Goal: Information Seeking & Learning: Compare options

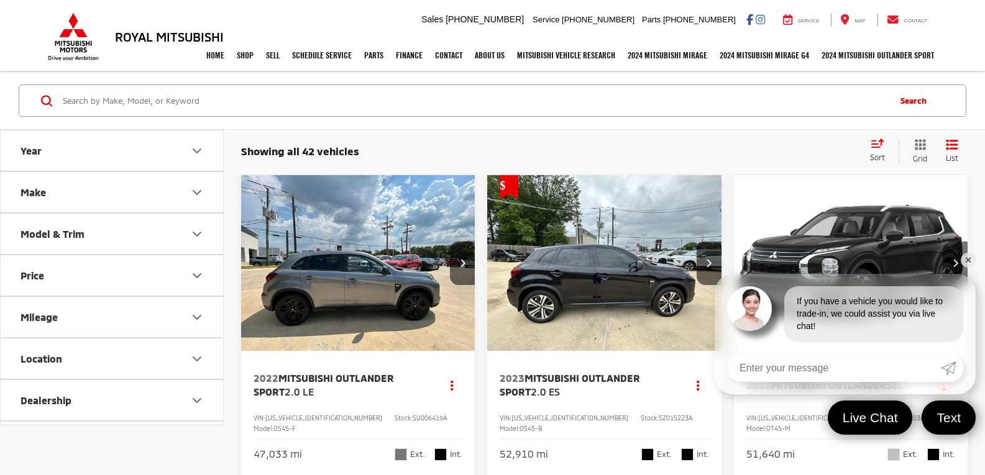
click at [965, 262] on link "✕" at bounding box center [968, 260] width 15 height 15
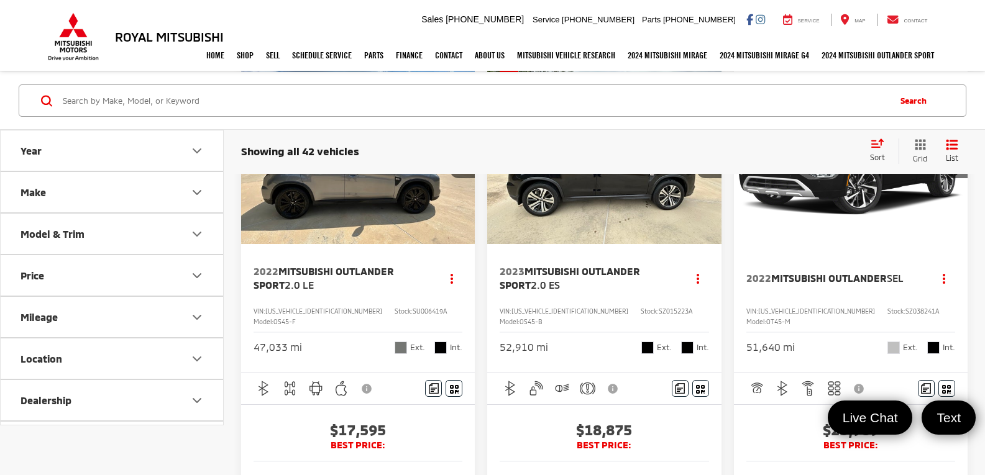
scroll to position [62, 0]
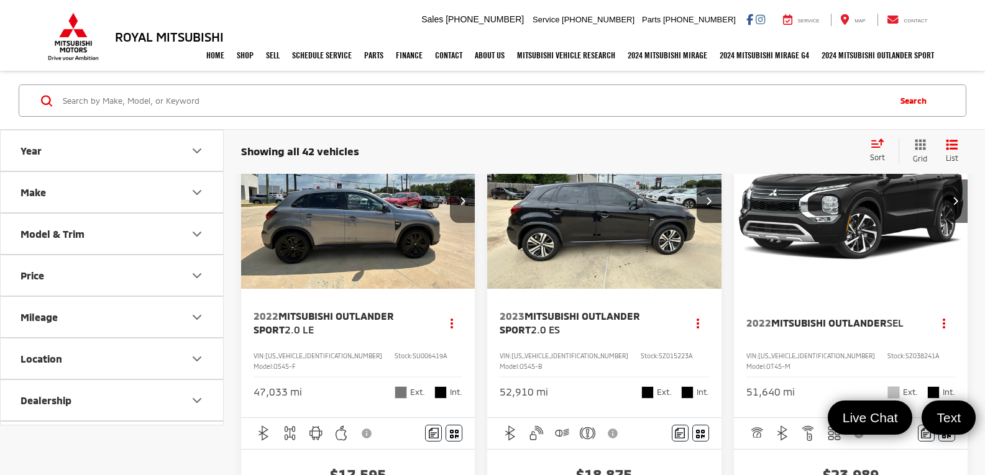
click at [585, 234] on img "2023 Mitsubishi Outlander Sport 2.0 ES 0" at bounding box center [603, 201] width 235 height 176
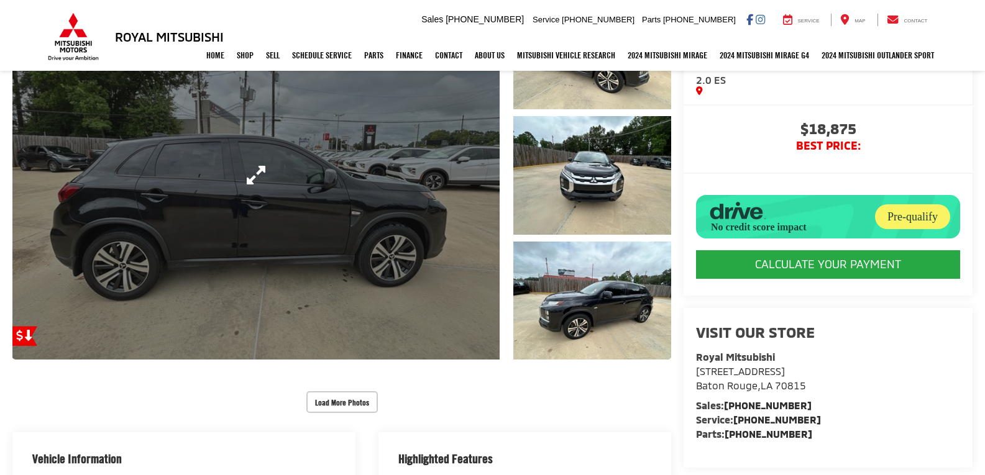
scroll to position [186, 0]
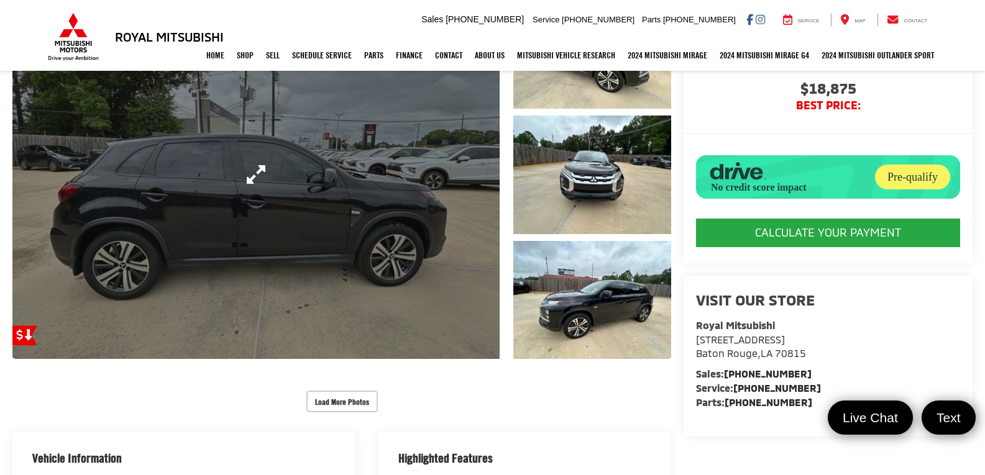
click at [385, 314] on link "Expand Photo 0" at bounding box center [255, 174] width 487 height 369
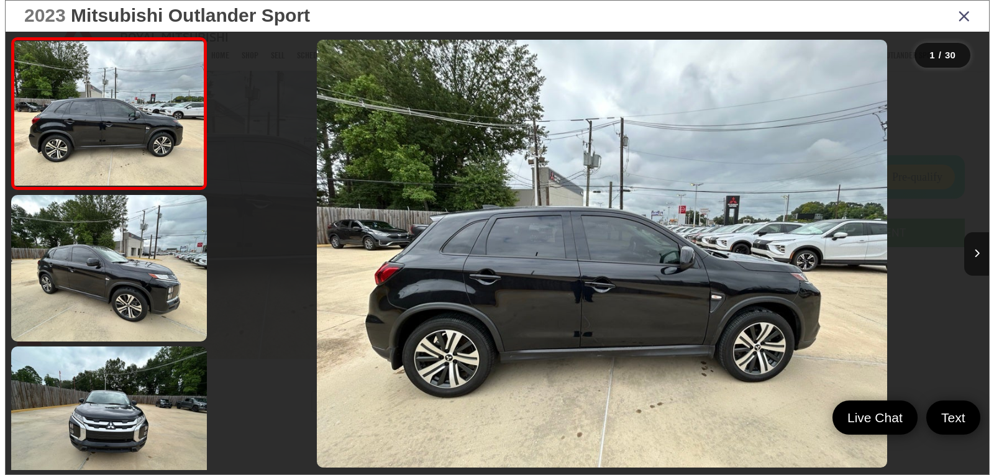
scroll to position [192, 0]
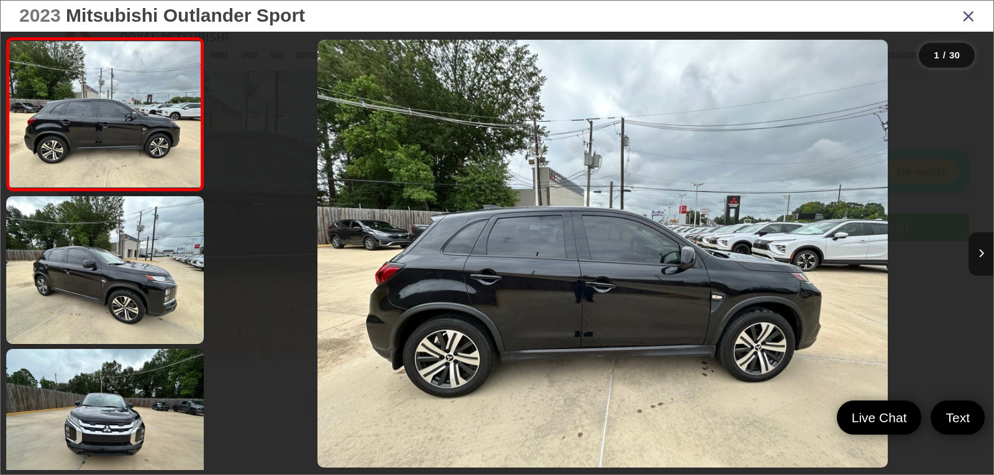
click at [480, 336] on img "2023 Mitsubishi Outlander Sport 2.0 ES 0" at bounding box center [602, 254] width 570 height 428
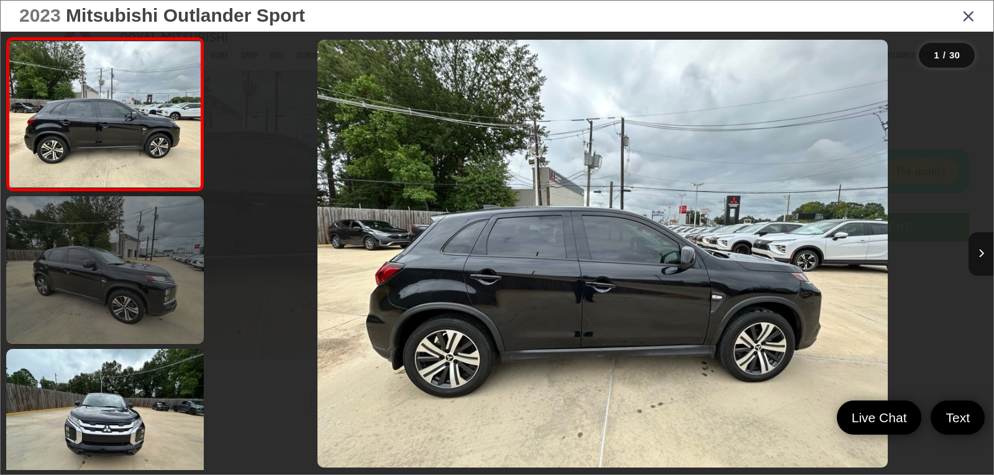
click at [101, 309] on link at bounding box center [105, 270] width 198 height 148
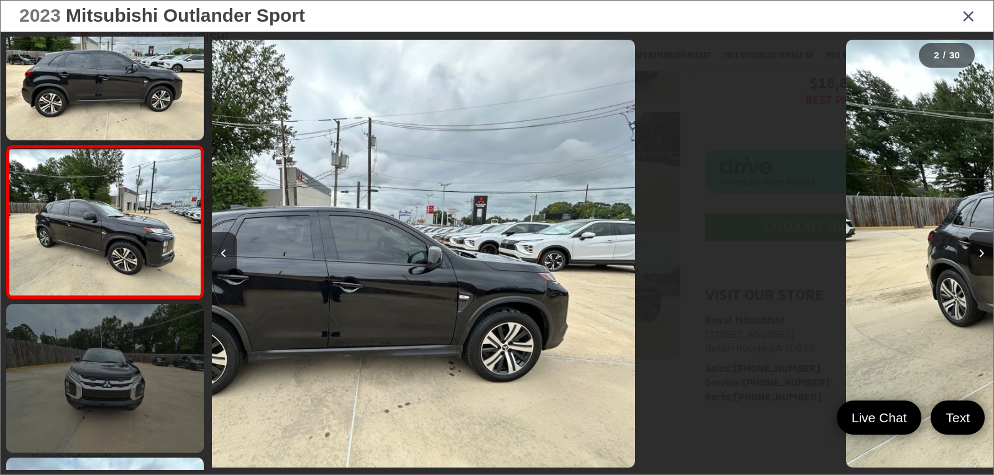
scroll to position [50, 0]
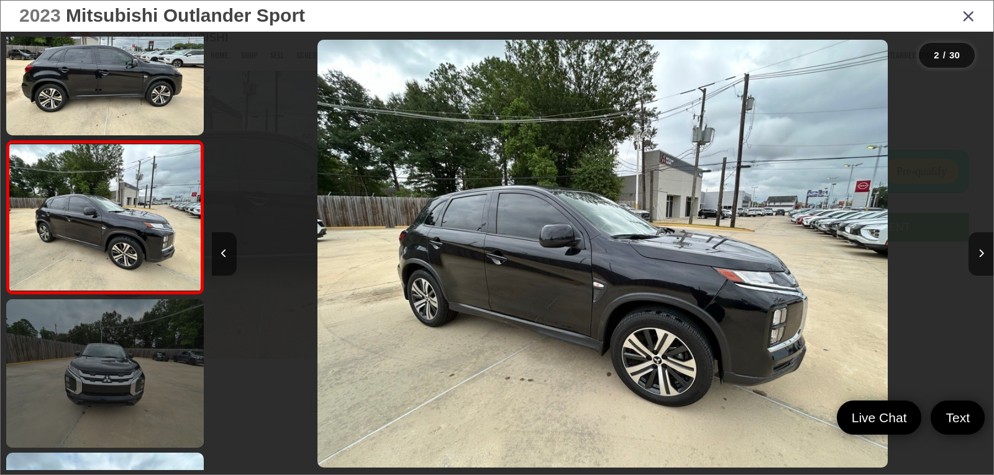
click at [105, 382] on link at bounding box center [105, 373] width 198 height 148
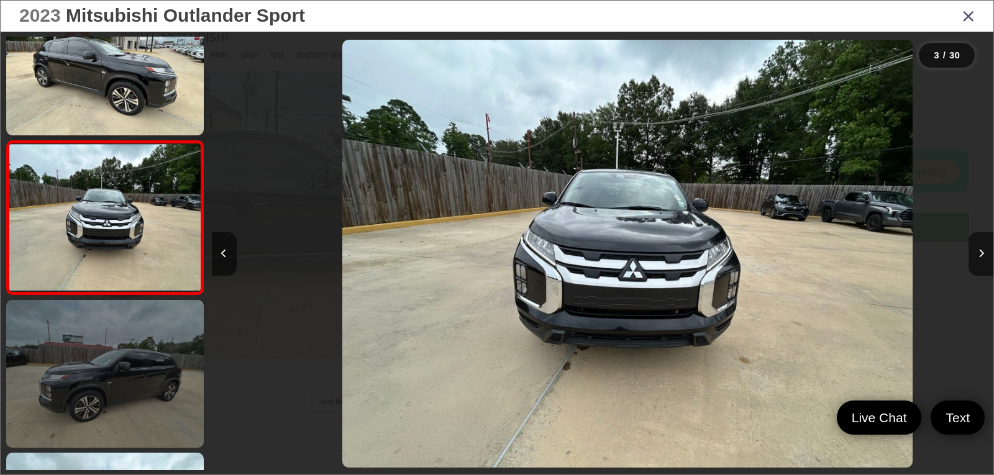
scroll to position [0, 1564]
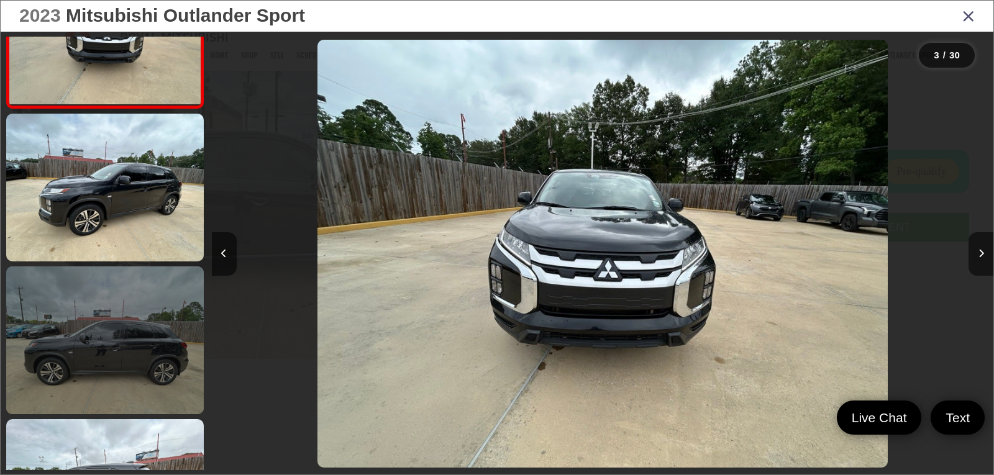
click at [120, 378] on link at bounding box center [105, 341] width 198 height 148
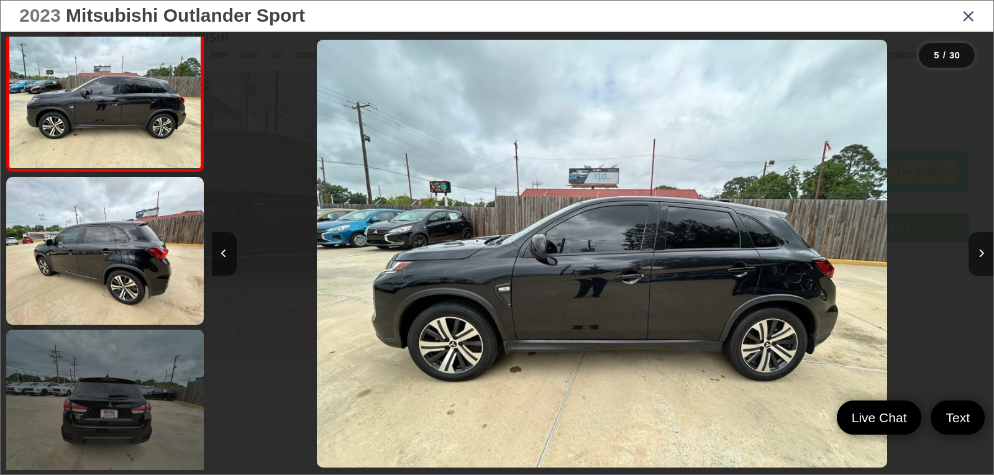
scroll to position [633, 0]
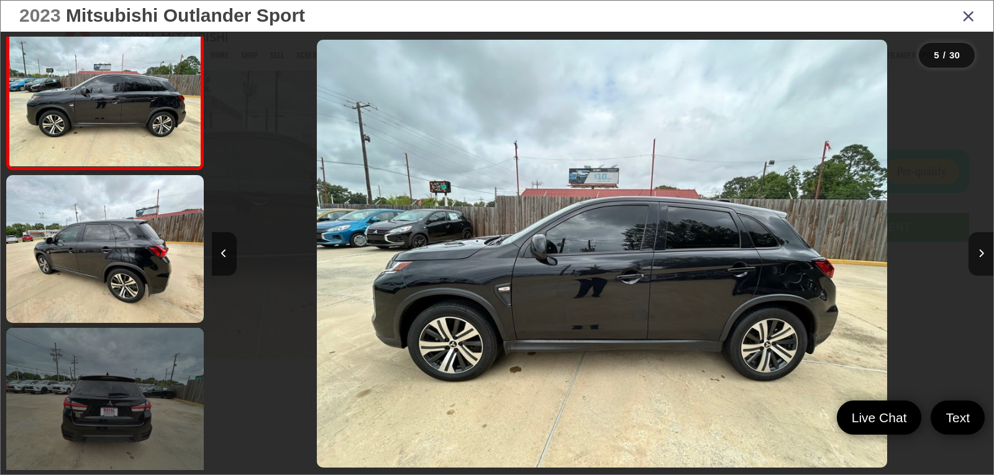
click at [121, 387] on link at bounding box center [105, 402] width 198 height 148
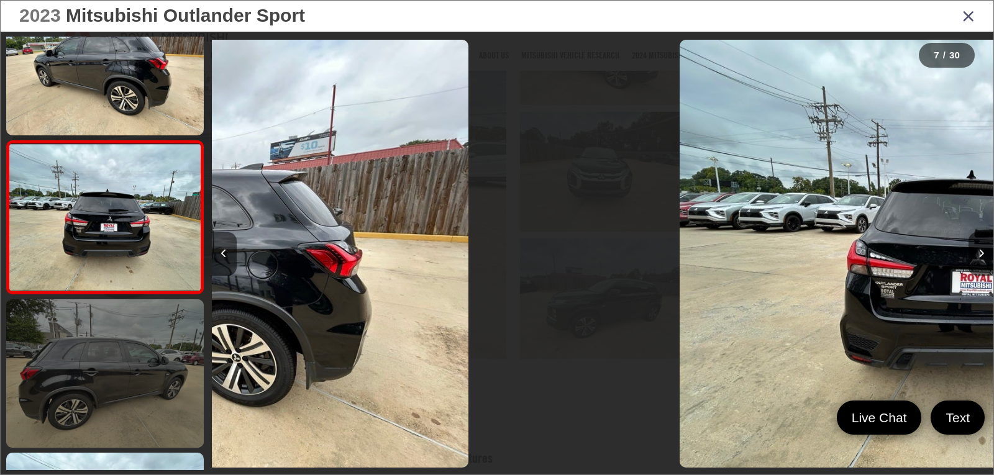
scroll to position [0, 4691]
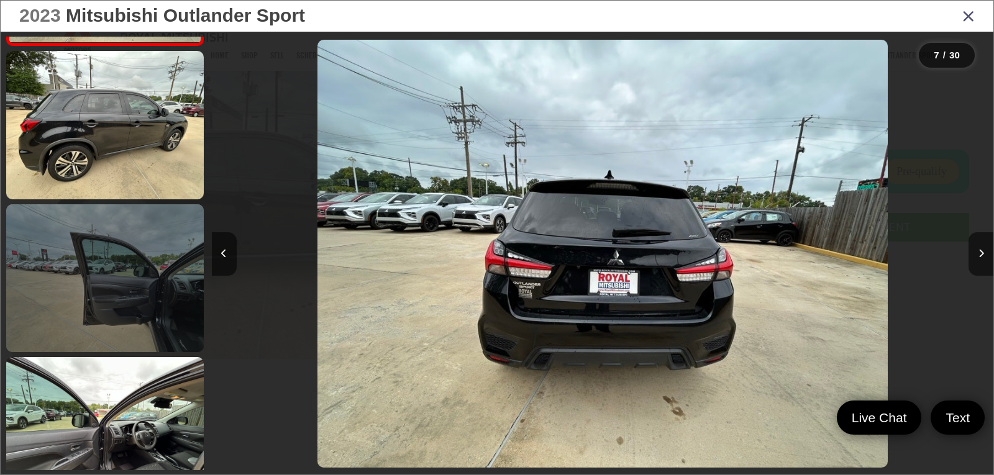
click at [173, 304] on link at bounding box center [105, 278] width 198 height 148
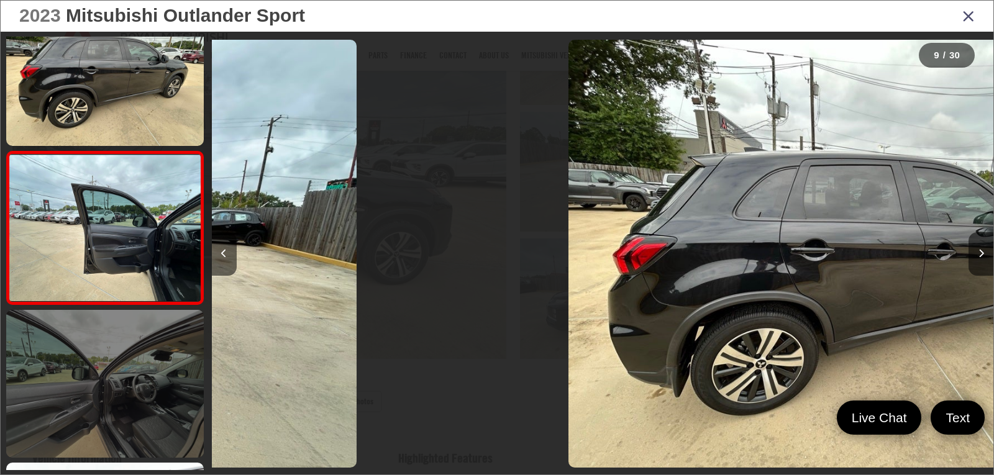
scroll to position [1121, 0]
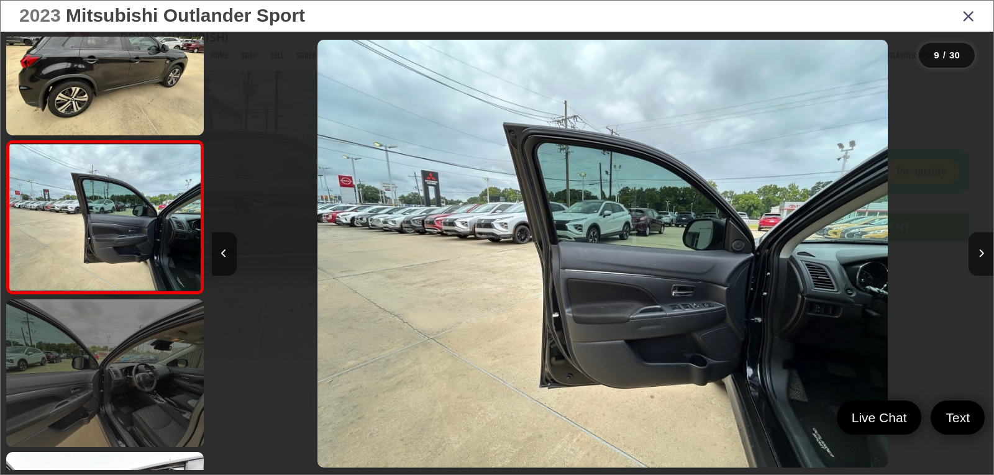
click at [155, 393] on link at bounding box center [105, 373] width 198 height 148
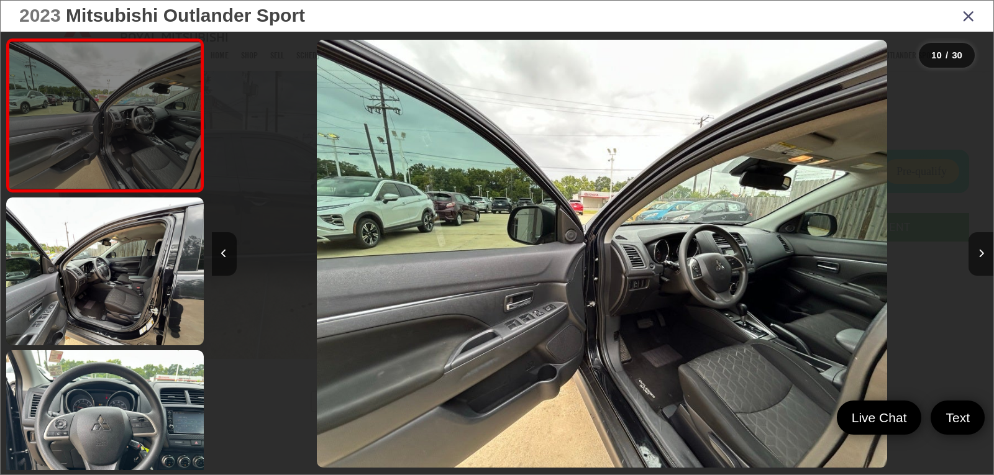
scroll to position [1398, 0]
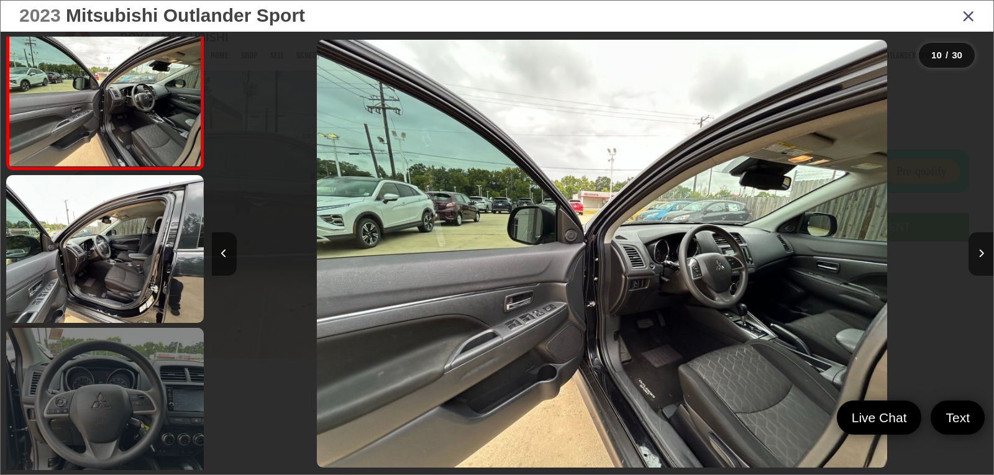
click at [140, 395] on link at bounding box center [105, 402] width 198 height 148
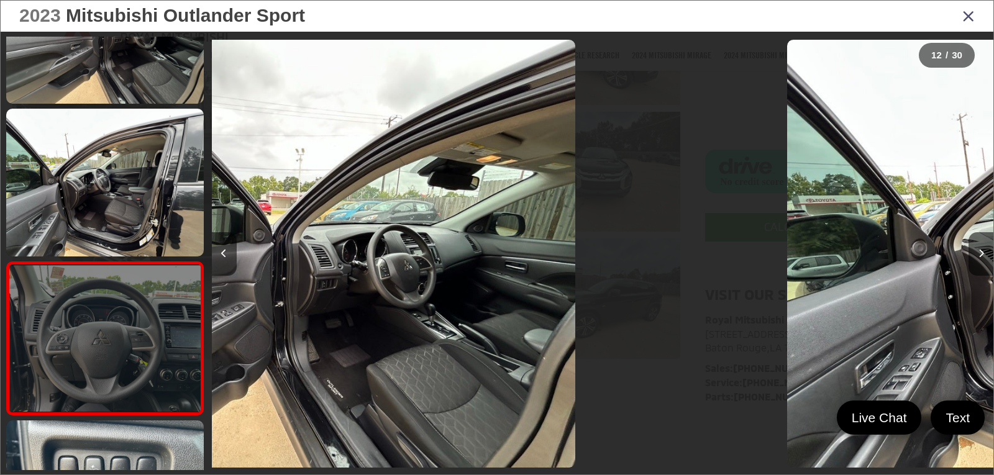
scroll to position [0, 0]
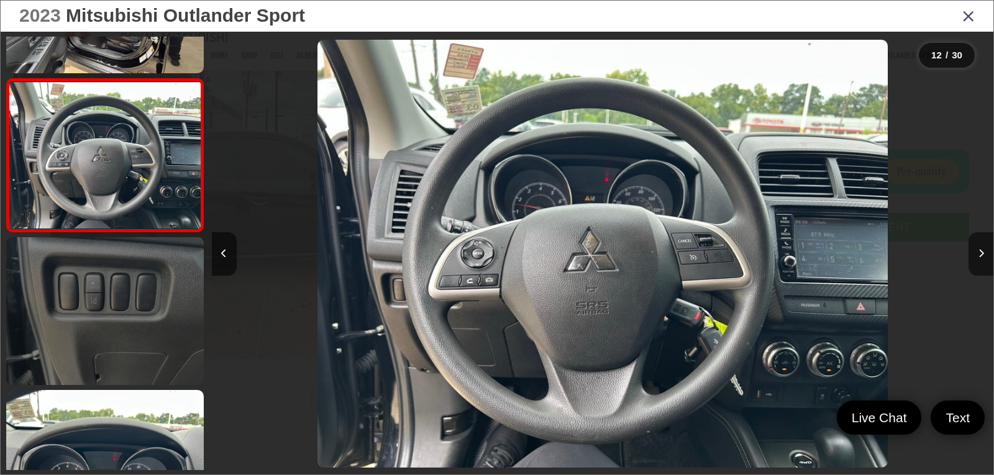
click at [115, 334] on link at bounding box center [105, 311] width 198 height 148
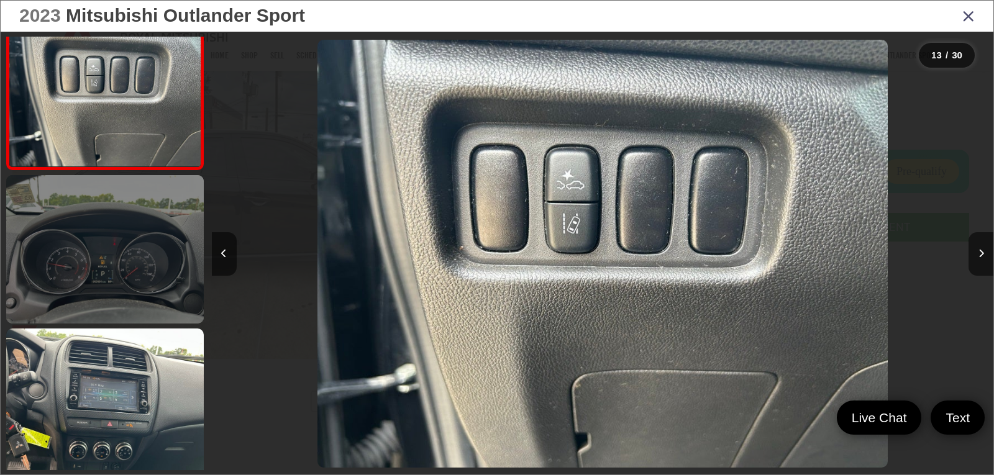
click at [127, 299] on link at bounding box center [105, 249] width 198 height 148
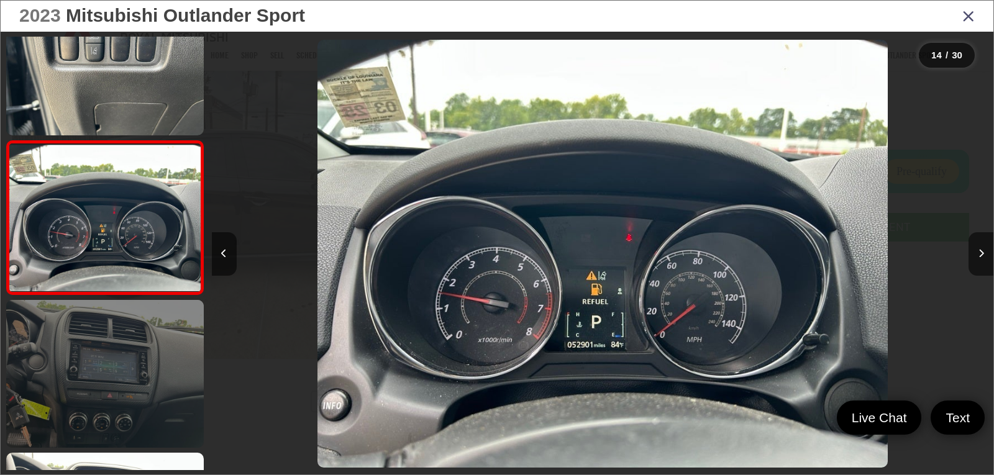
click at [124, 349] on link at bounding box center [105, 374] width 198 height 148
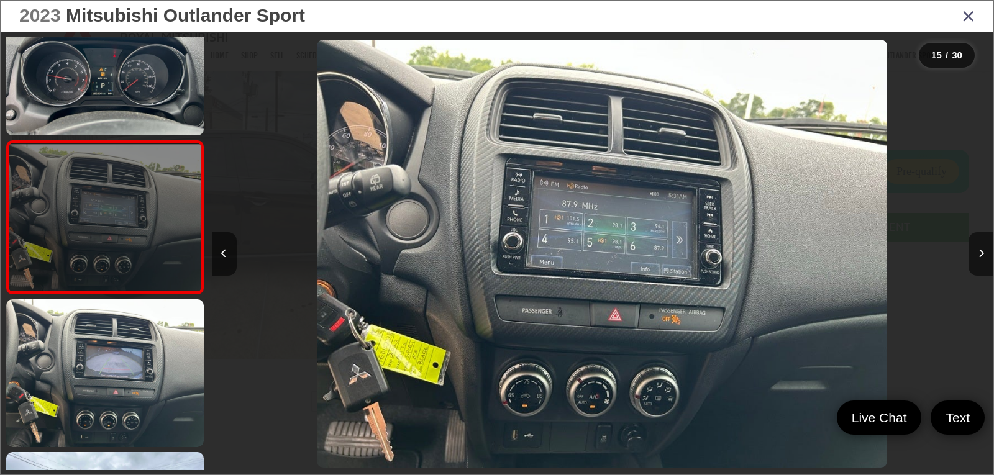
click at [124, 349] on link at bounding box center [105, 373] width 198 height 148
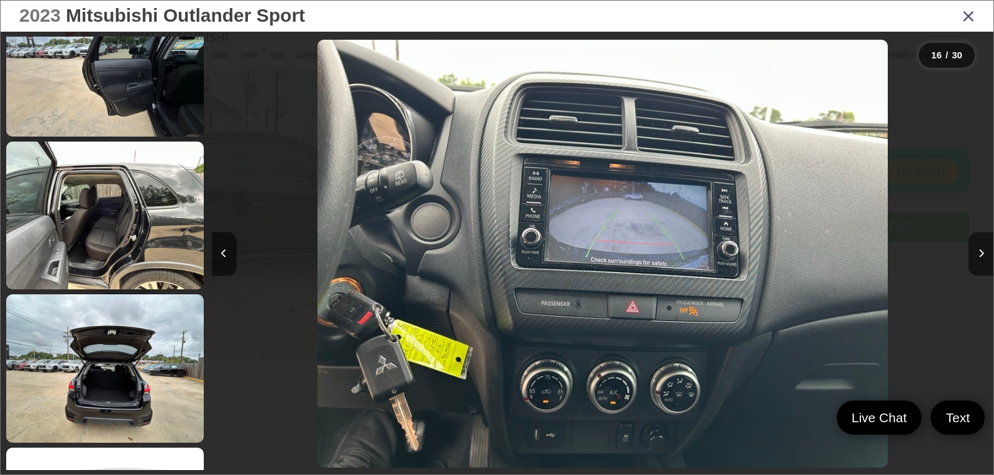
click at [965, 20] on icon "Close gallery" at bounding box center [968, 15] width 12 height 16
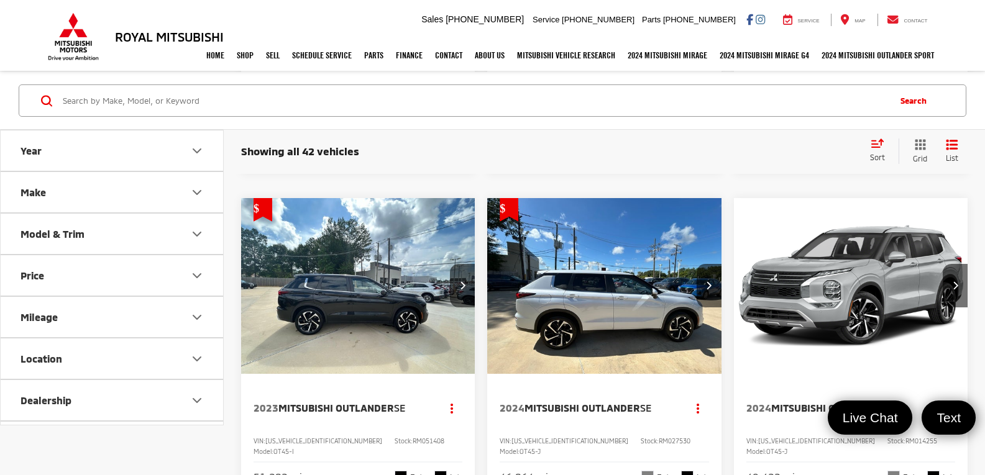
click at [417, 361] on img "2023 Mitsubishi Outlander SE 0" at bounding box center [357, 286] width 235 height 176
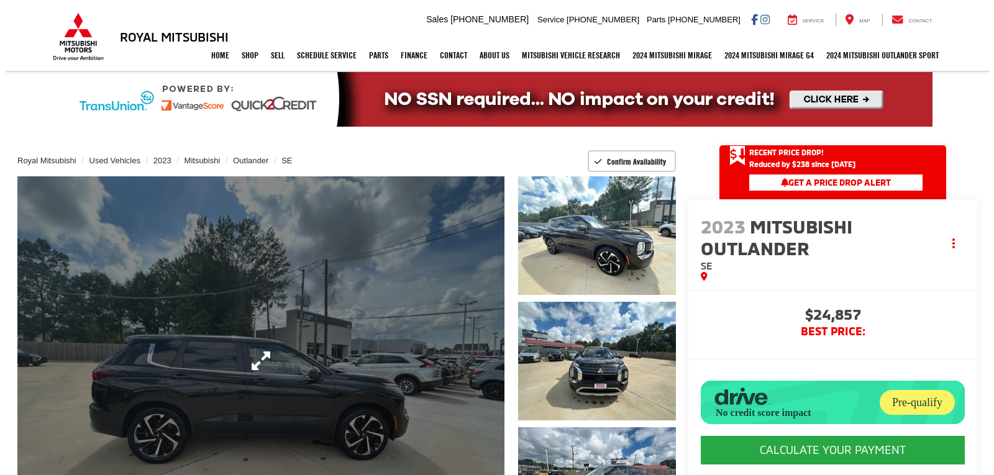
scroll to position [62, 0]
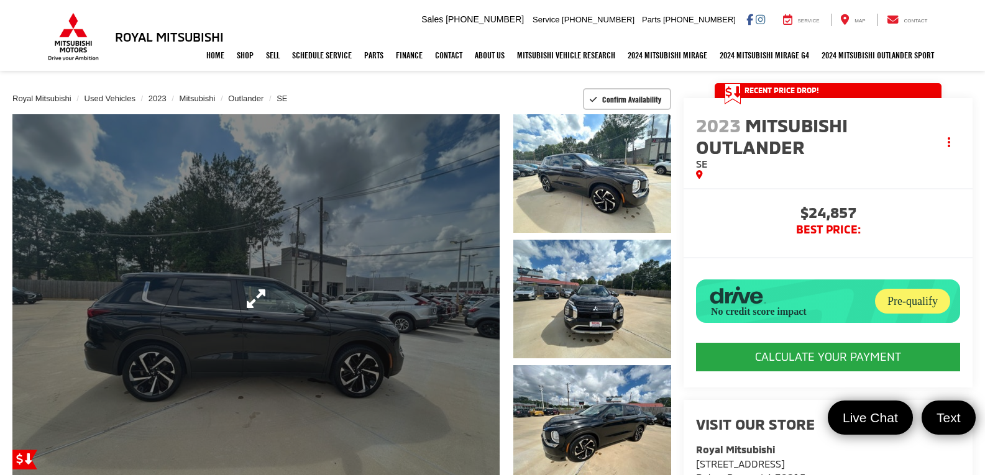
click at [438, 356] on link "Expand Photo 0" at bounding box center [255, 298] width 487 height 369
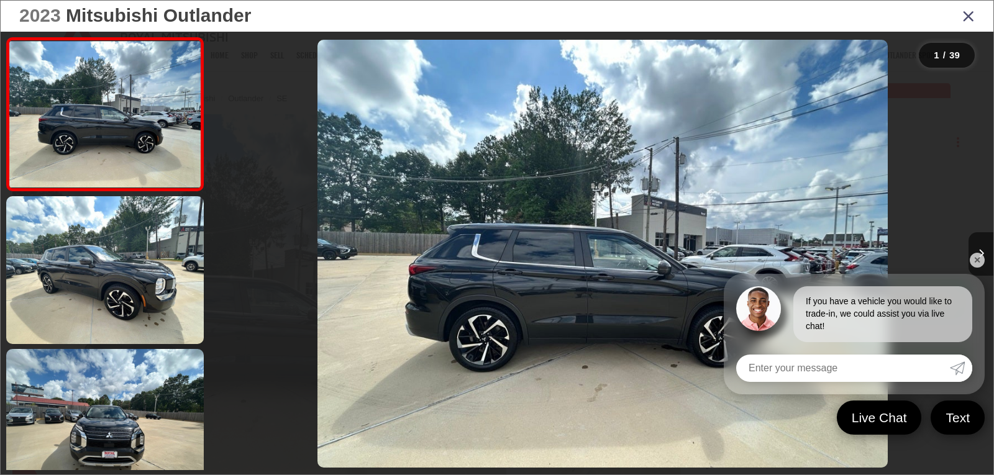
click at [974, 262] on link "✕" at bounding box center [977, 260] width 15 height 15
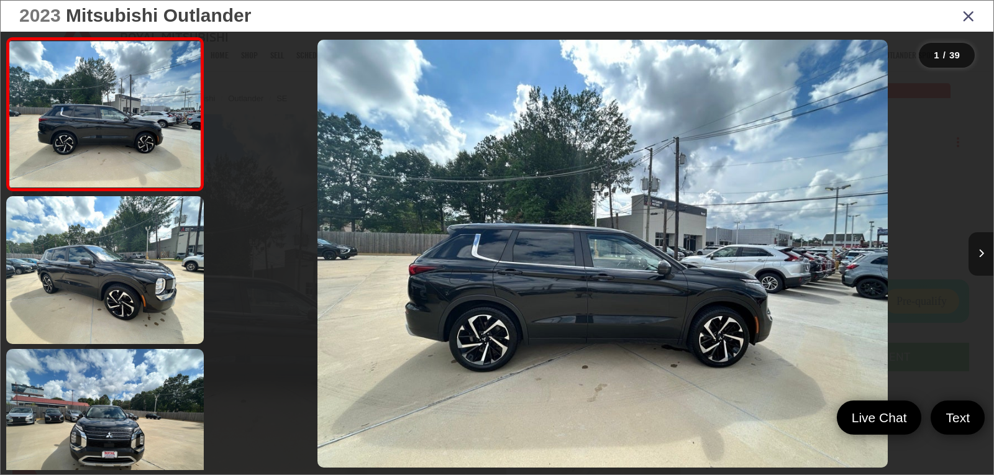
click at [975, 254] on button "Next image" at bounding box center [981, 253] width 25 height 43
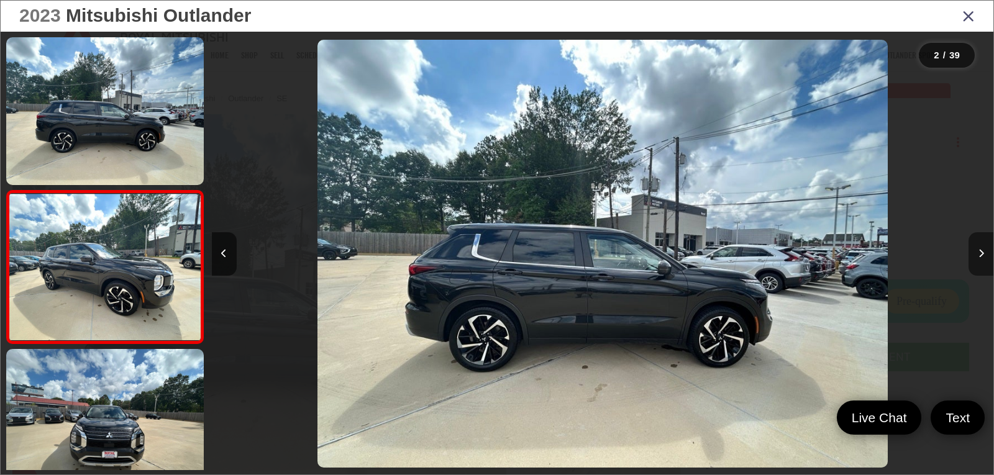
scroll to position [50, 0]
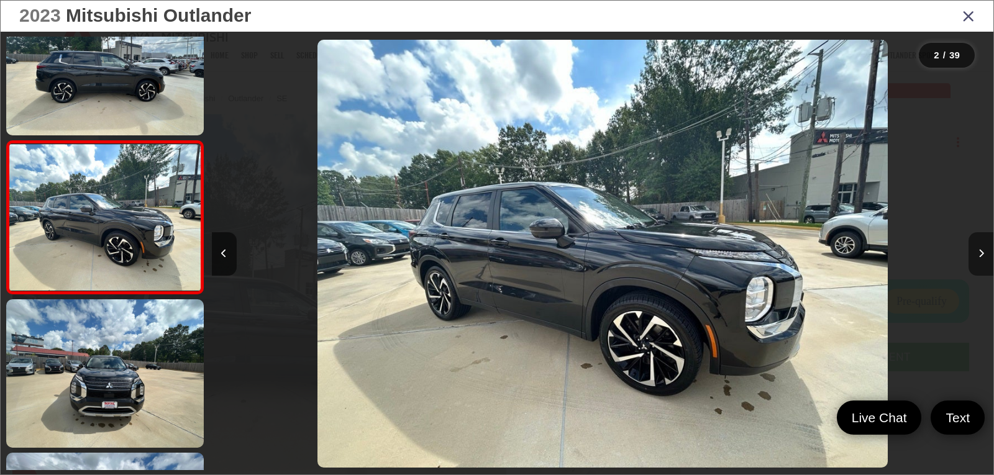
click at [975, 254] on button "Next image" at bounding box center [981, 253] width 25 height 43
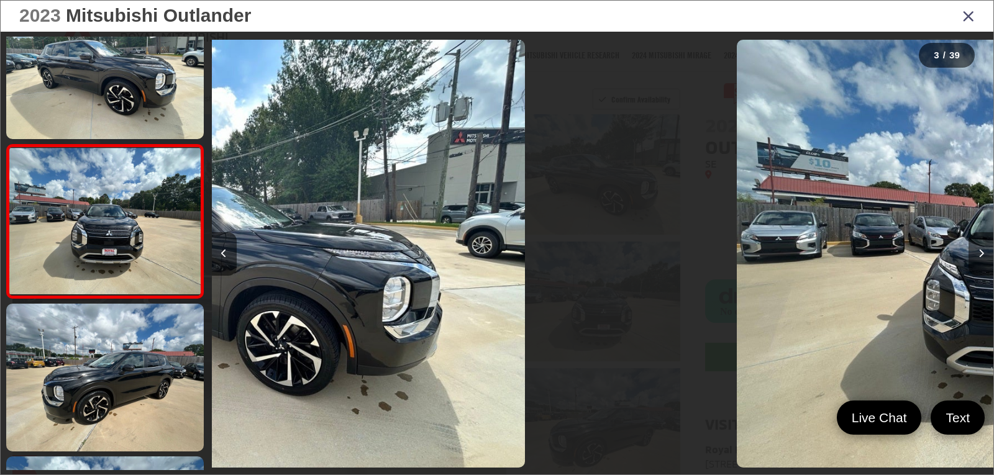
scroll to position [203, 0]
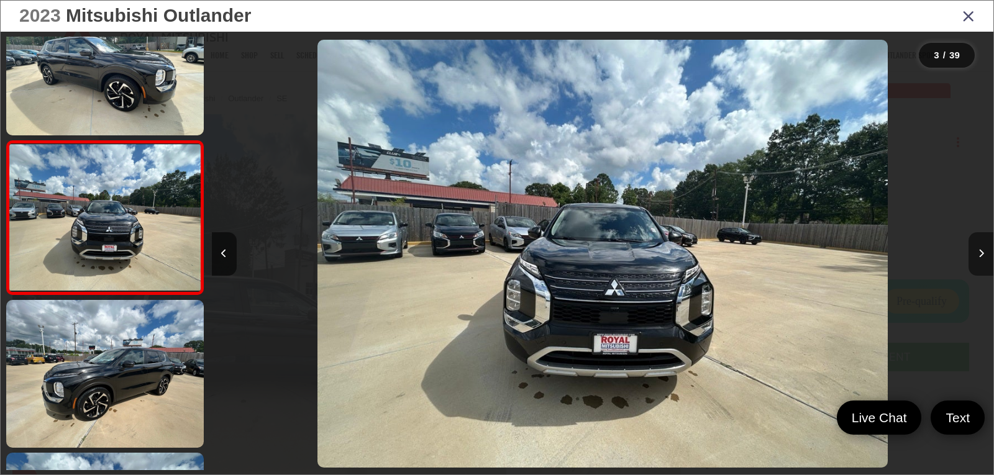
click at [975, 254] on button "Next image" at bounding box center [981, 253] width 25 height 43
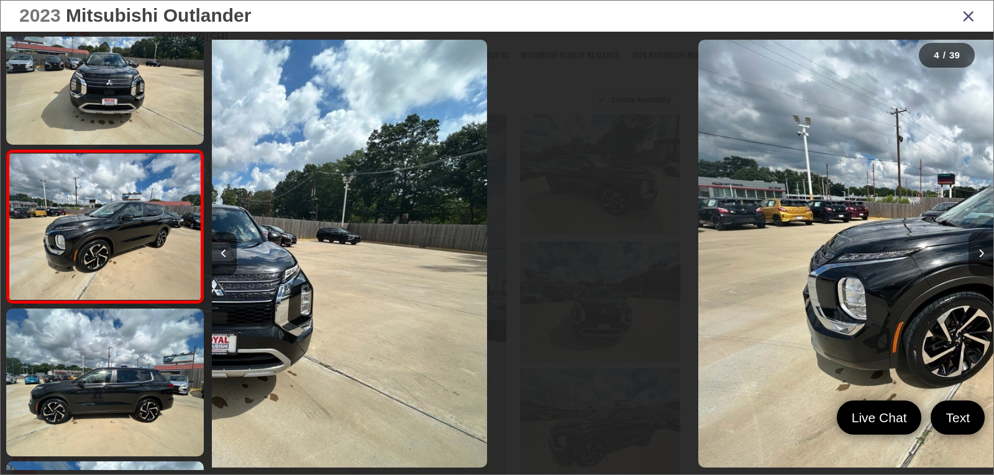
scroll to position [356, 0]
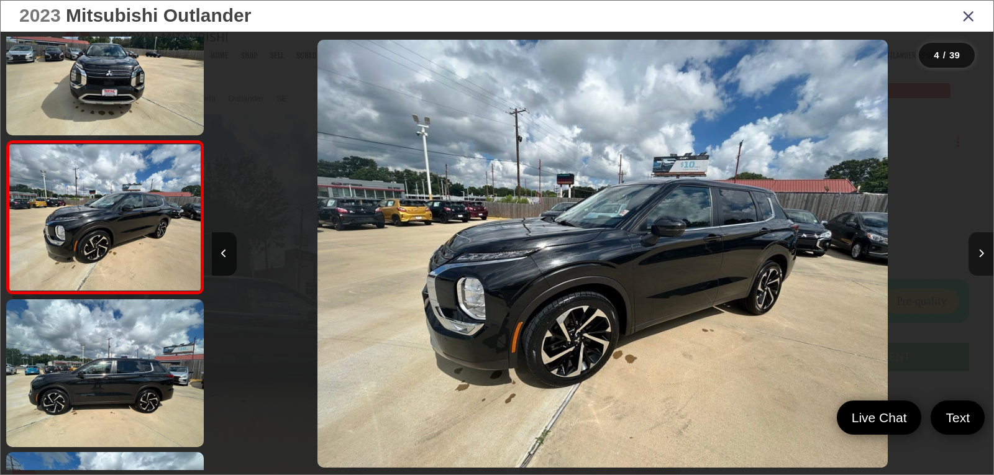
click at [975, 254] on button "Next image" at bounding box center [981, 253] width 25 height 43
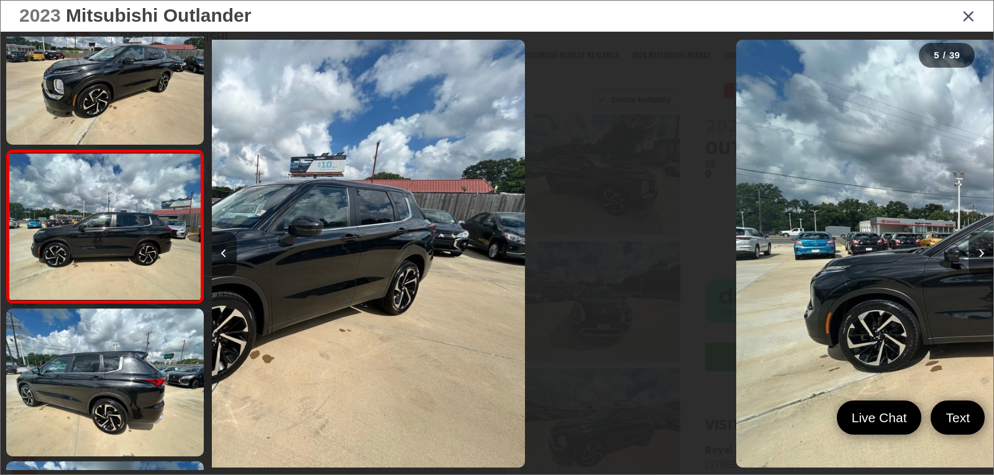
scroll to position [509, 0]
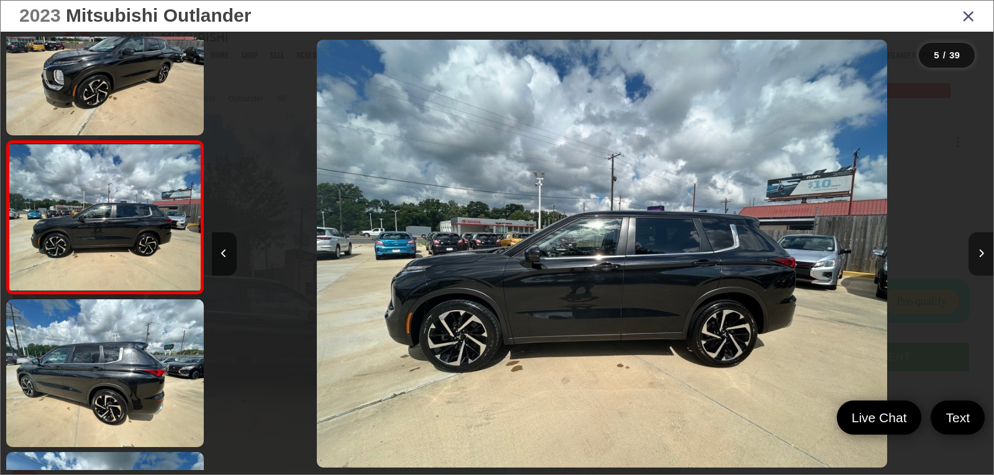
click at [975, 254] on button "Next image" at bounding box center [981, 253] width 25 height 43
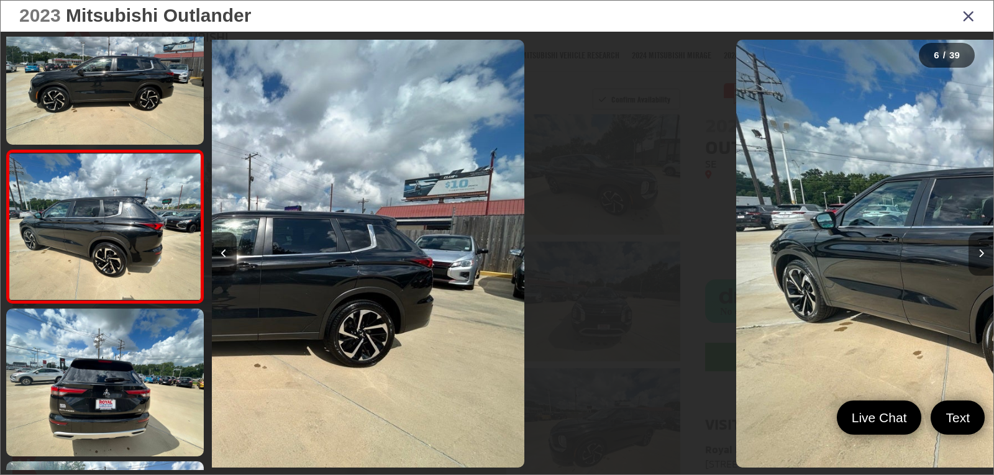
scroll to position [662, 0]
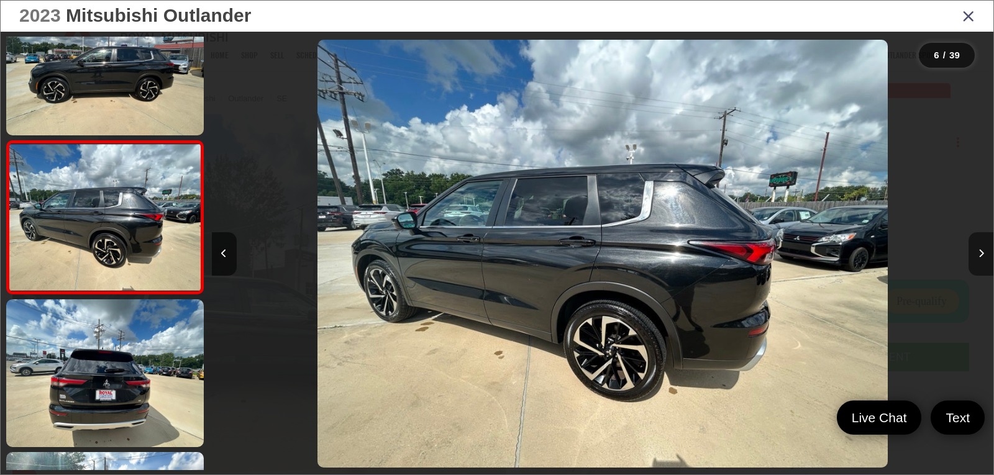
click at [975, 254] on button "Next image" at bounding box center [981, 253] width 25 height 43
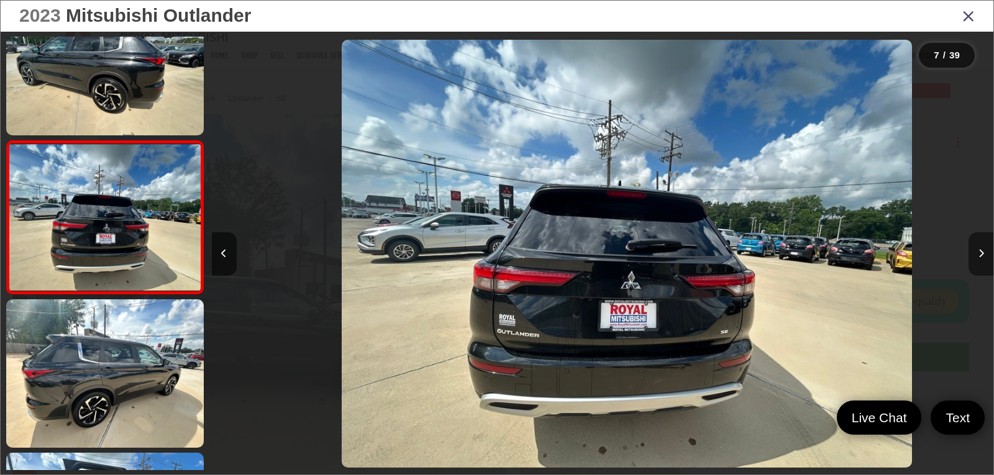
scroll to position [0, 4691]
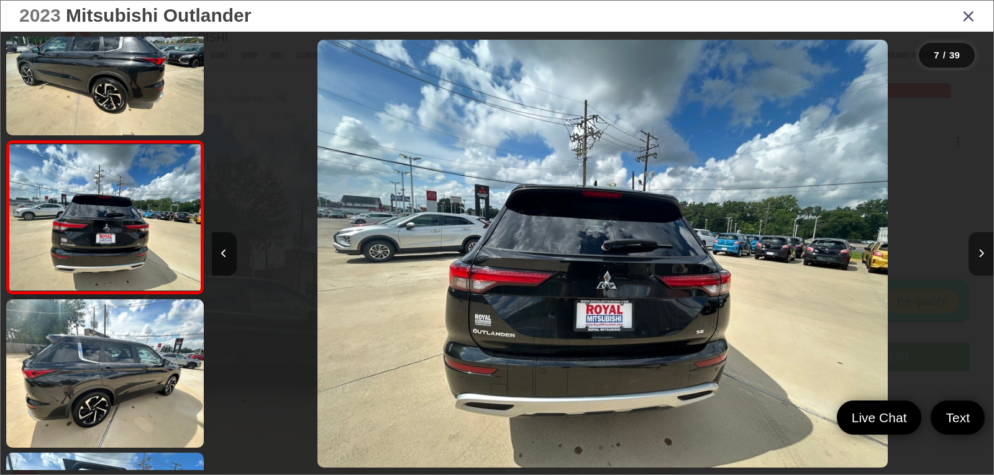
click at [975, 254] on button "Next image" at bounding box center [981, 253] width 25 height 43
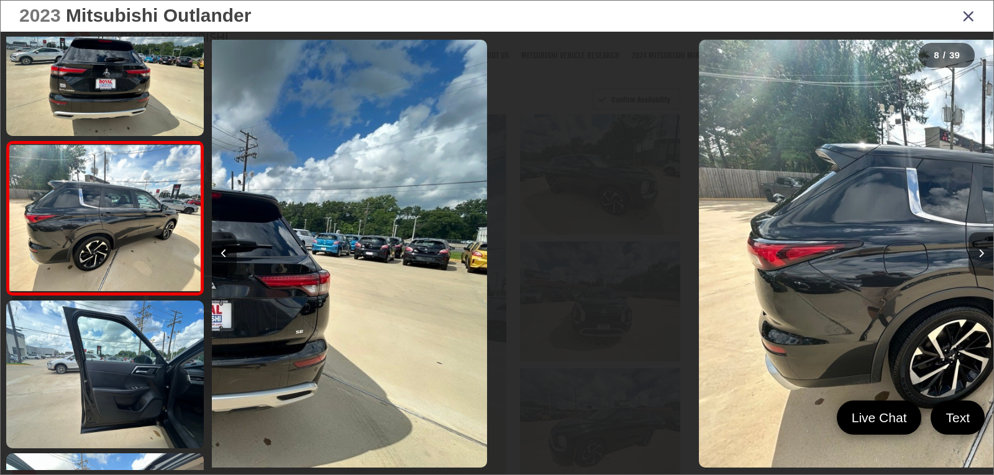
scroll to position [967, 0]
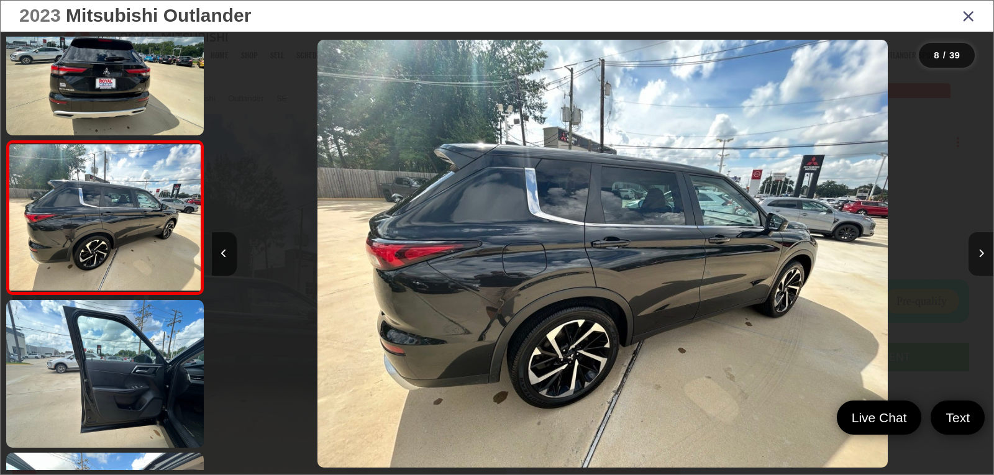
click at [975, 254] on button "Next image" at bounding box center [981, 253] width 25 height 43
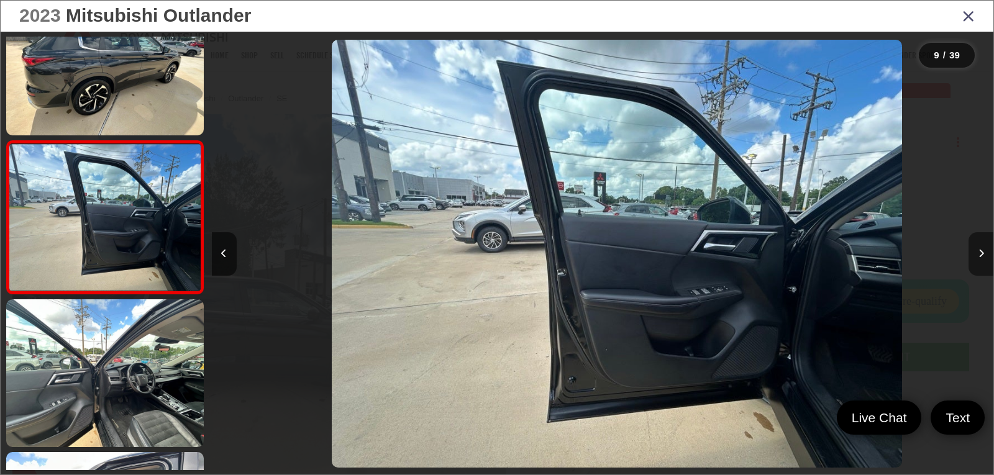
scroll to position [0, 6255]
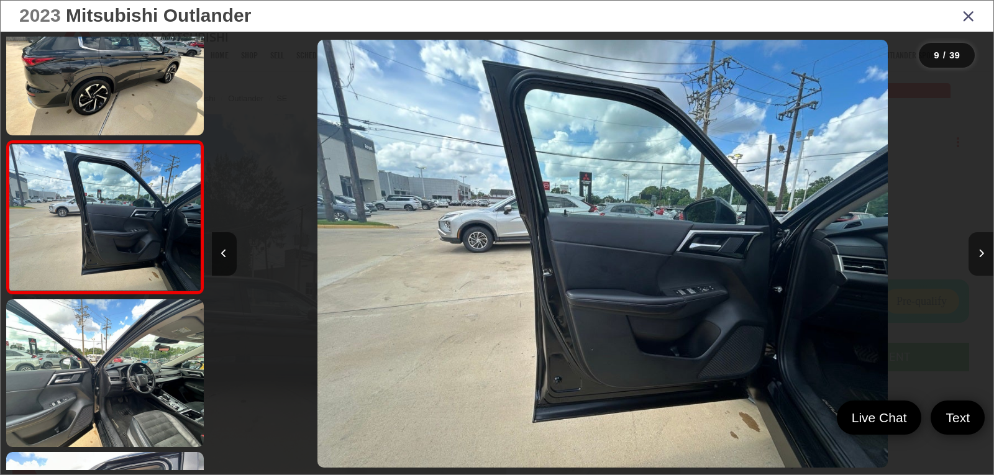
click at [975, 254] on button "Next image" at bounding box center [981, 253] width 25 height 43
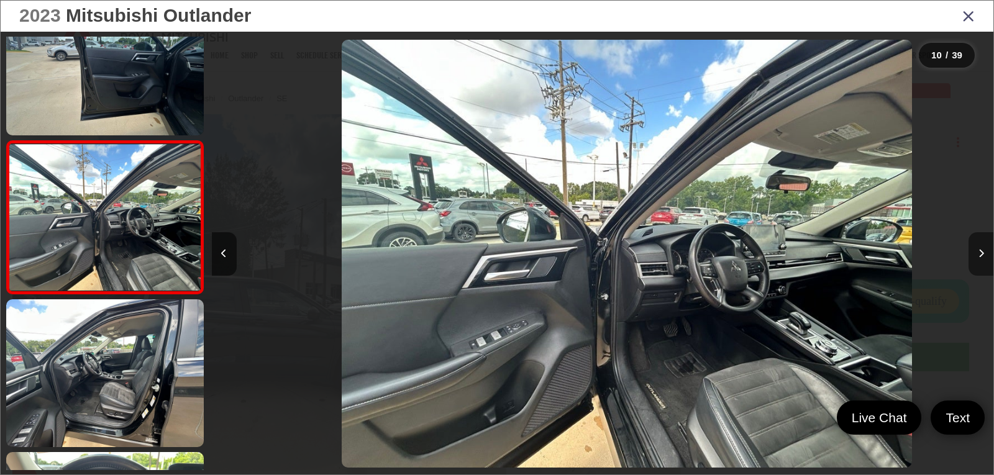
scroll to position [0, 7037]
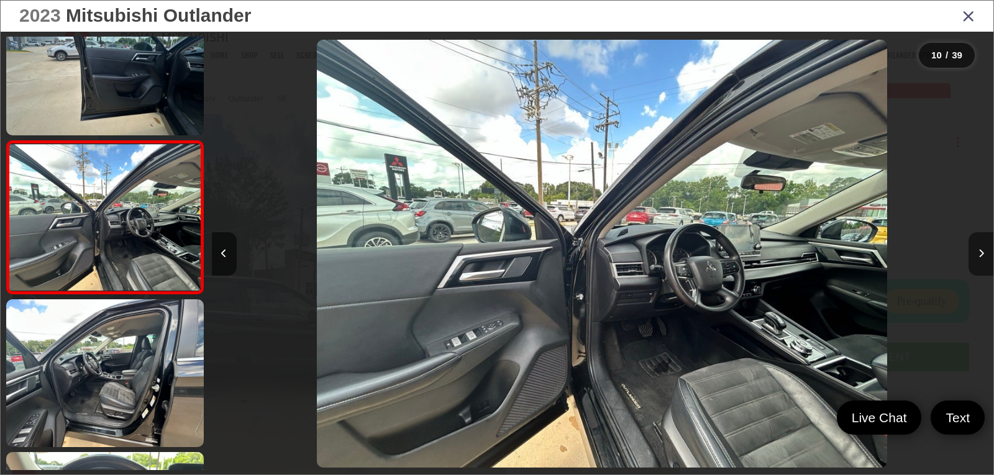
click at [975, 254] on button "Next image" at bounding box center [981, 253] width 25 height 43
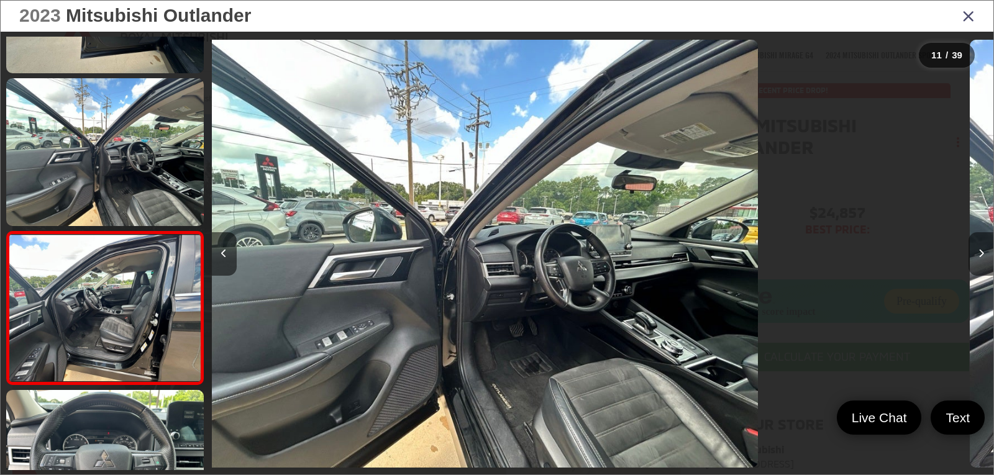
scroll to position [0, 0]
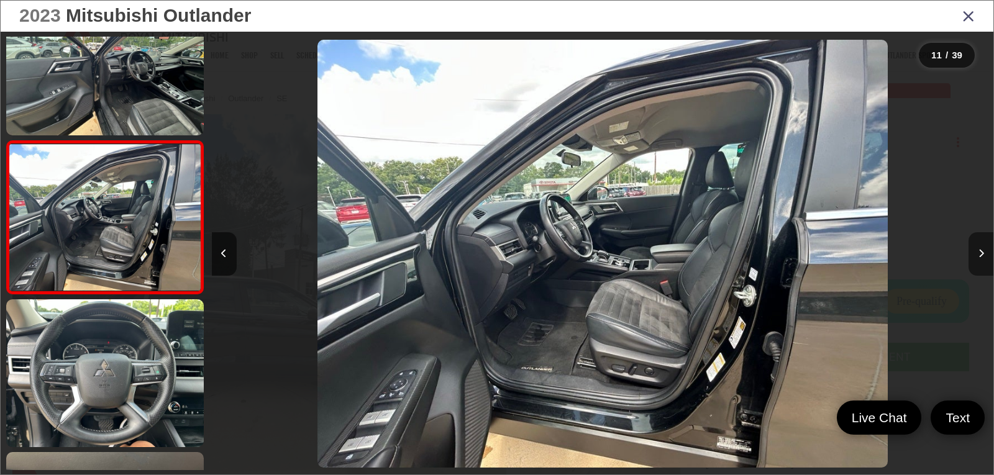
click at [975, 254] on button "Next image" at bounding box center [981, 253] width 25 height 43
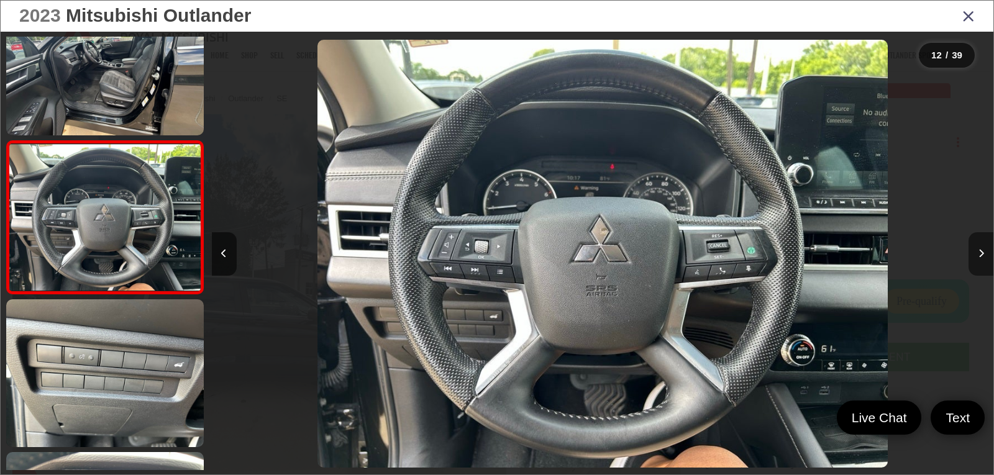
click at [975, 254] on button "Next image" at bounding box center [981, 253] width 25 height 43
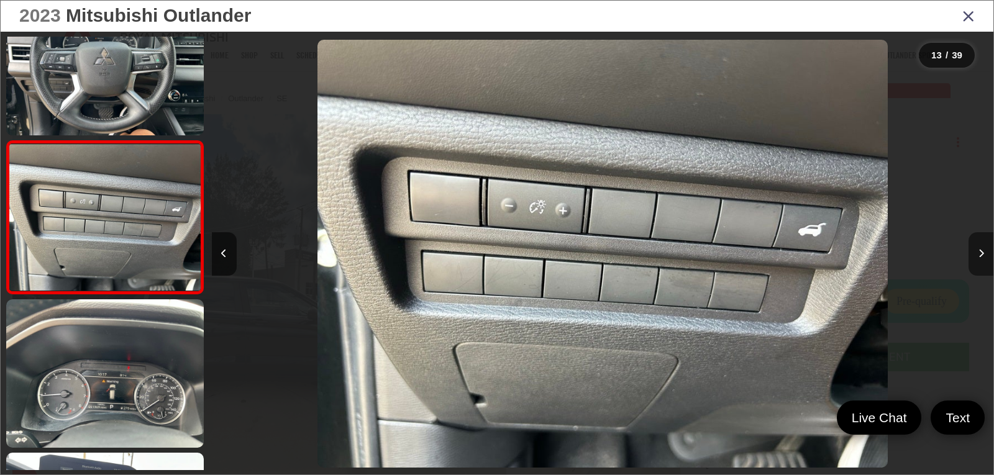
click at [980, 253] on icon "Next image" at bounding box center [982, 253] width 6 height 9
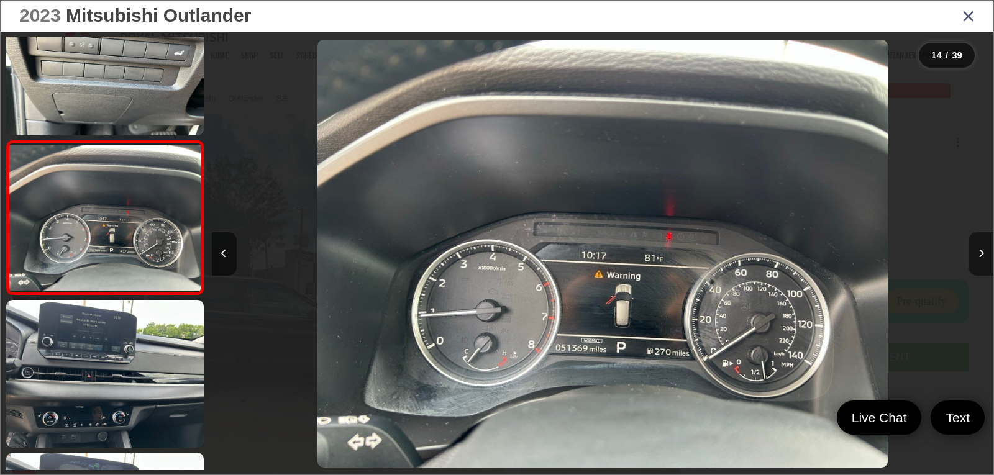
click at [980, 253] on icon "Next image" at bounding box center [982, 253] width 6 height 9
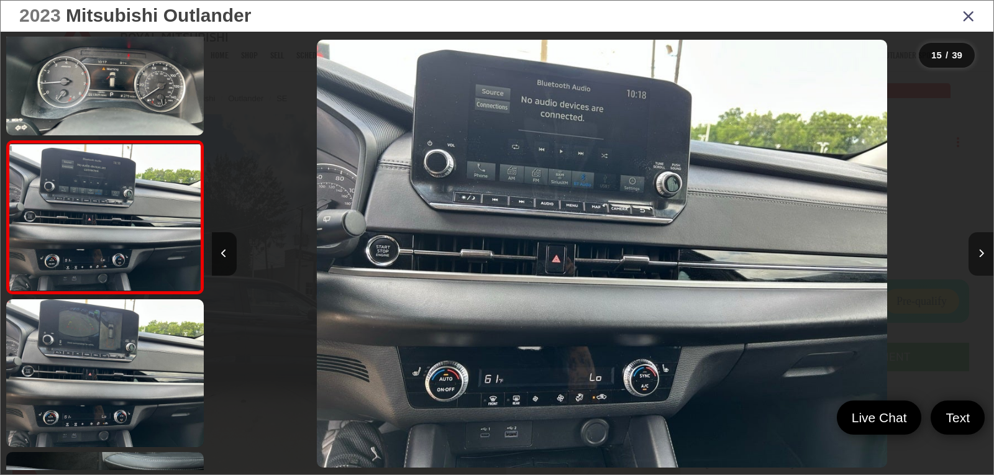
click at [980, 253] on icon "Next image" at bounding box center [982, 253] width 6 height 9
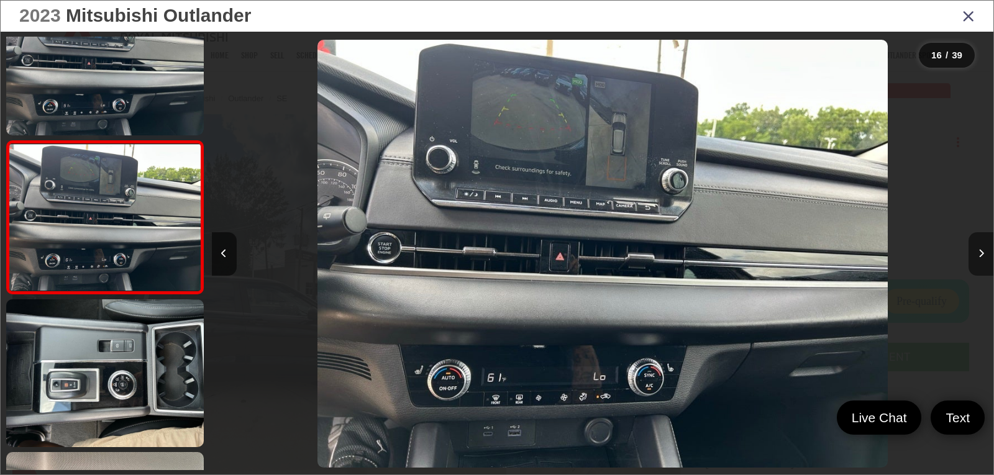
click at [980, 253] on icon "Next image" at bounding box center [982, 253] width 6 height 9
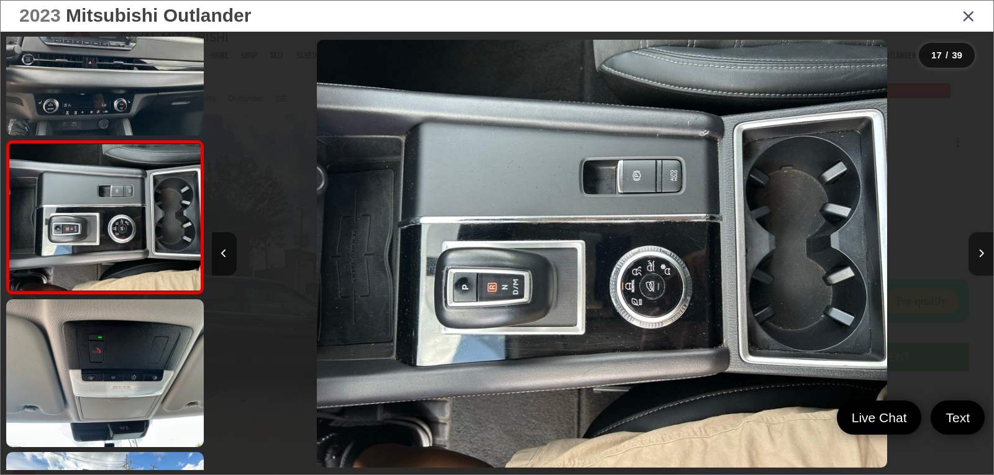
click at [980, 253] on icon "Next image" at bounding box center [982, 253] width 6 height 9
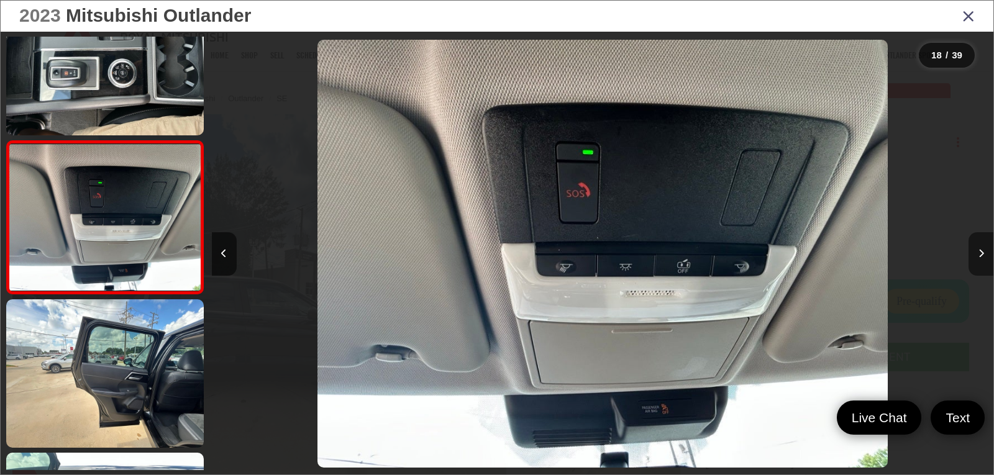
click at [980, 253] on icon "Next image" at bounding box center [982, 253] width 6 height 9
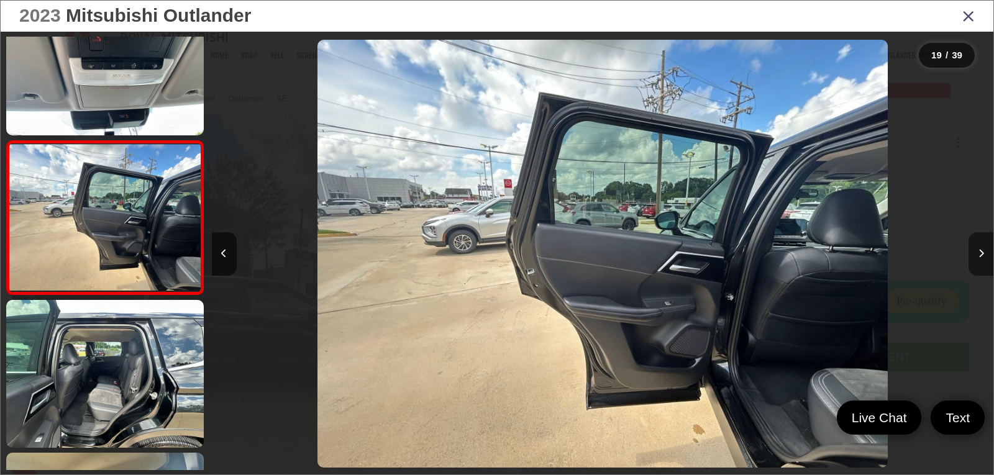
click at [980, 253] on icon "Next image" at bounding box center [982, 253] width 6 height 9
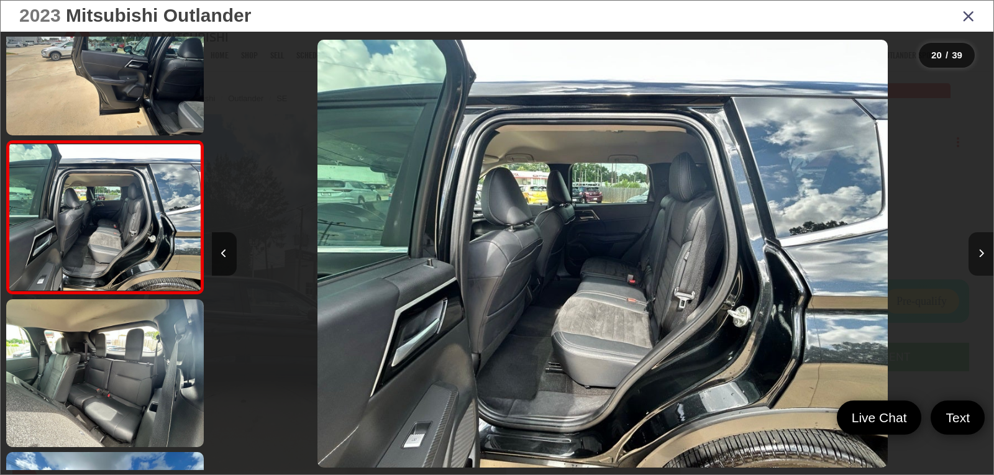
click at [980, 253] on icon "Next image" at bounding box center [982, 253] width 6 height 9
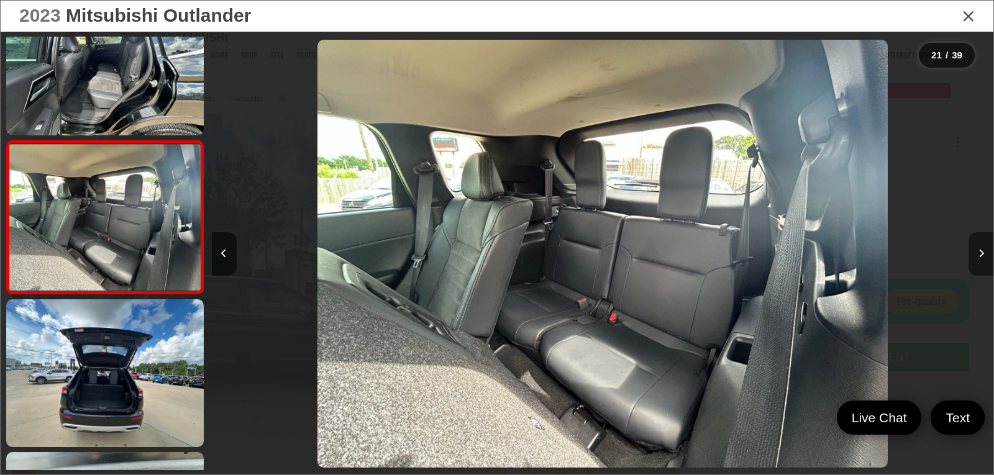
click at [980, 253] on icon "Next image" at bounding box center [982, 253] width 6 height 9
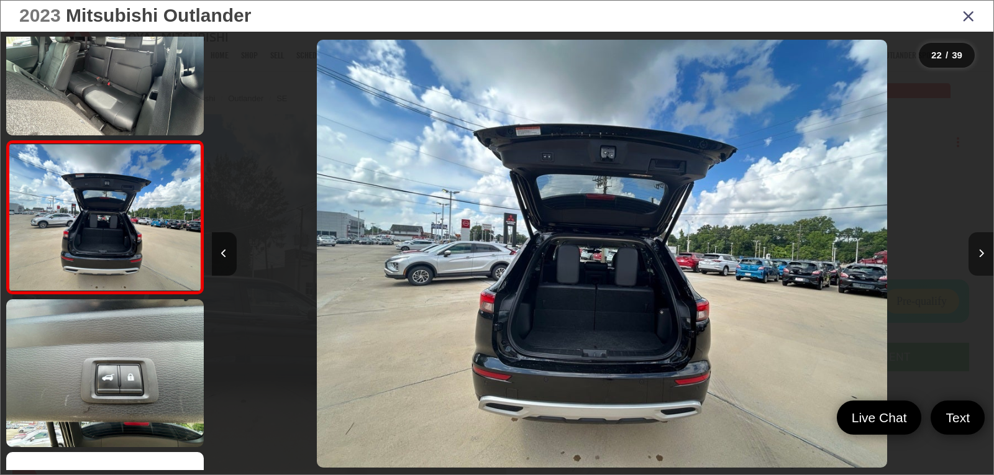
click at [980, 253] on icon "Next image" at bounding box center [982, 253] width 6 height 9
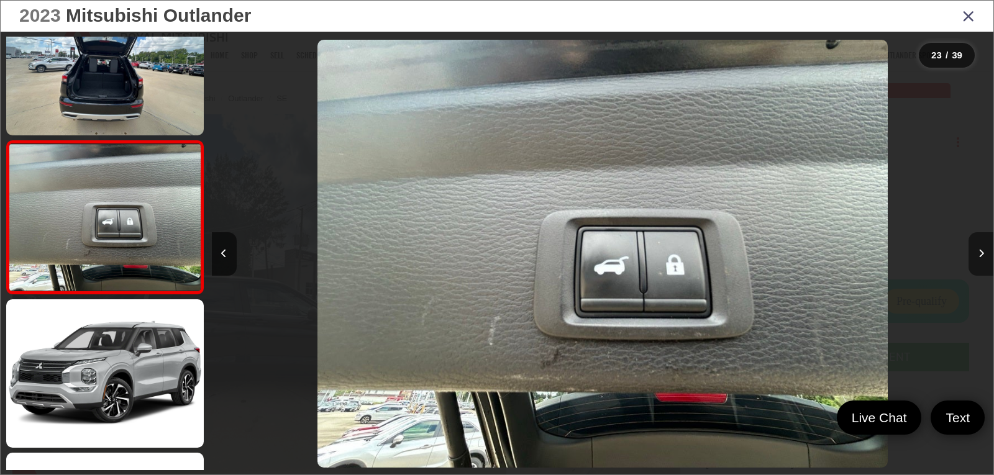
click at [980, 253] on icon "Next image" at bounding box center [982, 253] width 6 height 9
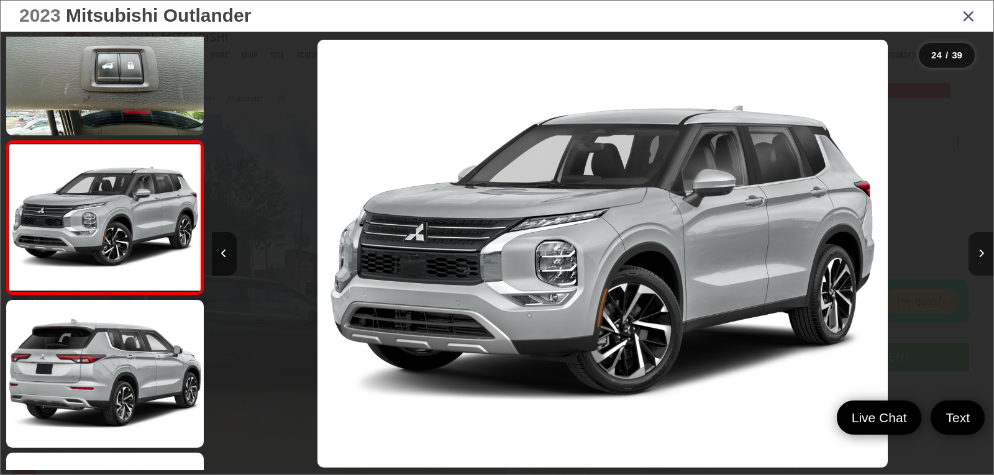
click at [980, 253] on icon "Next image" at bounding box center [982, 253] width 6 height 9
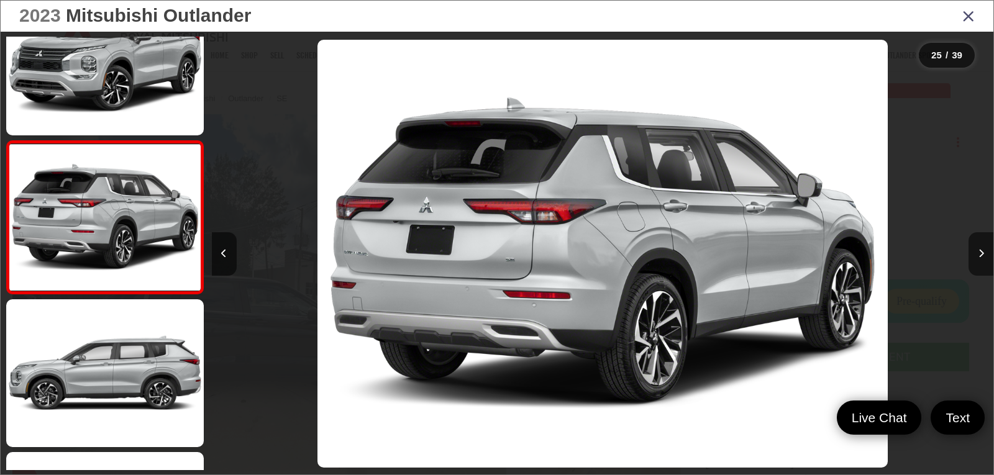
click at [970, 16] on icon "Close gallery" at bounding box center [968, 15] width 12 height 16
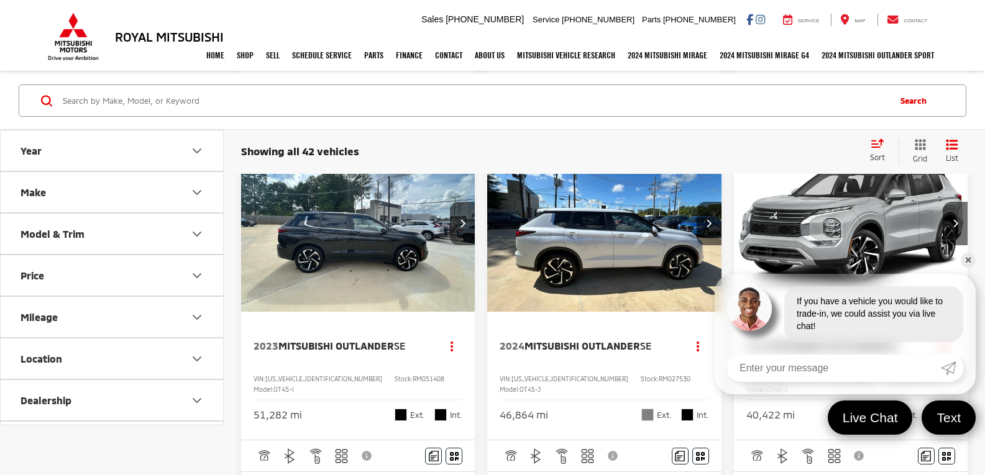
click at [596, 266] on img "2024 Mitsubishi Outlander SE 0" at bounding box center [603, 224] width 235 height 176
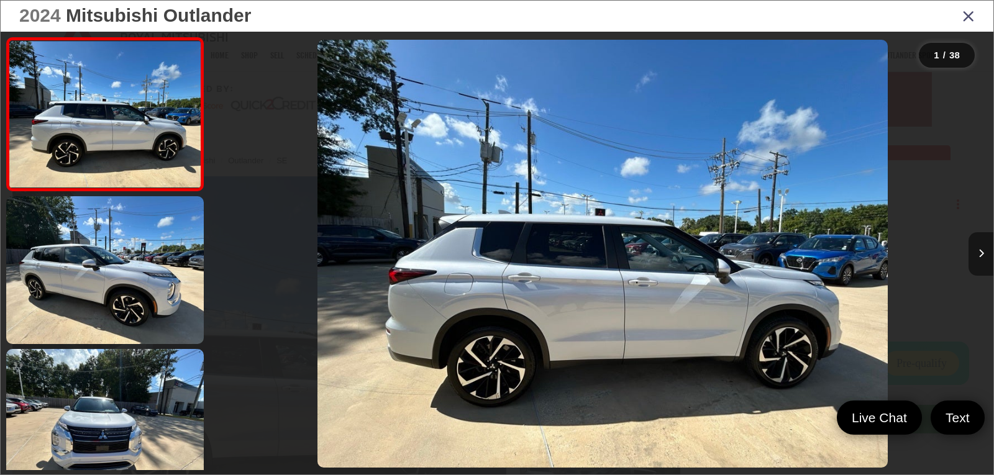
click at [972, 256] on button "Next image" at bounding box center [981, 253] width 25 height 43
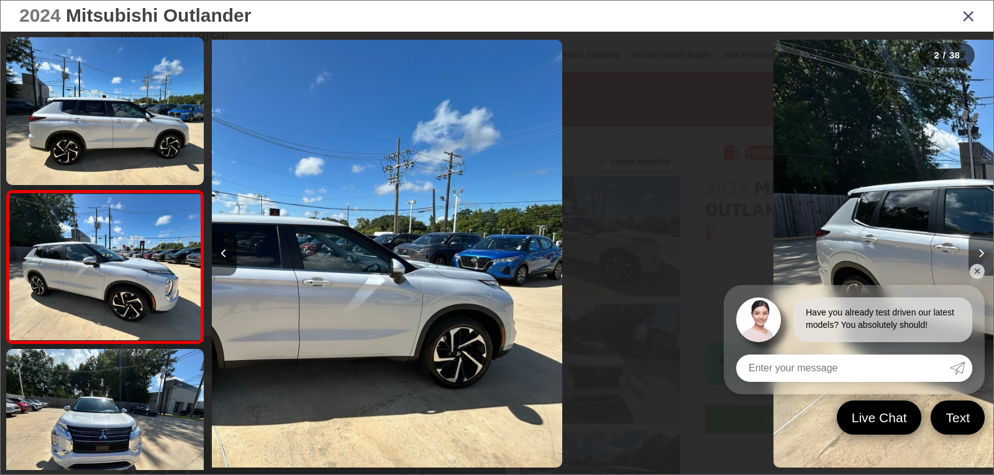
scroll to position [50, 0]
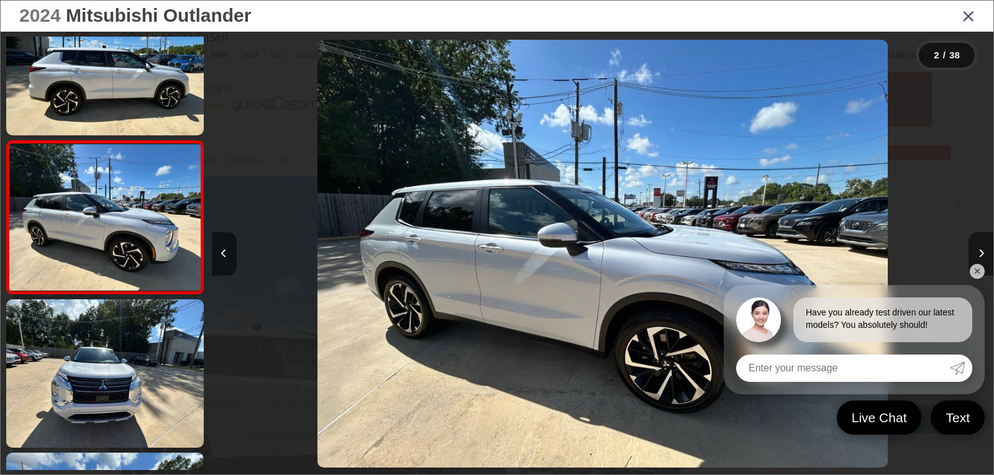
click at [977, 258] on button "Next image" at bounding box center [981, 253] width 25 height 43
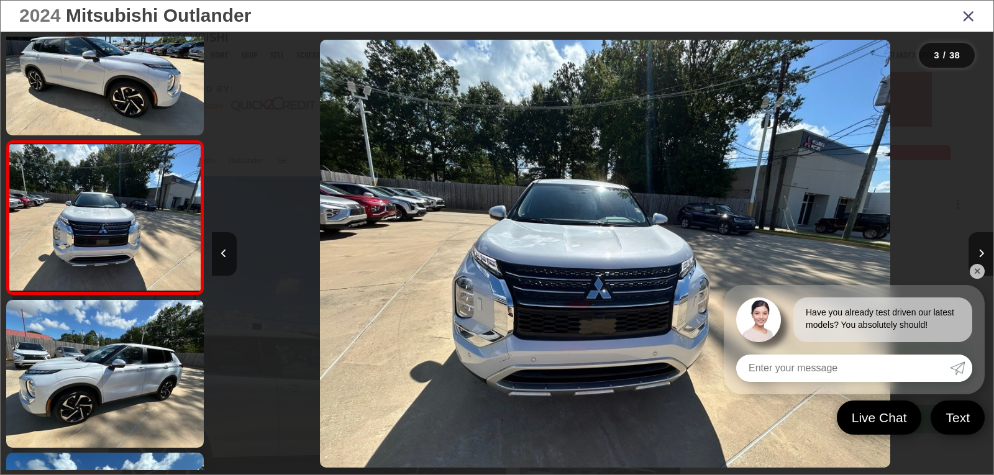
scroll to position [0, 1564]
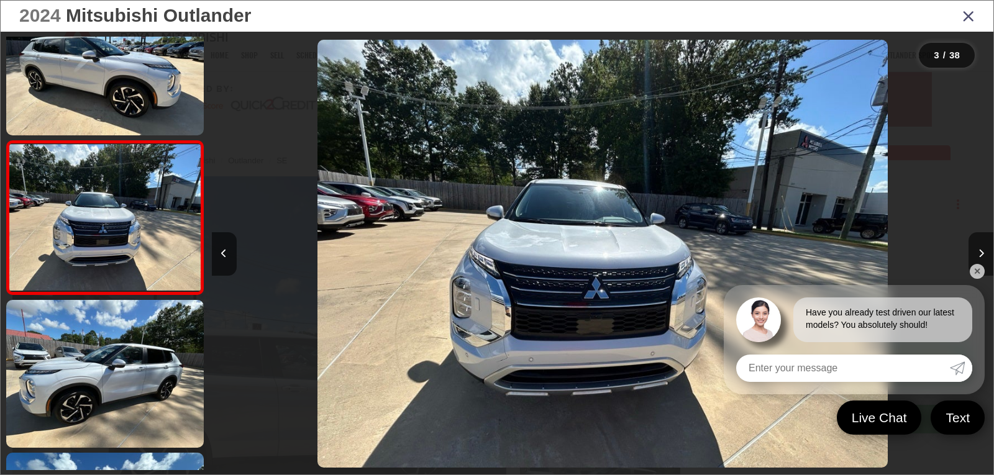
click at [972, 273] on link "✕" at bounding box center [977, 271] width 15 height 15
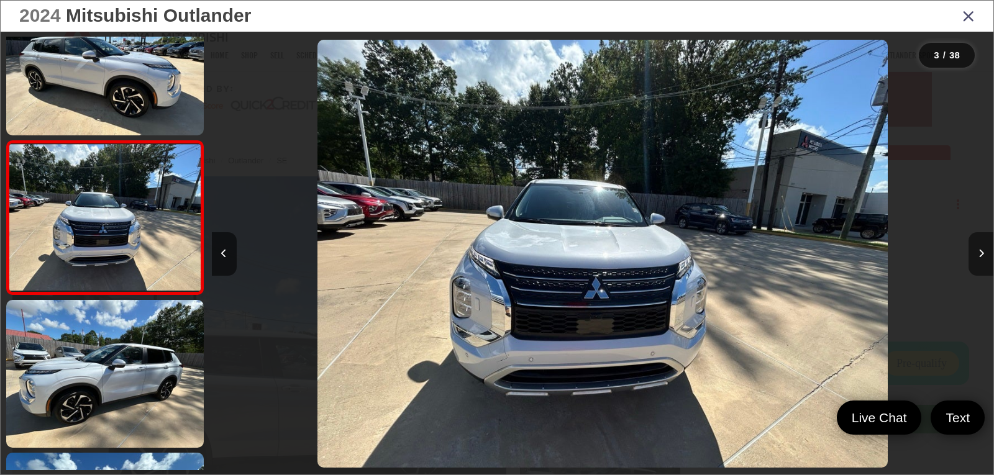
click at [975, 258] on button "Next image" at bounding box center [981, 253] width 25 height 43
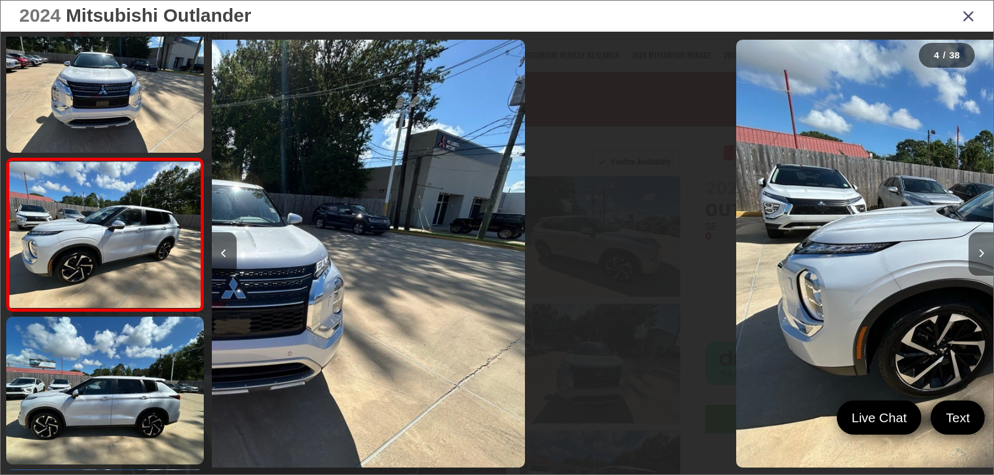
scroll to position [356, 0]
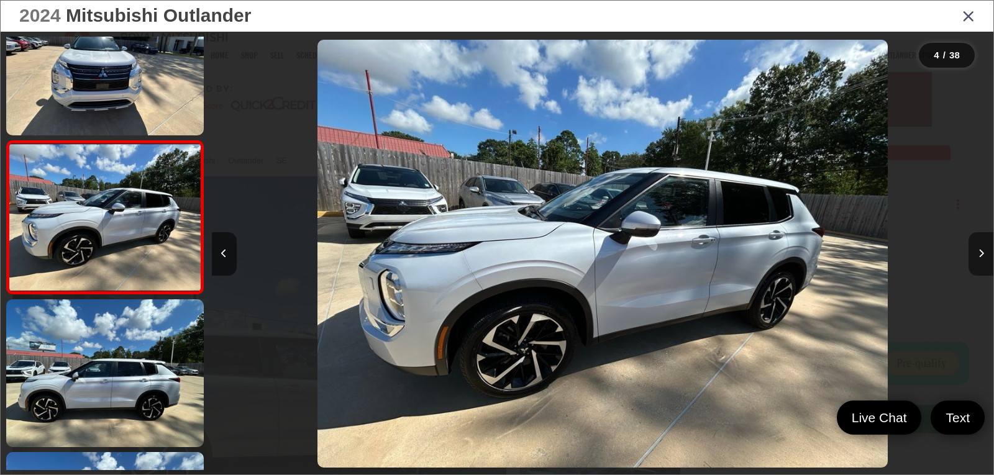
click at [975, 258] on button "Next image" at bounding box center [981, 253] width 25 height 43
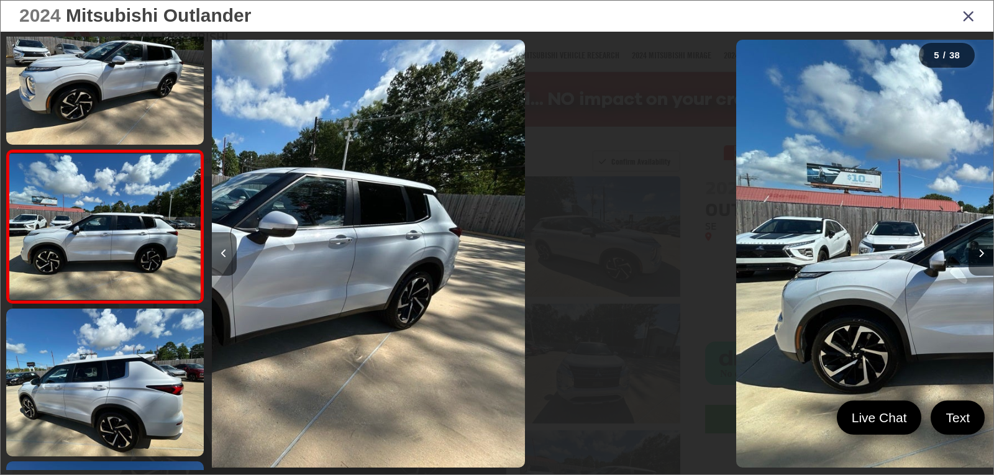
scroll to position [509, 0]
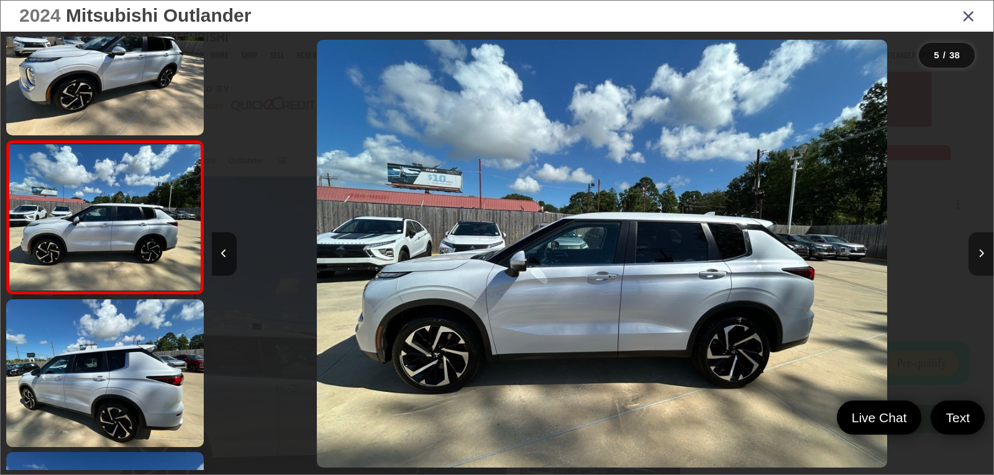
click at [975, 258] on button "Next image" at bounding box center [981, 253] width 25 height 43
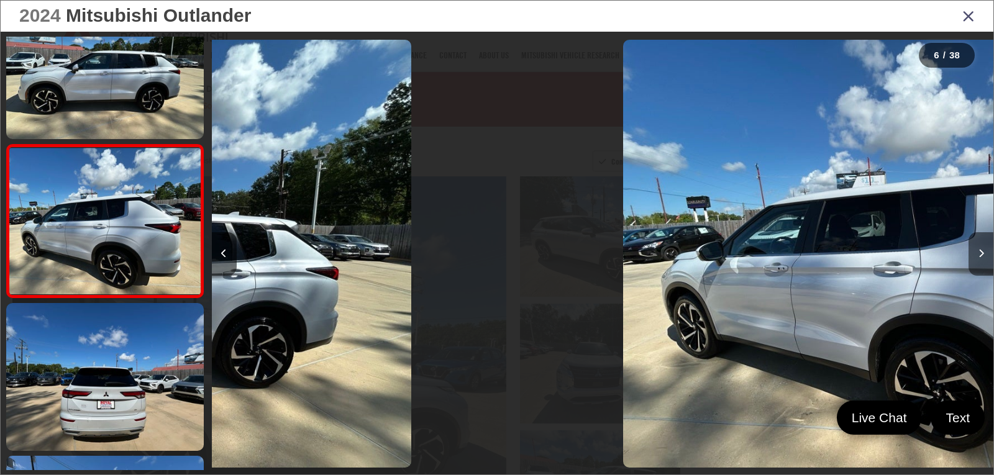
scroll to position [662, 0]
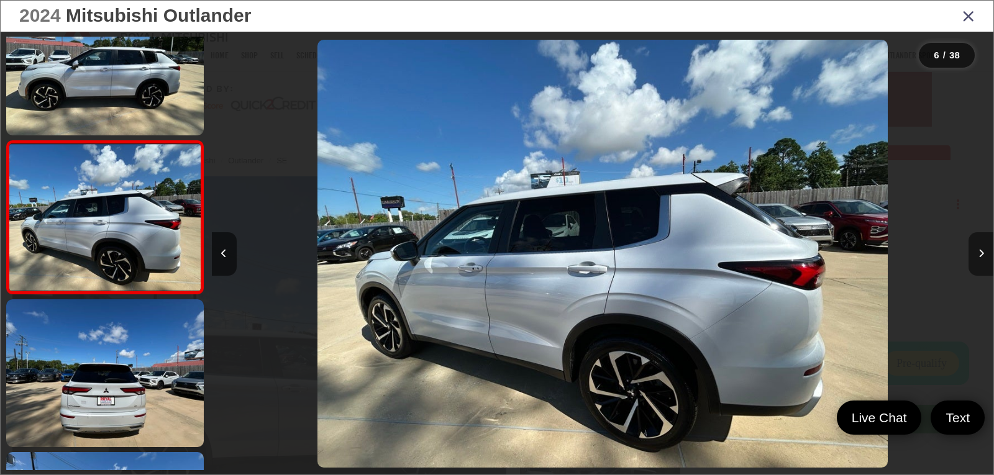
click at [975, 258] on button "Next image" at bounding box center [981, 253] width 25 height 43
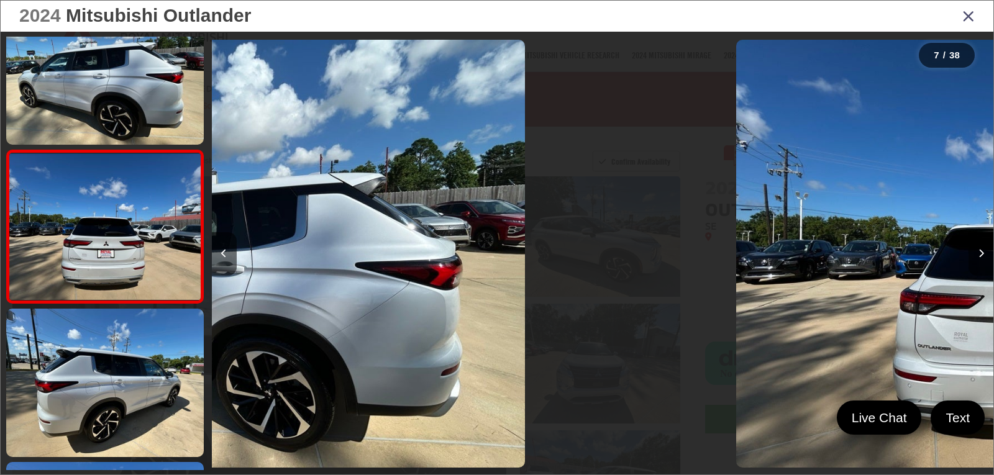
scroll to position [815, 0]
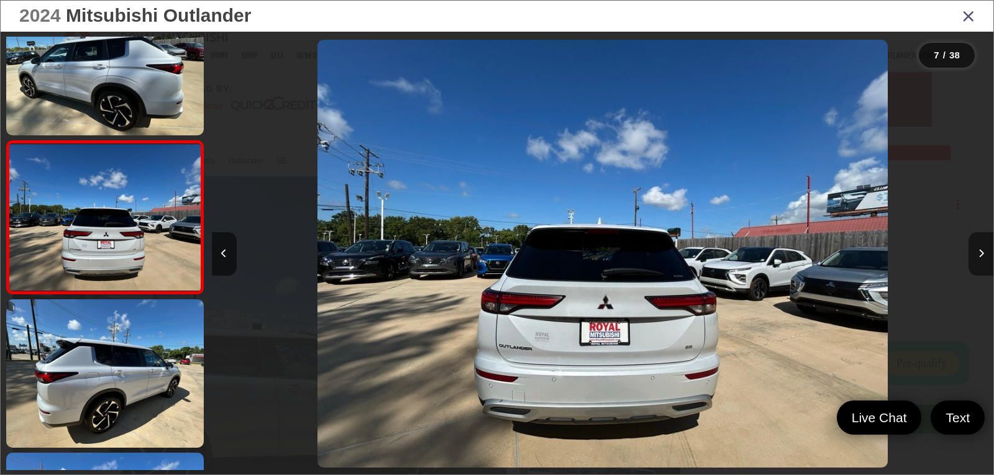
click at [975, 258] on button "Next image" at bounding box center [981, 253] width 25 height 43
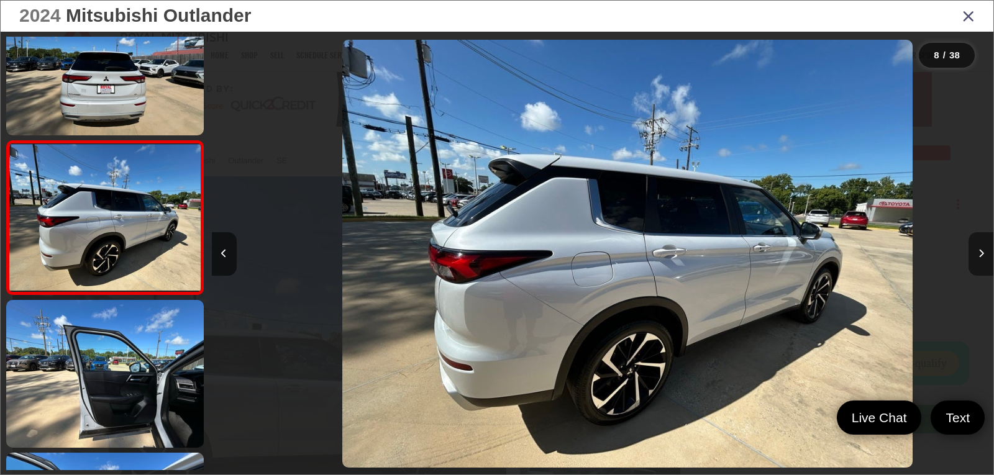
scroll to position [0, 5473]
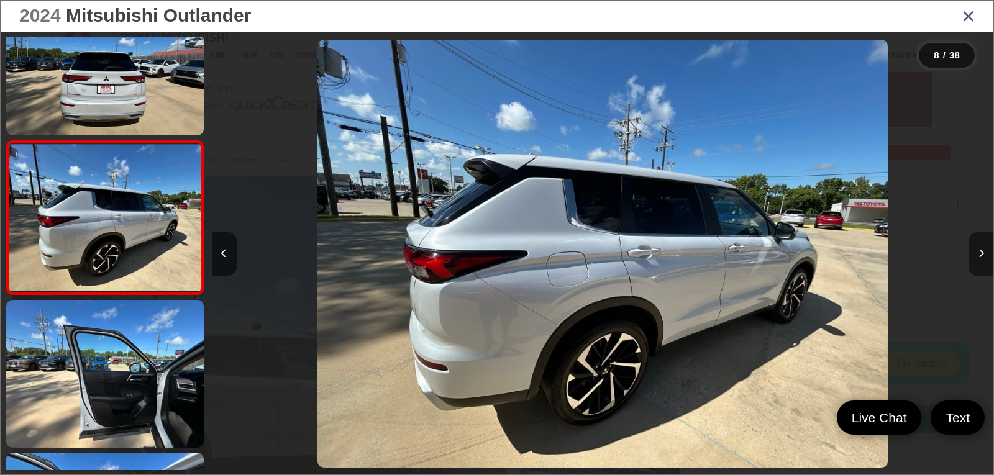
click at [975, 258] on button "Next image" at bounding box center [981, 253] width 25 height 43
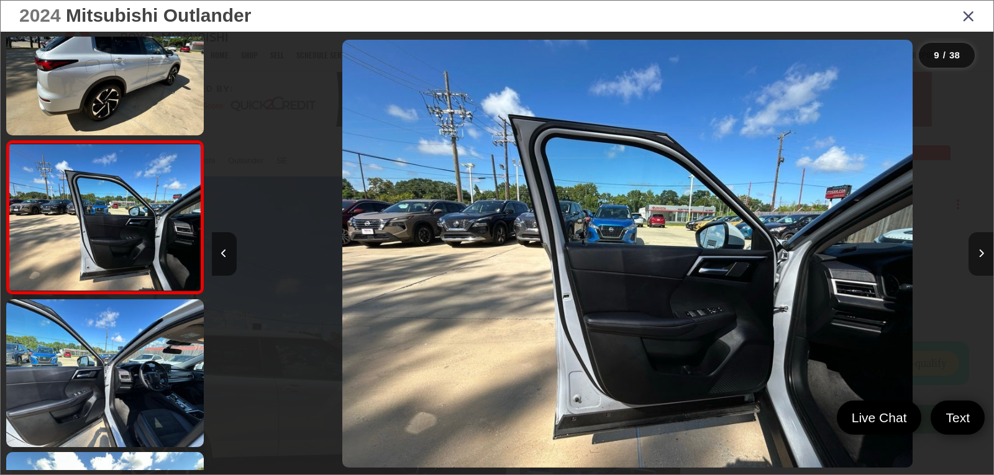
scroll to position [0, 6255]
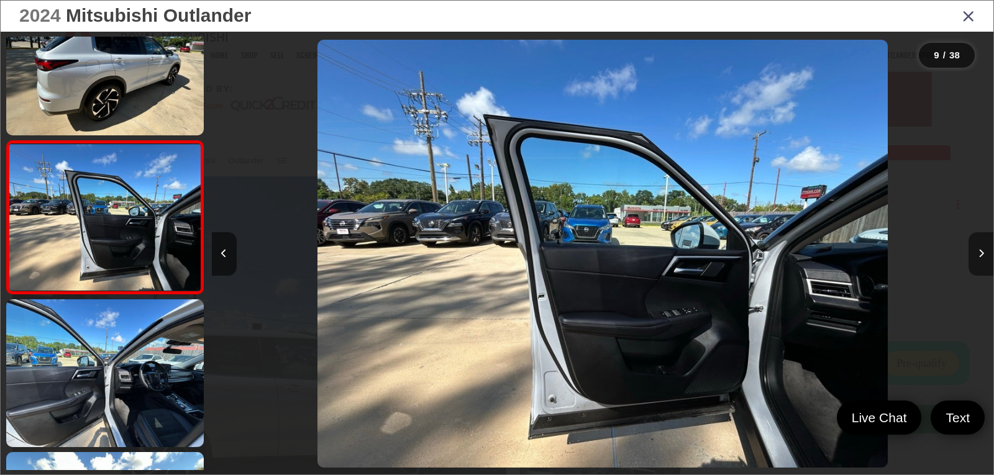
click at [975, 258] on button "Next image" at bounding box center [981, 253] width 25 height 43
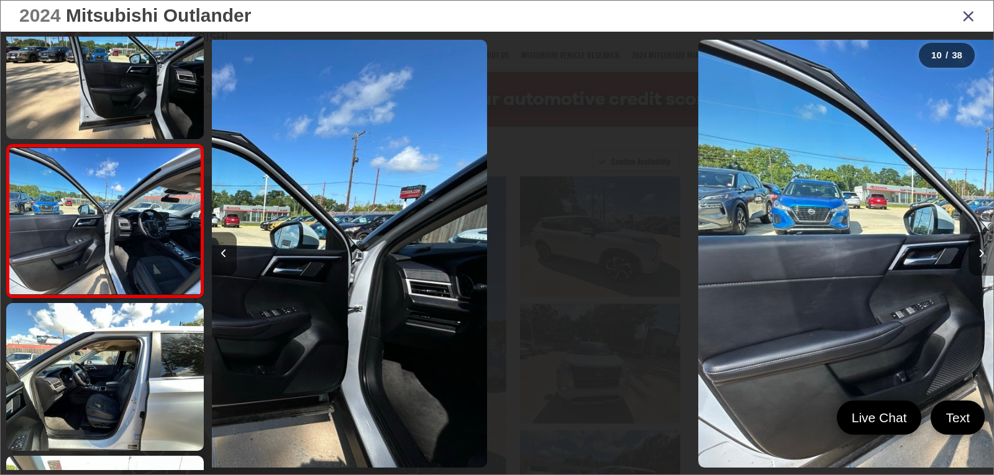
scroll to position [0, 0]
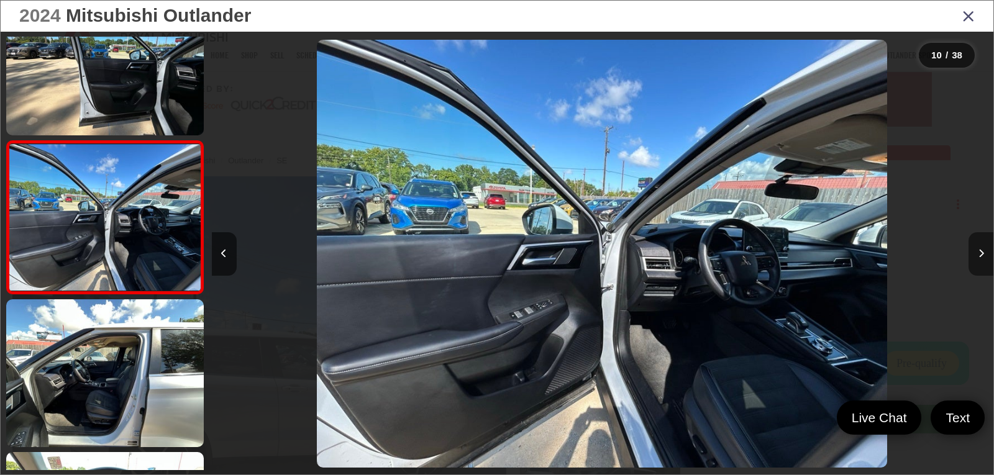
click at [975, 258] on button "Next image" at bounding box center [981, 253] width 25 height 43
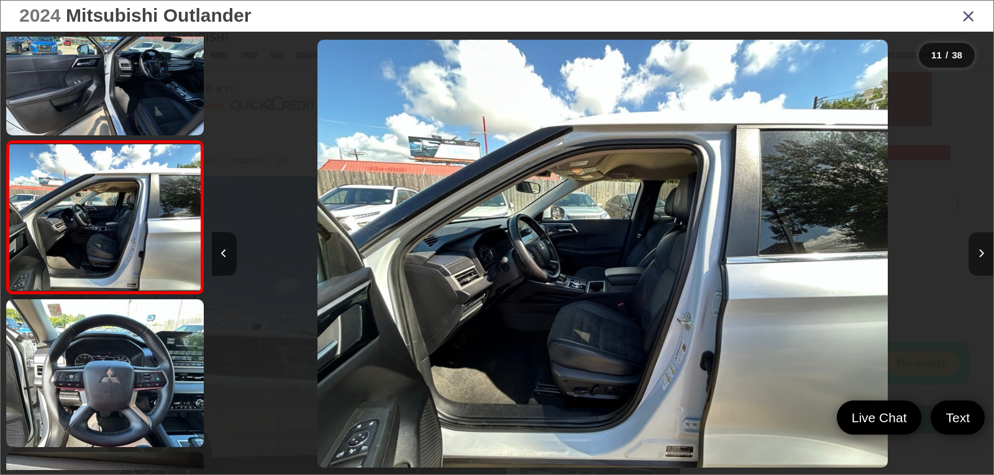
click at [975, 258] on button "Next image" at bounding box center [981, 253] width 25 height 43
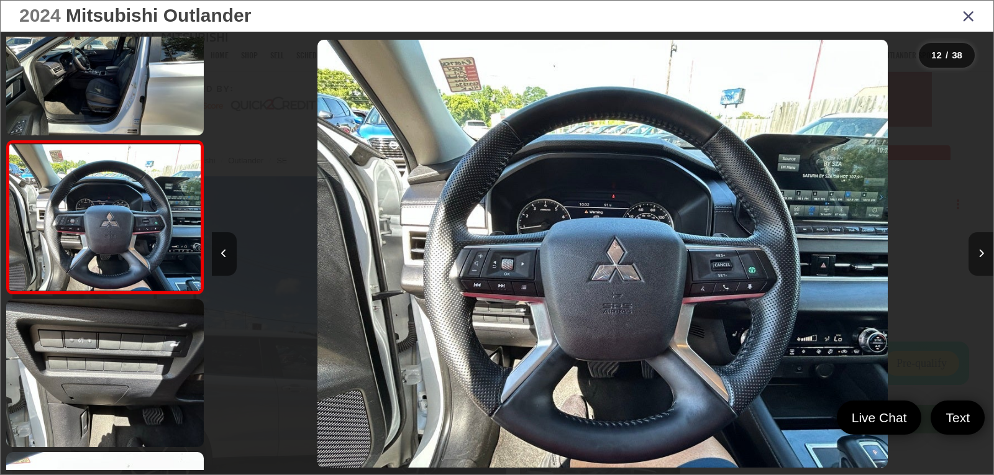
click at [975, 258] on button "Next image" at bounding box center [981, 253] width 25 height 43
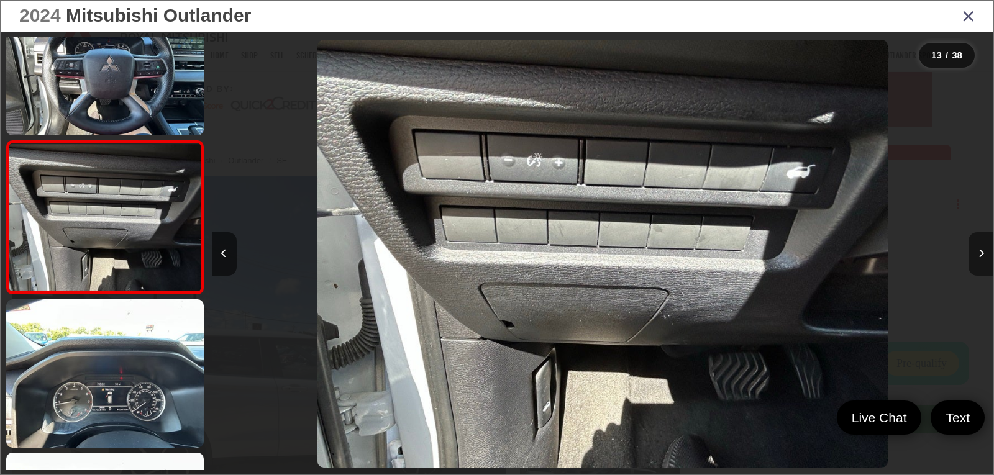
click at [975, 258] on button "Next image" at bounding box center [981, 253] width 25 height 43
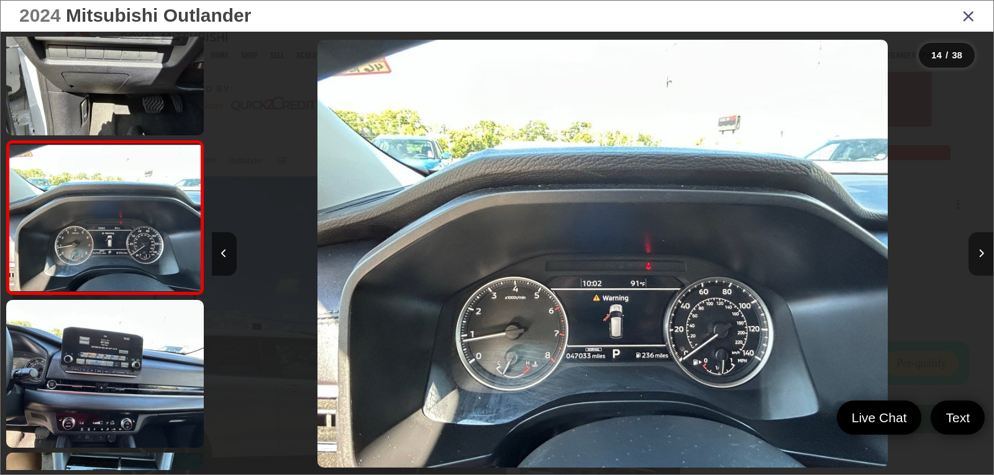
click at [975, 258] on button "Next image" at bounding box center [981, 253] width 25 height 43
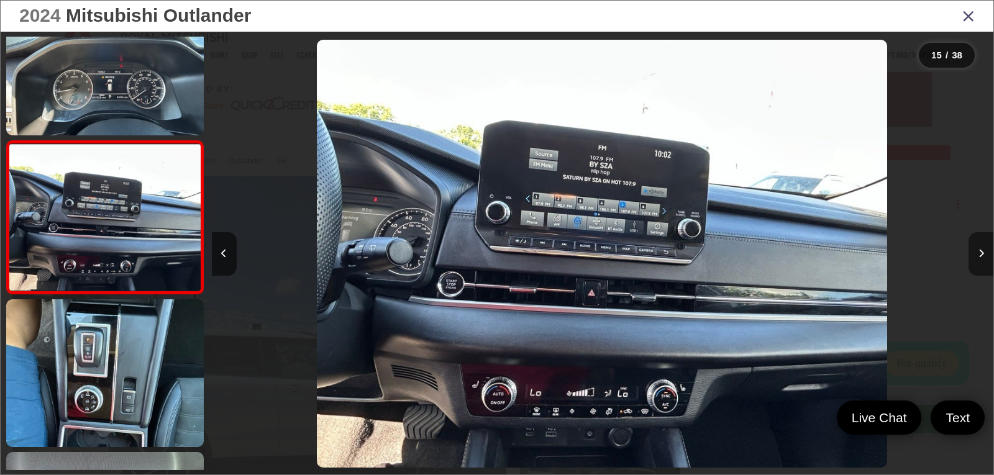
click at [975, 258] on button "Next image" at bounding box center [981, 253] width 25 height 43
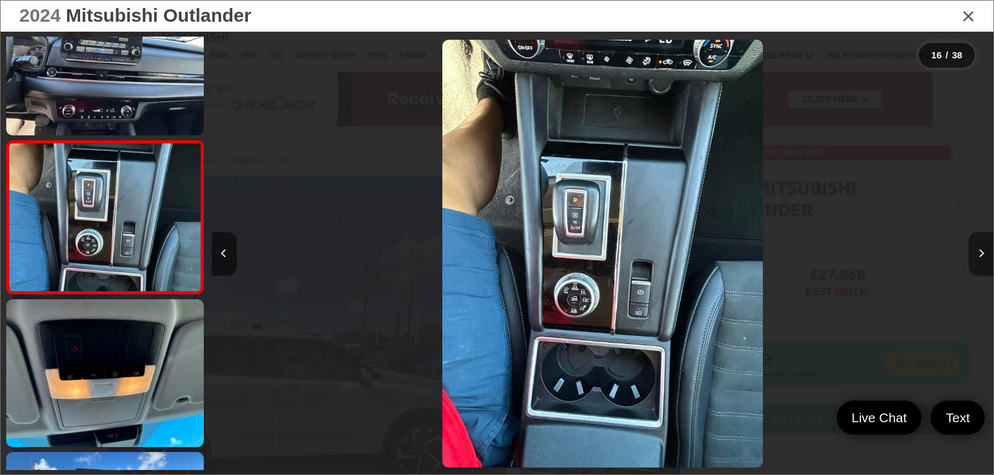
click at [975, 258] on button "Next image" at bounding box center [981, 253] width 25 height 43
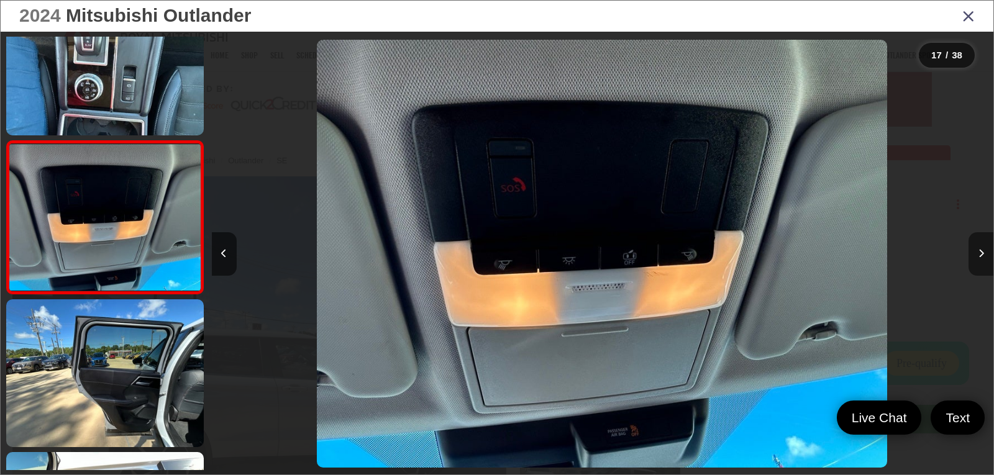
click at [975, 258] on button "Next image" at bounding box center [981, 253] width 25 height 43
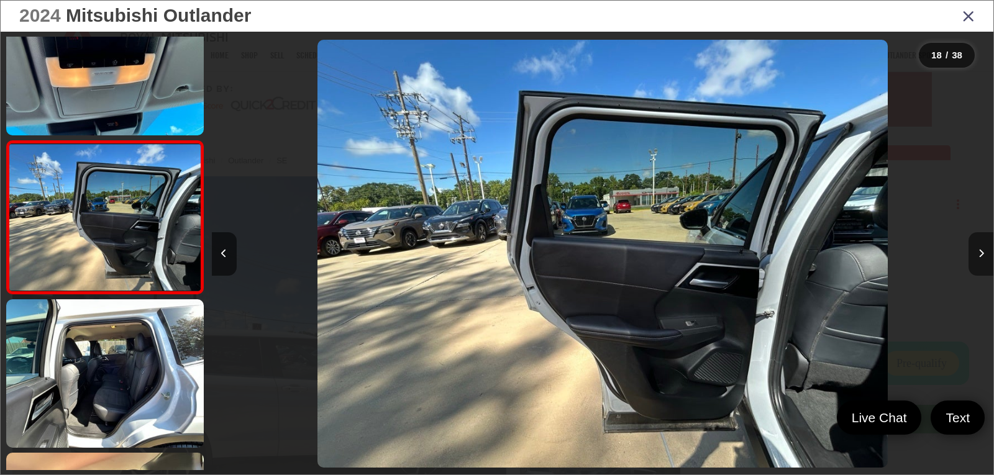
click at [976, 242] on button "Next image" at bounding box center [981, 253] width 25 height 43
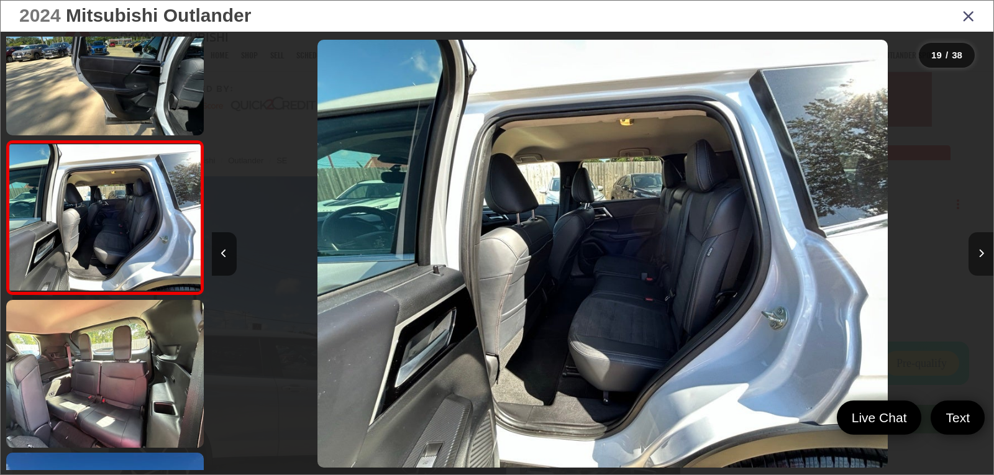
click at [976, 242] on button "Next image" at bounding box center [981, 253] width 25 height 43
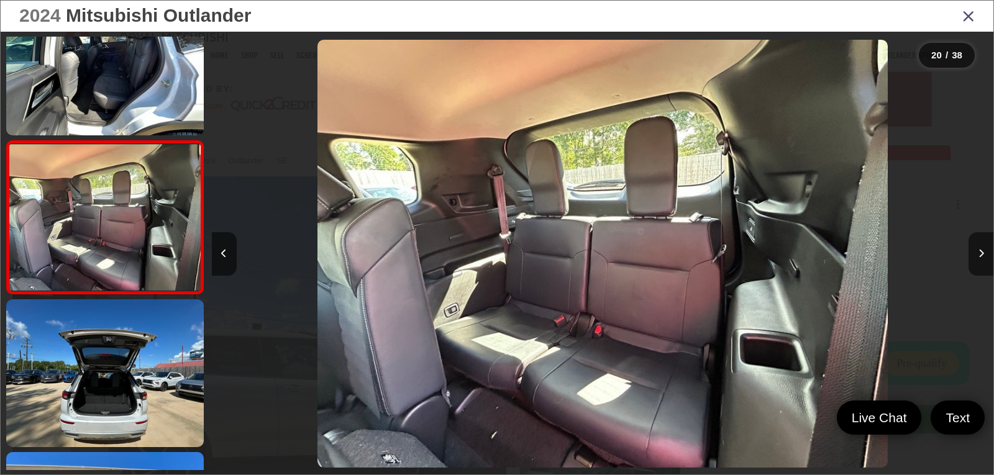
click at [964, 15] on icon "Close gallery" at bounding box center [968, 15] width 12 height 16
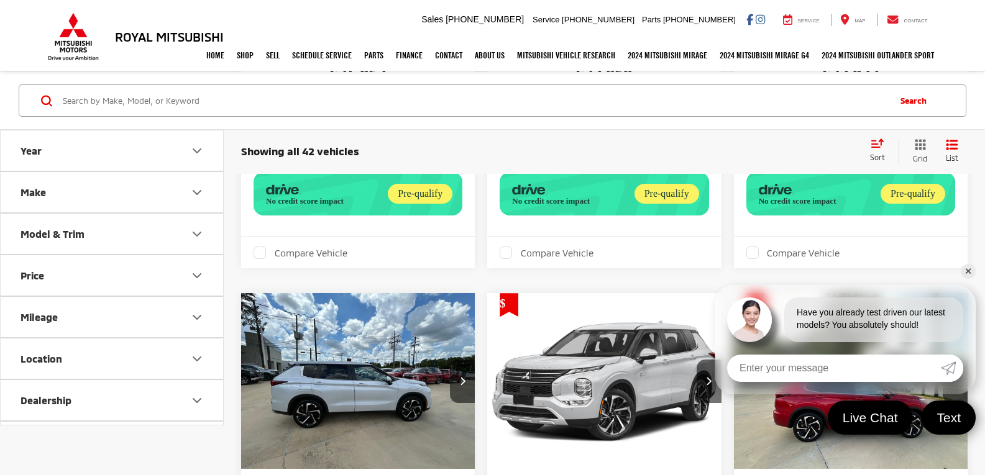
scroll to position [1232, 0]
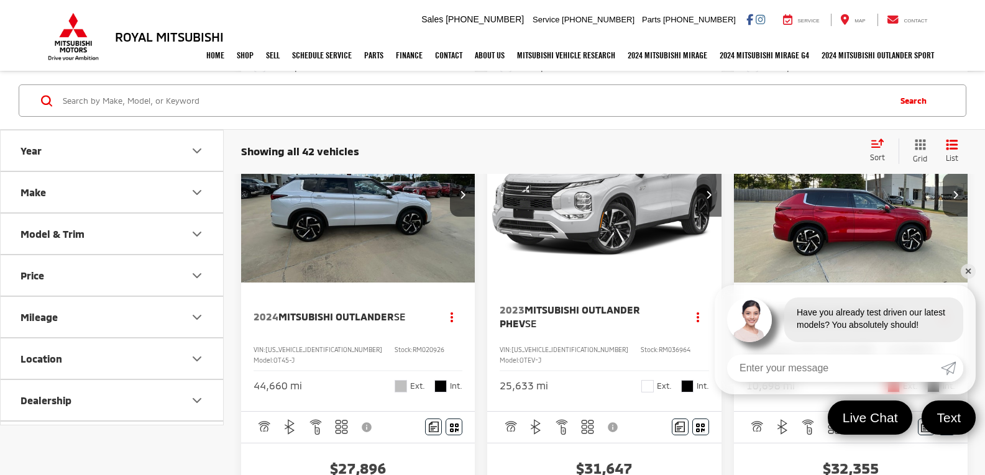
click at [965, 270] on link "✕" at bounding box center [968, 271] width 15 height 15
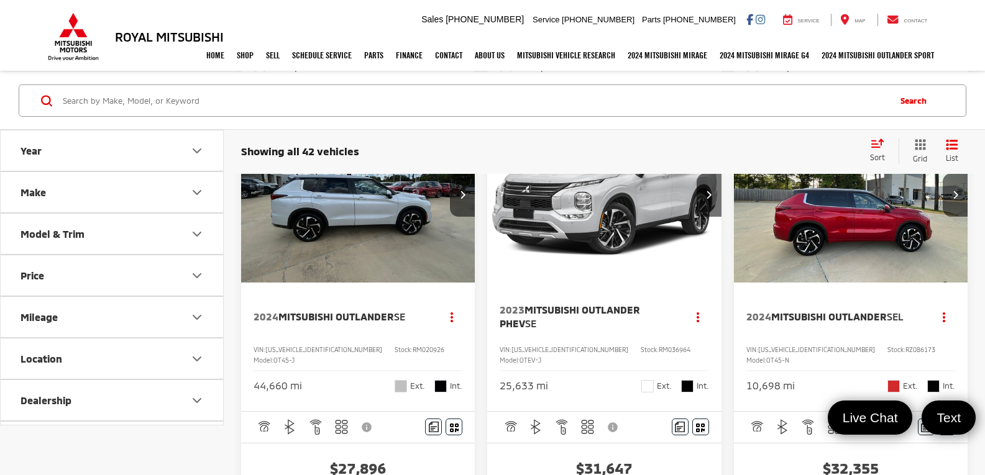
click at [406, 283] on img "2024 Mitsubishi Outlander SE 0" at bounding box center [357, 195] width 235 height 176
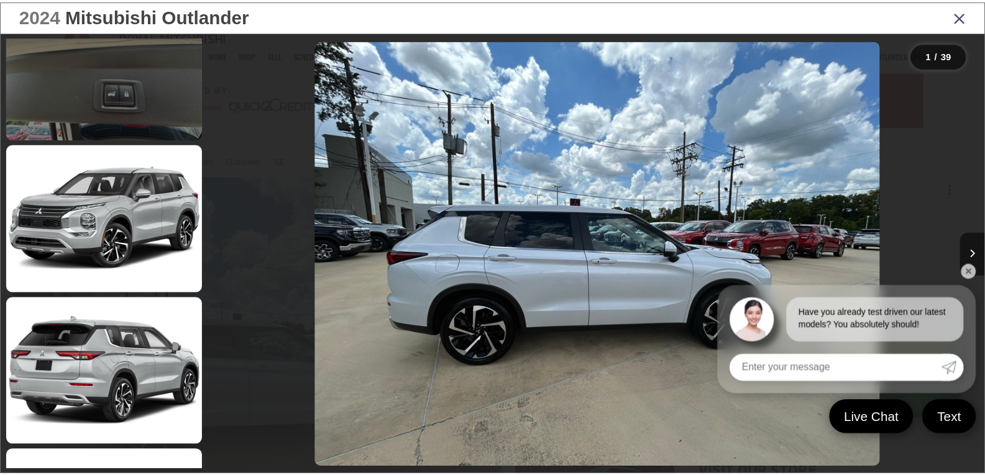
scroll to position [3541, 0]
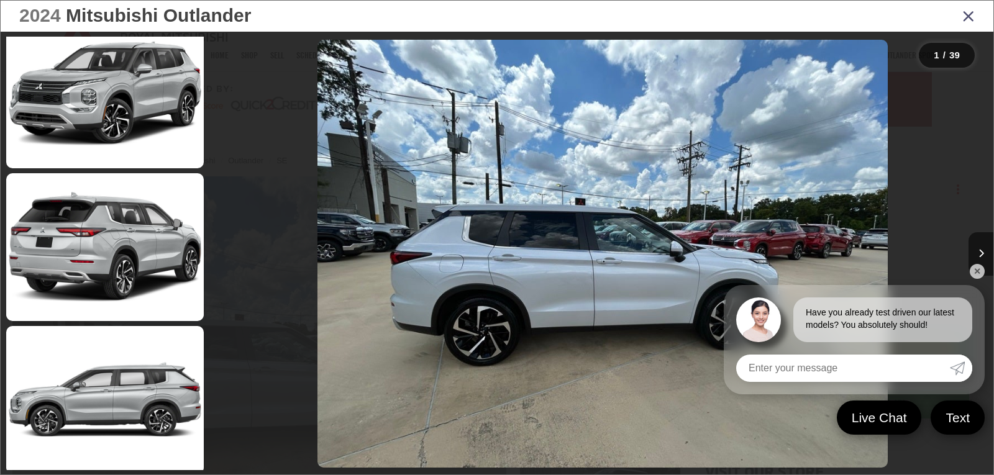
click at [964, 19] on icon "Close gallery" at bounding box center [968, 15] width 12 height 16
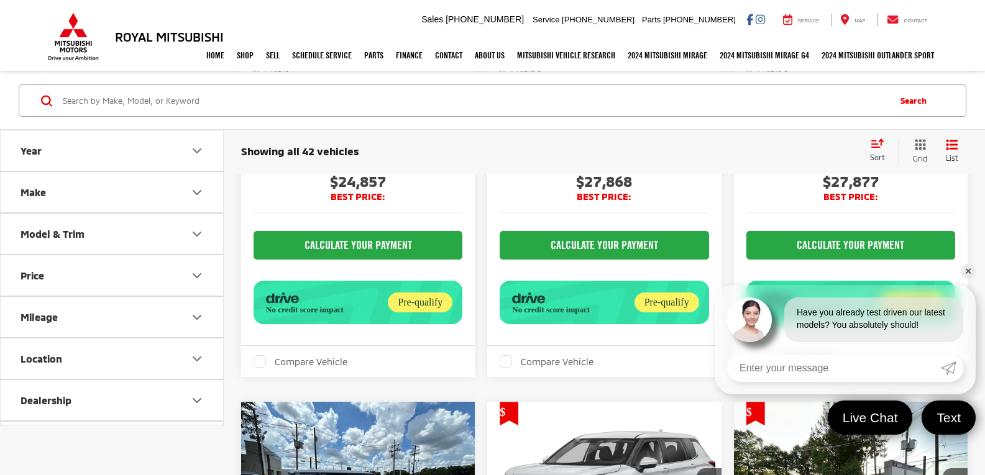
scroll to position [1356, 0]
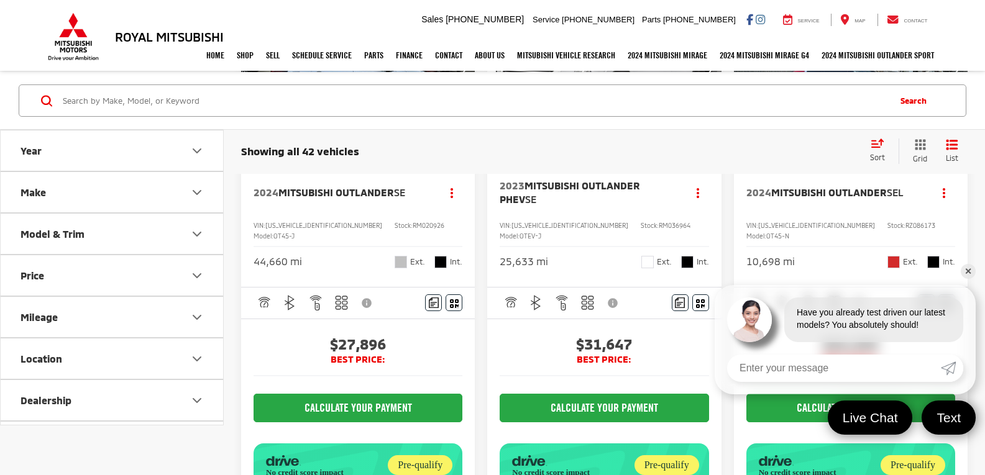
click at [967, 270] on link "✕" at bounding box center [968, 271] width 15 height 15
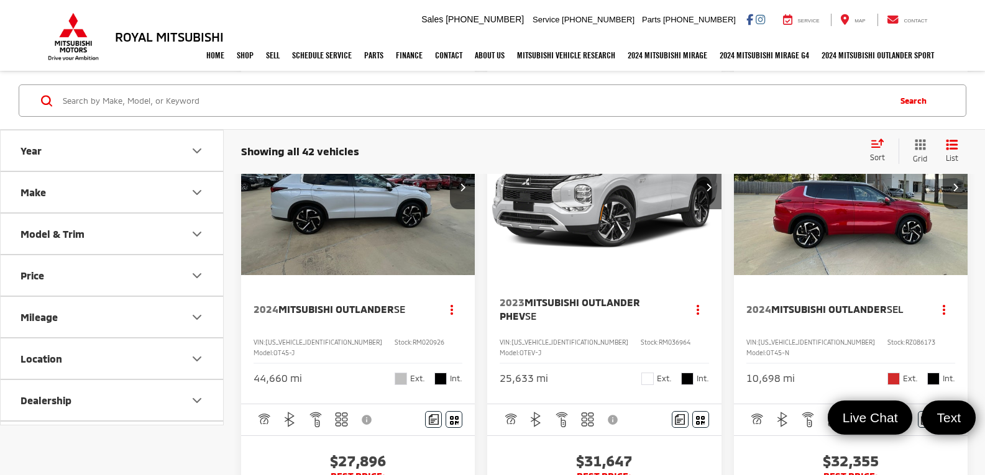
scroll to position [1232, 0]
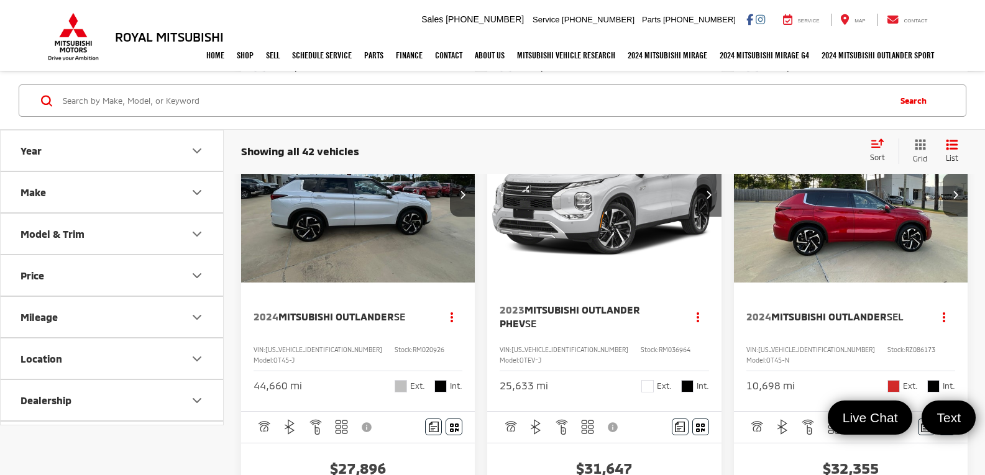
click at [846, 277] on img "2024 Mitsubishi Outlander SEL 0" at bounding box center [850, 195] width 235 height 177
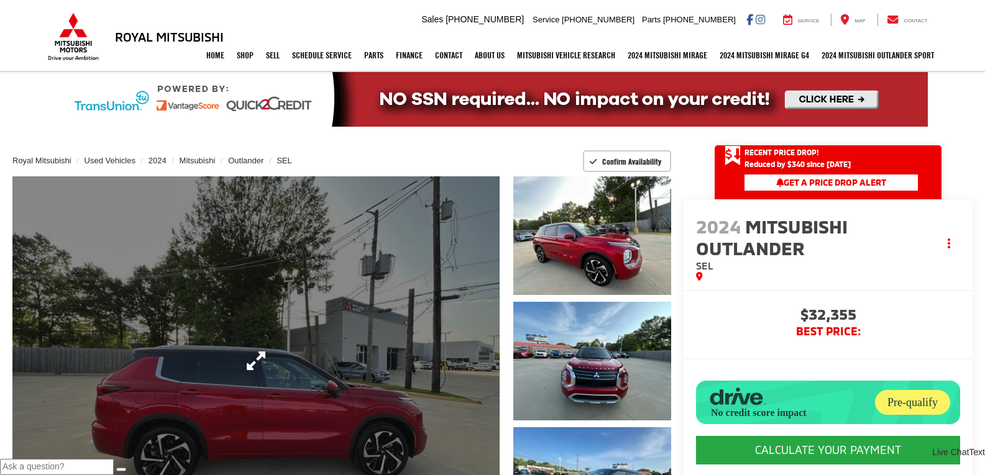
click at [419, 362] on link "Expand Photo 0" at bounding box center [255, 360] width 487 height 369
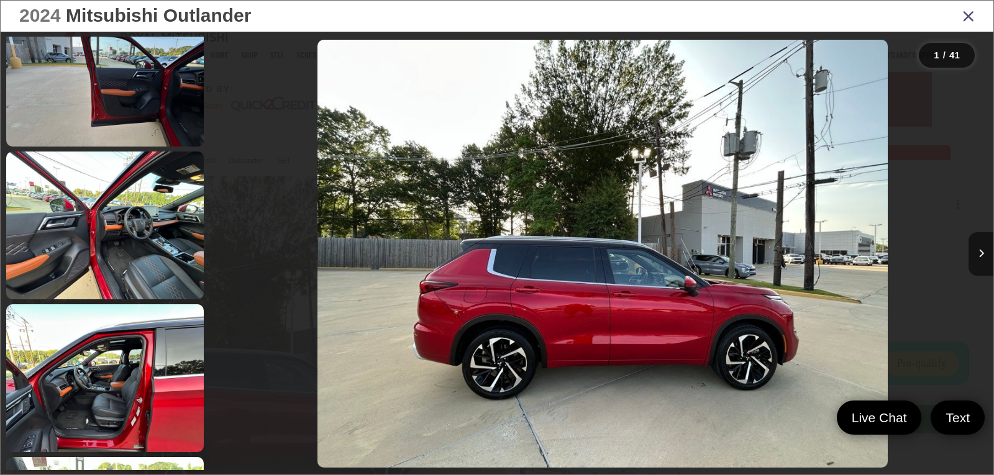
scroll to position [1305, 0]
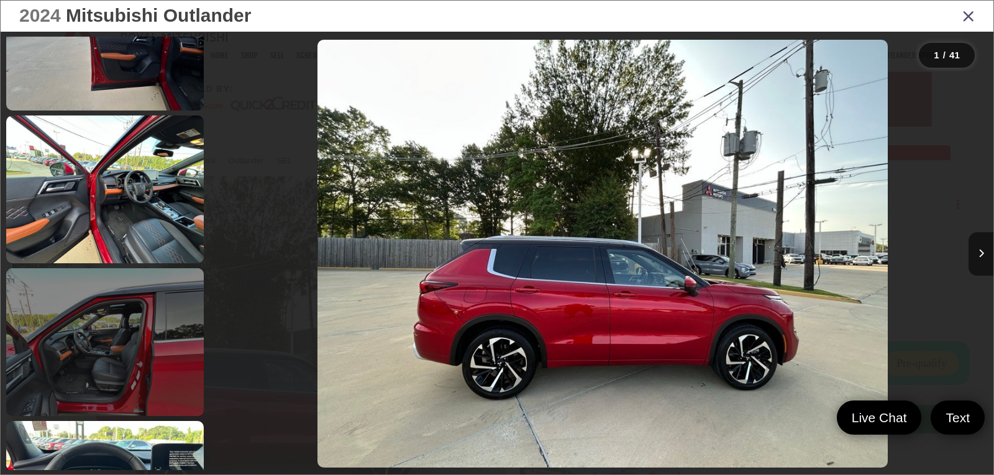
click at [141, 313] on link at bounding box center [105, 342] width 198 height 148
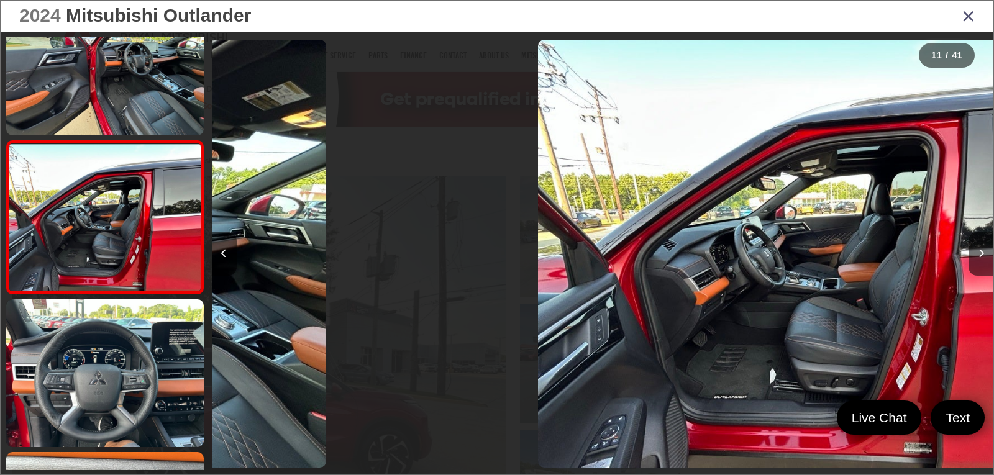
scroll to position [0, 7818]
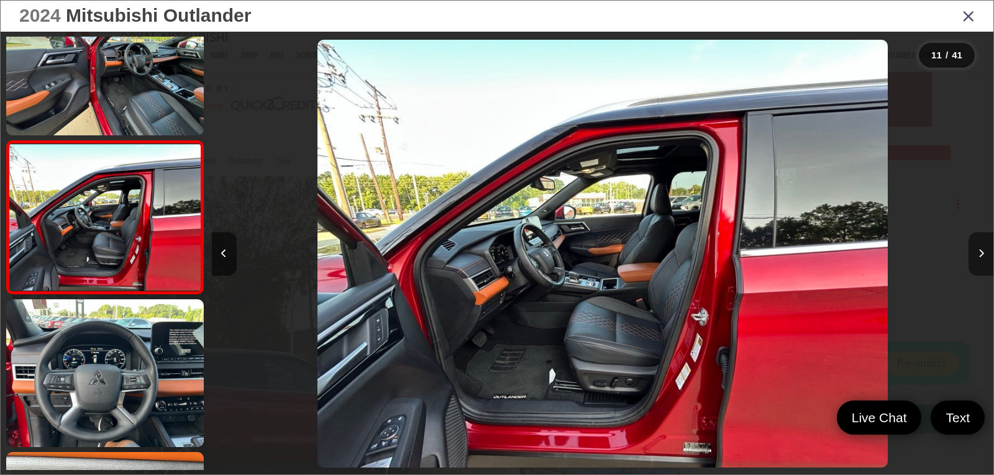
click at [975, 258] on button "Next image" at bounding box center [981, 253] width 25 height 43
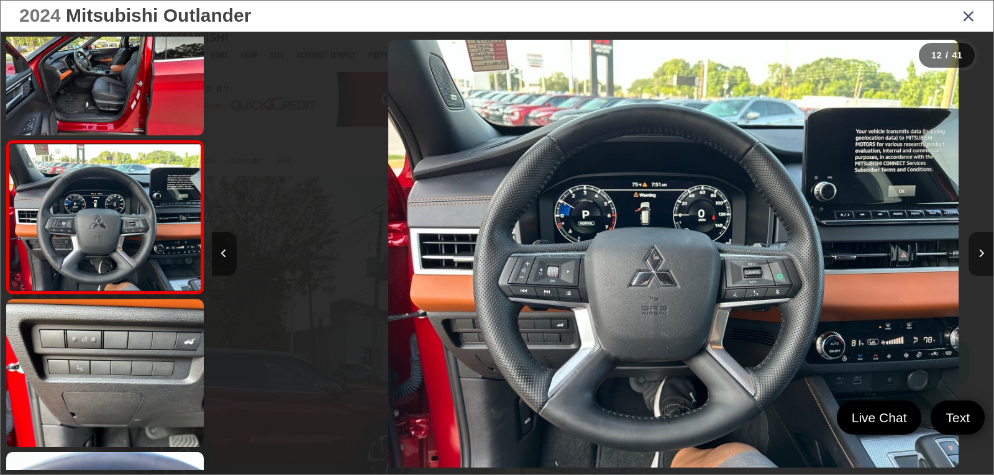
scroll to position [0, 8600]
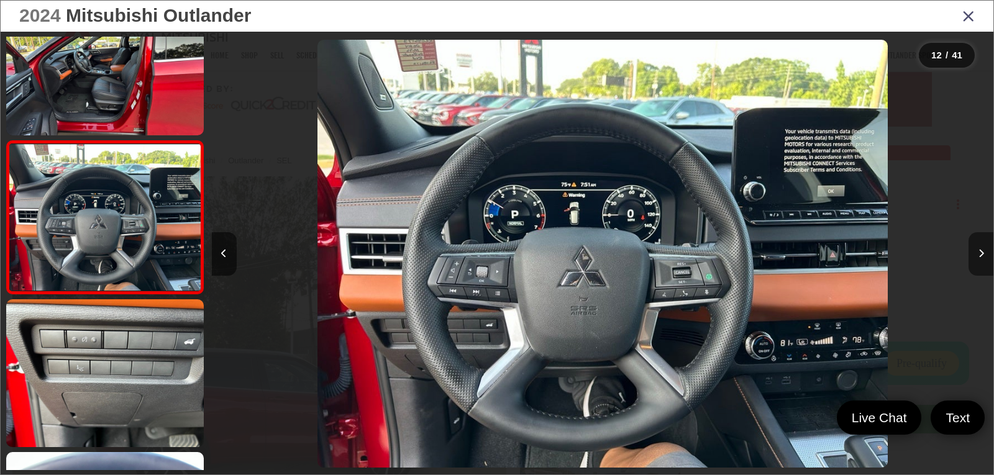
click at [975, 258] on button "Next image" at bounding box center [981, 253] width 25 height 43
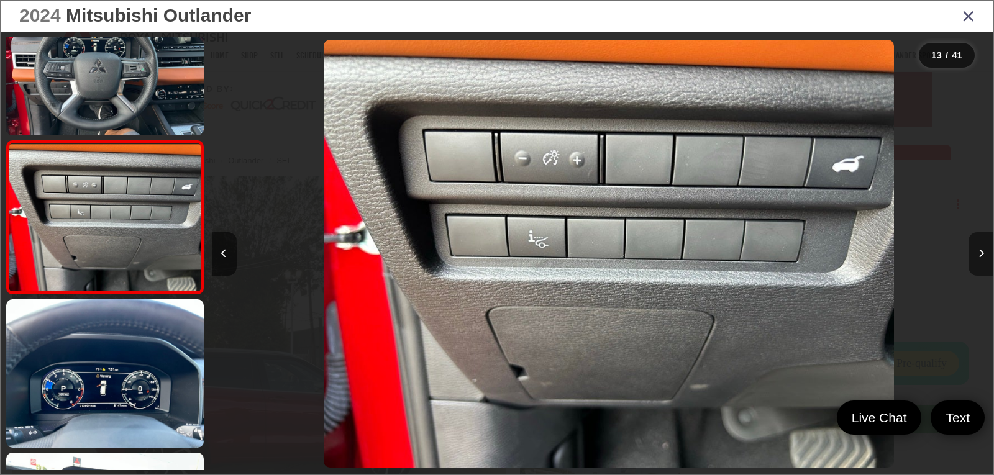
scroll to position [0, 9382]
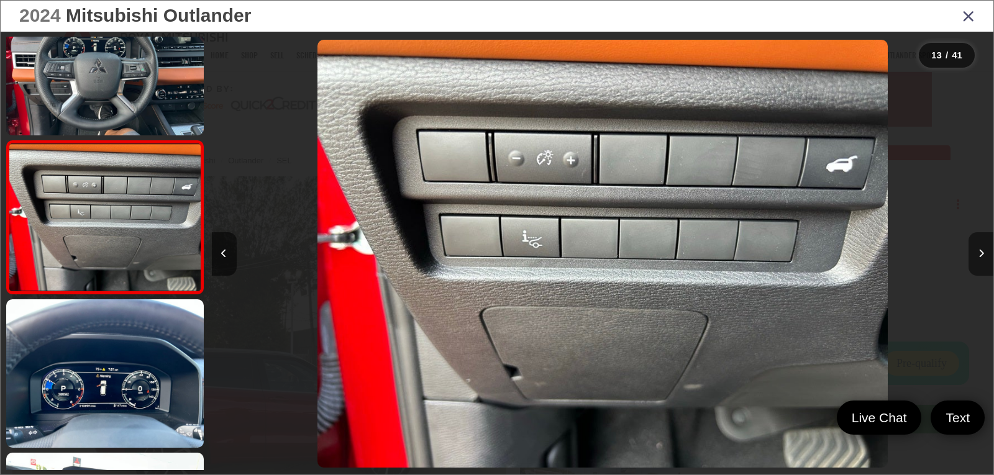
click at [975, 258] on button "Next image" at bounding box center [981, 253] width 25 height 43
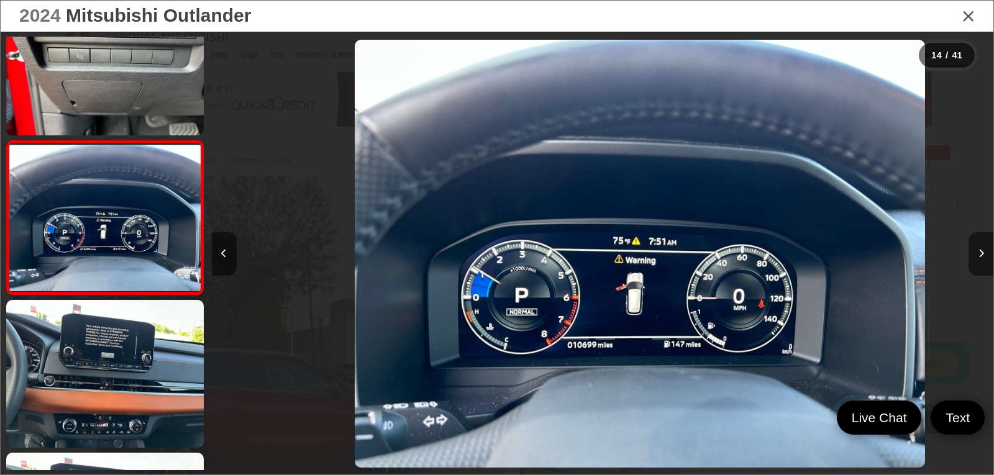
scroll to position [0, 10164]
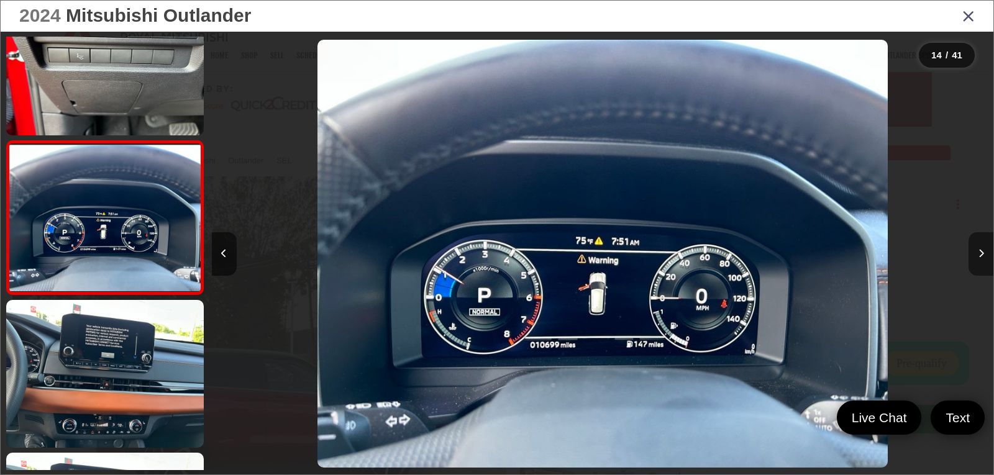
click at [975, 258] on button "Next image" at bounding box center [981, 253] width 25 height 43
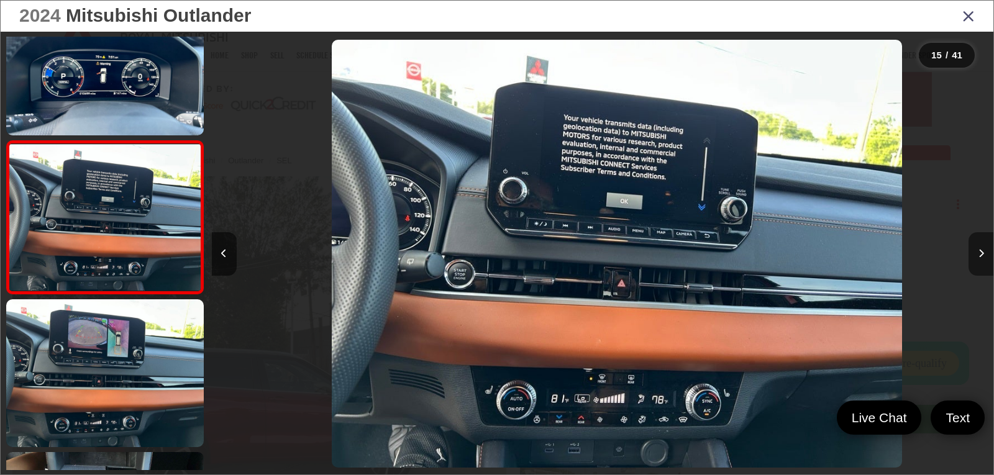
scroll to position [0, 10946]
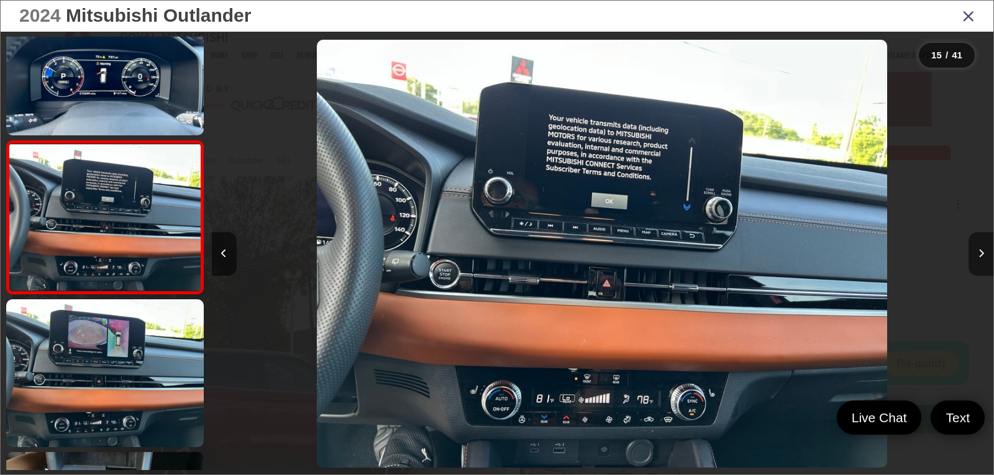
click at [975, 258] on button "Next image" at bounding box center [981, 253] width 25 height 43
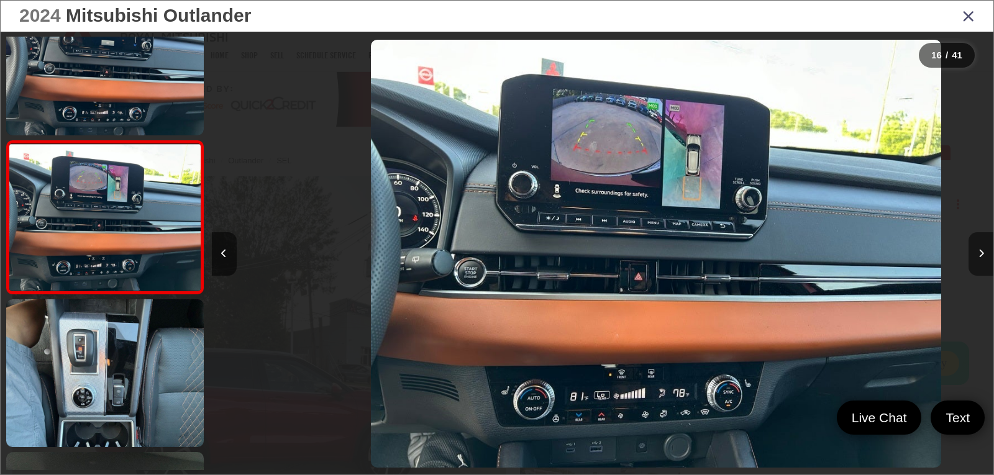
scroll to position [0, 11728]
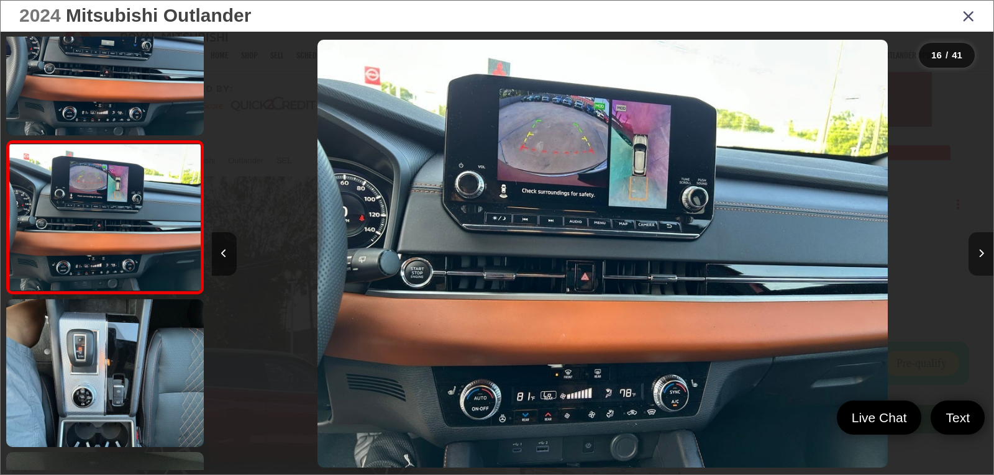
click at [975, 258] on button "Next image" at bounding box center [981, 253] width 25 height 43
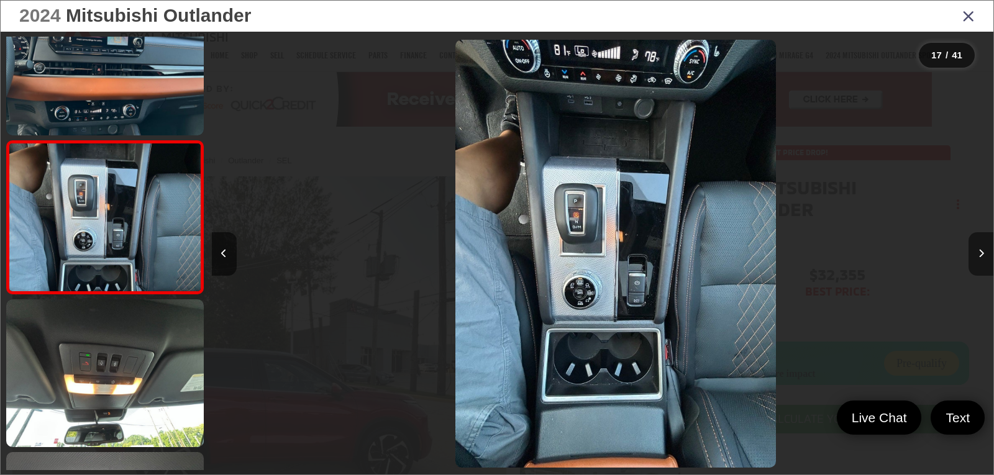
scroll to position [0, 0]
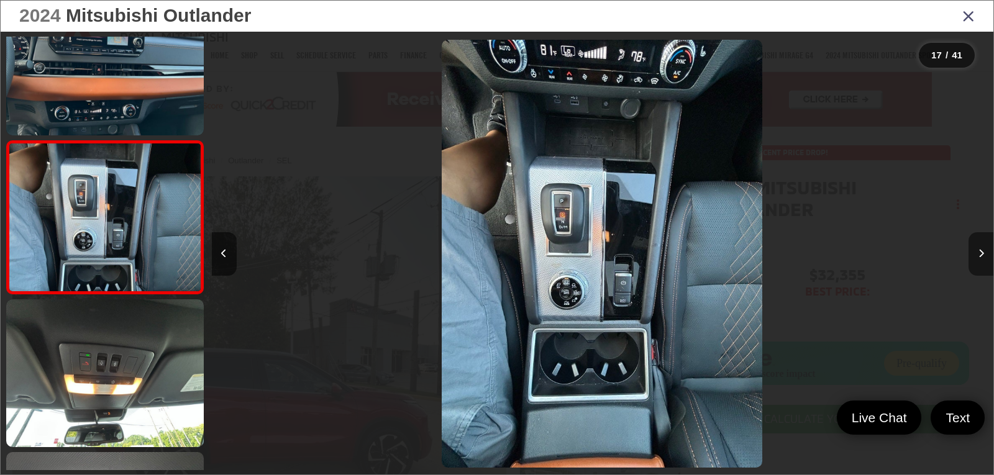
click at [975, 258] on button "Next image" at bounding box center [981, 253] width 25 height 43
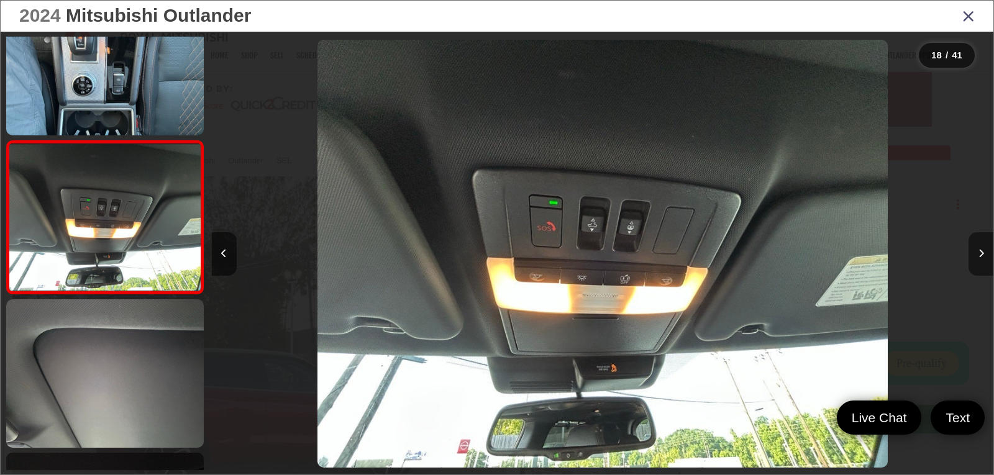
click at [975, 263] on button "Next image" at bounding box center [981, 253] width 25 height 43
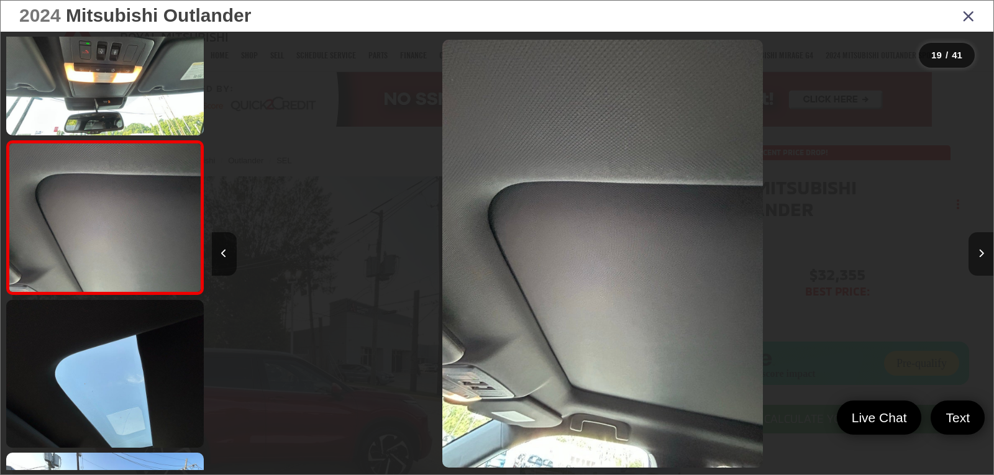
click at [975, 263] on button "Next image" at bounding box center [981, 253] width 25 height 43
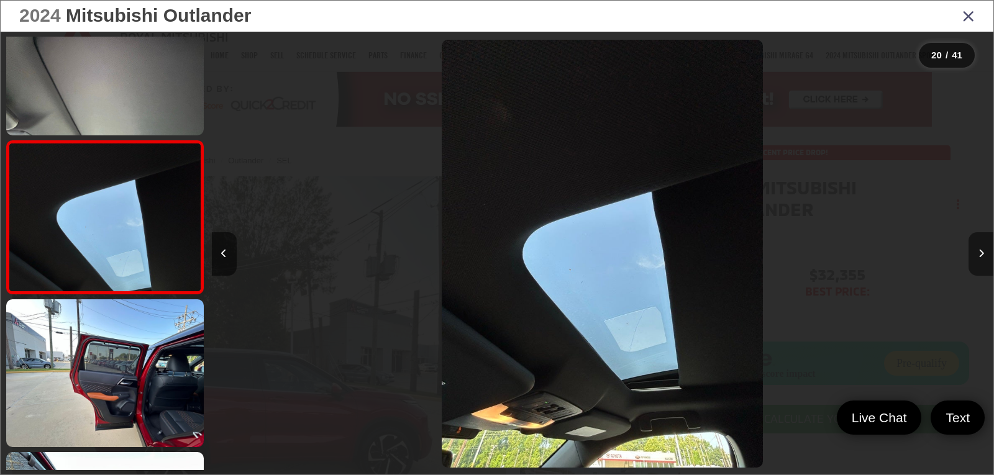
click at [975, 263] on button "Next image" at bounding box center [981, 253] width 25 height 43
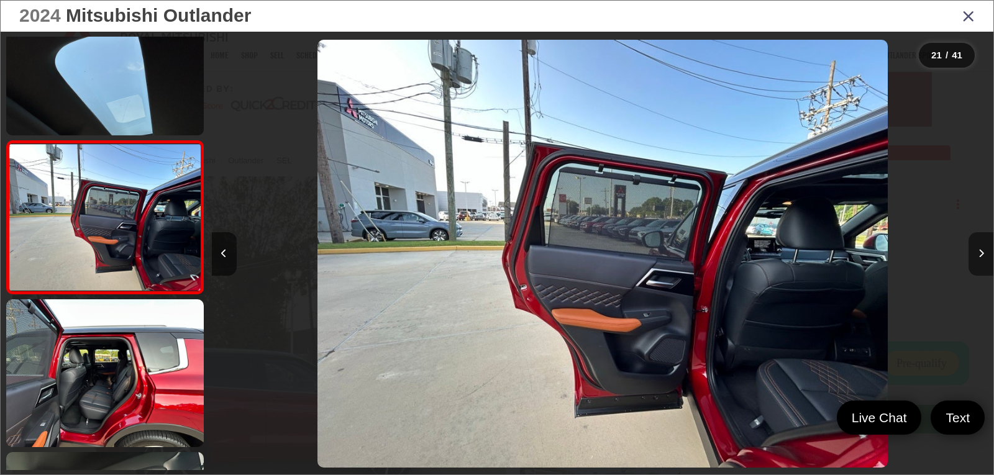
click at [981, 260] on button "Next image" at bounding box center [981, 253] width 25 height 43
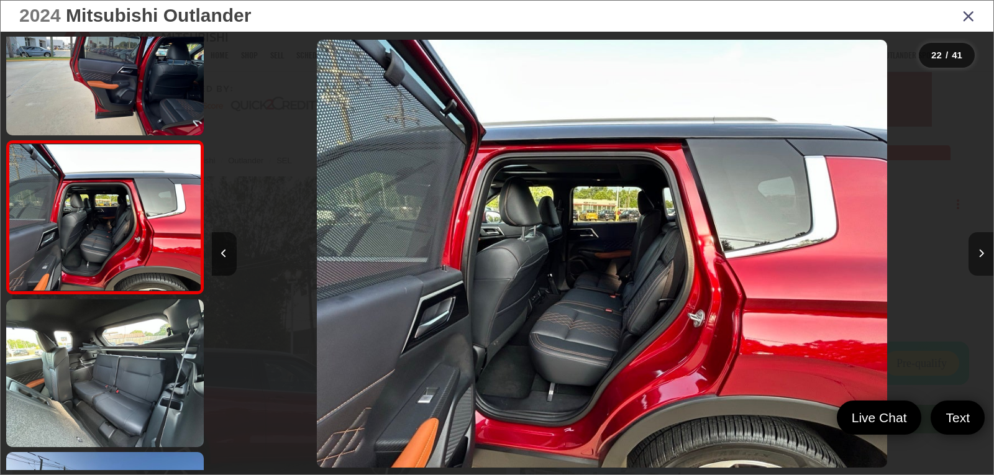
click at [981, 260] on button "Next image" at bounding box center [981, 253] width 25 height 43
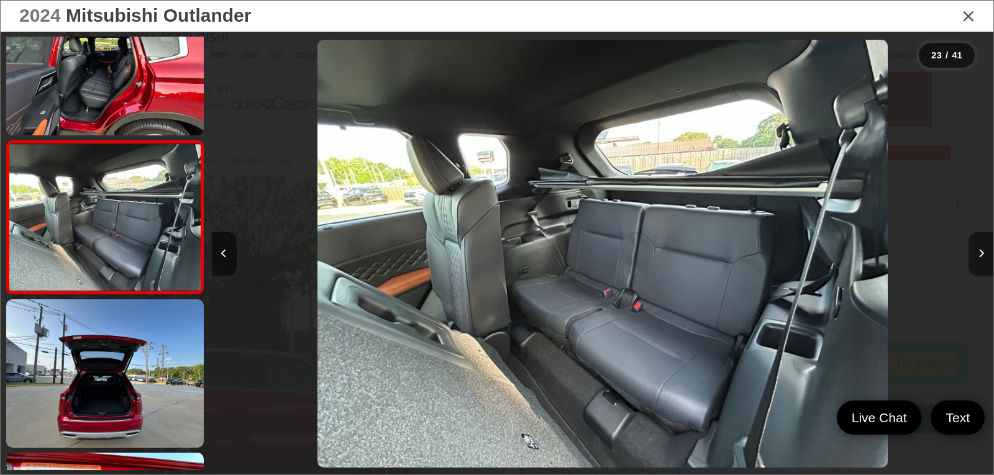
click at [981, 260] on button "Next image" at bounding box center [981, 253] width 25 height 43
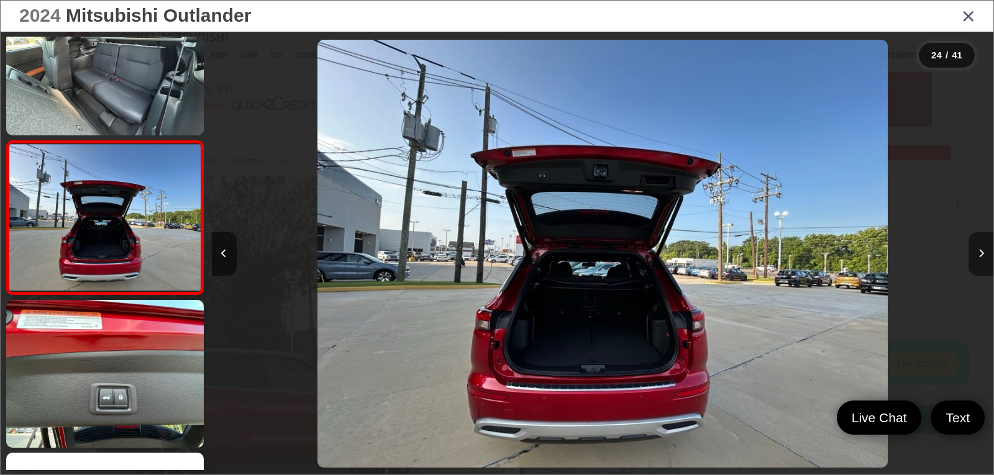
click at [981, 260] on button "Next image" at bounding box center [981, 253] width 25 height 43
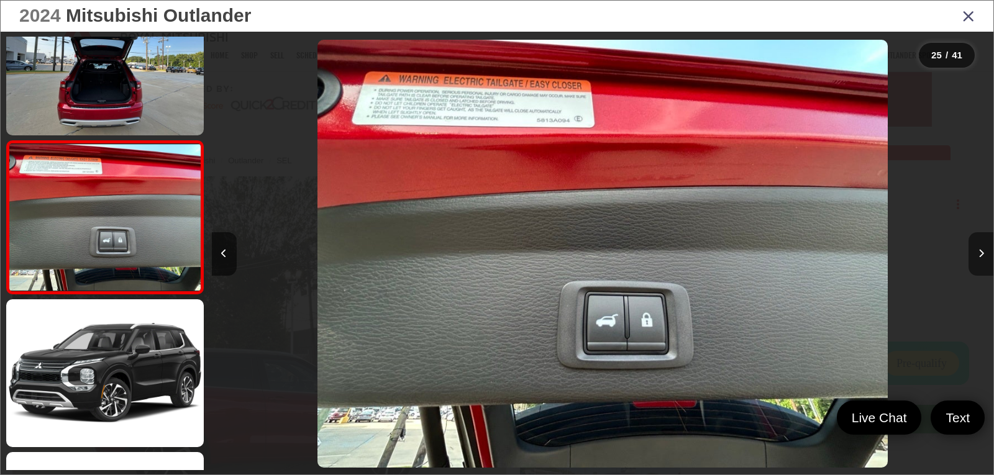
click at [981, 260] on button "Next image" at bounding box center [981, 253] width 25 height 43
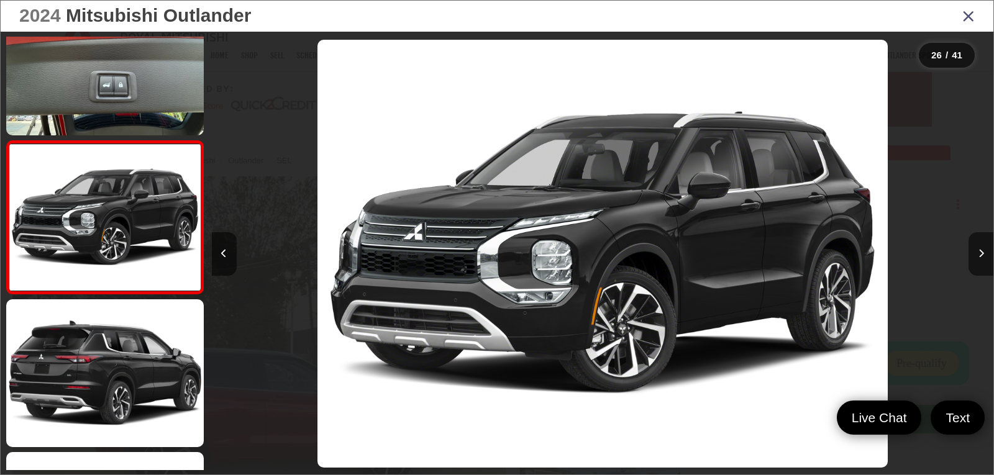
click at [964, 17] on icon "Close gallery" at bounding box center [968, 15] width 12 height 16
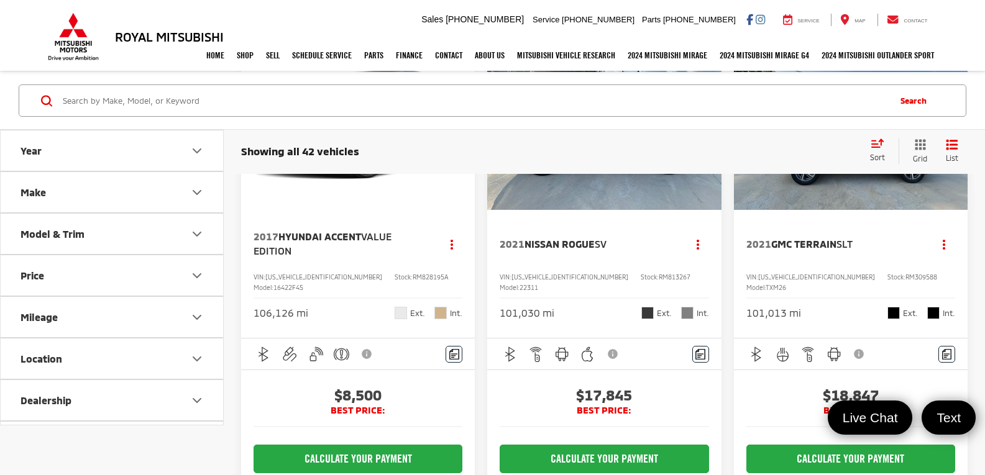
scroll to position [1915, 0]
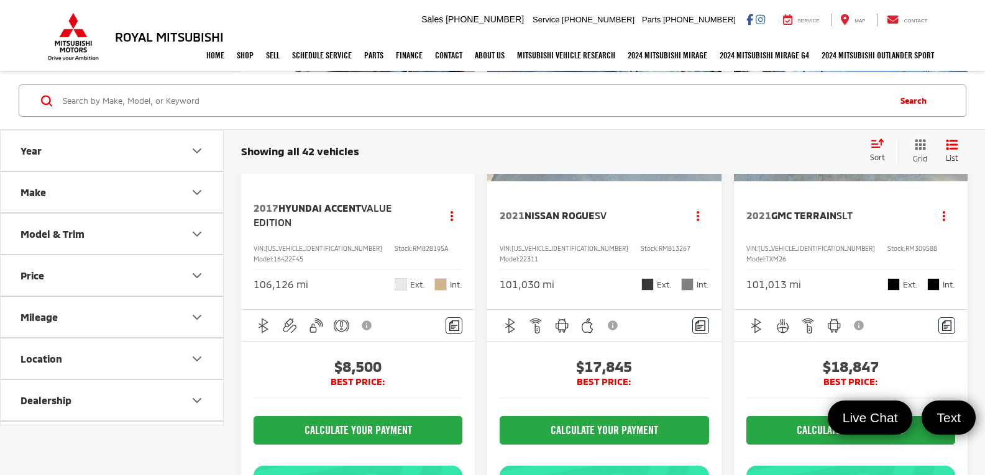
click at [805, 183] on img "2021 GMC Terrain SLT 0" at bounding box center [850, 94] width 235 height 177
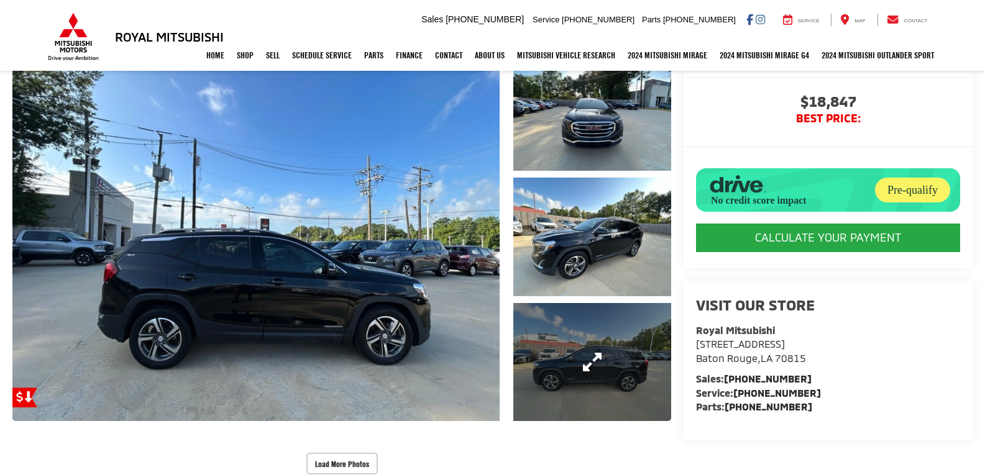
click at [541, 355] on link "Expand Photo 3" at bounding box center [592, 362] width 158 height 119
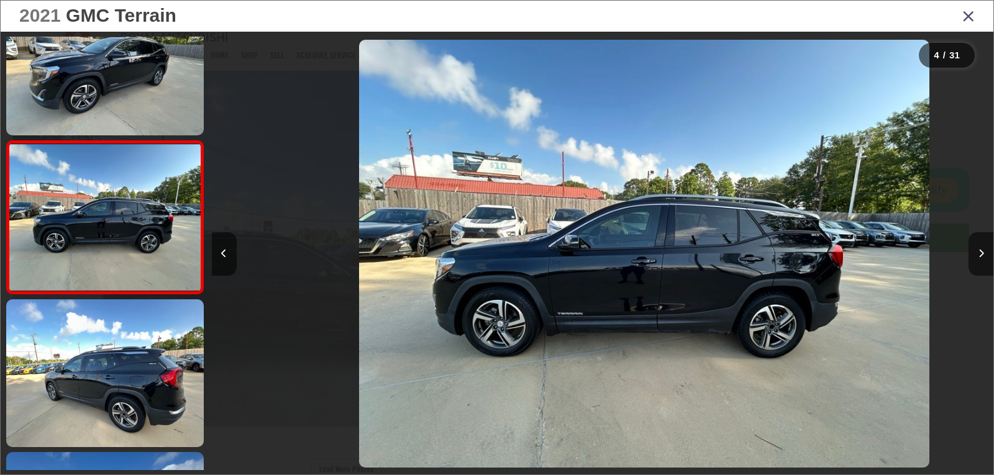
scroll to position [0, 2345]
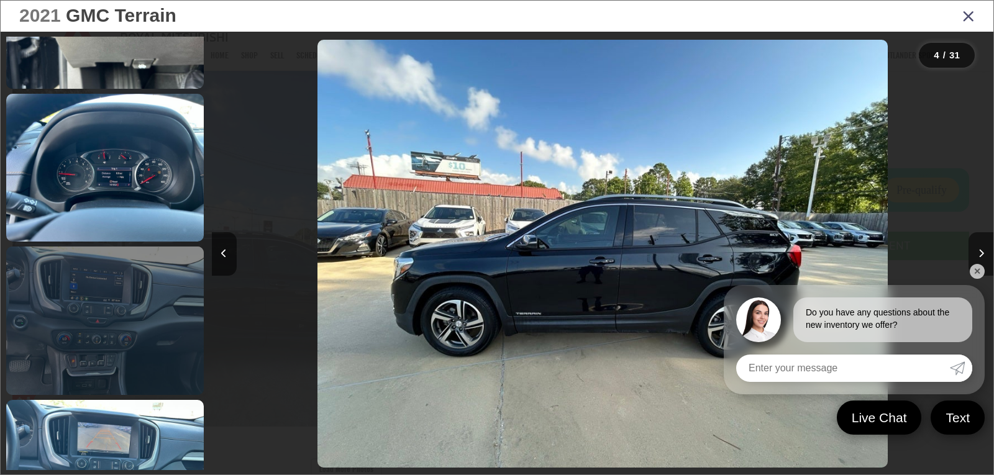
click at [147, 309] on link at bounding box center [105, 321] width 198 height 148
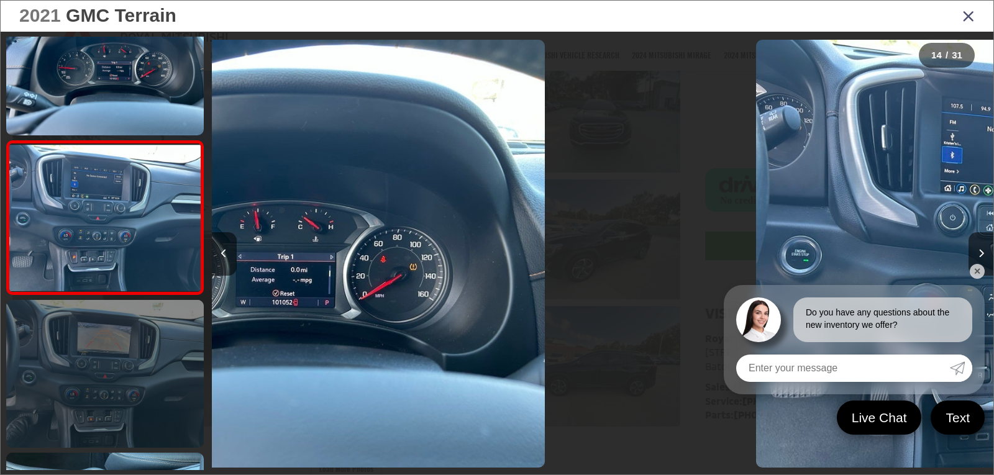
scroll to position [0, 10164]
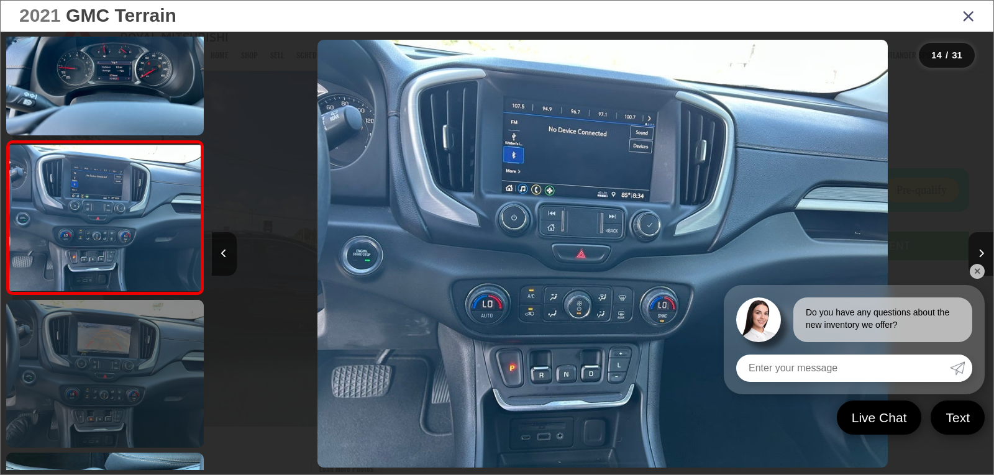
click at [122, 361] on link at bounding box center [105, 374] width 198 height 148
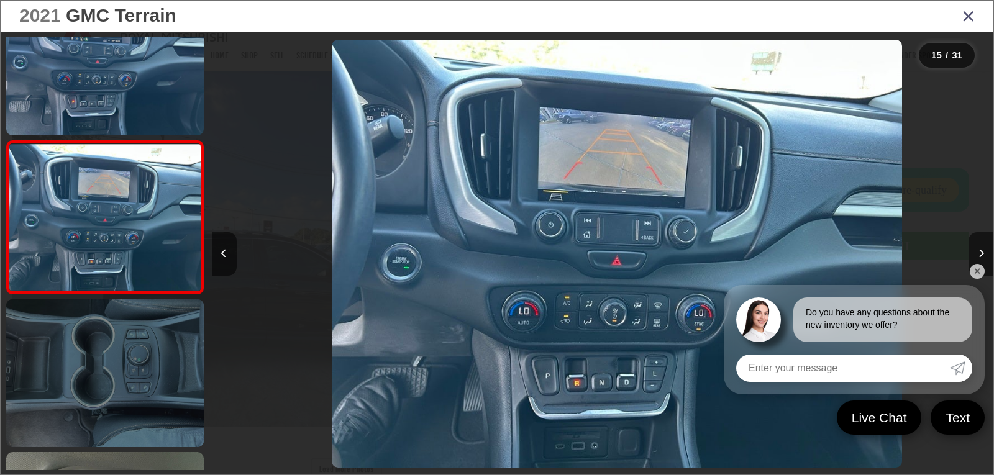
scroll to position [0, 10946]
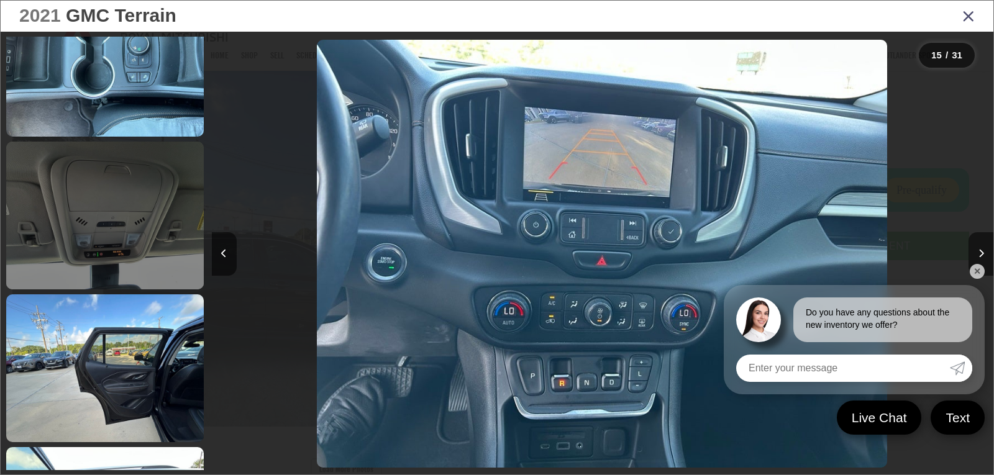
click at [117, 252] on link at bounding box center [105, 216] width 198 height 148
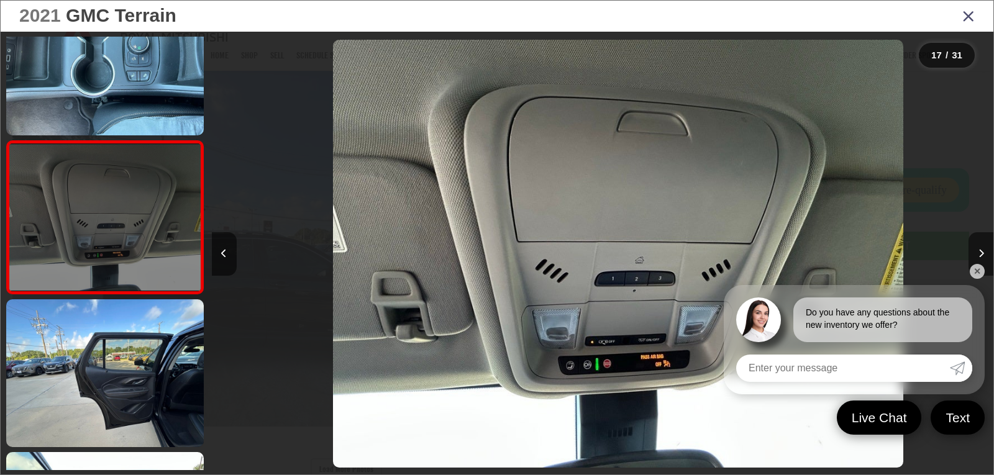
scroll to position [0, 12510]
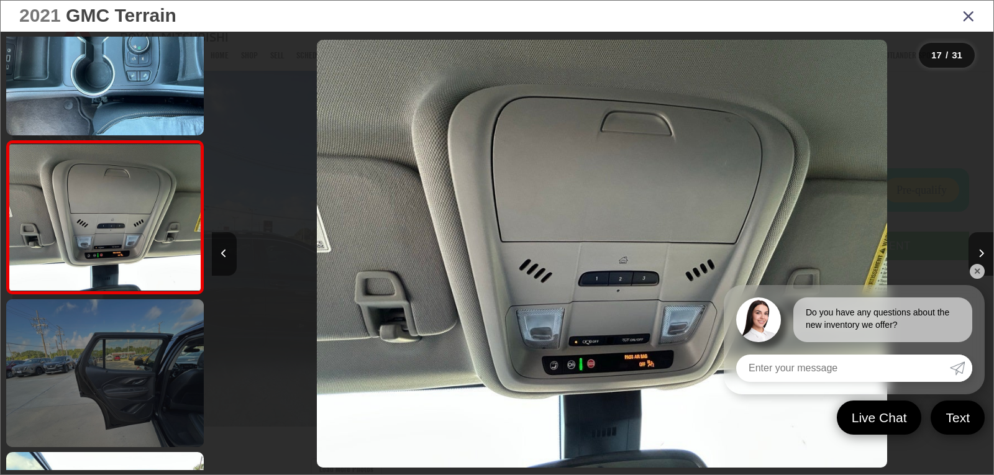
click at [112, 334] on link at bounding box center [105, 373] width 198 height 148
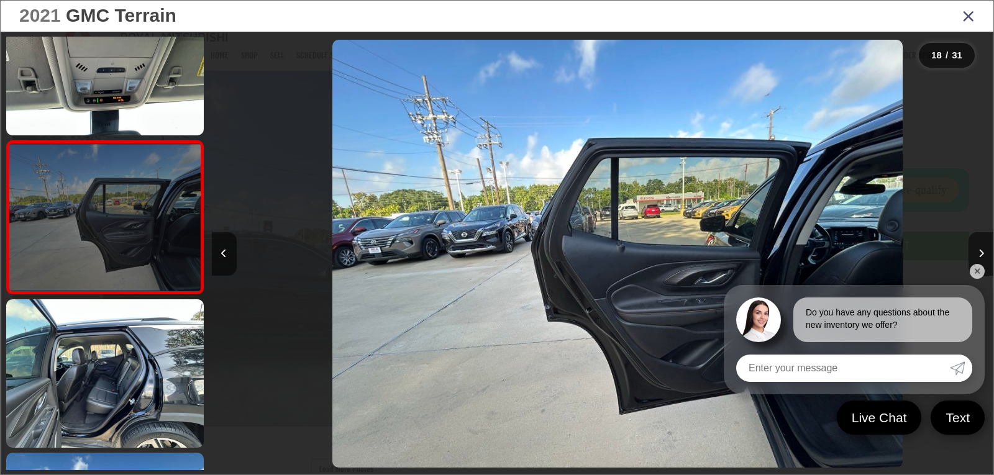
scroll to position [0, 13291]
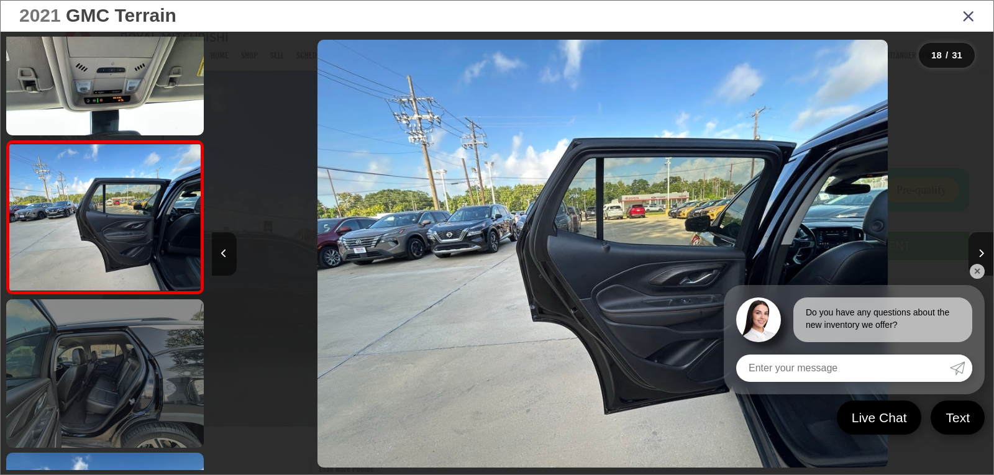
click at [109, 347] on link at bounding box center [105, 373] width 198 height 148
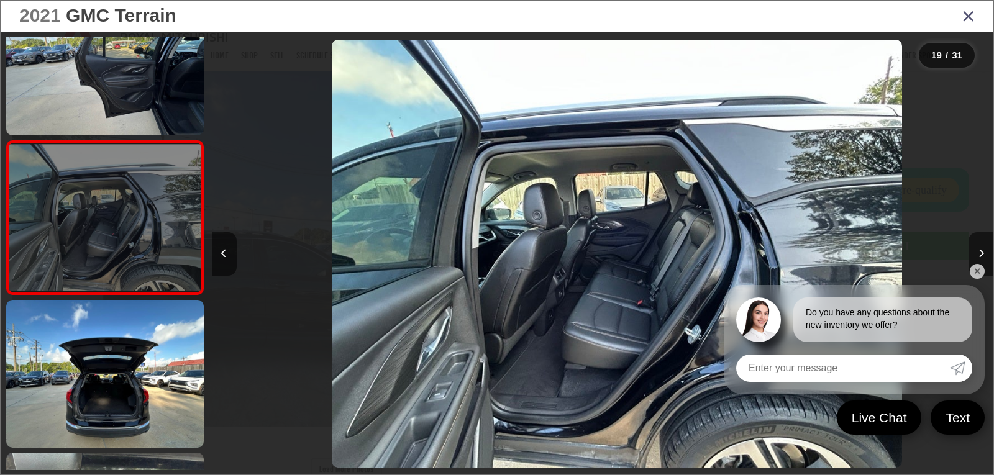
scroll to position [0, 14073]
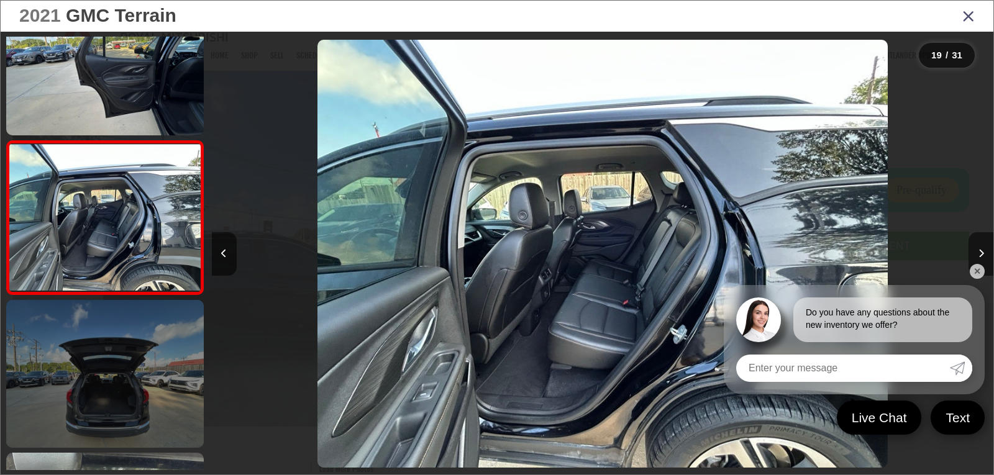
click at [109, 357] on link at bounding box center [105, 374] width 198 height 148
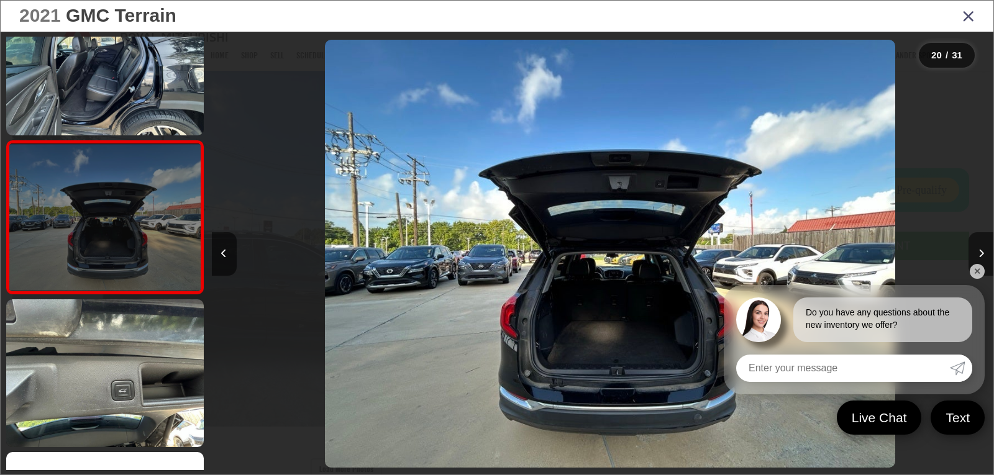
scroll to position [0, 14855]
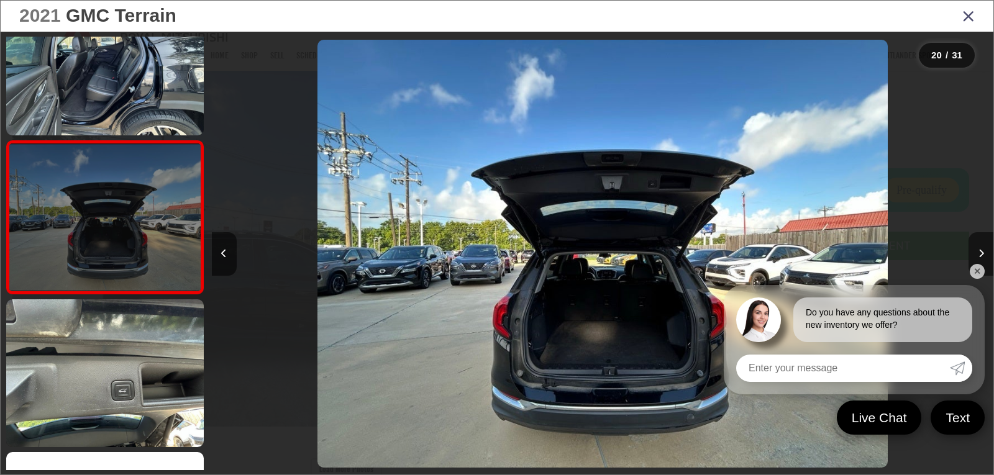
click at [109, 357] on link at bounding box center [105, 373] width 198 height 148
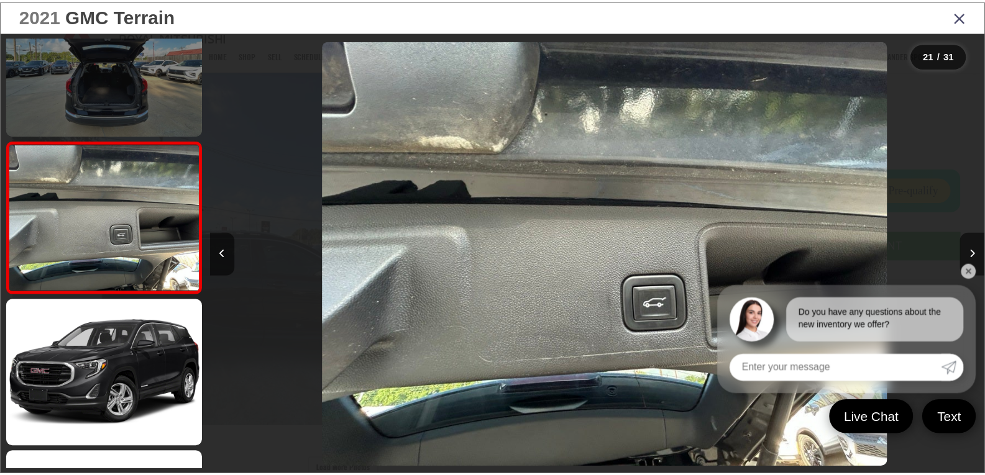
scroll to position [0, 0]
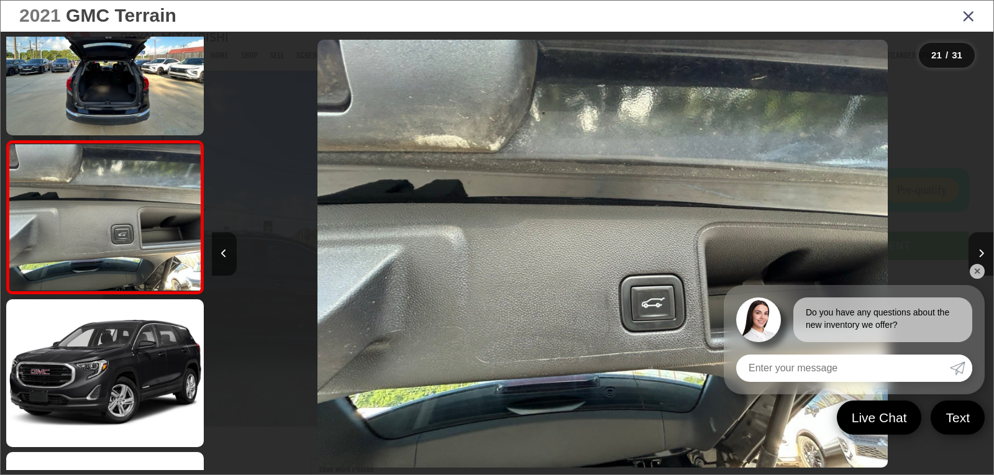
click at [971, 22] on icon "Close gallery" at bounding box center [968, 15] width 12 height 16
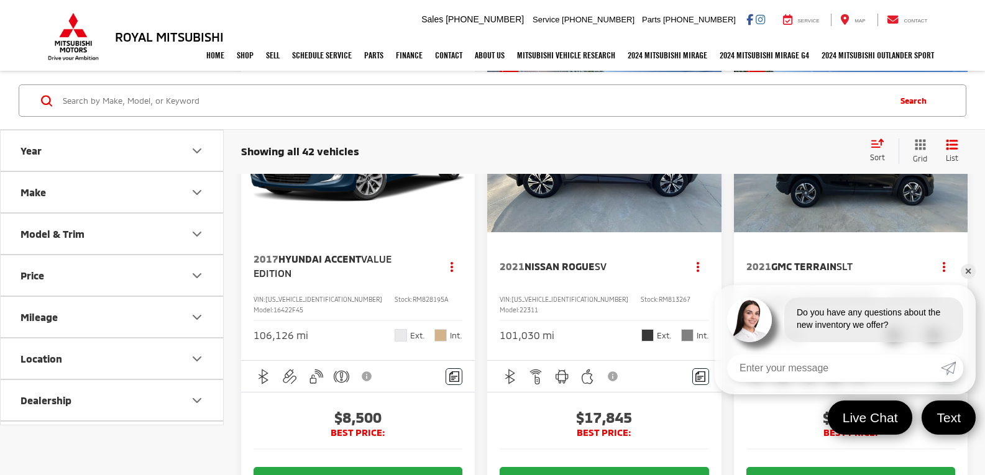
scroll to position [1880, 0]
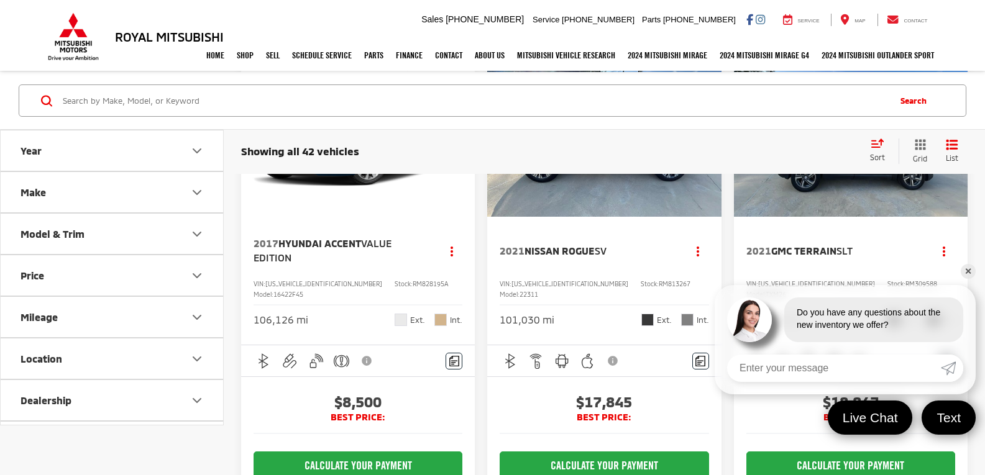
click at [967, 218] on img "2021 GMC Terrain SLT 0" at bounding box center [850, 129] width 235 height 177
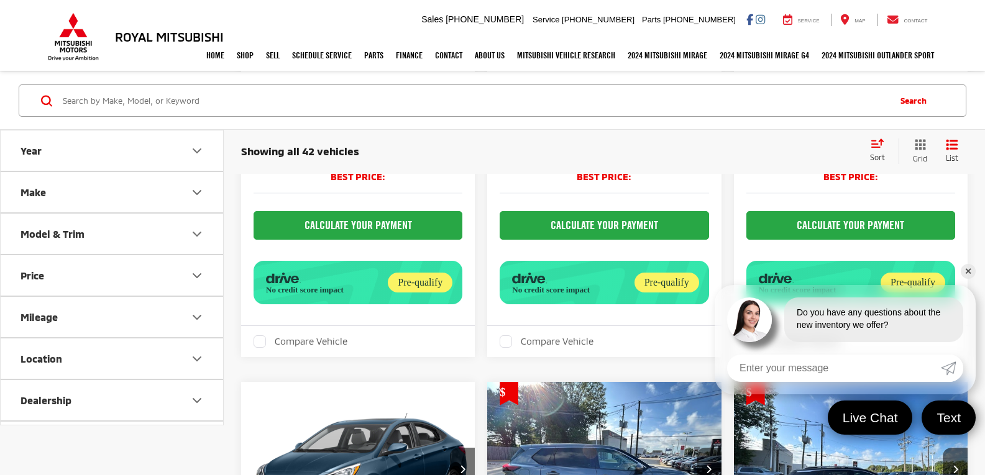
scroll to position [1543, 0]
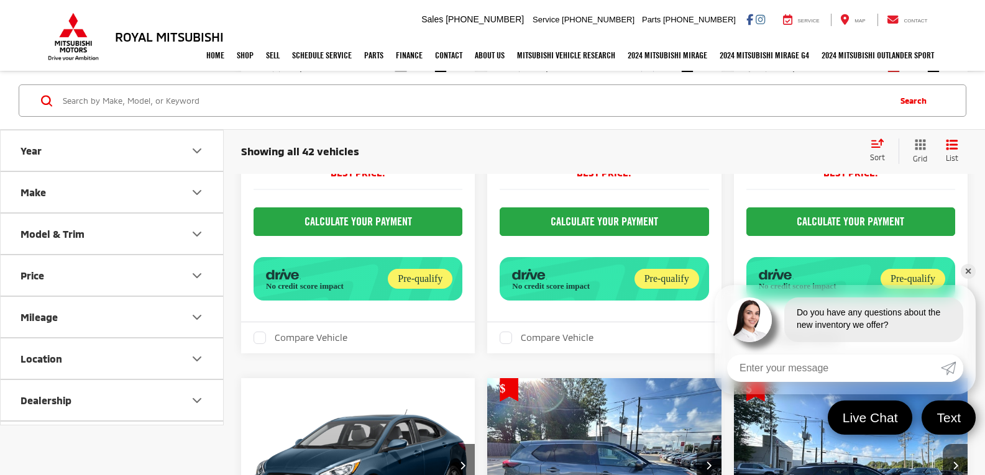
click at [970, 273] on link "✕" at bounding box center [968, 271] width 15 height 15
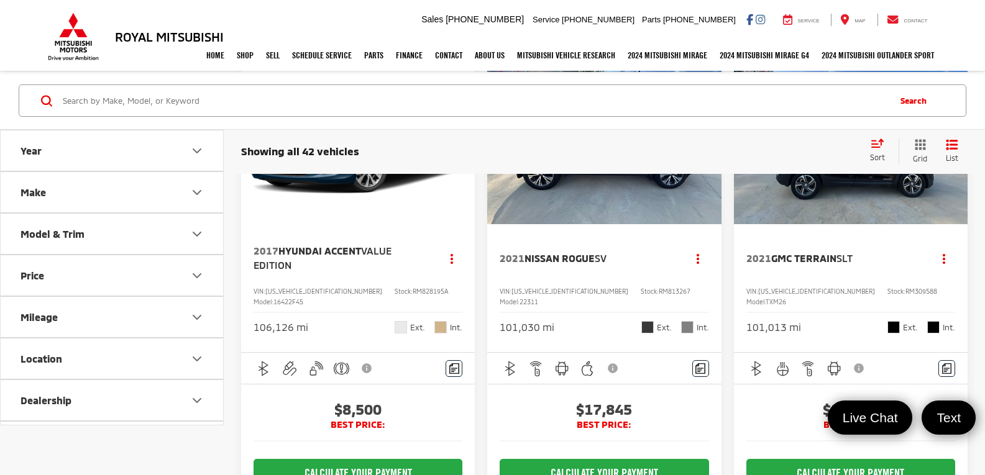
scroll to position [1915, 0]
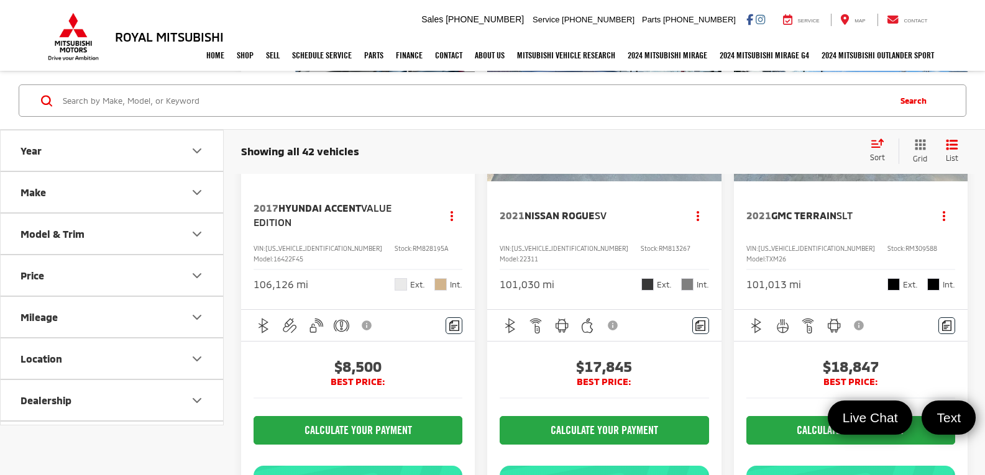
click at [590, 182] on img "2021 Nissan Rogue SV 0" at bounding box center [603, 94] width 235 height 176
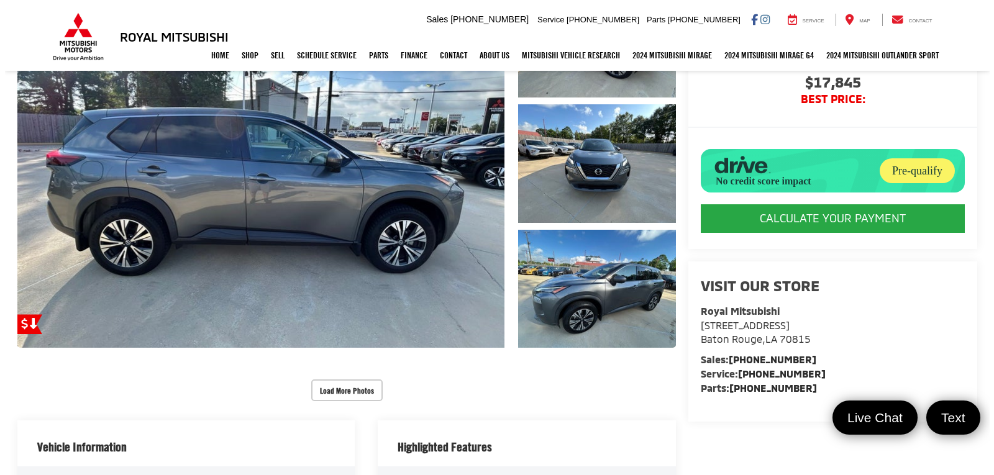
scroll to position [124, 0]
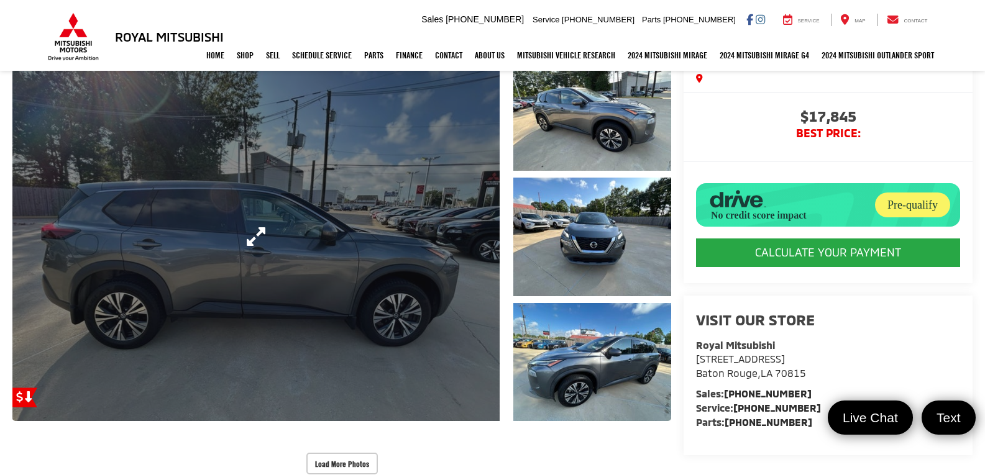
click at [405, 295] on link "Expand Photo 0" at bounding box center [255, 236] width 487 height 369
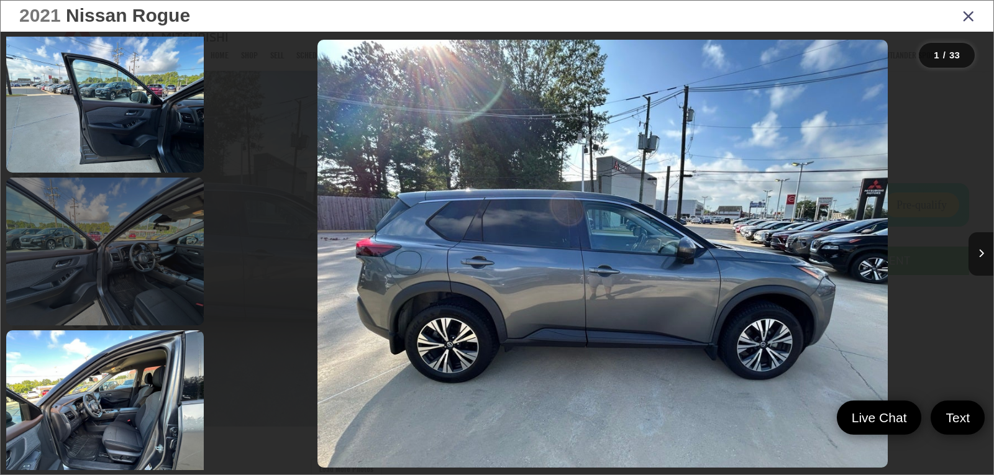
click at [103, 267] on link at bounding box center [105, 252] width 198 height 148
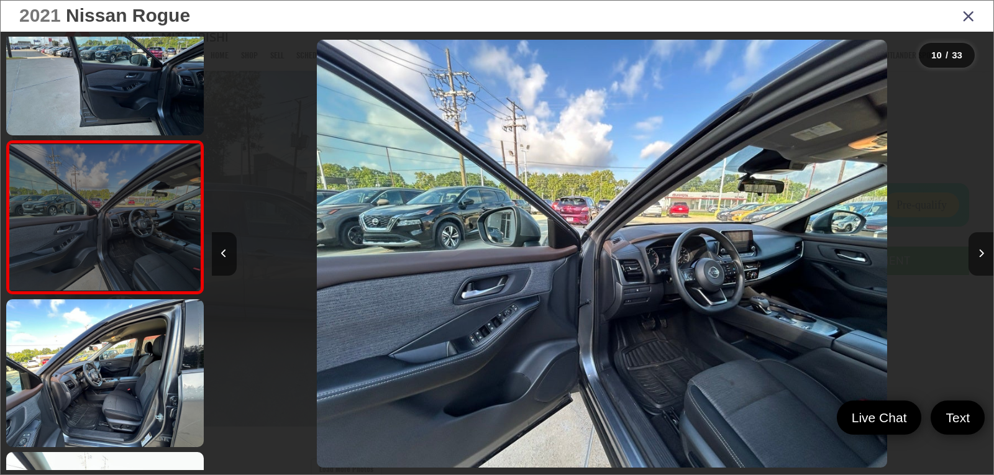
scroll to position [1336, 0]
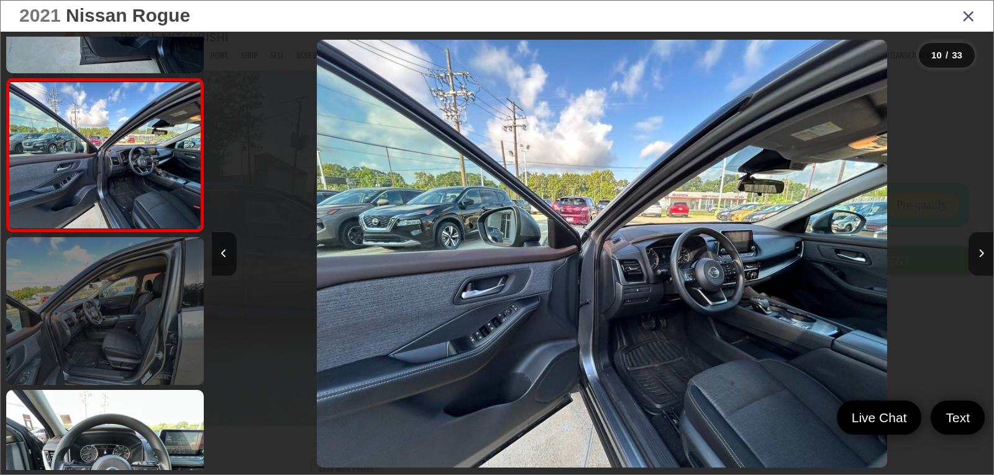
click at [113, 310] on link at bounding box center [105, 311] width 198 height 148
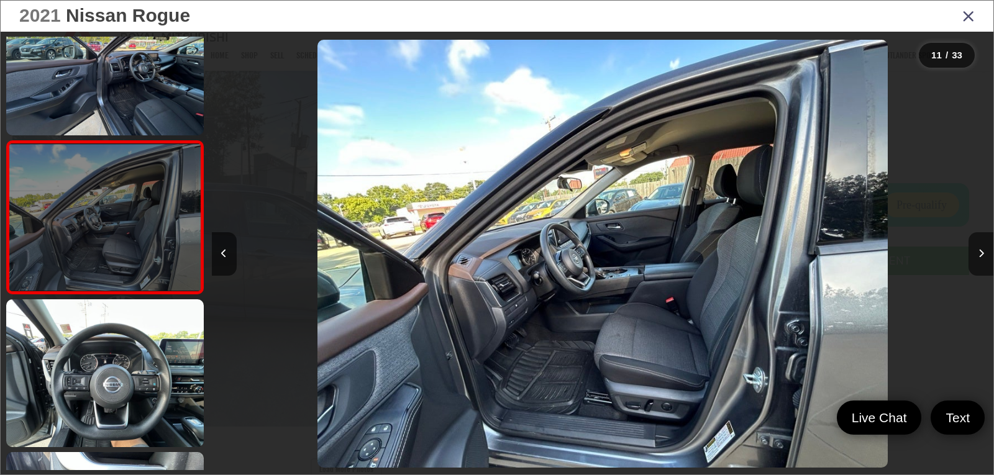
scroll to position [1489, 0]
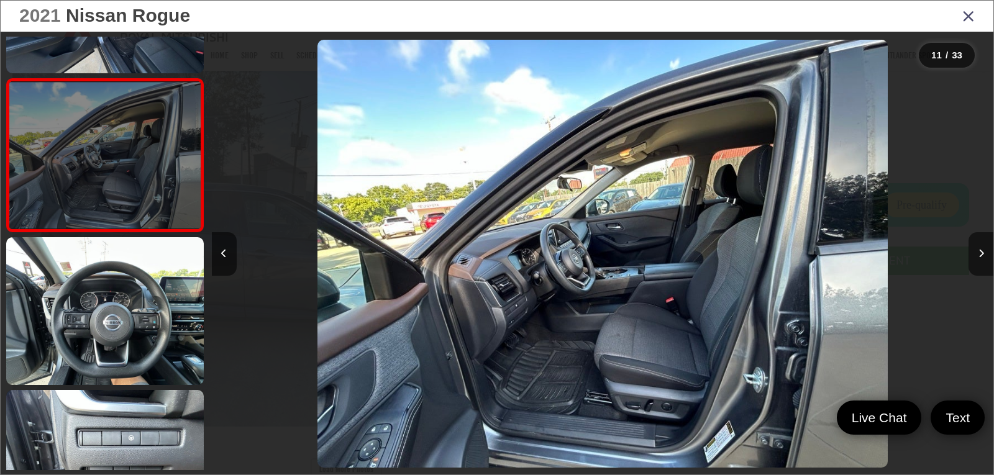
click at [112, 310] on link at bounding box center [105, 311] width 198 height 148
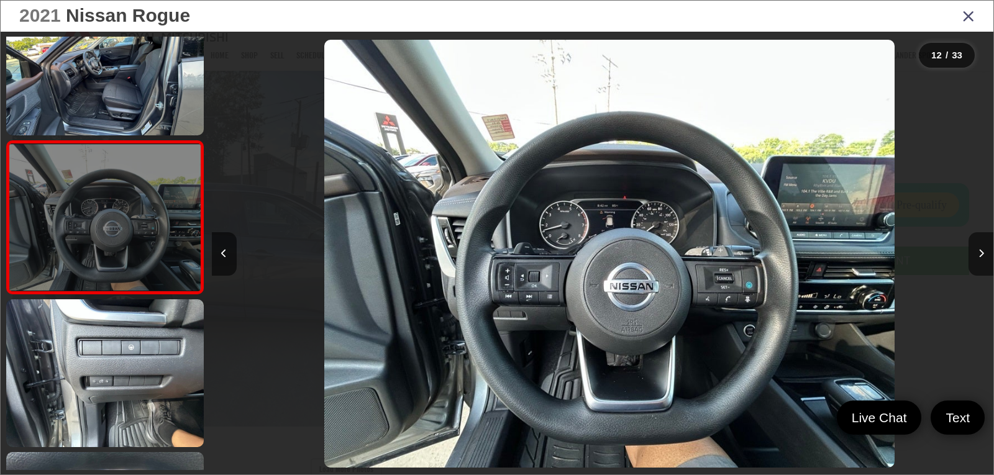
scroll to position [0, 8600]
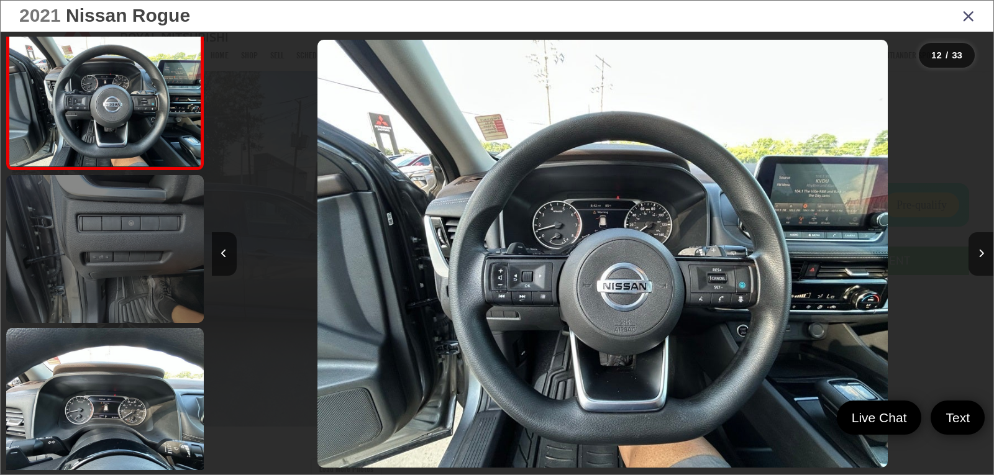
click at [107, 289] on link at bounding box center [105, 249] width 198 height 148
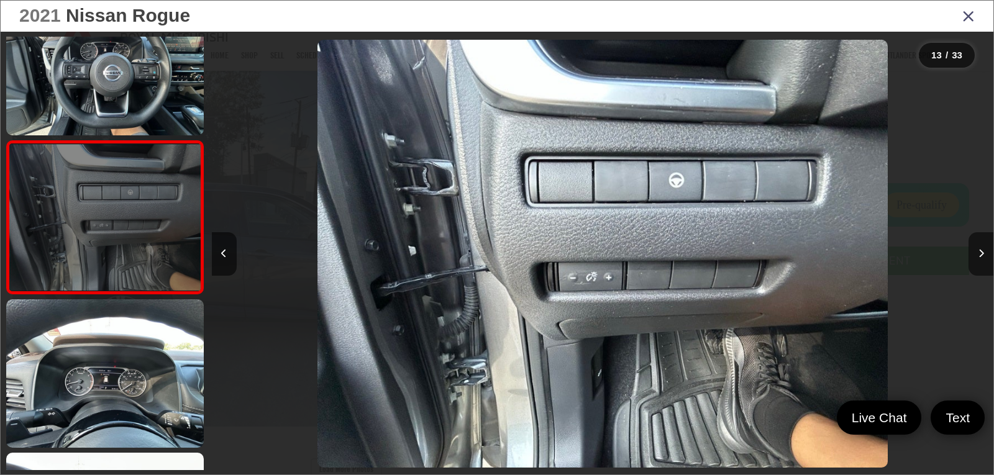
scroll to position [1794, 0]
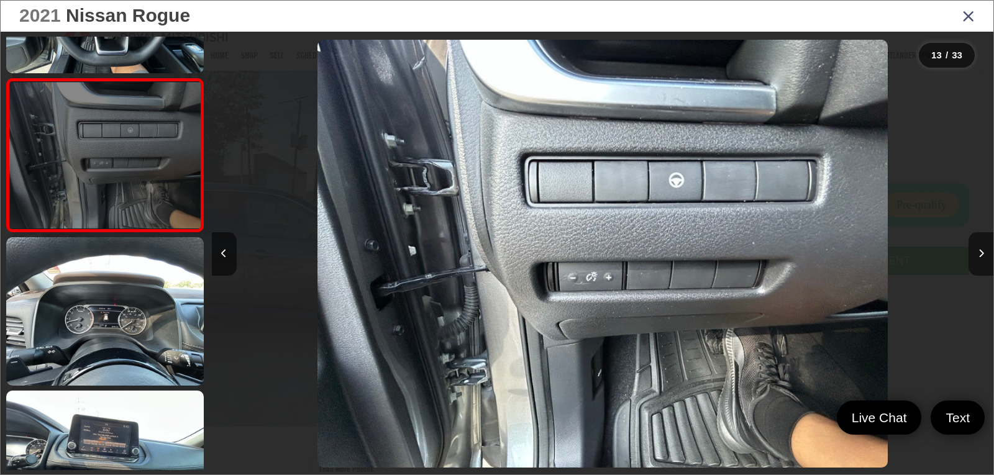
click at [107, 289] on link at bounding box center [105, 311] width 198 height 148
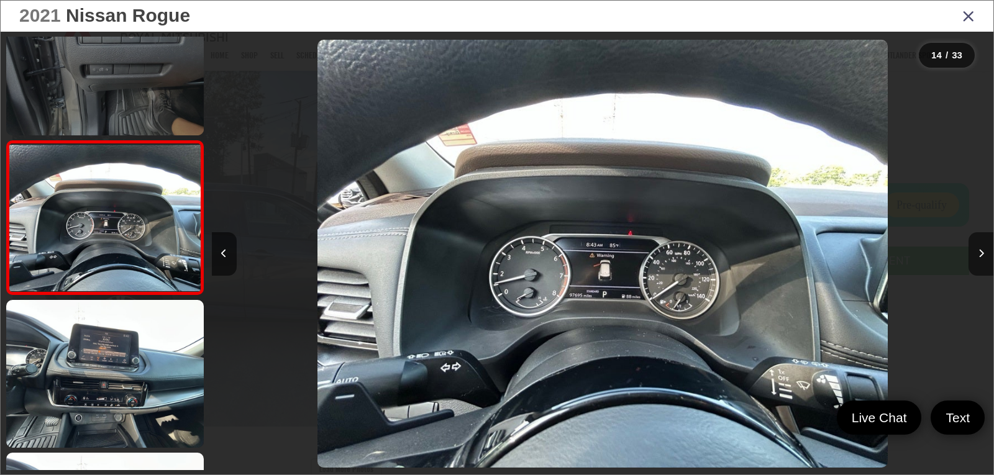
scroll to position [1947, 0]
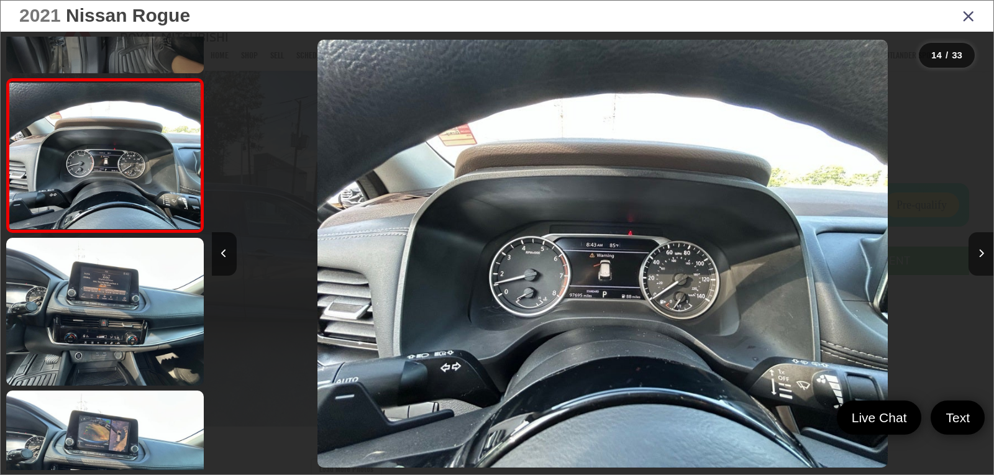
click at [107, 289] on link at bounding box center [105, 312] width 198 height 148
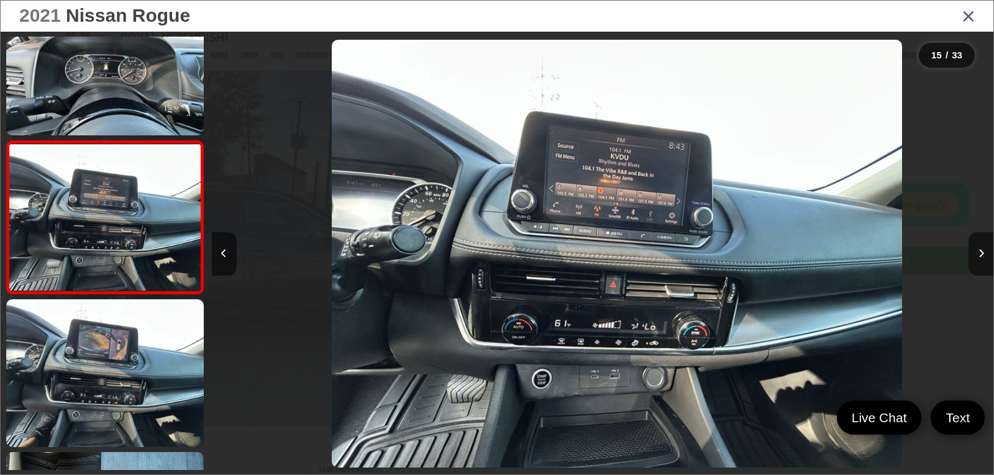
scroll to position [0, 10946]
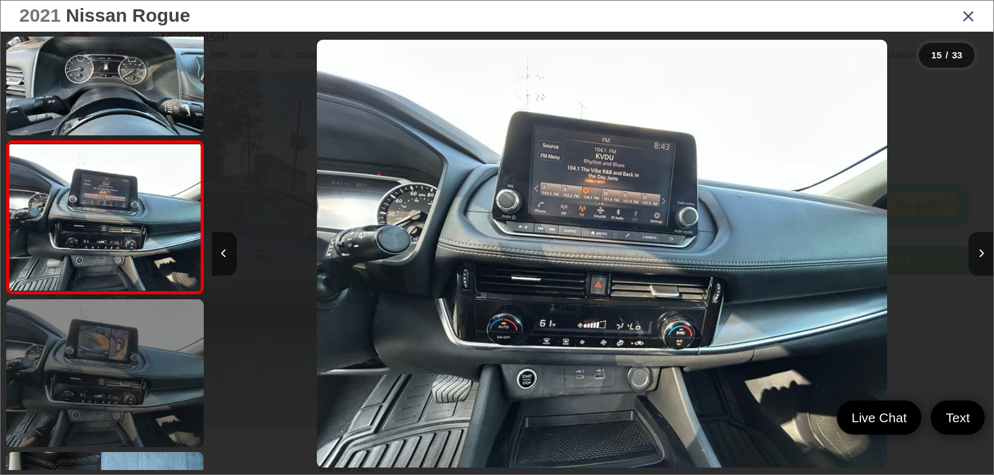
click at [97, 316] on link at bounding box center [105, 373] width 198 height 148
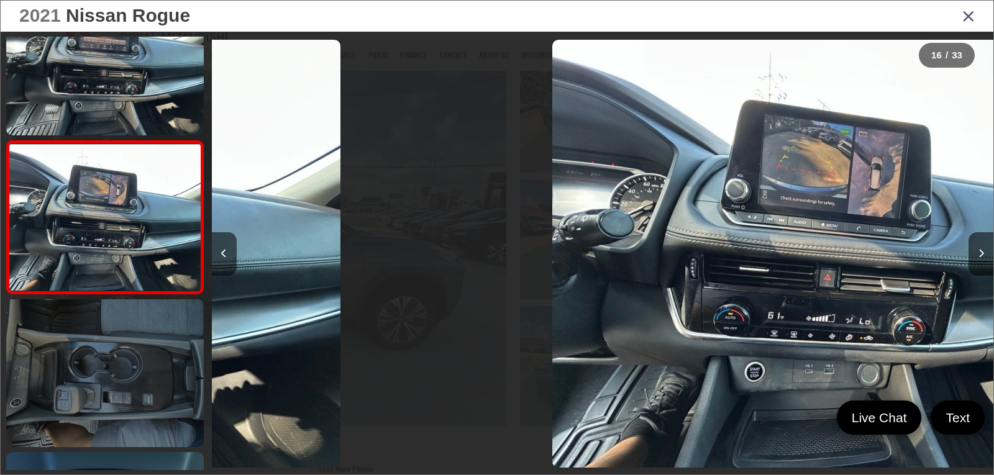
scroll to position [0, 11728]
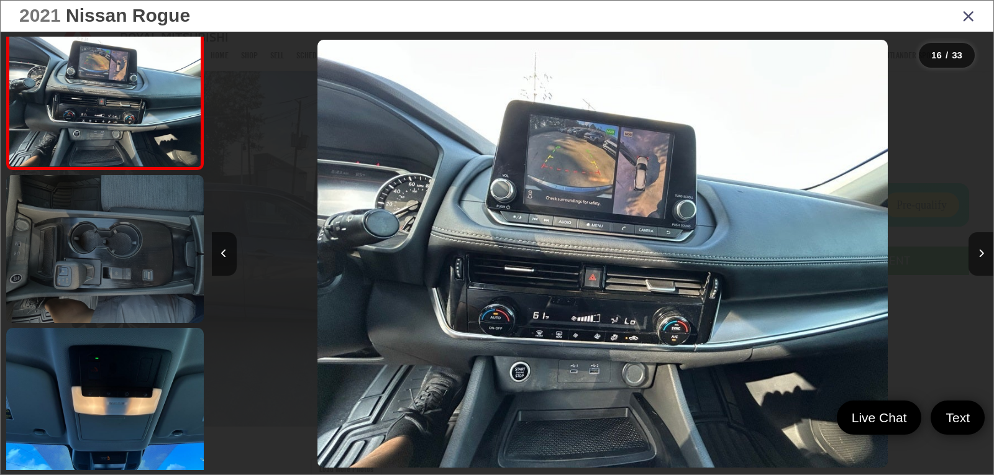
click at [96, 278] on link at bounding box center [105, 249] width 198 height 148
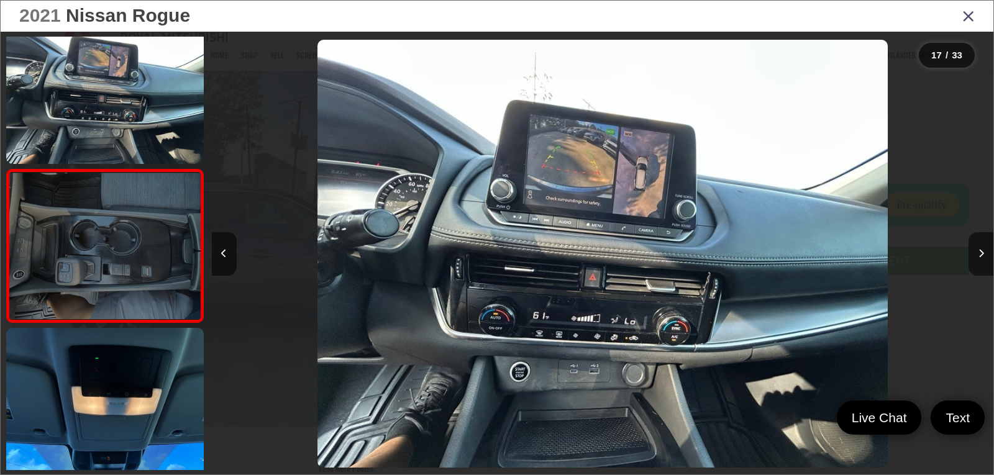
scroll to position [0, 0]
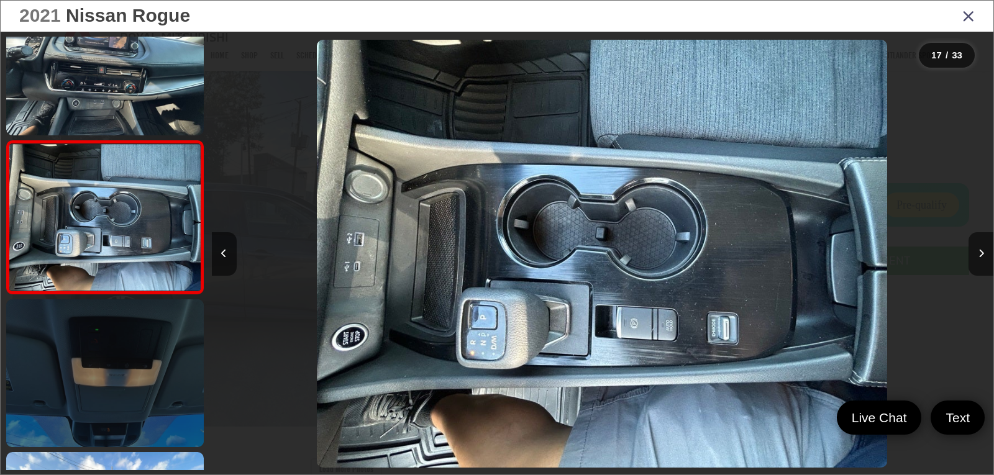
click at [96, 319] on link at bounding box center [105, 373] width 198 height 148
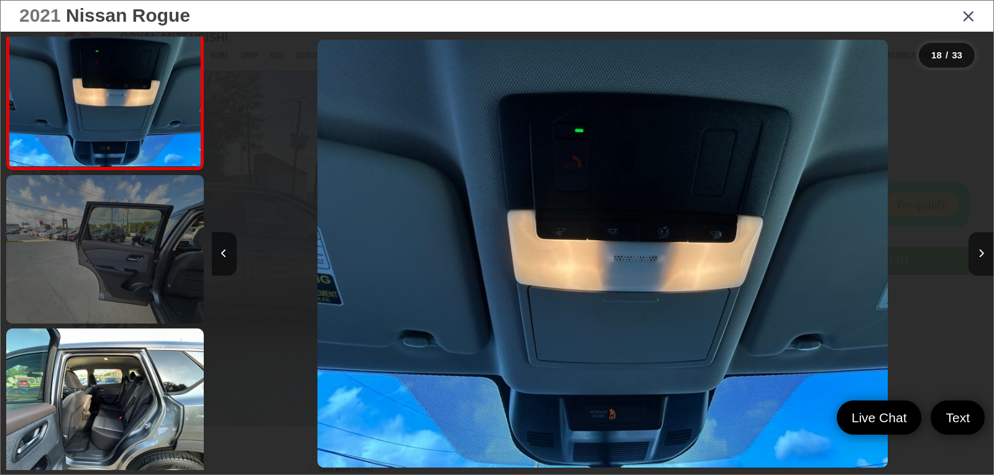
click at [109, 278] on link at bounding box center [105, 249] width 198 height 148
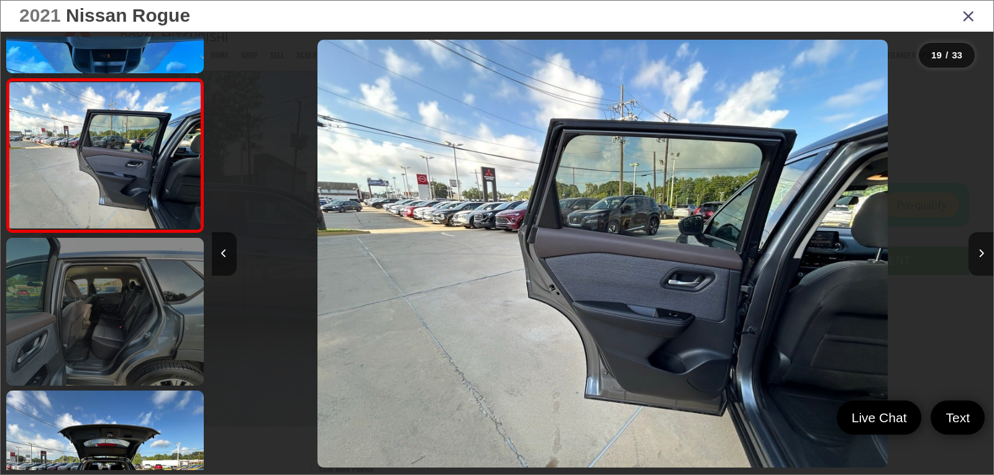
click at [113, 303] on link at bounding box center [105, 312] width 198 height 148
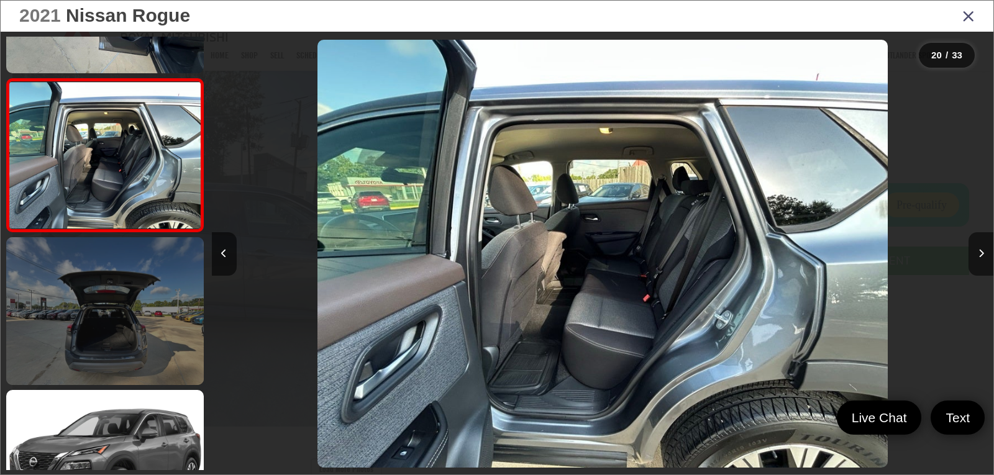
click at [111, 311] on link at bounding box center [105, 311] width 198 height 148
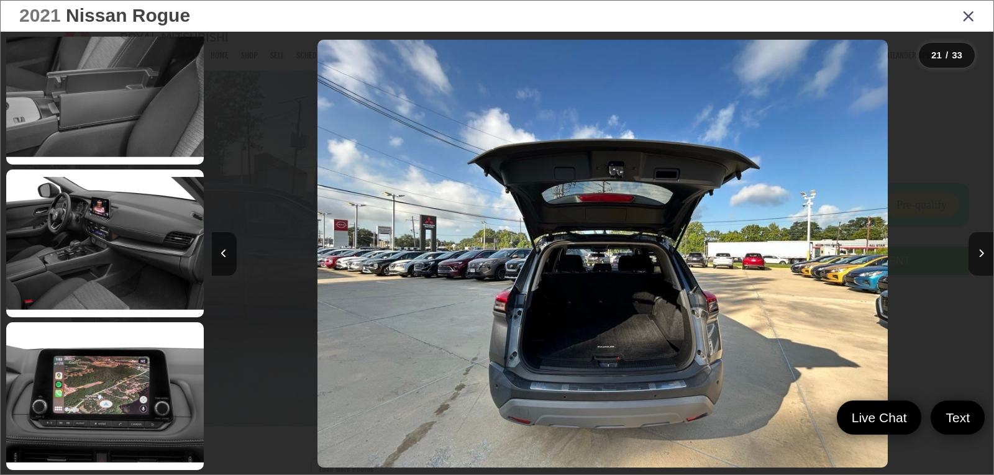
click at [975, 16] on div "2021 Nissan Rogue" at bounding box center [497, 16] width 993 height 31
click at [970, 16] on icon "Close gallery" at bounding box center [968, 15] width 12 height 16
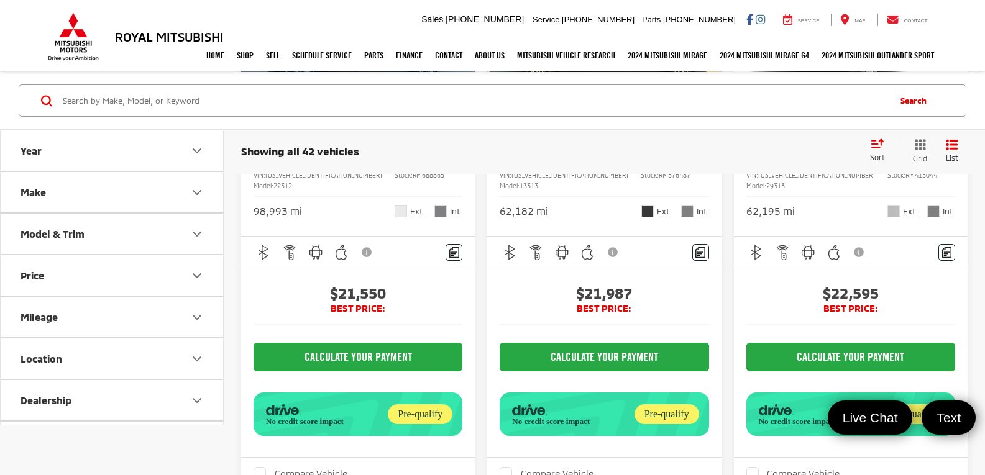
scroll to position [3174, 0]
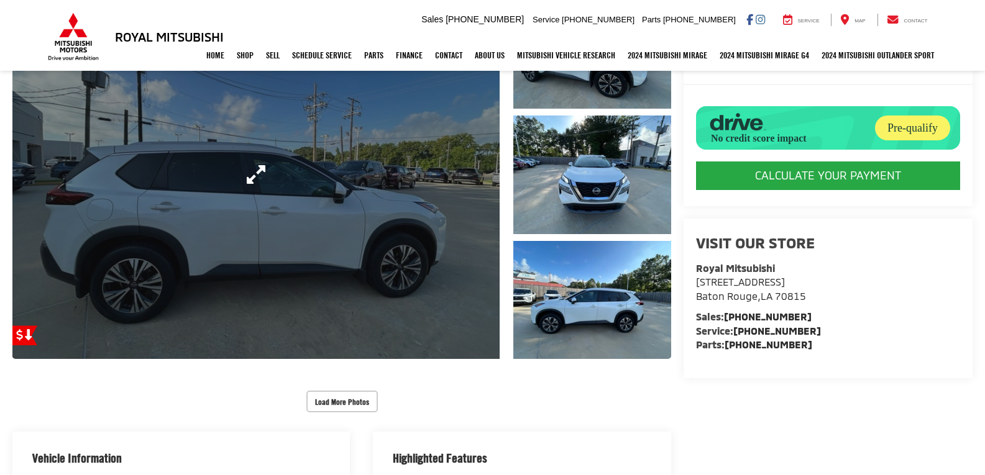
click at [487, 260] on link "Expand Photo 0" at bounding box center [255, 174] width 487 height 369
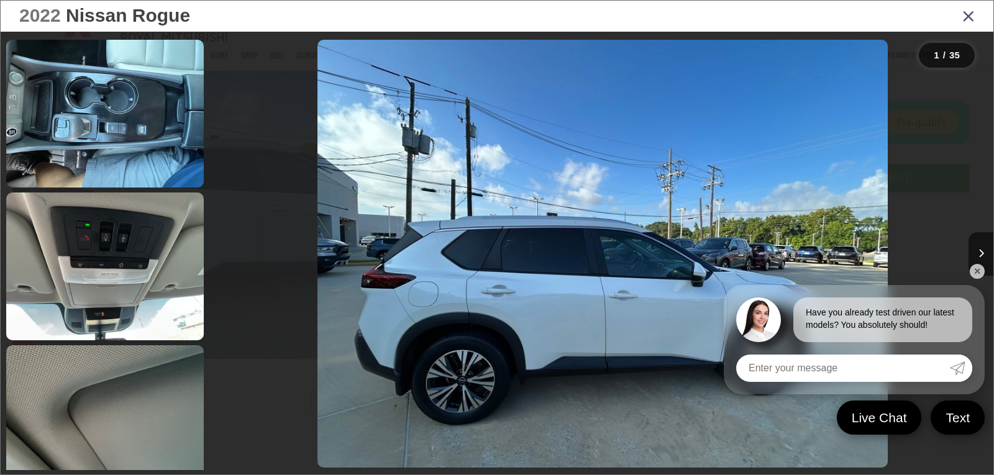
scroll to position [2299, 0]
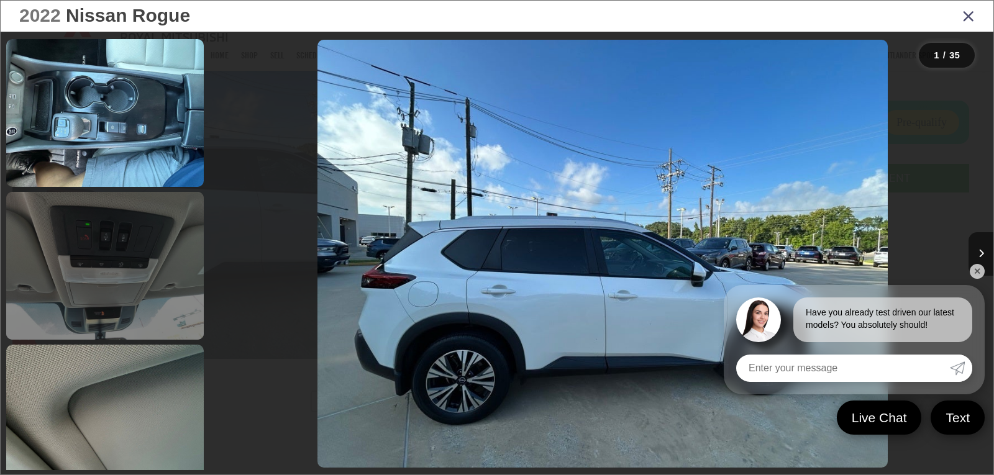
click at [150, 310] on link at bounding box center [105, 266] width 198 height 148
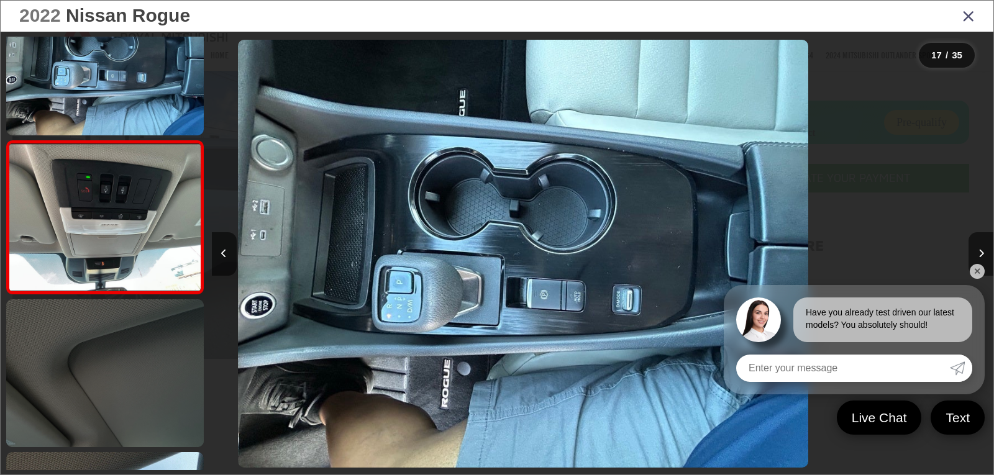
scroll to position [0, 12510]
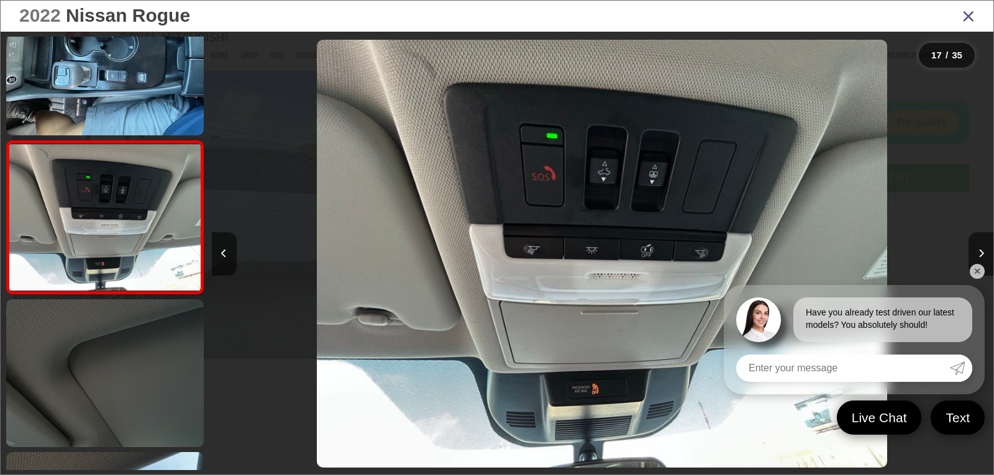
click at [101, 342] on link at bounding box center [105, 373] width 198 height 148
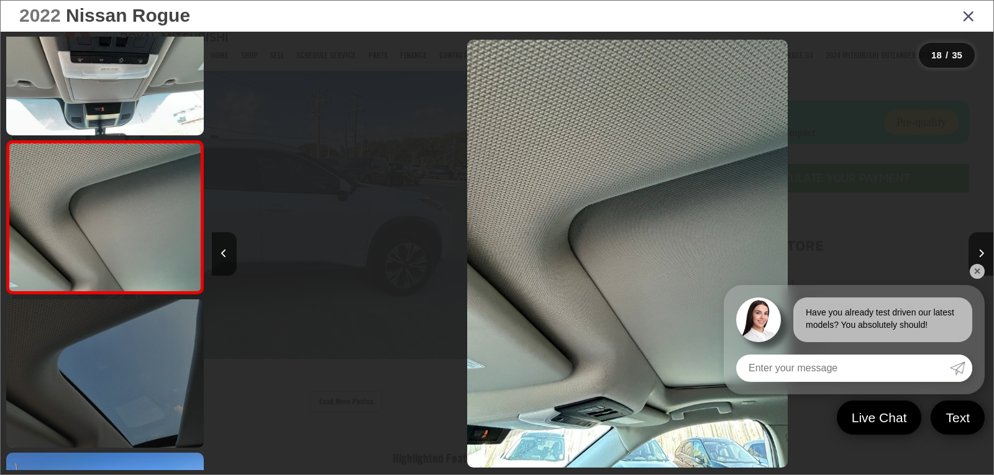
scroll to position [0, 13291]
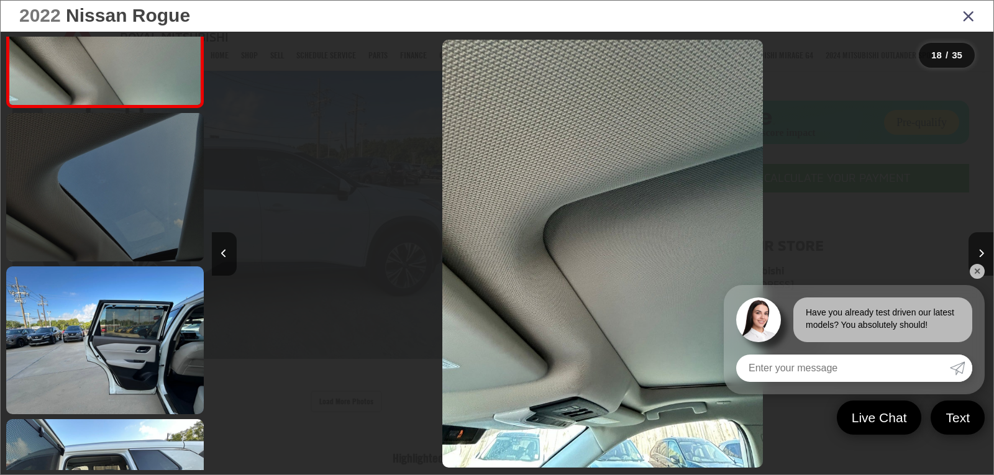
click at [127, 252] on link at bounding box center [105, 187] width 198 height 148
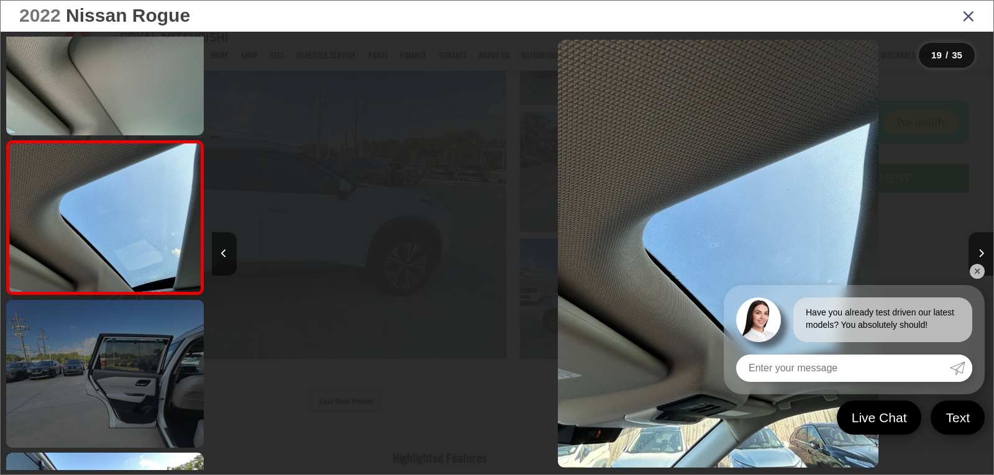
scroll to position [0, 14073]
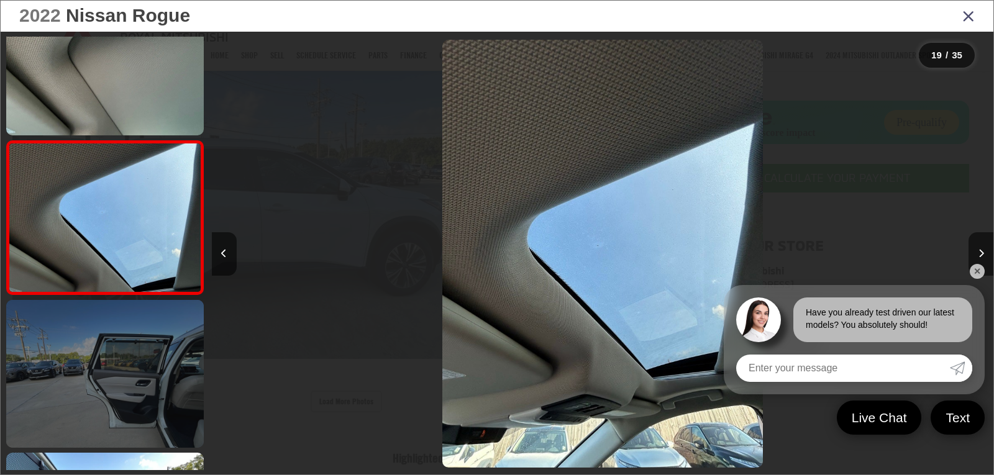
click at [134, 339] on link at bounding box center [105, 374] width 198 height 148
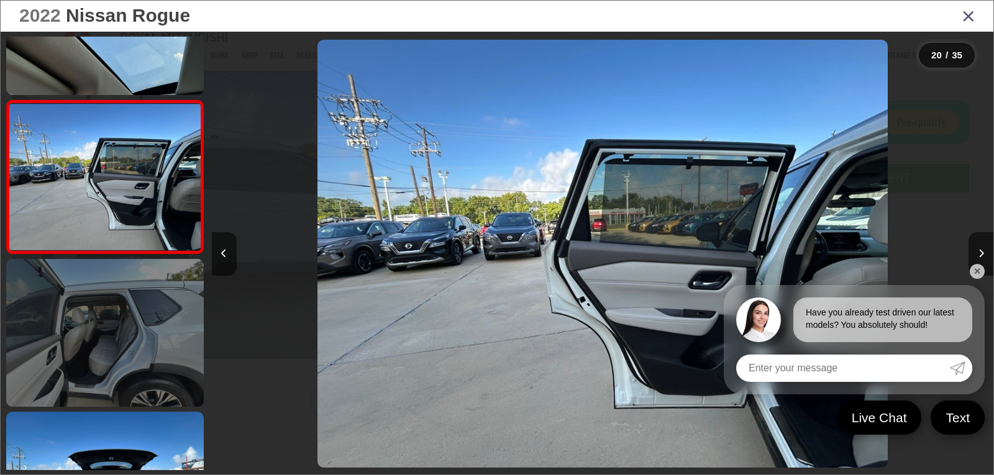
scroll to position [2865, 0]
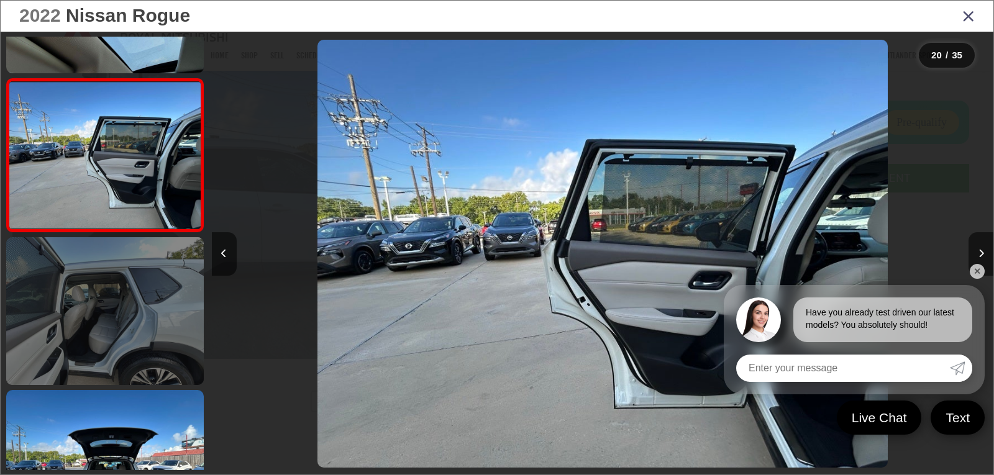
click at [132, 315] on link at bounding box center [105, 311] width 198 height 148
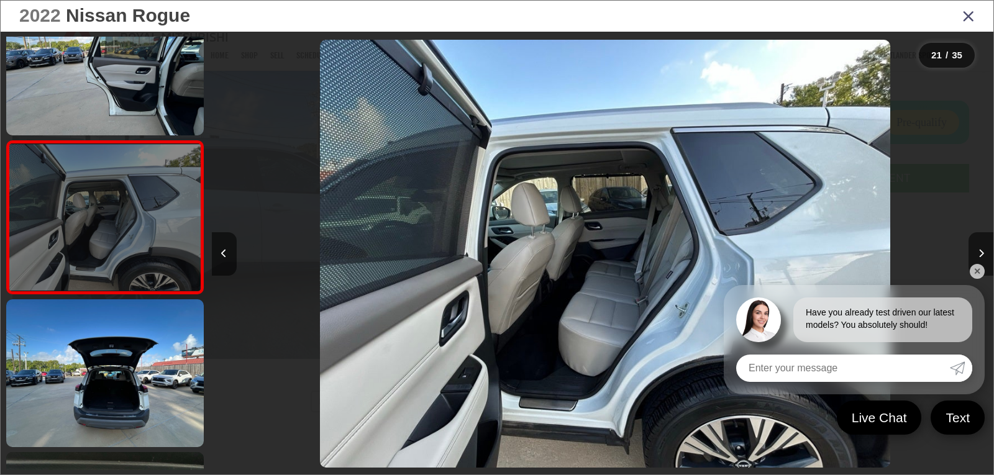
scroll to position [0, 15637]
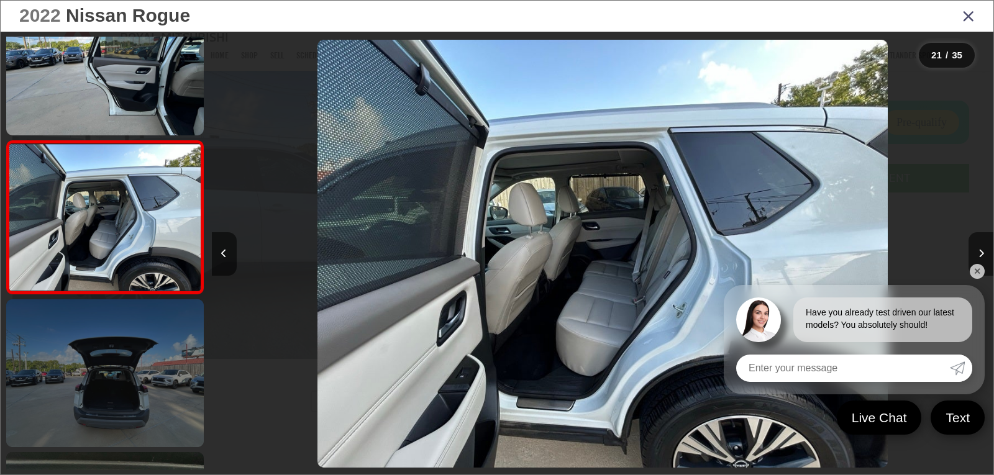
click at [130, 355] on link at bounding box center [105, 373] width 198 height 148
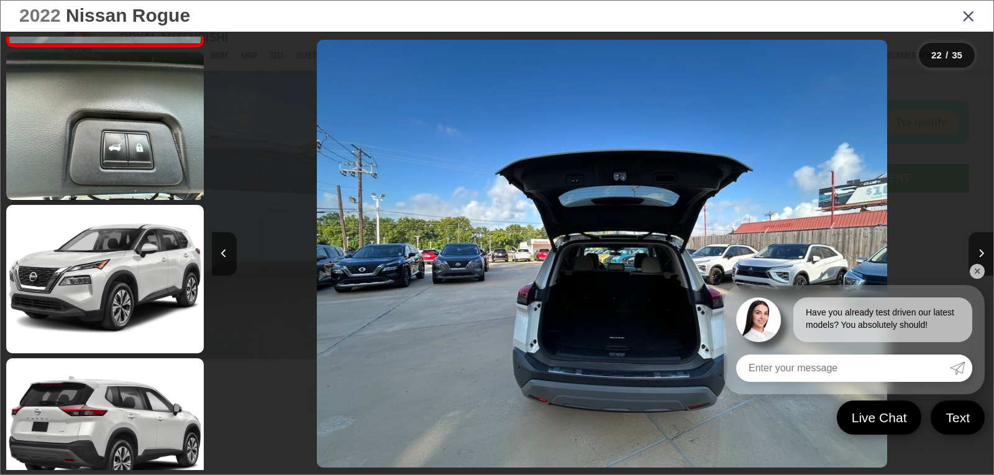
scroll to position [3357, 0]
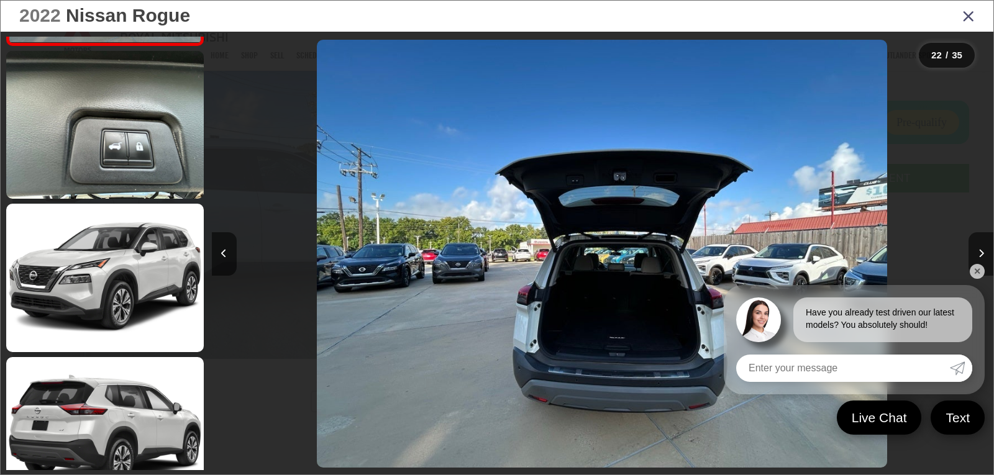
click at [972, 11] on icon "Close gallery" at bounding box center [968, 15] width 12 height 16
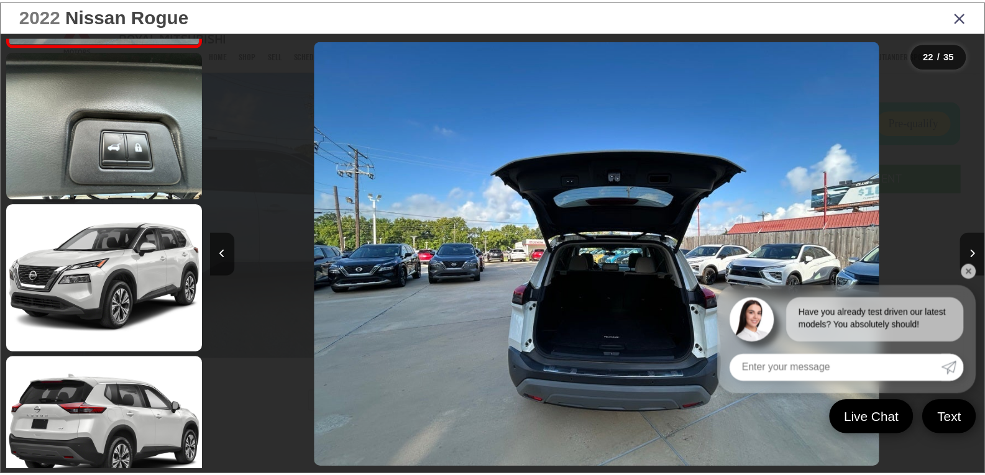
scroll to position [0, 0]
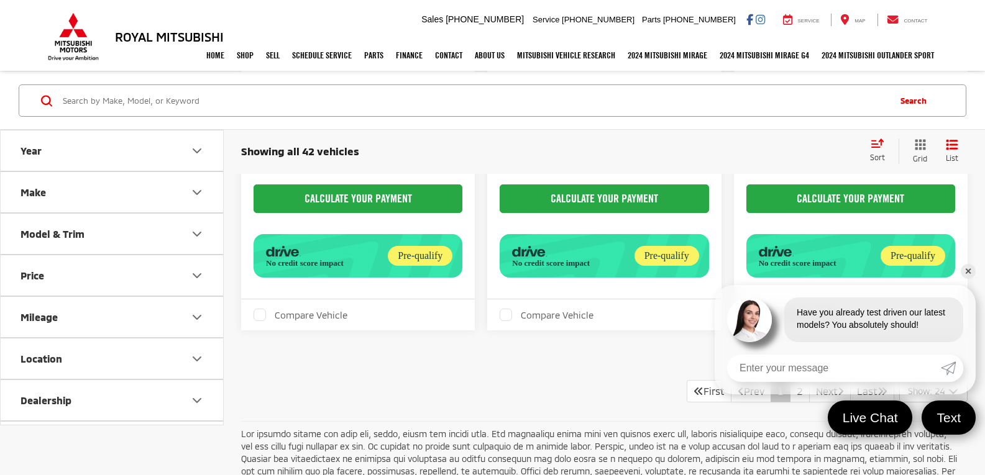
scroll to position [4476, 0]
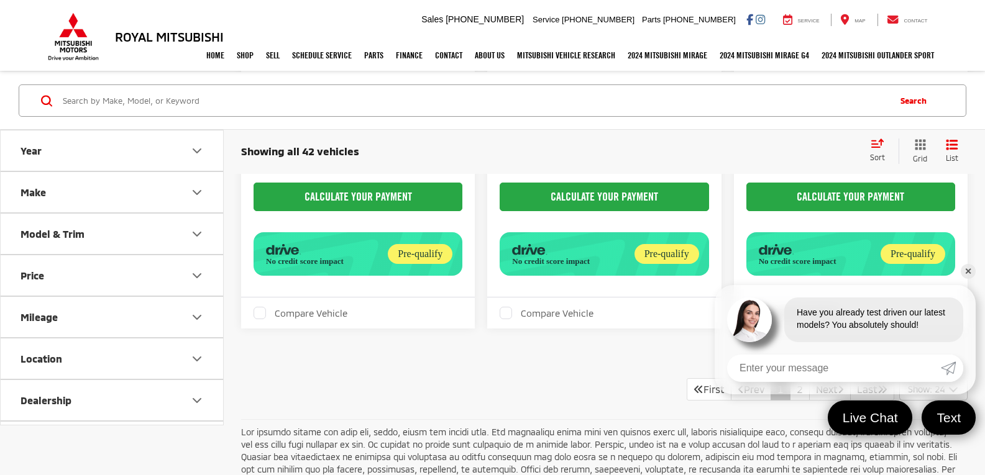
click at [969, 272] on link "✕" at bounding box center [968, 271] width 15 height 15
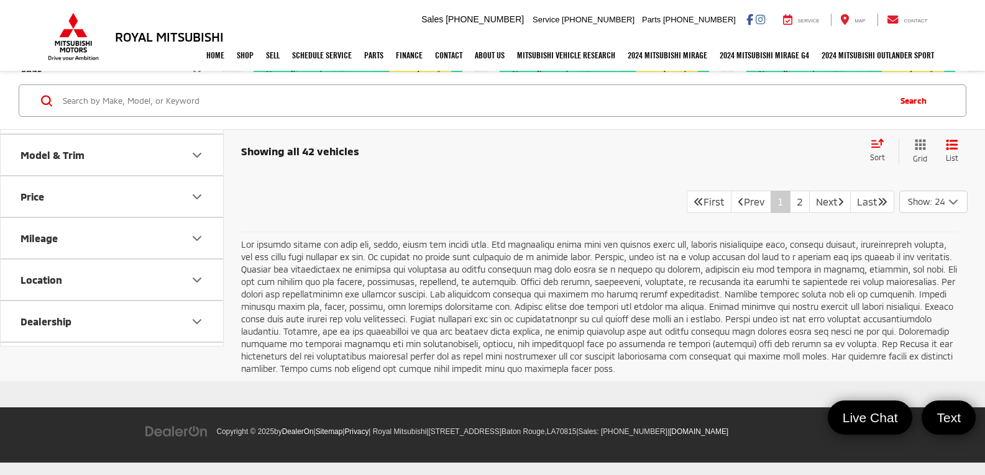
scroll to position [4839, 0]
click at [790, 213] on link "2" at bounding box center [800, 202] width 20 height 22
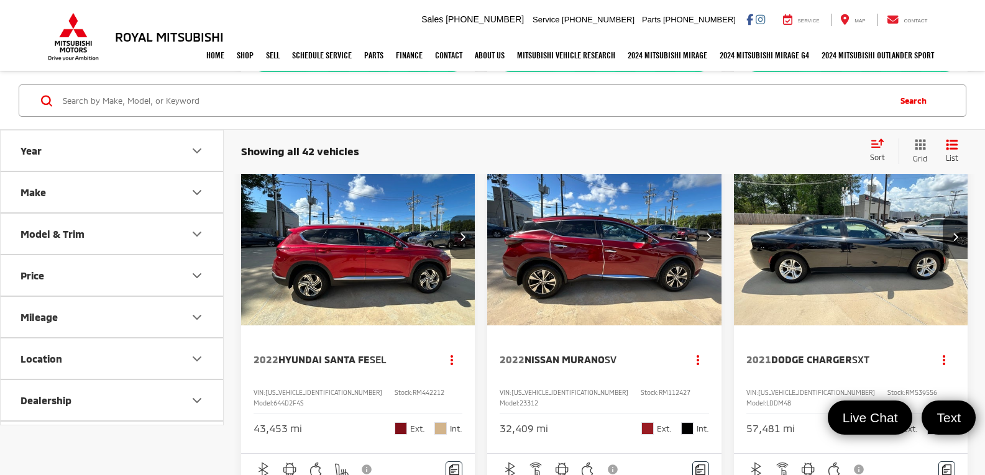
scroll to position [621, 0]
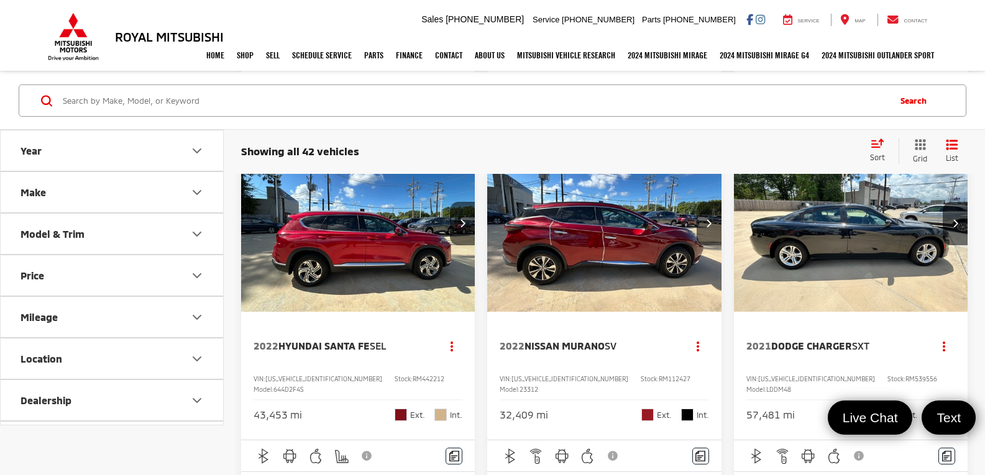
click at [362, 267] on img "2022 Hyundai Santa Fe SEL 0" at bounding box center [357, 224] width 235 height 176
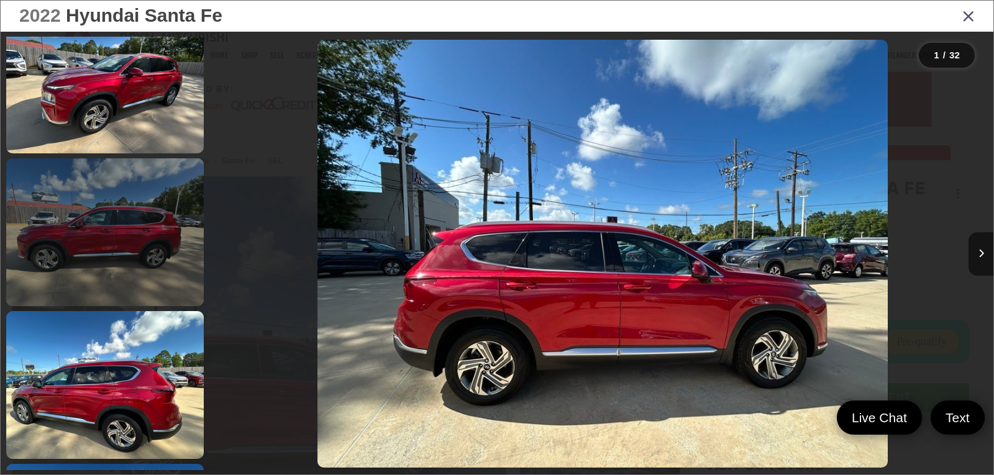
click at [140, 291] on link at bounding box center [105, 232] width 198 height 148
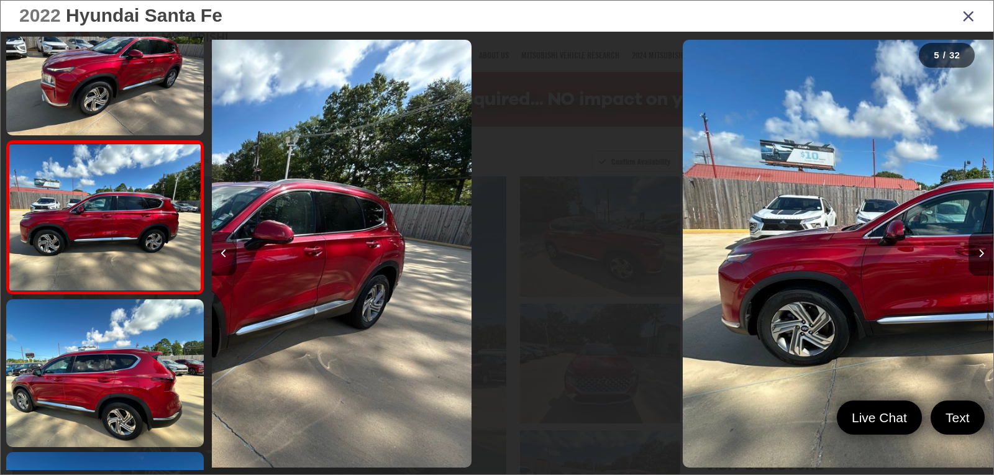
scroll to position [0, 3128]
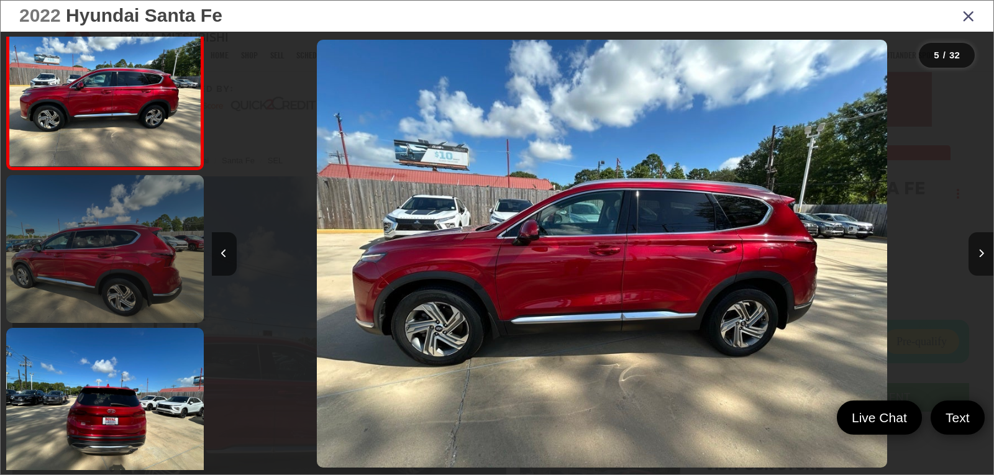
click at [145, 290] on link at bounding box center [105, 249] width 198 height 148
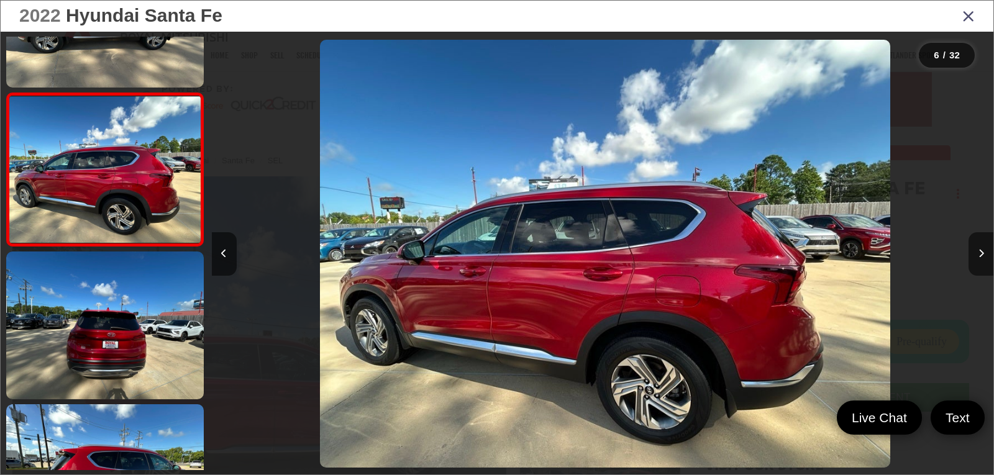
scroll to position [0, 3909]
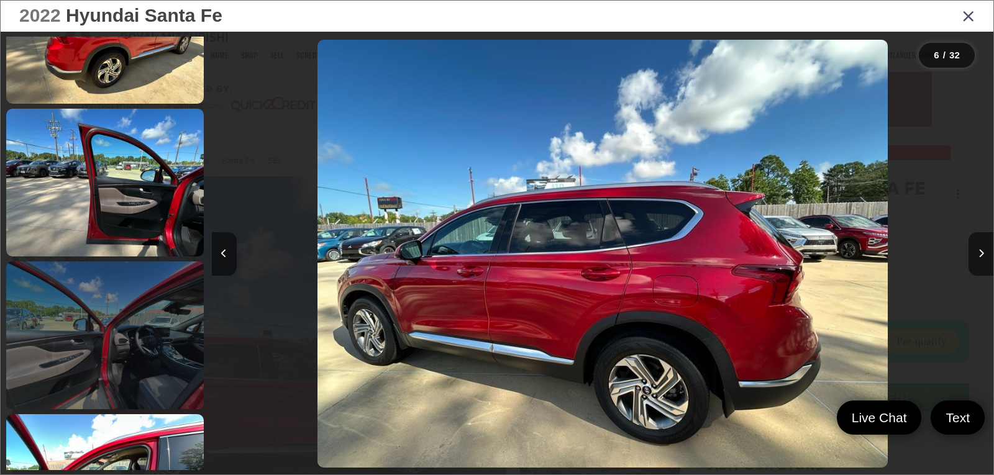
click at [129, 309] on link at bounding box center [105, 336] width 198 height 148
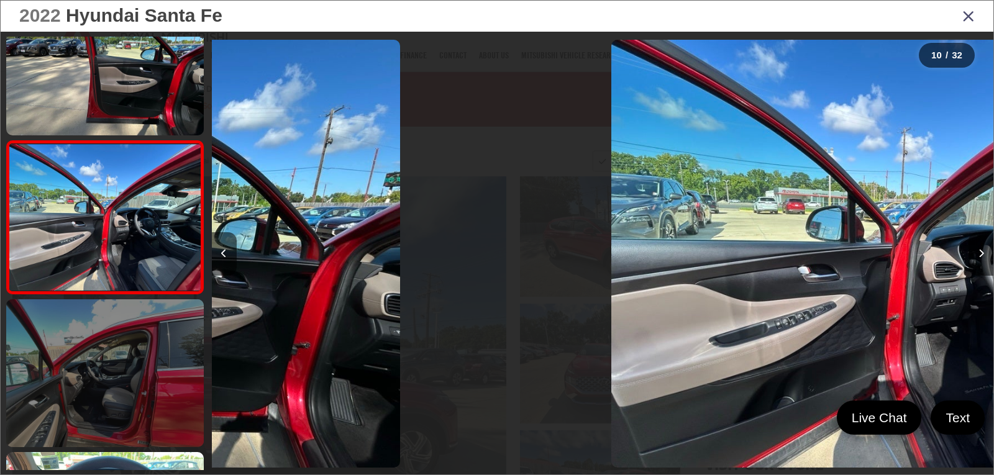
scroll to position [0, 7037]
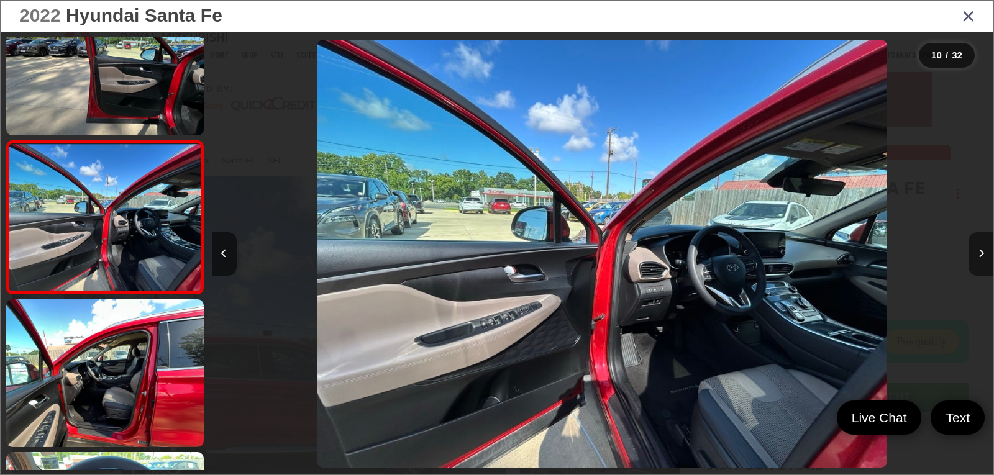
click at [984, 257] on icon "Next image" at bounding box center [982, 253] width 6 height 9
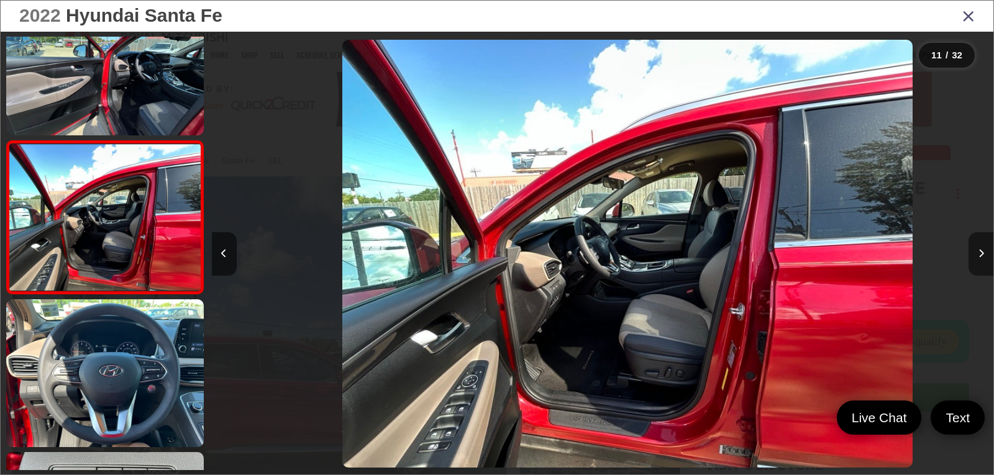
scroll to position [0, 7818]
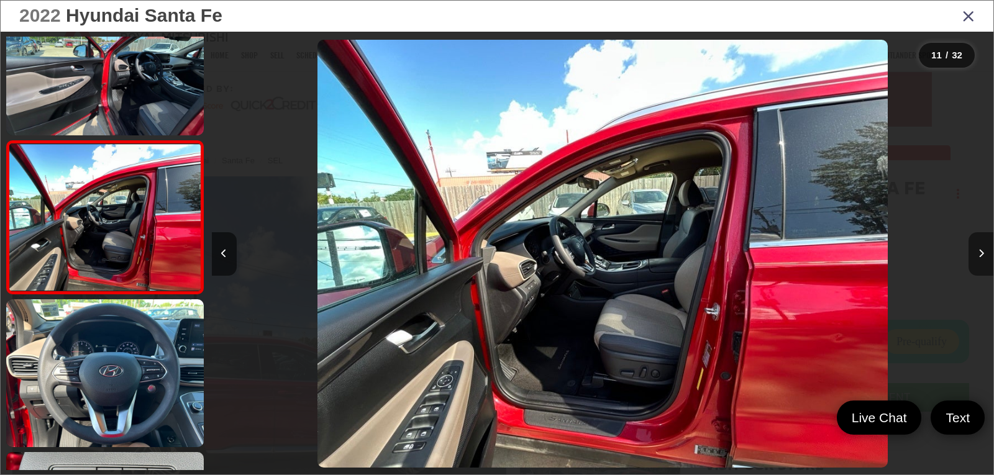
click at [984, 257] on icon "Next image" at bounding box center [982, 253] width 6 height 9
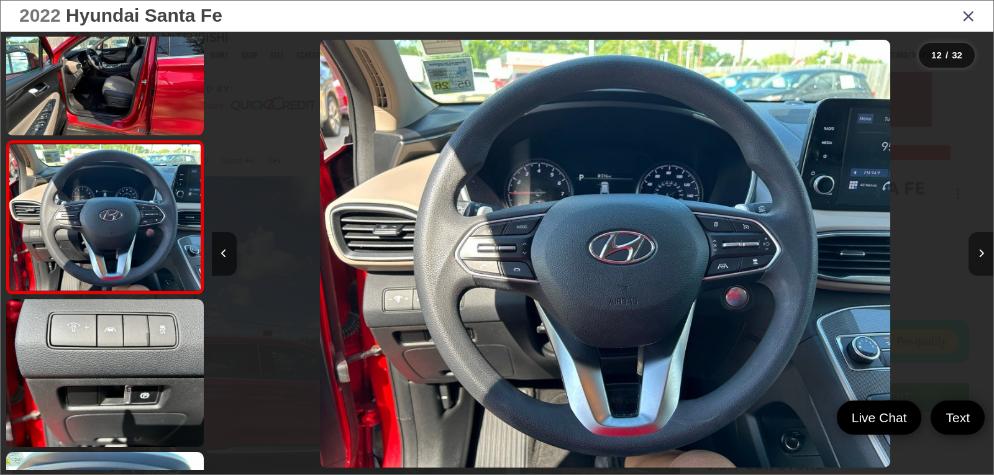
scroll to position [0, 8600]
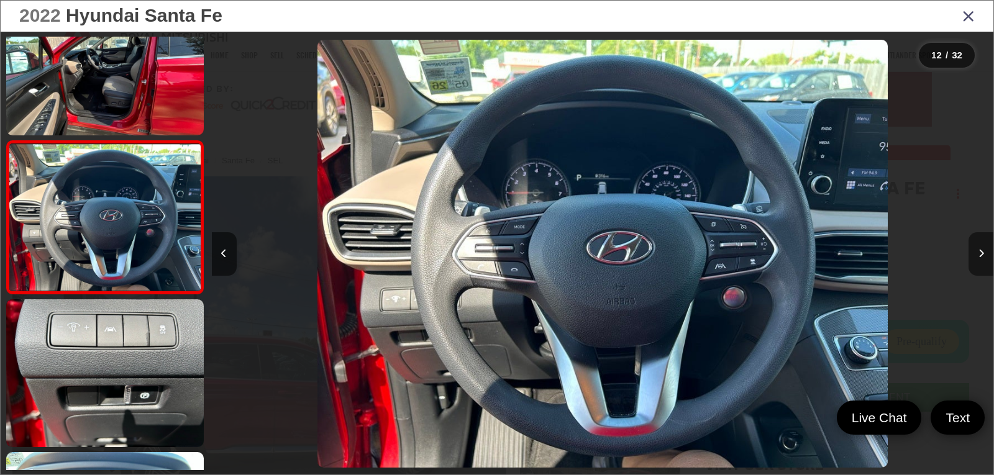
click at [984, 257] on icon "Next image" at bounding box center [982, 253] width 6 height 9
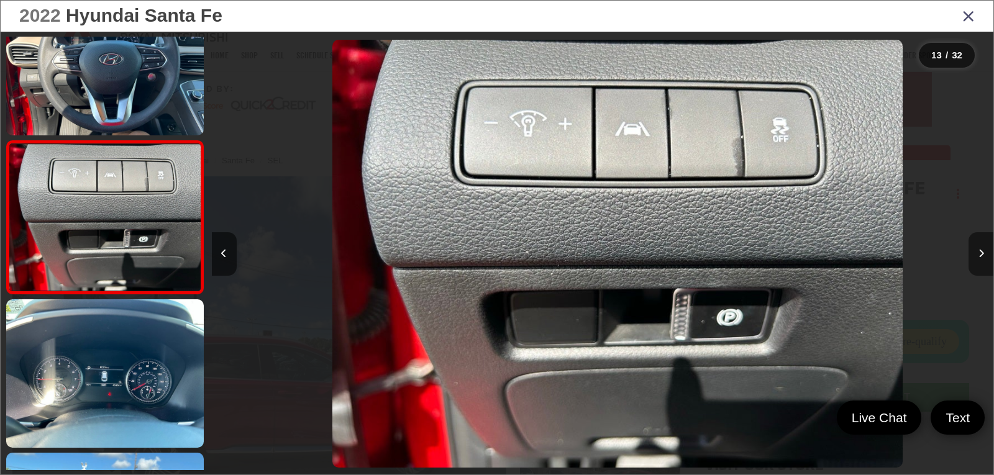
scroll to position [0, 0]
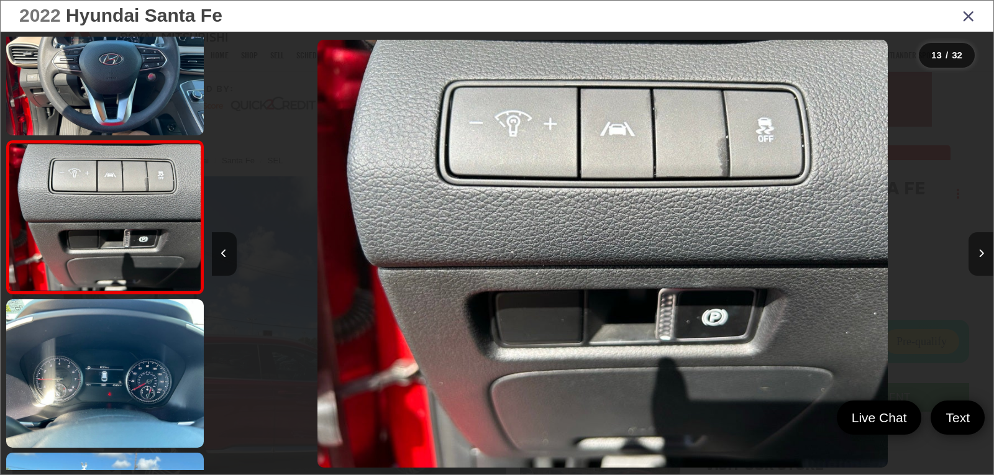
click at [984, 257] on icon "Next image" at bounding box center [982, 253] width 6 height 9
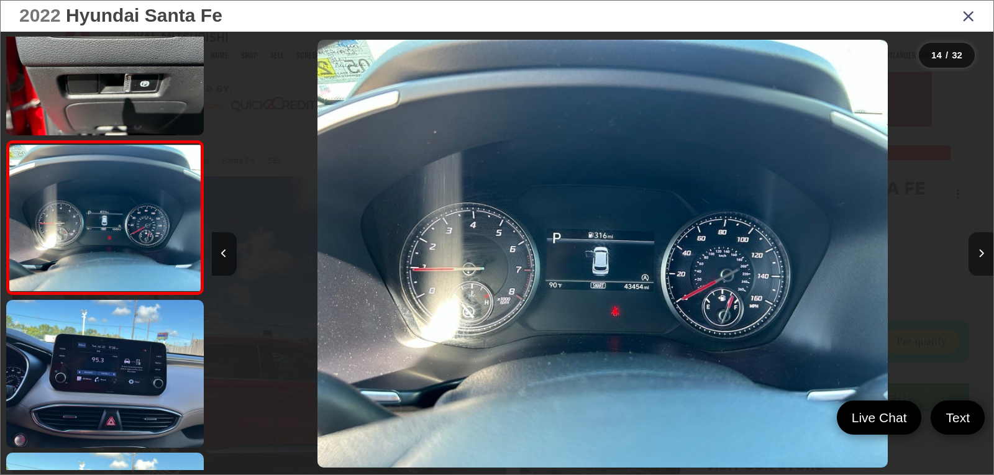
click at [984, 257] on icon "Next image" at bounding box center [982, 253] width 6 height 9
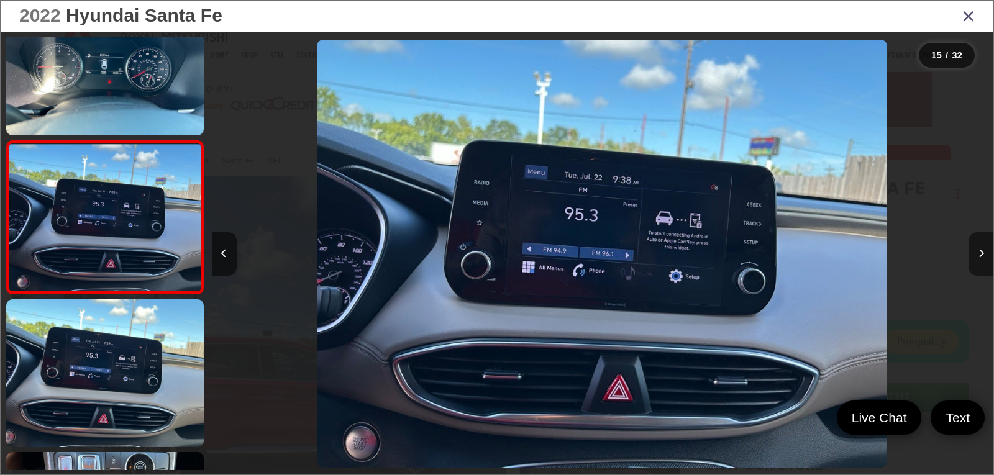
click at [984, 257] on icon "Next image" at bounding box center [982, 253] width 6 height 9
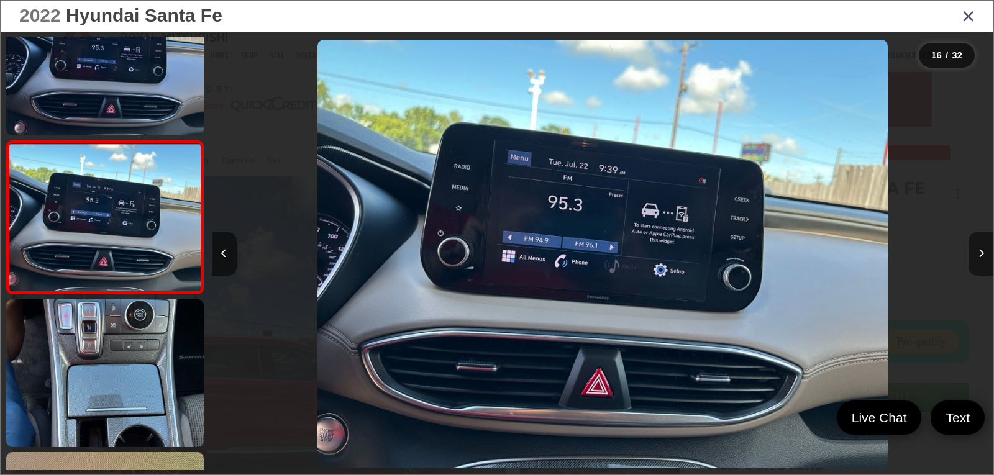
click at [984, 257] on icon "Next image" at bounding box center [982, 253] width 6 height 9
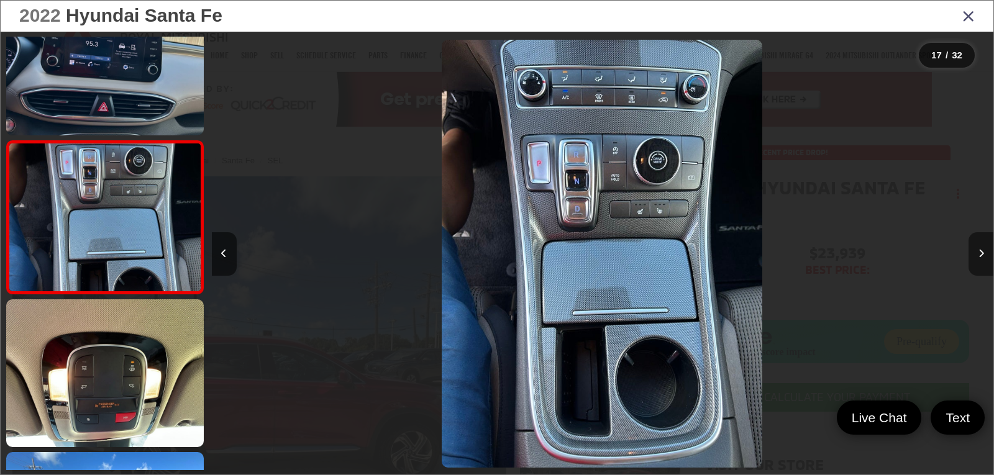
click at [984, 257] on icon "Next image" at bounding box center [982, 253] width 6 height 9
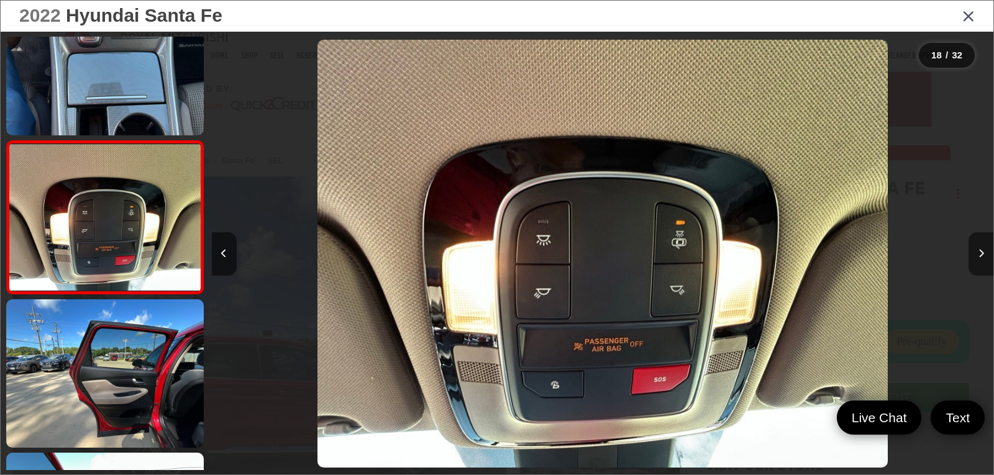
click at [984, 257] on icon "Next image" at bounding box center [982, 253] width 6 height 9
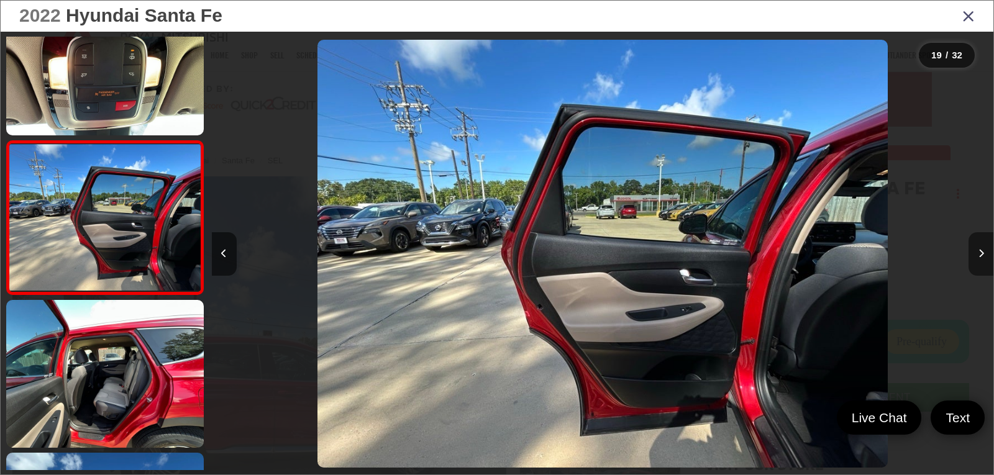
click at [984, 257] on icon "Next image" at bounding box center [982, 253] width 6 height 9
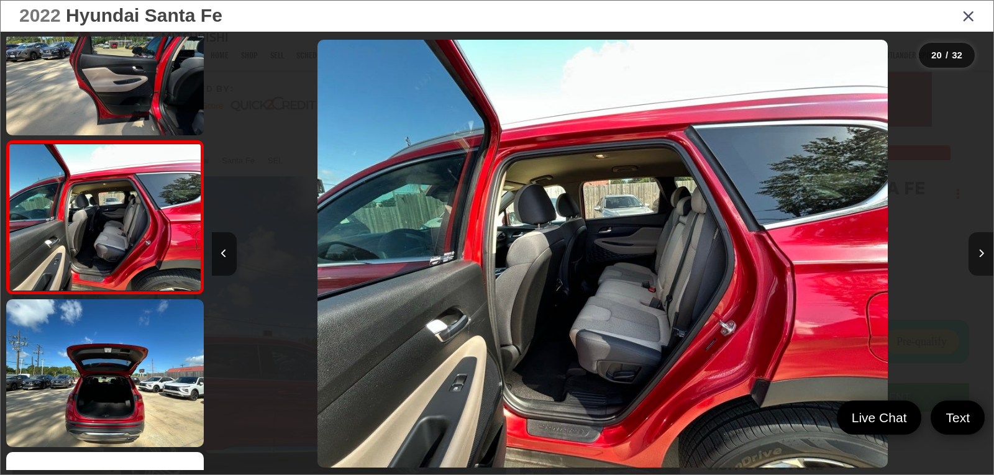
click at [984, 257] on icon "Next image" at bounding box center [982, 253] width 6 height 9
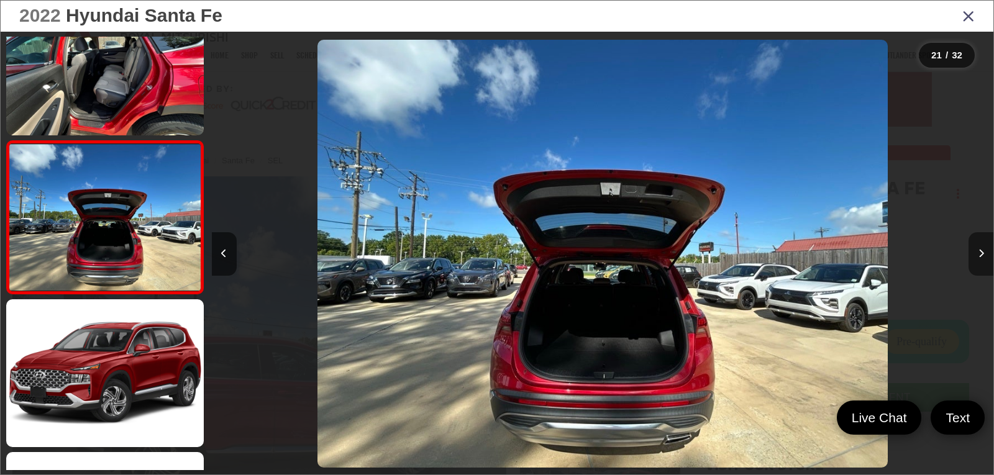
click at [984, 257] on icon "Next image" at bounding box center [982, 253] width 6 height 9
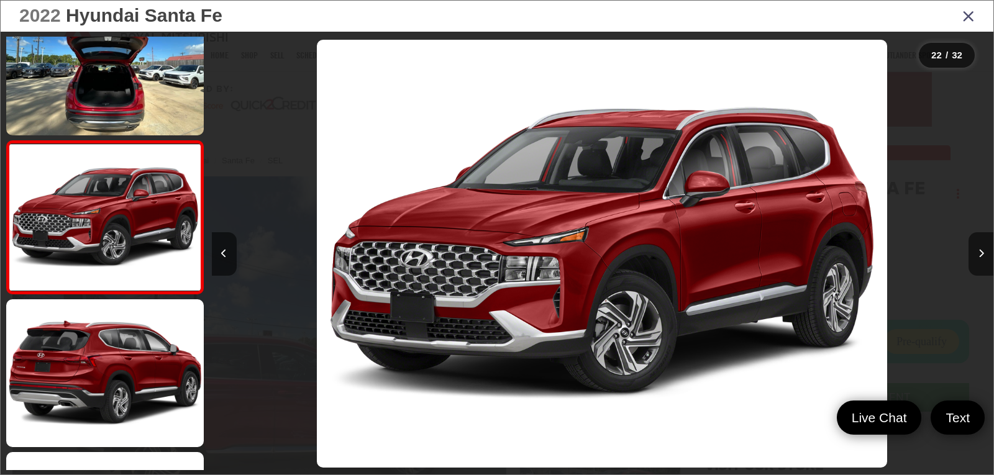
click at [965, 22] on icon "Close gallery" at bounding box center [968, 15] width 12 height 16
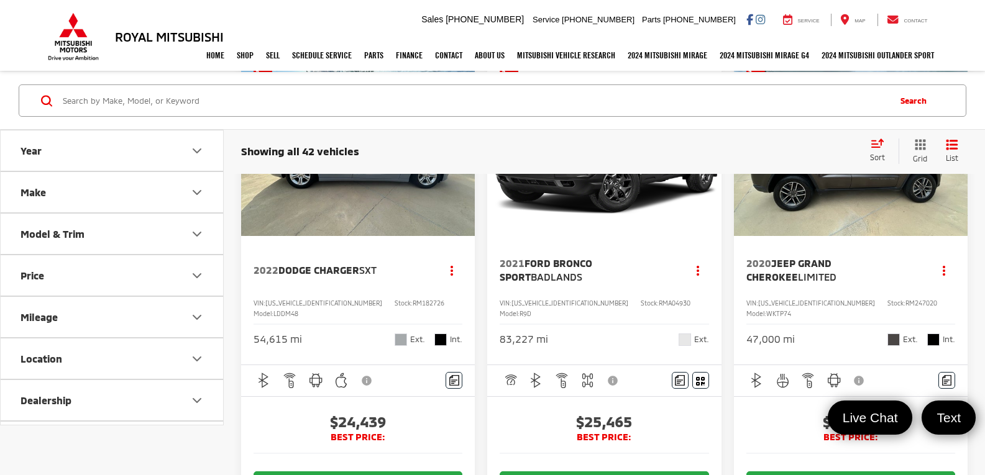
scroll to position [1305, 0]
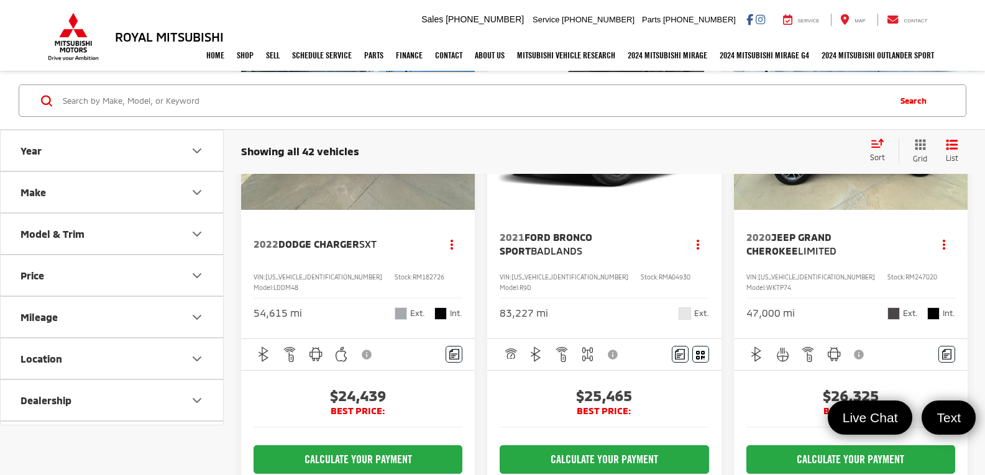
click at [826, 211] on img "2020 Jeep Grand Cherokee Limited 0" at bounding box center [850, 122] width 235 height 177
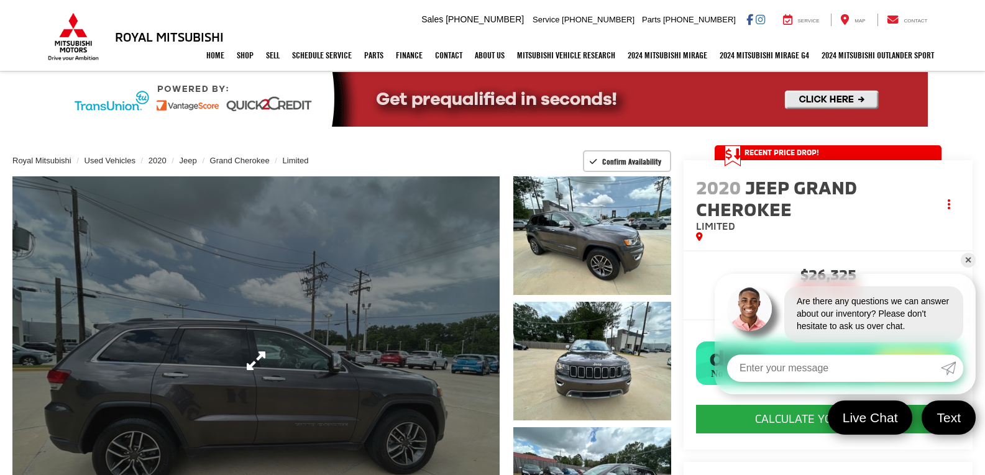
click at [431, 295] on link "Expand Photo 0" at bounding box center [255, 360] width 487 height 369
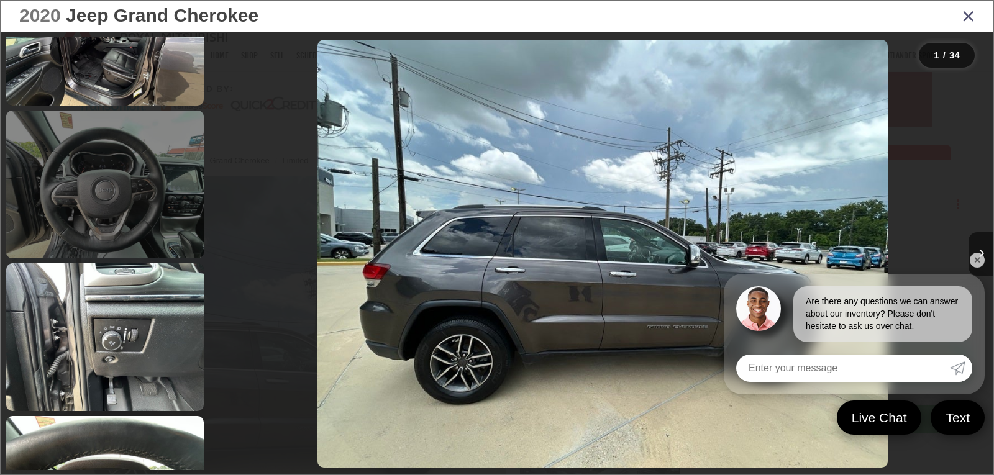
click at [121, 222] on link at bounding box center [105, 185] width 198 height 148
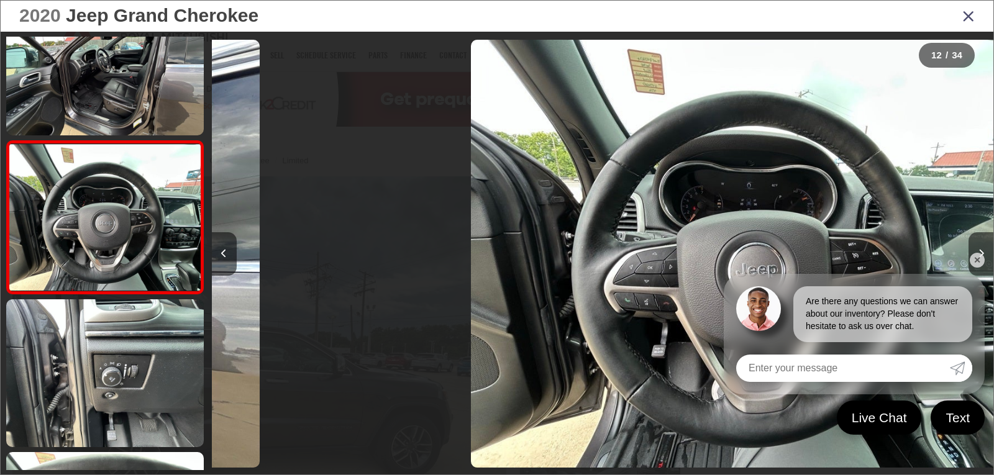
scroll to position [0, 8600]
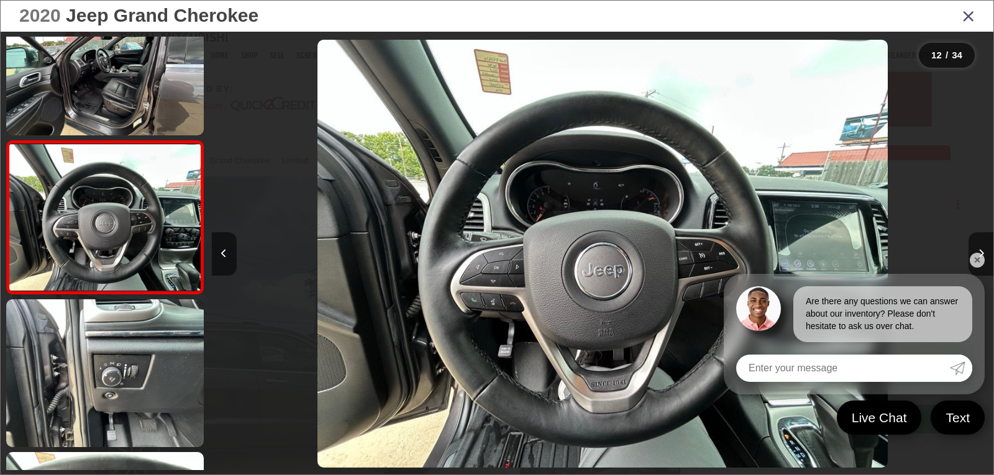
click at [977, 263] on link "✕" at bounding box center [977, 260] width 15 height 15
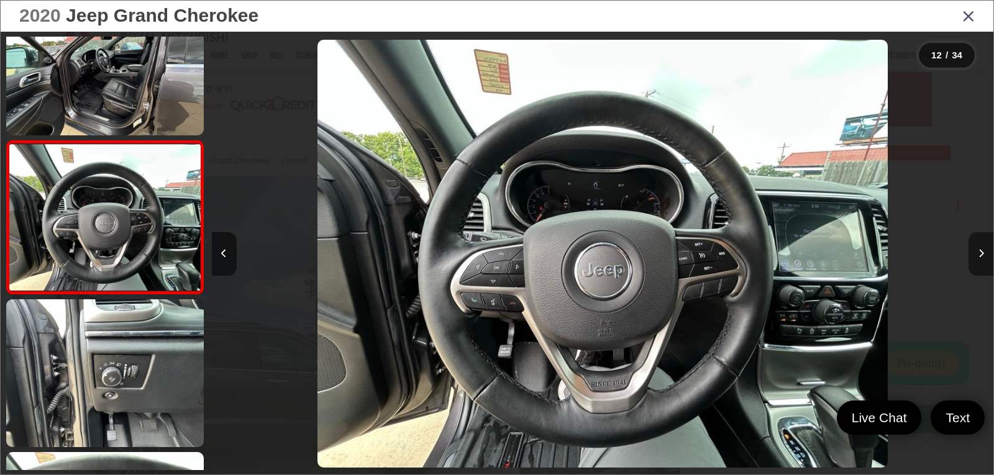
click at [979, 251] on icon "Next image" at bounding box center [982, 253] width 6 height 9
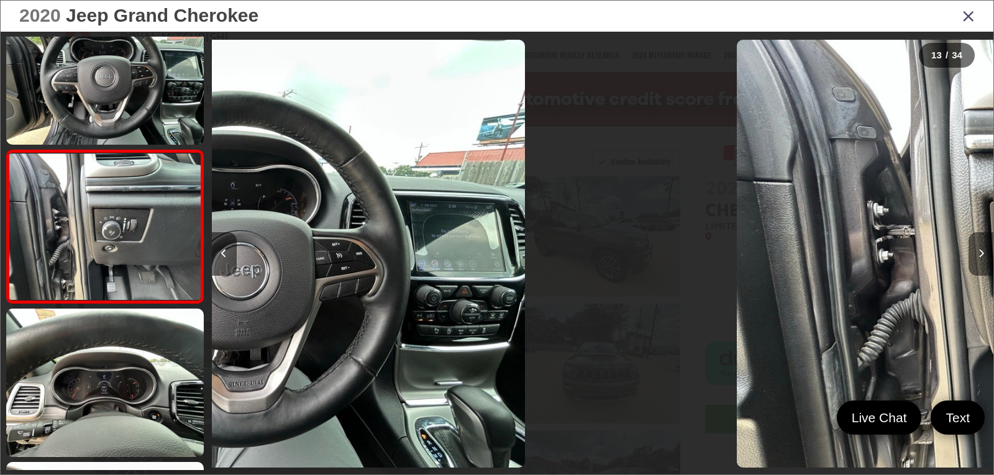
scroll to position [1732, 0]
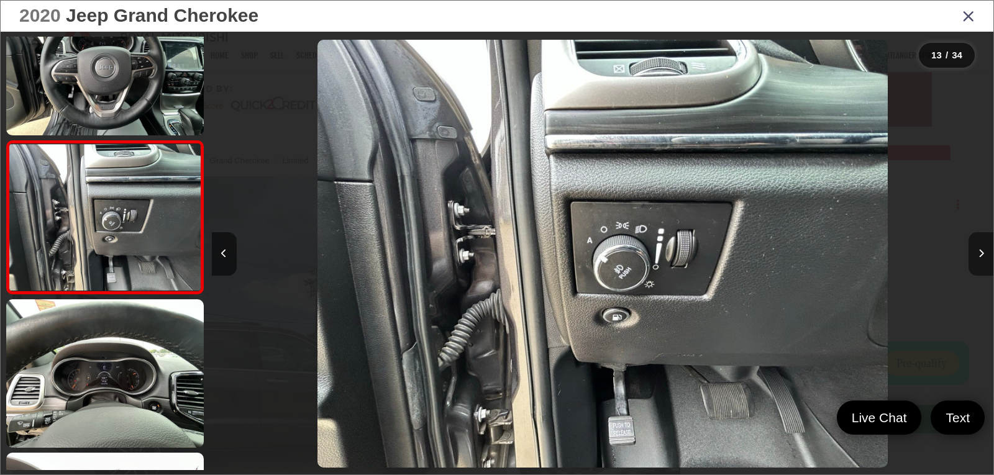
click at [979, 251] on icon "Next image" at bounding box center [982, 253] width 6 height 9
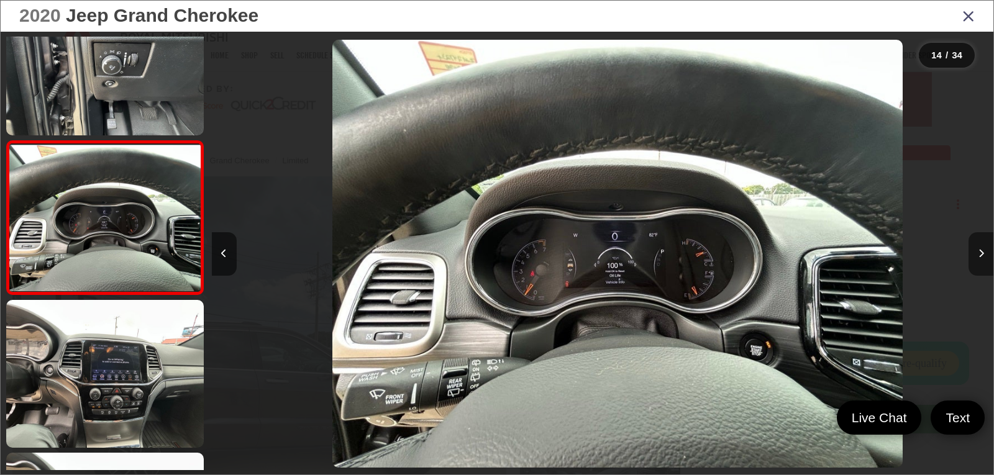
scroll to position [0, 10164]
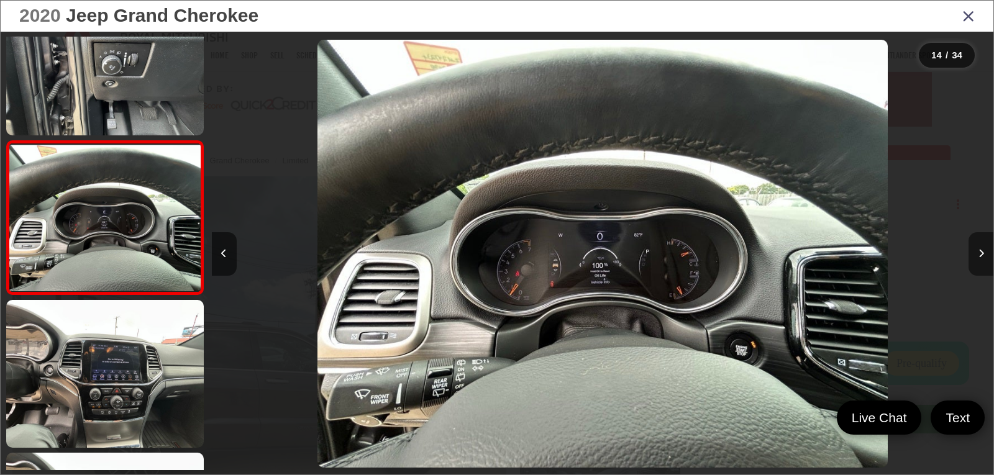
click at [979, 251] on icon "Next image" at bounding box center [982, 253] width 6 height 9
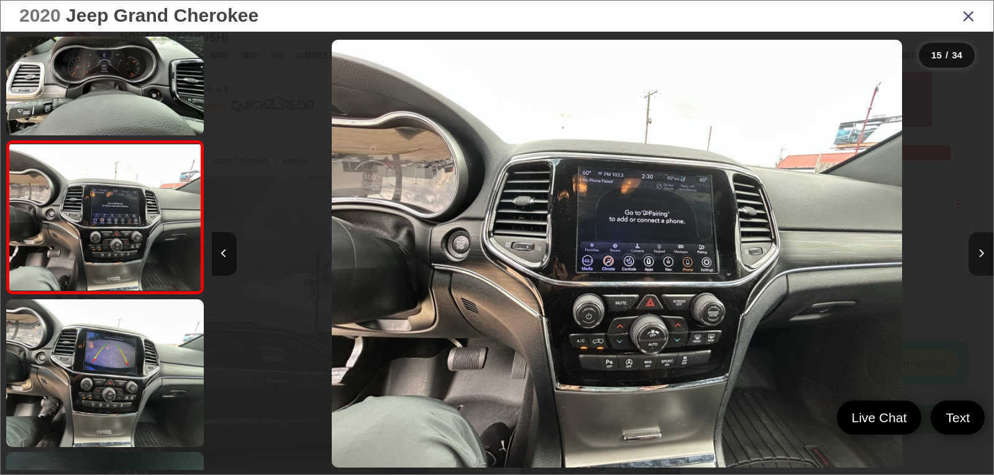
scroll to position [0, 10946]
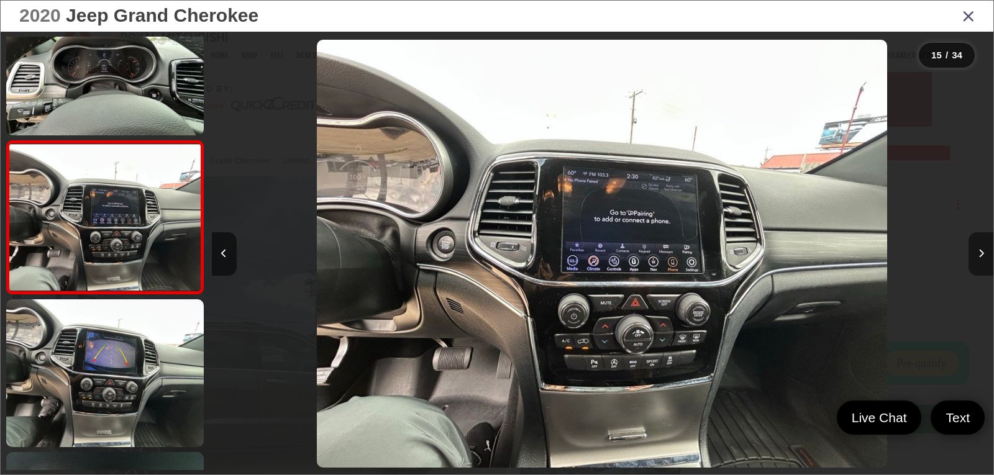
click at [979, 251] on icon "Next image" at bounding box center [982, 253] width 6 height 9
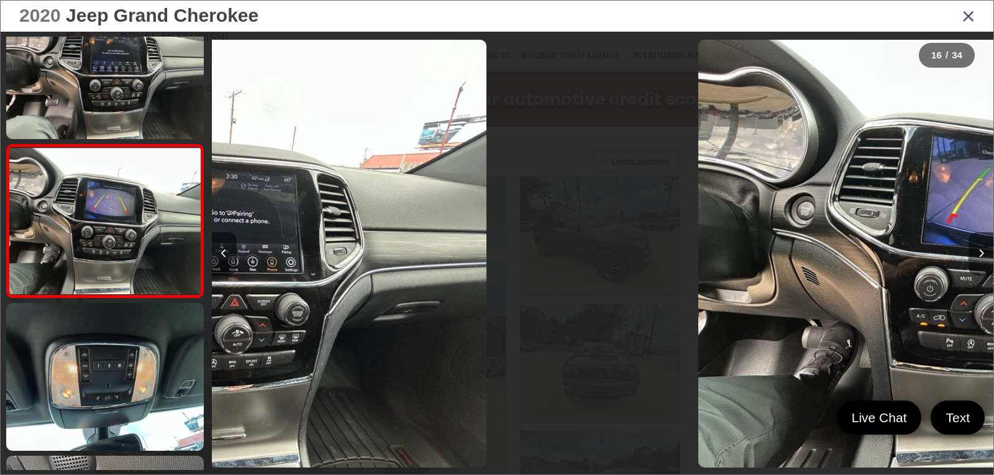
scroll to position [2191, 0]
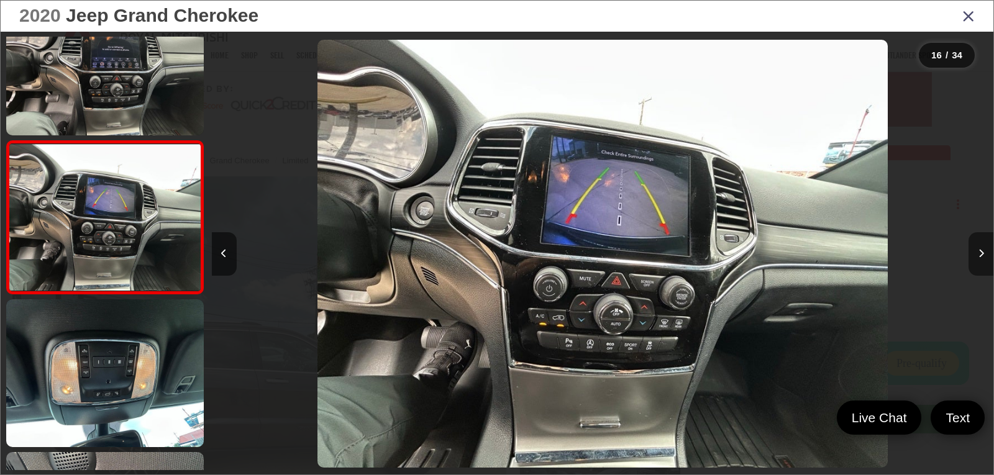
click at [979, 251] on icon "Next image" at bounding box center [982, 253] width 6 height 9
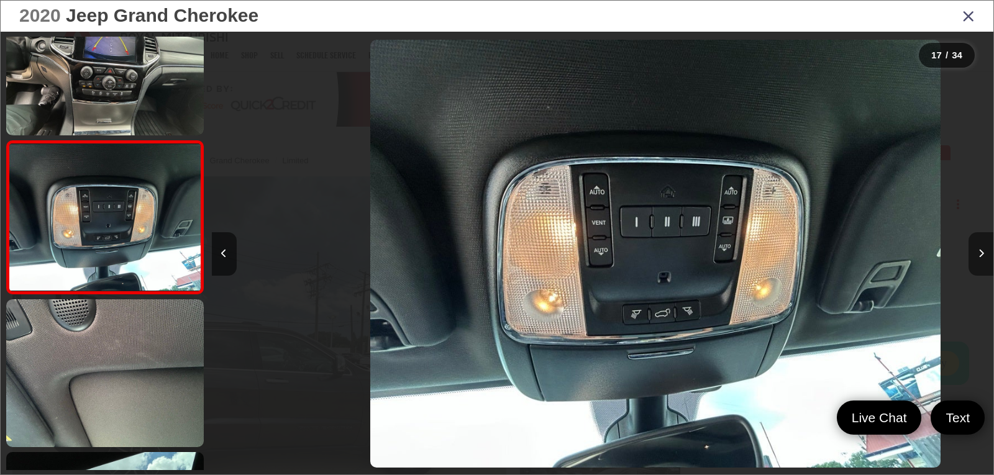
scroll to position [0, 12510]
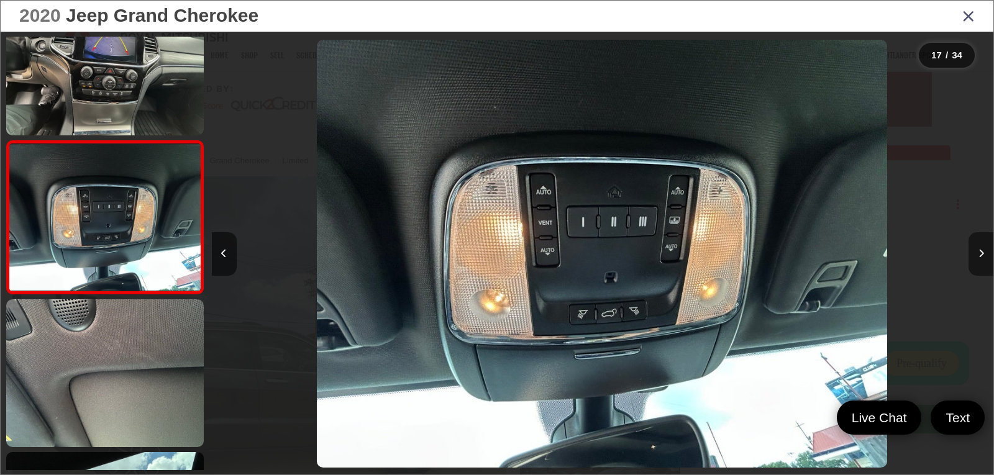
click at [979, 251] on icon "Next image" at bounding box center [982, 253] width 6 height 9
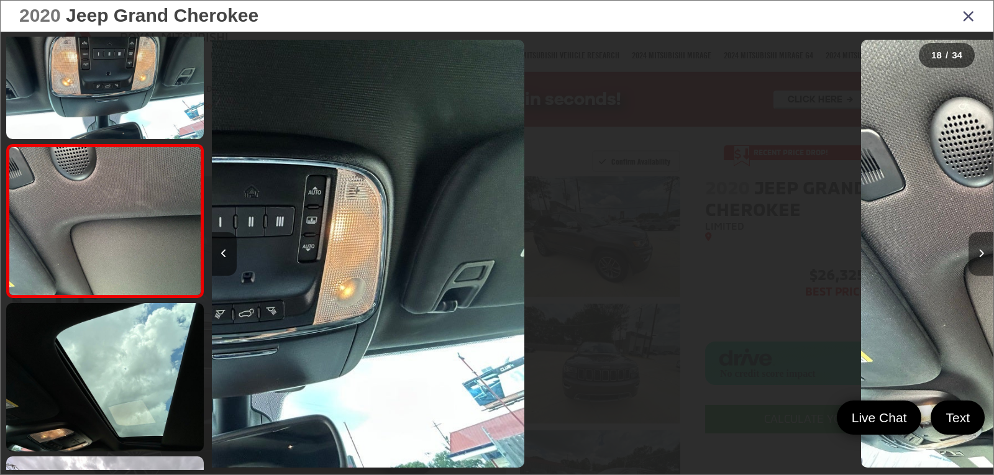
scroll to position [2497, 0]
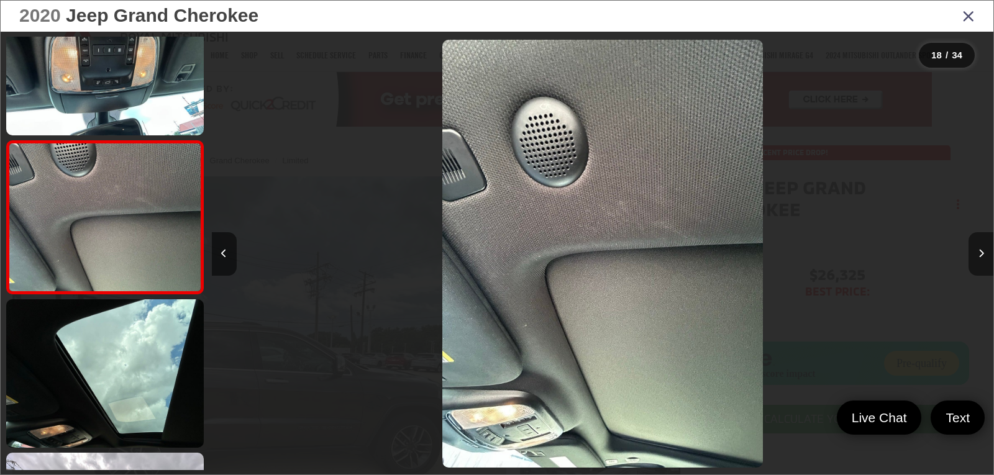
click at [979, 251] on icon "Next image" at bounding box center [982, 253] width 6 height 9
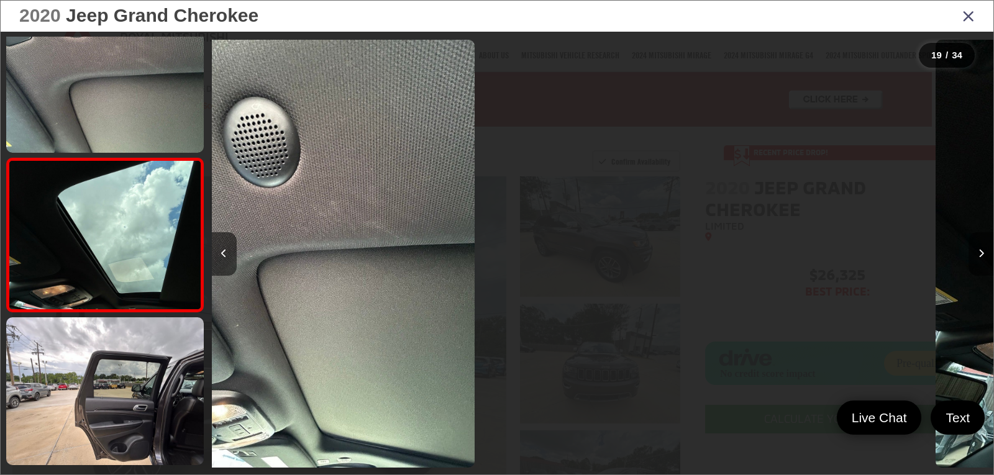
scroll to position [0, 0]
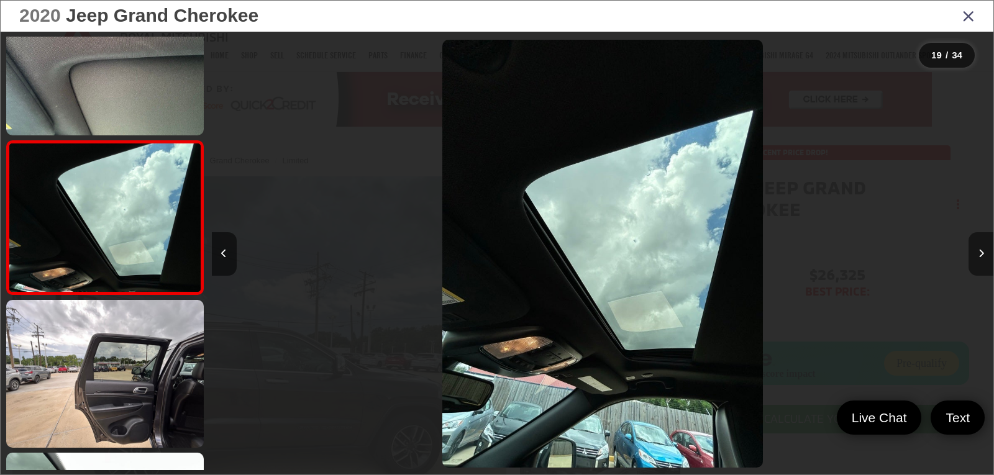
click at [979, 251] on icon "Next image" at bounding box center [982, 253] width 6 height 9
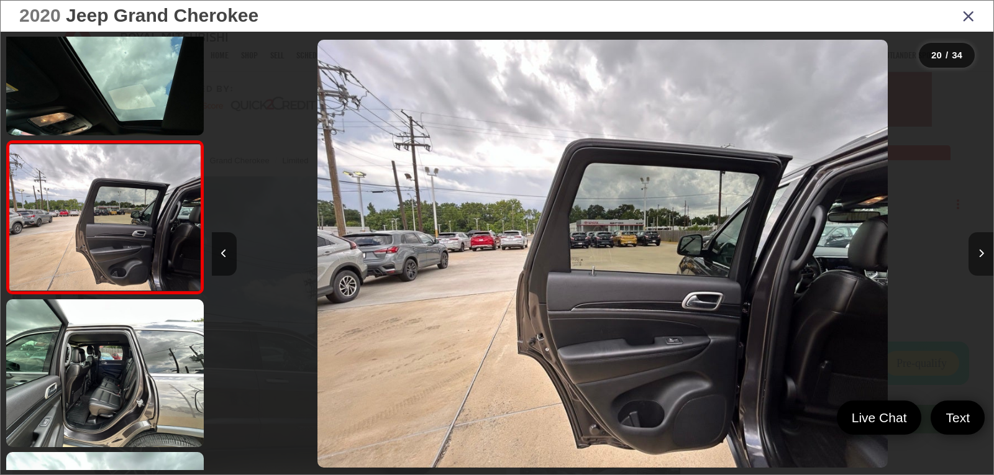
click at [979, 251] on icon "Next image" at bounding box center [982, 253] width 6 height 9
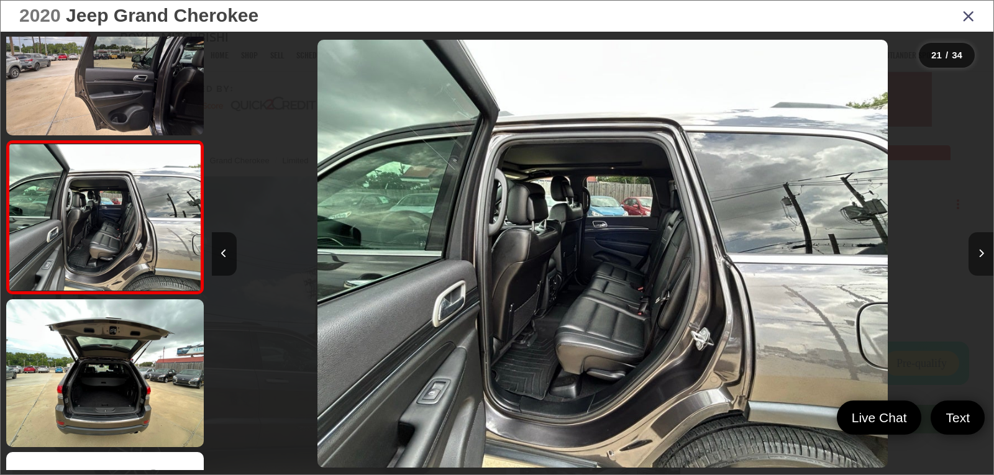
click at [979, 251] on icon "Next image" at bounding box center [982, 253] width 6 height 9
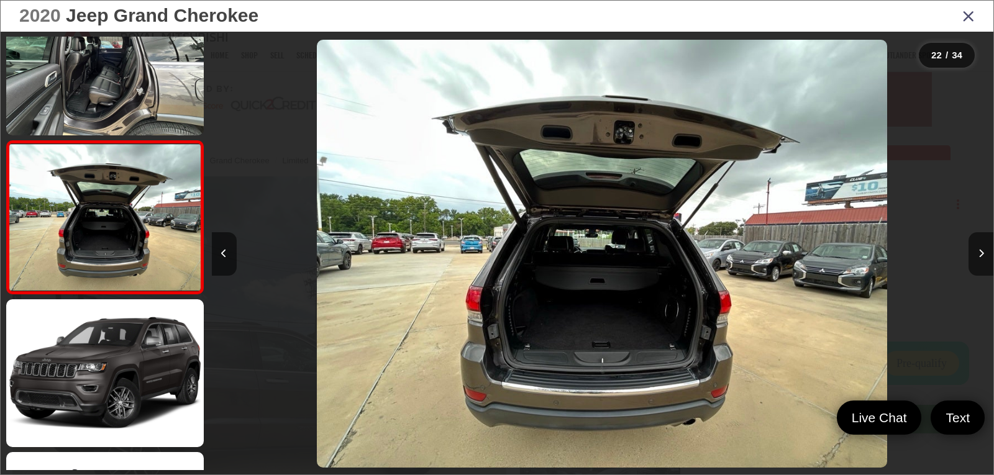
click at [963, 22] on icon "Close gallery" at bounding box center [968, 15] width 12 height 16
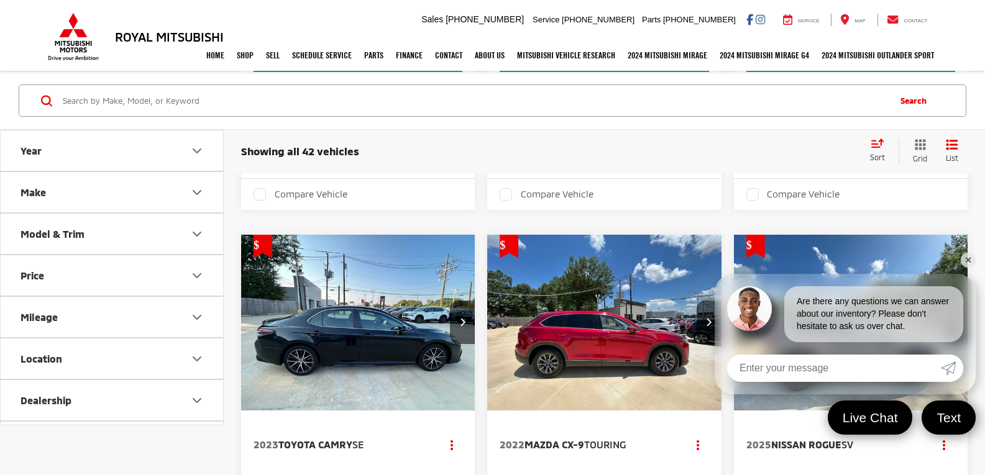
scroll to position [1779, 0]
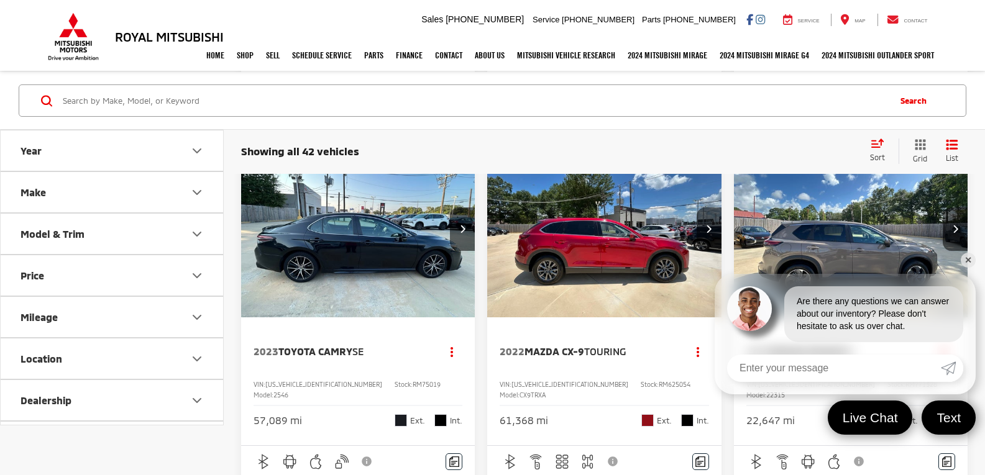
click at [971, 265] on link "✕" at bounding box center [968, 260] width 15 height 15
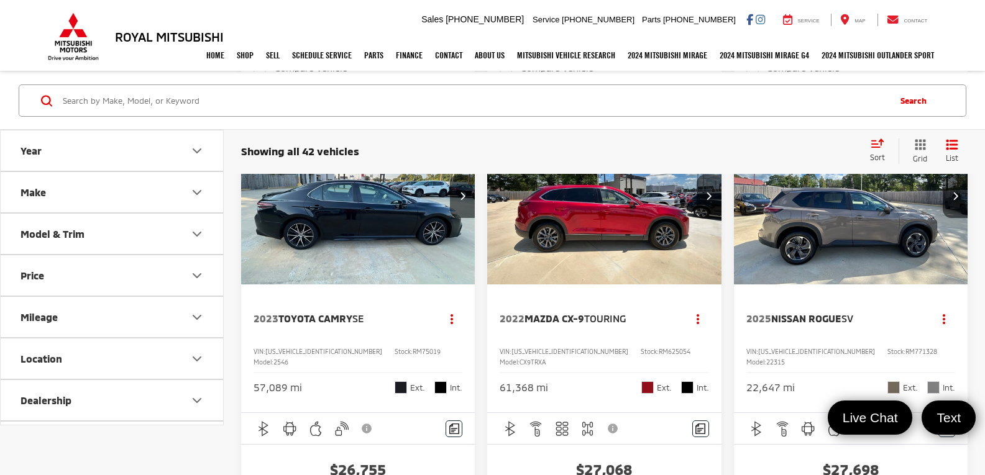
scroll to position [1842, 0]
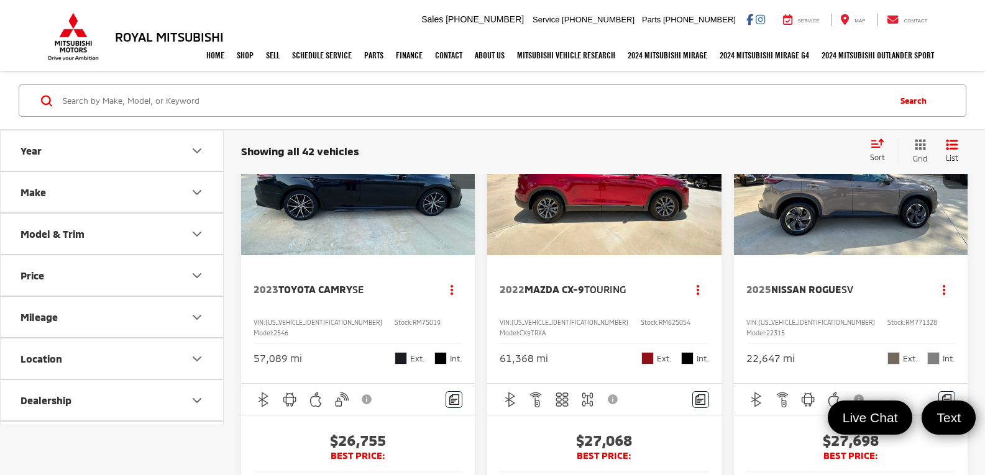
click at [614, 256] on img "2022 Mazda Mazda CX-9 Touring 0" at bounding box center [603, 168] width 235 height 176
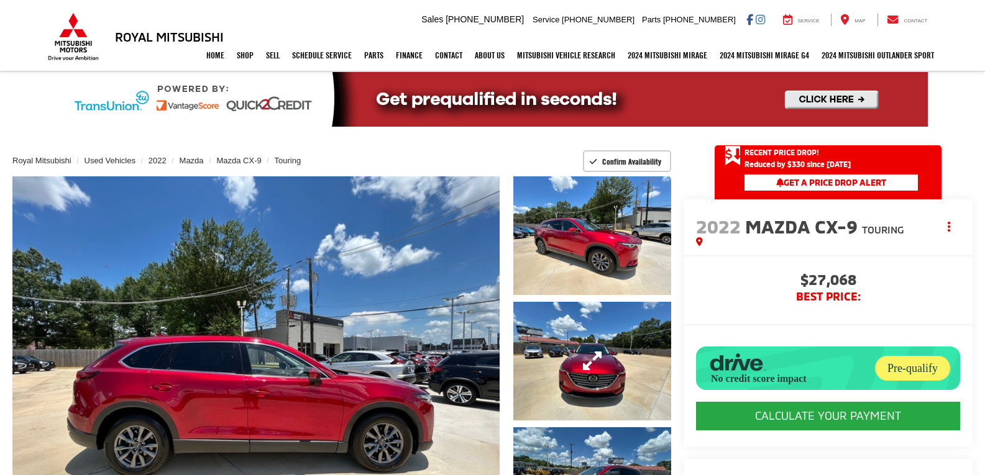
click at [567, 344] on link "Expand Photo 2" at bounding box center [592, 361] width 158 height 119
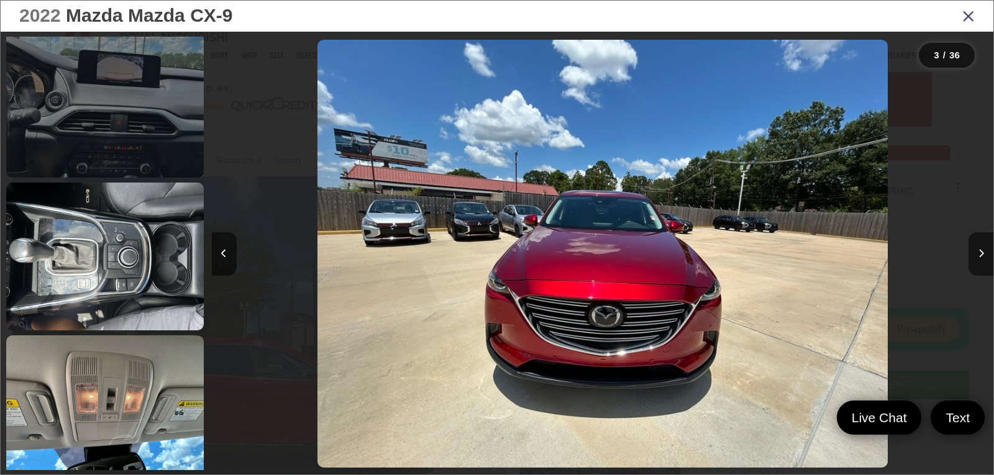
scroll to position [2315, 0]
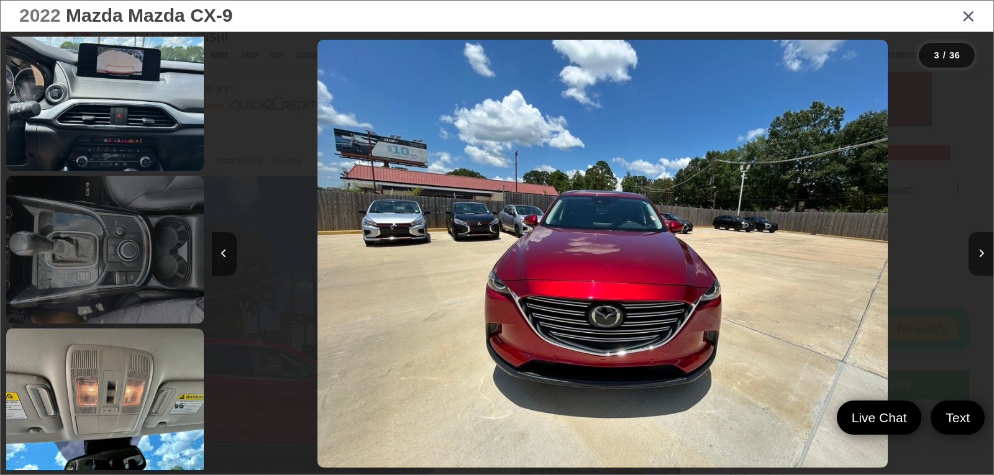
click at [155, 281] on link at bounding box center [105, 250] width 198 height 148
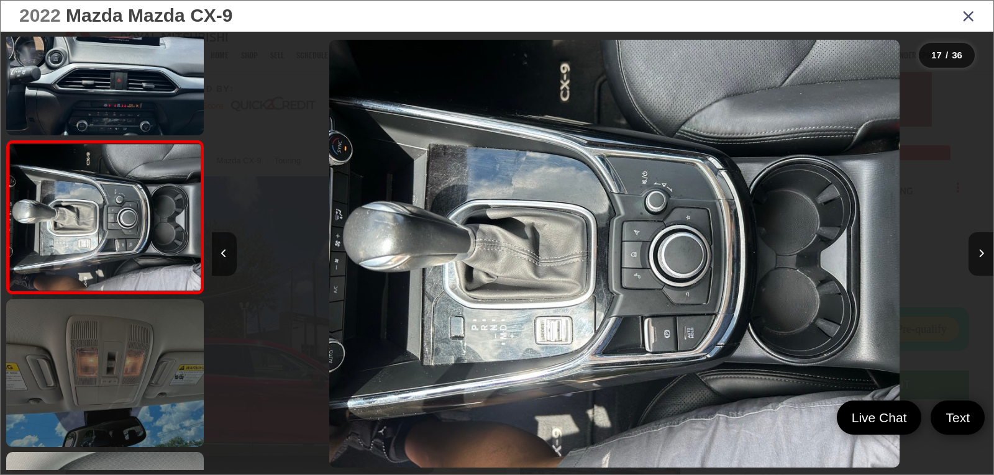
scroll to position [0, 12510]
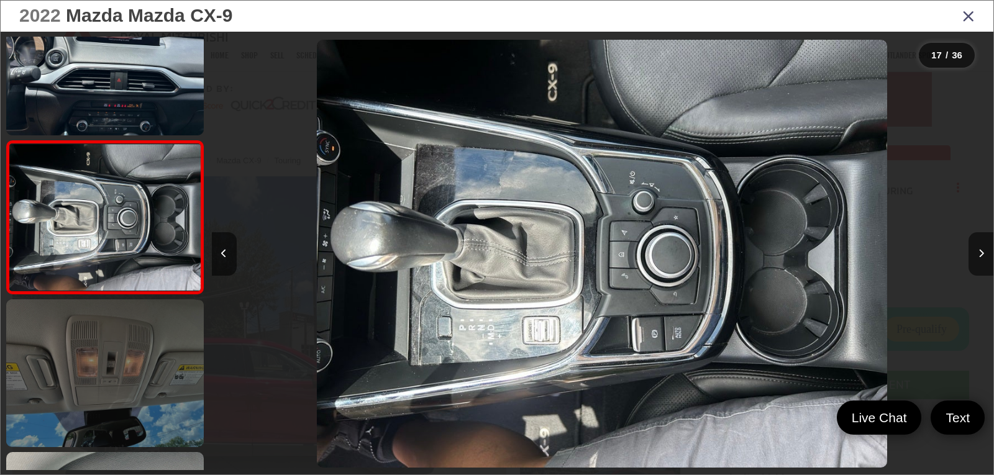
click at [152, 358] on link at bounding box center [105, 373] width 198 height 148
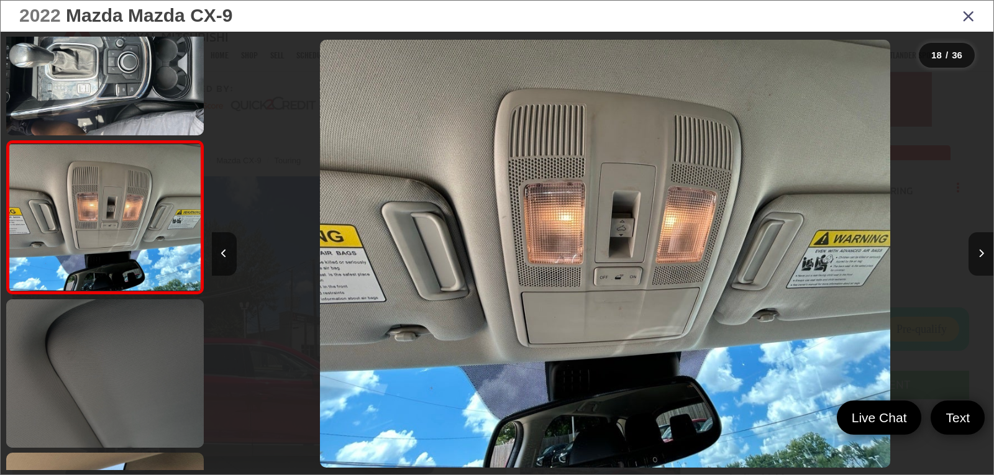
scroll to position [0, 13291]
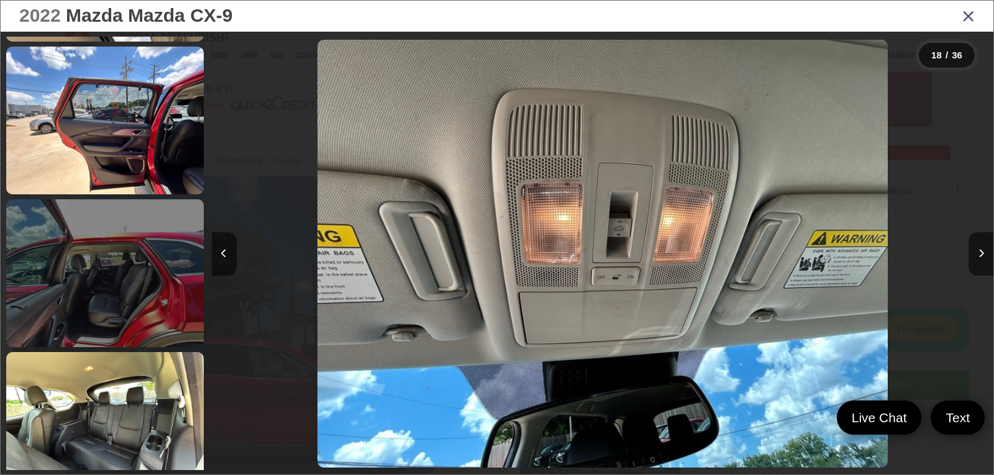
click at [130, 322] on link at bounding box center [105, 273] width 198 height 148
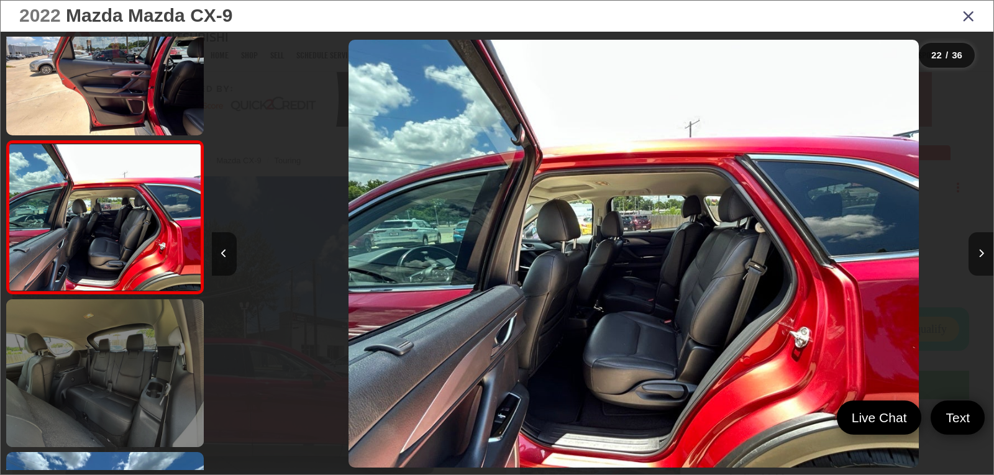
scroll to position [0, 16419]
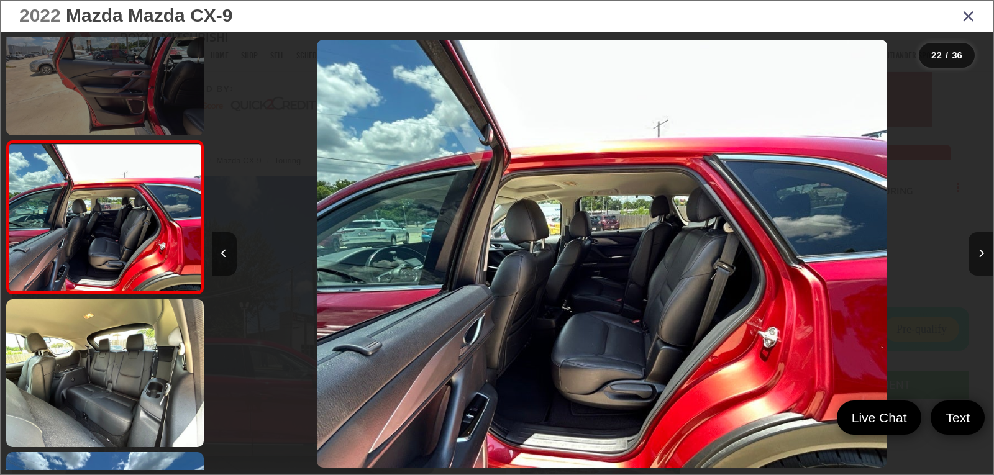
click at [122, 109] on link at bounding box center [105, 62] width 198 height 148
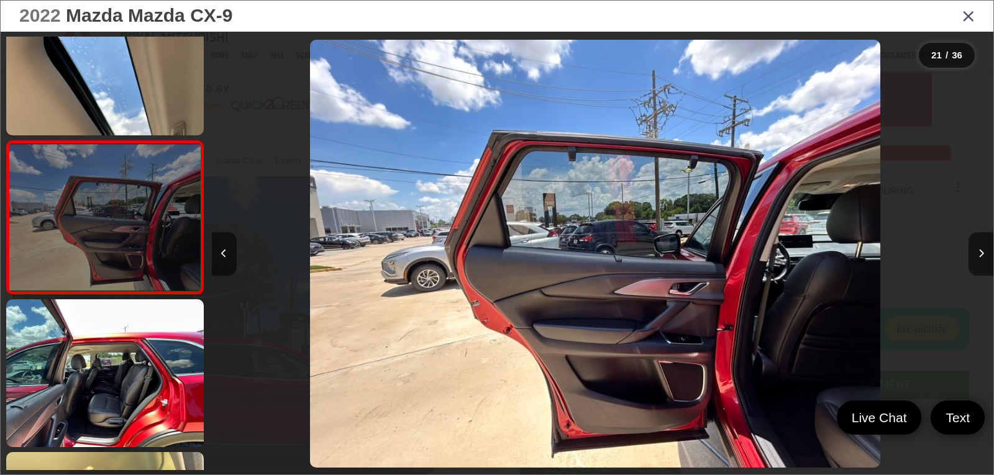
scroll to position [0, 15637]
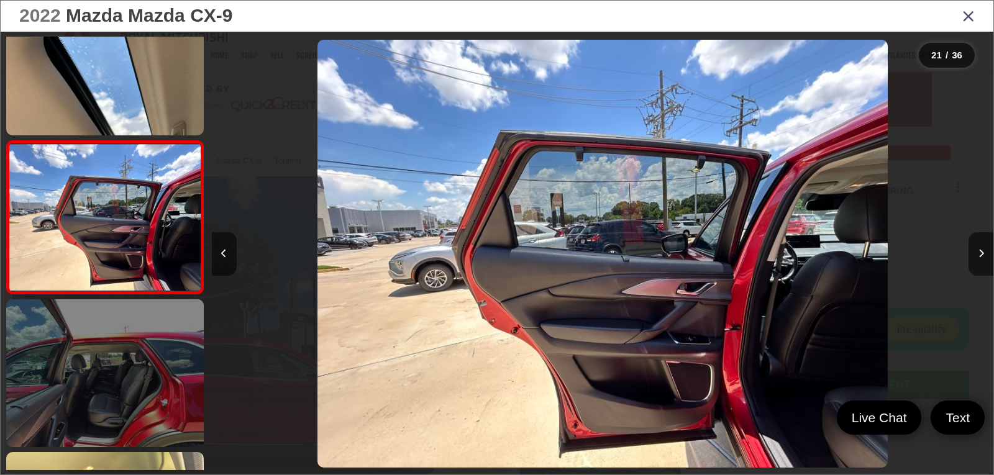
click at [129, 330] on link at bounding box center [105, 373] width 198 height 148
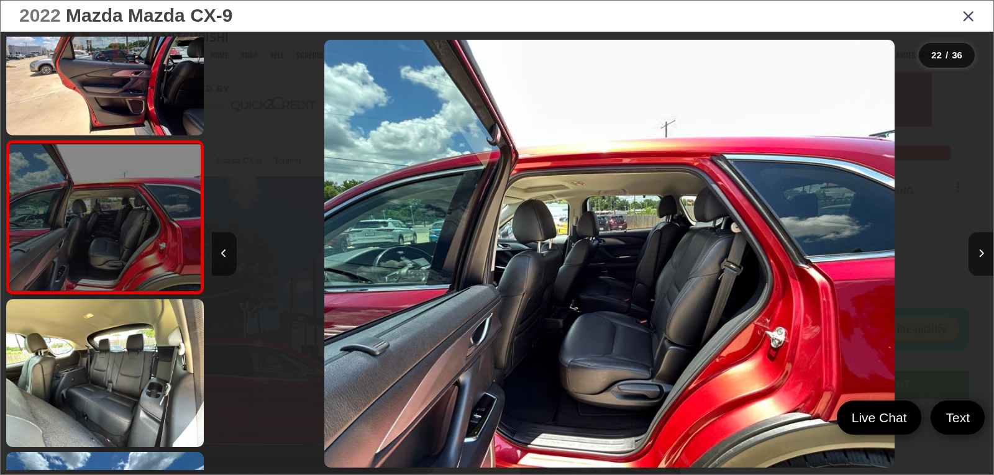
scroll to position [0, 16419]
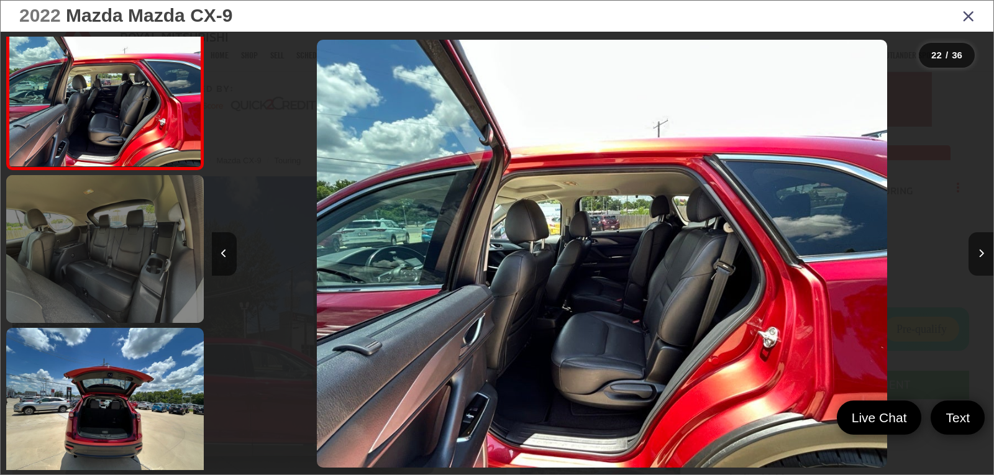
click at [128, 293] on link at bounding box center [105, 249] width 198 height 148
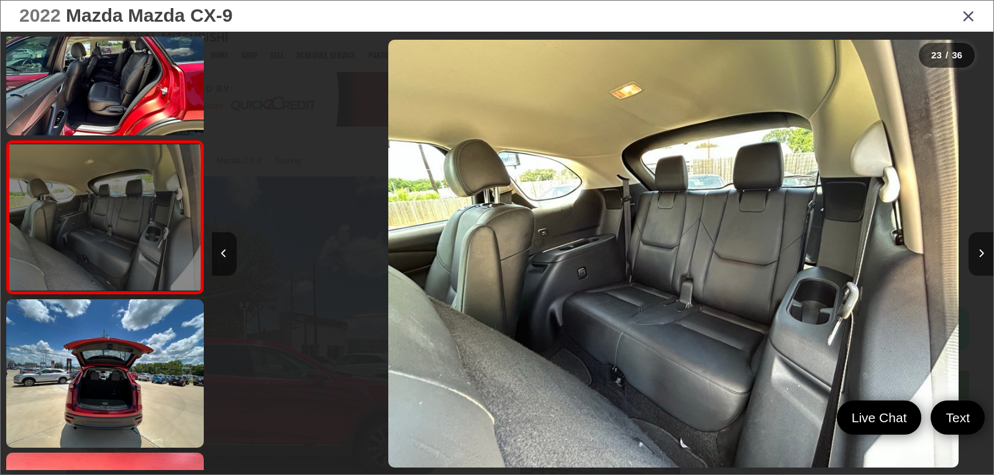
scroll to position [0, 0]
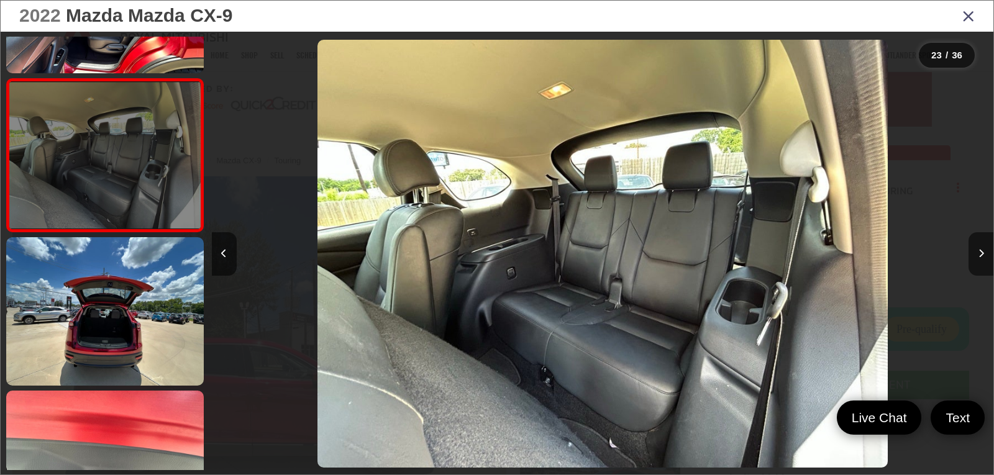
click at [128, 293] on link at bounding box center [105, 311] width 198 height 148
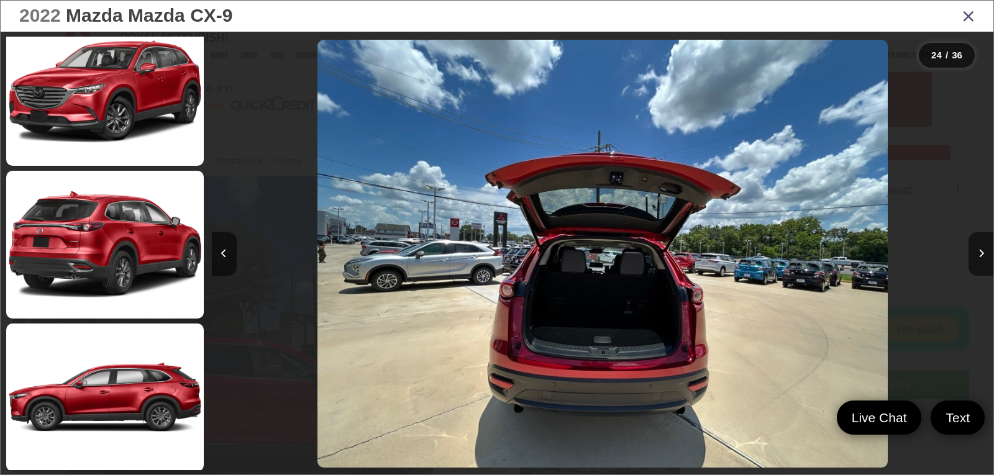
click at [971, 22] on icon "Close gallery" at bounding box center [968, 15] width 12 height 16
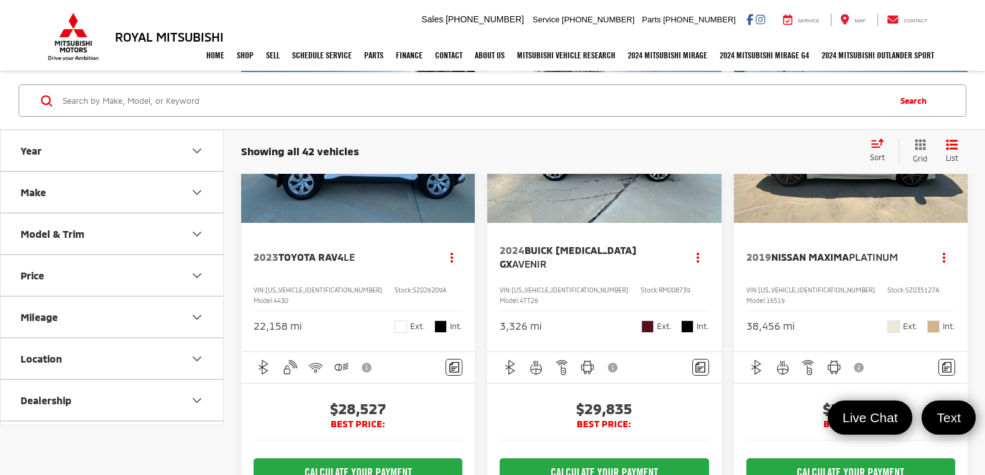
scroll to position [2485, 0]
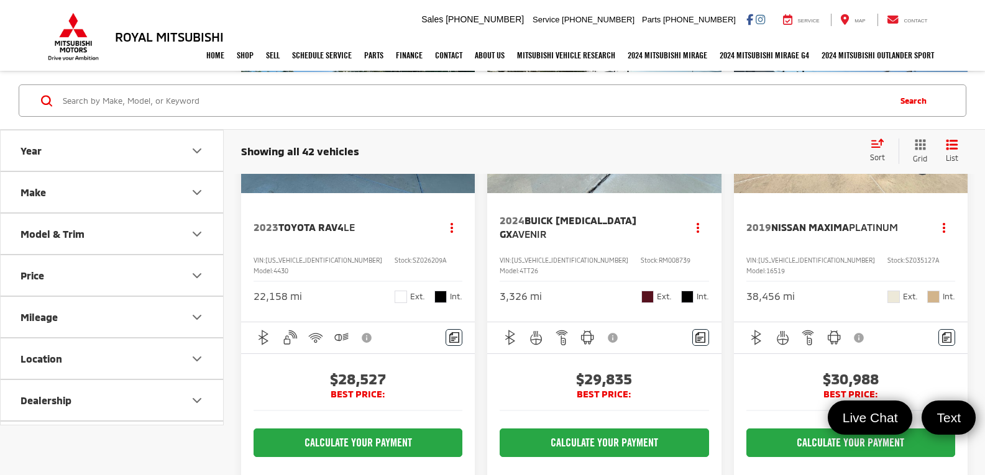
click at [358, 194] on img "2023 Toyota RAV4 LE 0" at bounding box center [357, 105] width 235 height 176
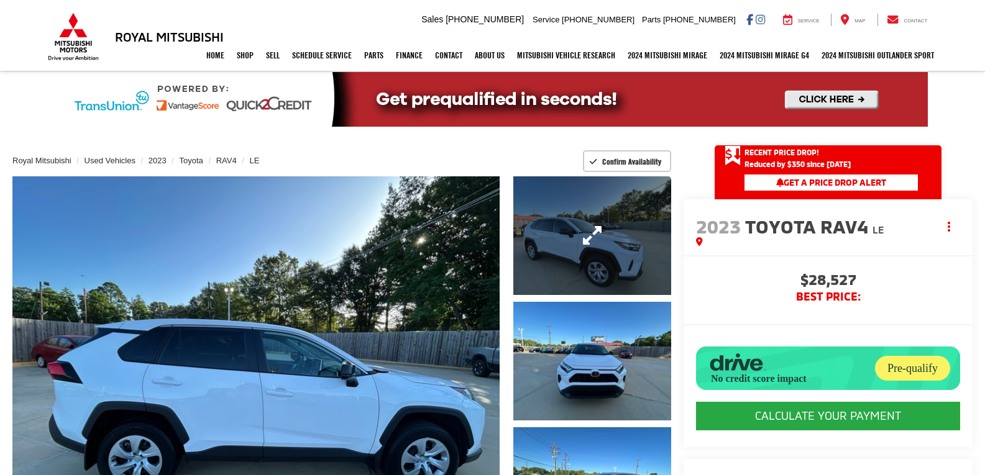
click at [588, 268] on link "Expand Photo 1" at bounding box center [592, 235] width 158 height 119
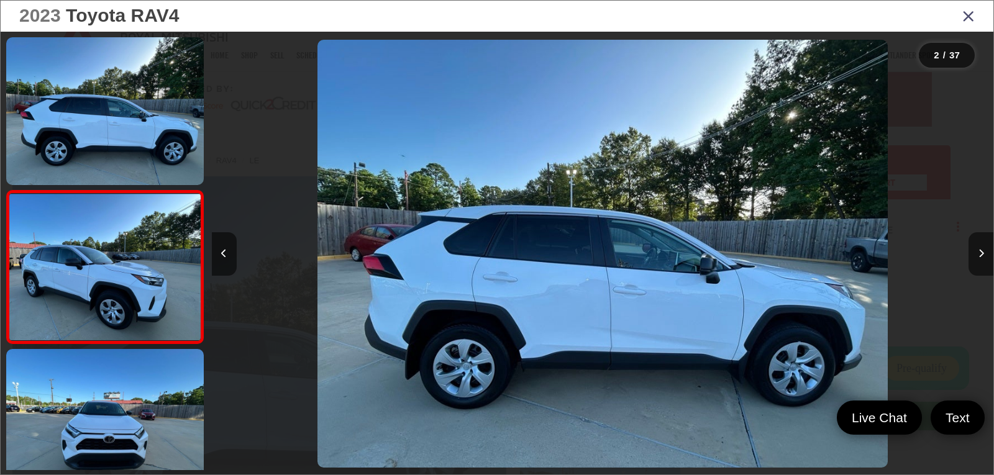
scroll to position [50, 0]
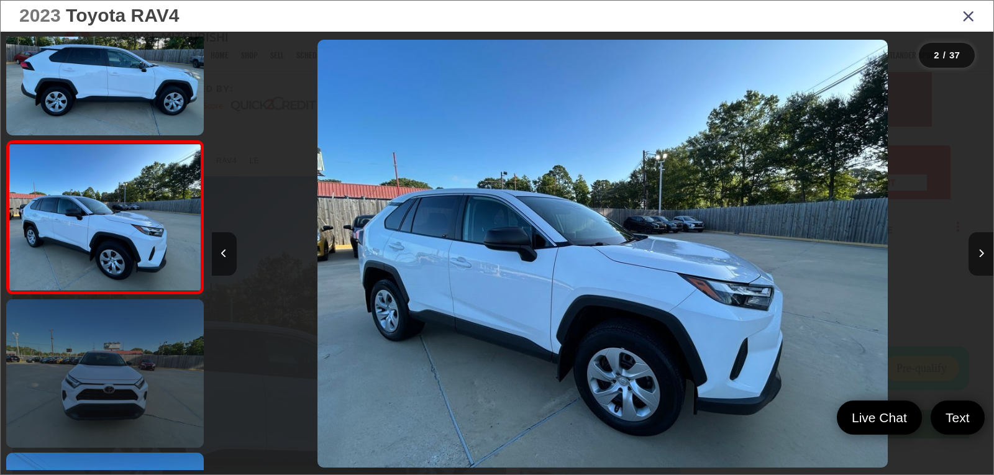
click at [125, 363] on link at bounding box center [105, 373] width 198 height 148
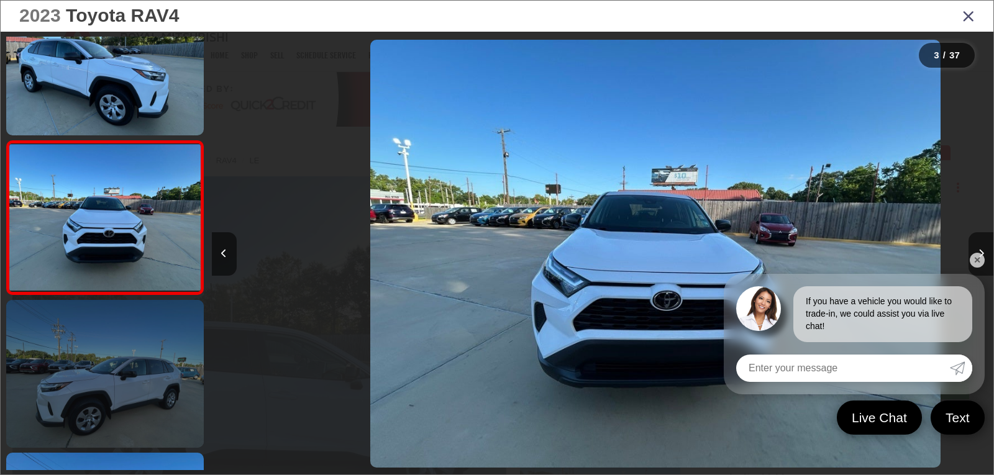
scroll to position [0, 1564]
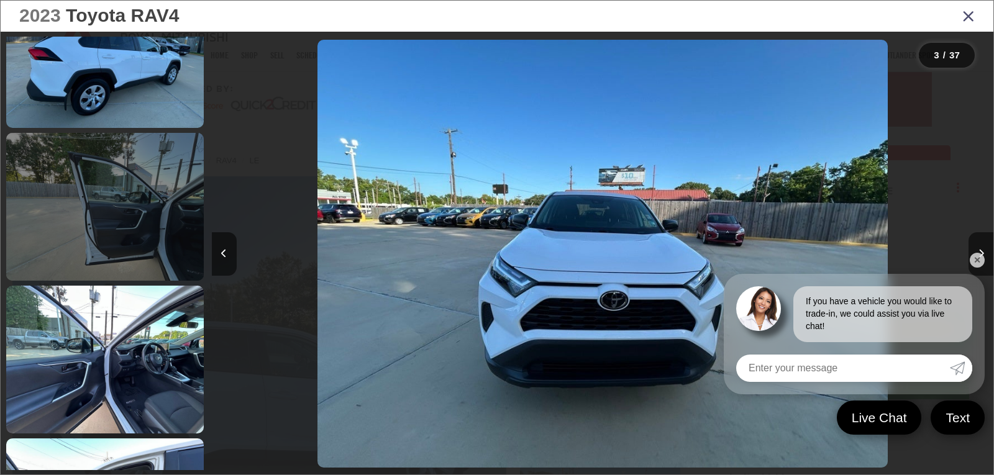
click at [126, 242] on link at bounding box center [105, 207] width 198 height 148
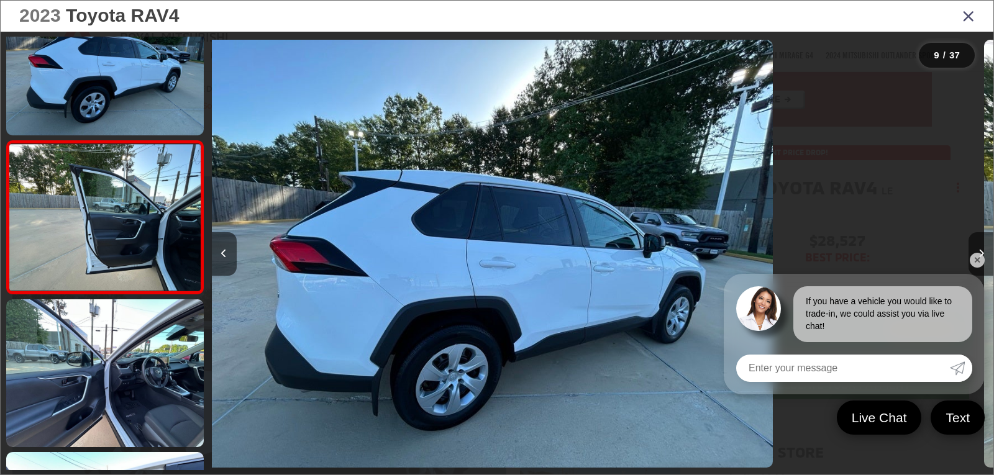
scroll to position [0, 6255]
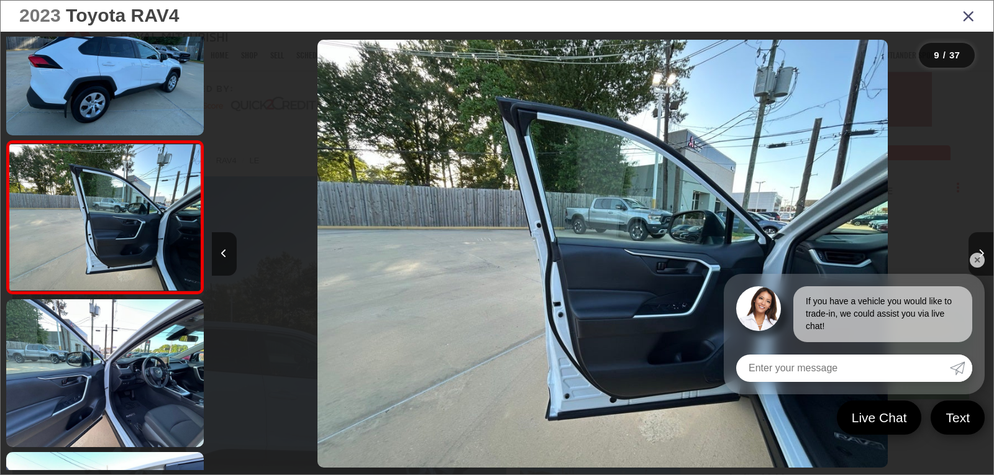
click at [974, 264] on link "✕" at bounding box center [977, 260] width 15 height 15
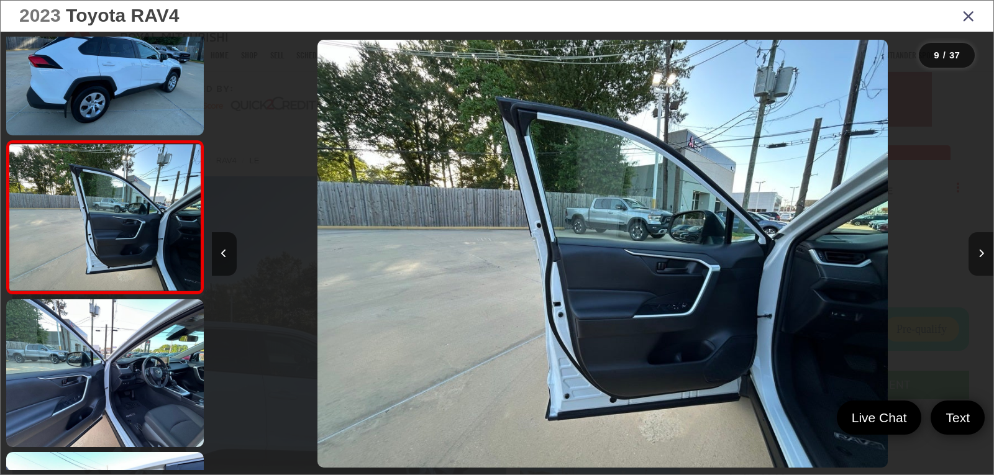
click at [980, 257] on icon "Next image" at bounding box center [982, 253] width 6 height 9
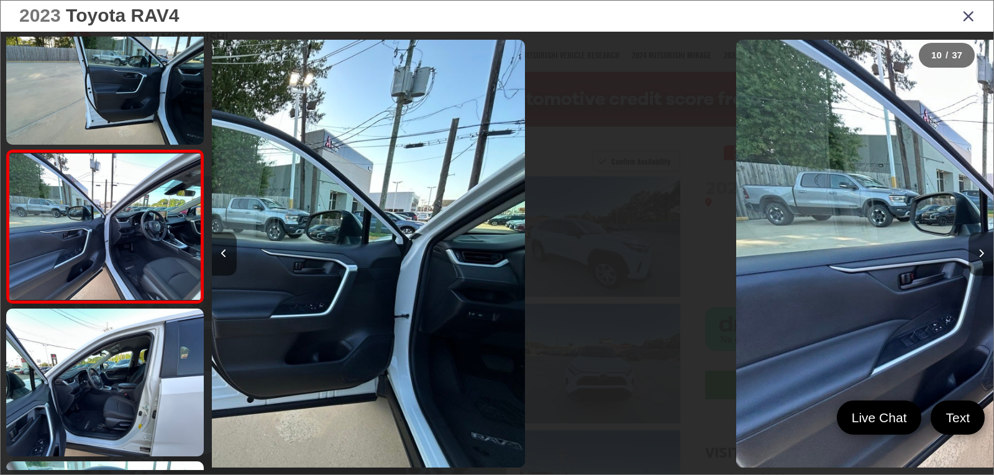
scroll to position [1274, 0]
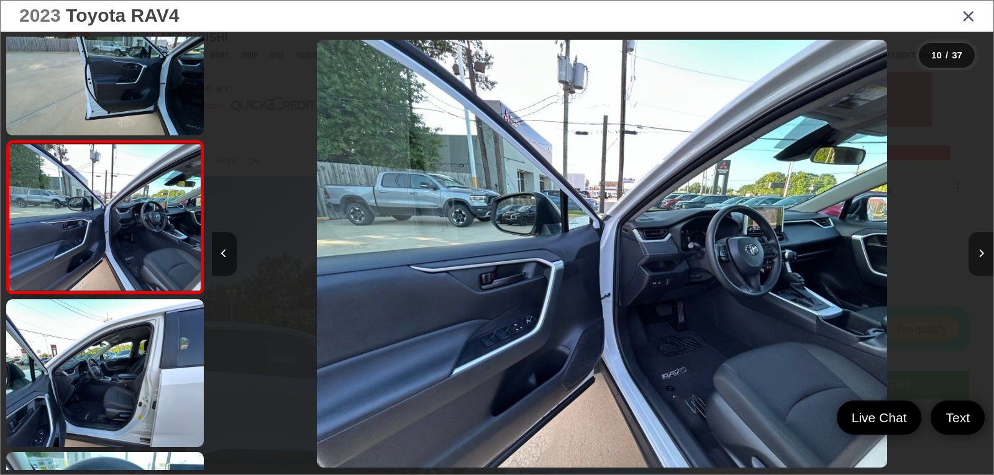
click at [980, 257] on icon "Next image" at bounding box center [982, 253] width 6 height 9
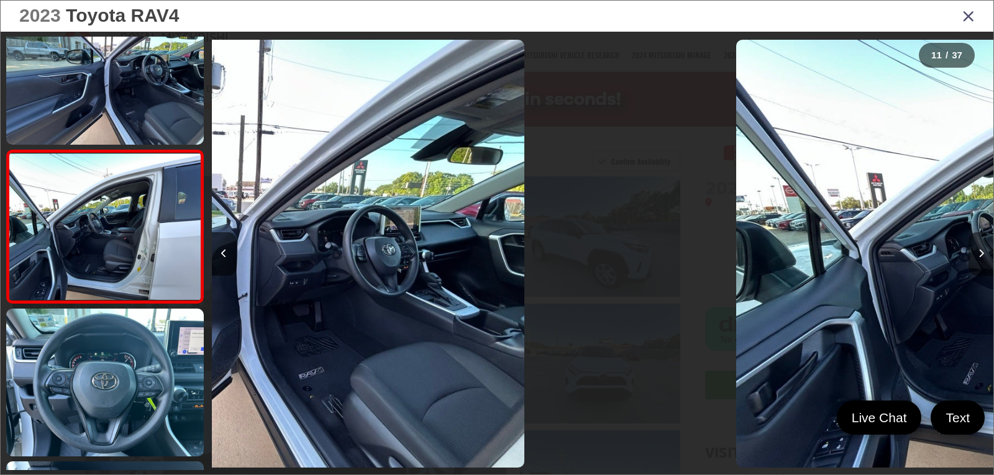
scroll to position [1426, 0]
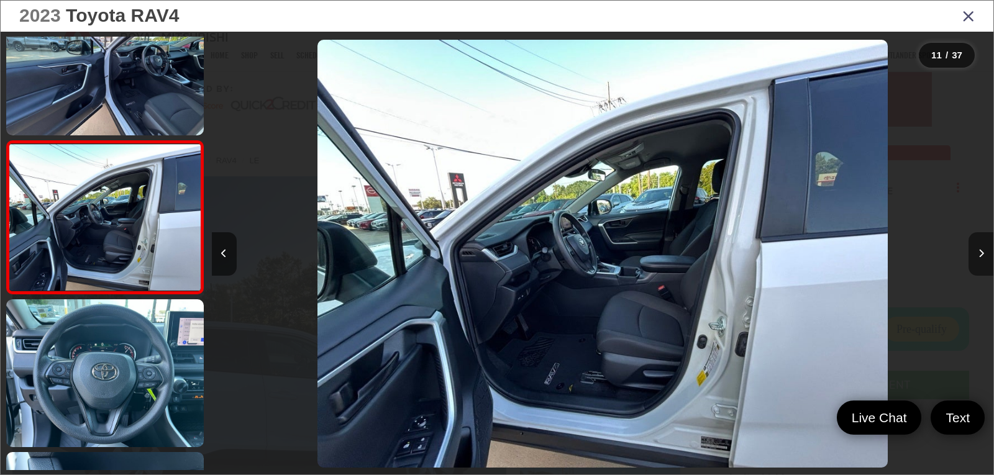
click at [980, 257] on icon "Next image" at bounding box center [982, 253] width 6 height 9
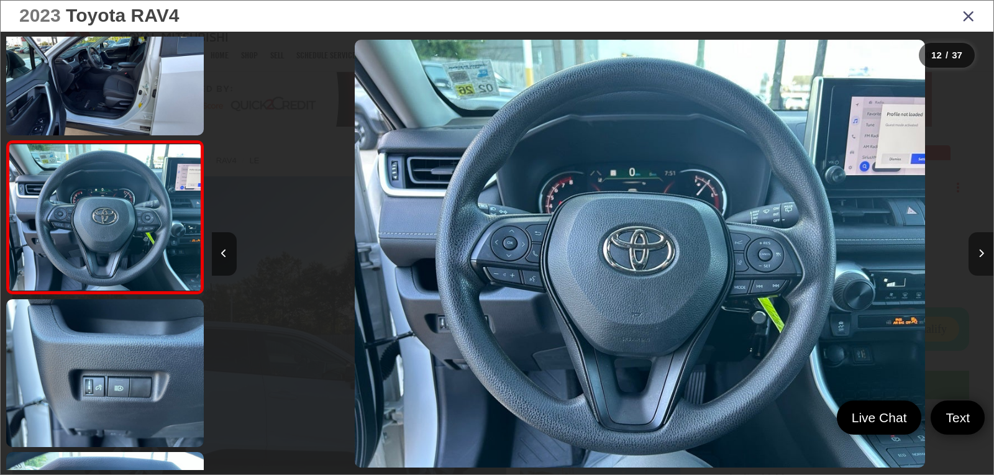
scroll to position [0, 8600]
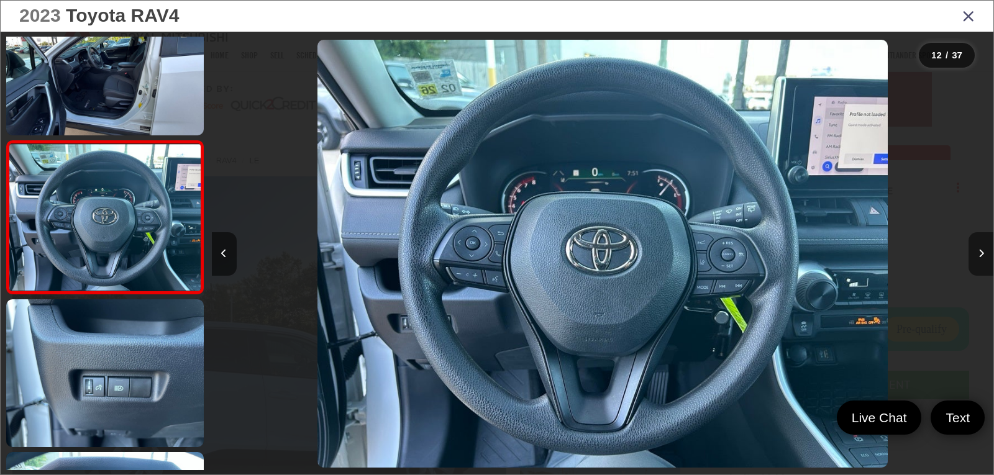
click at [980, 257] on icon "Next image" at bounding box center [982, 253] width 6 height 9
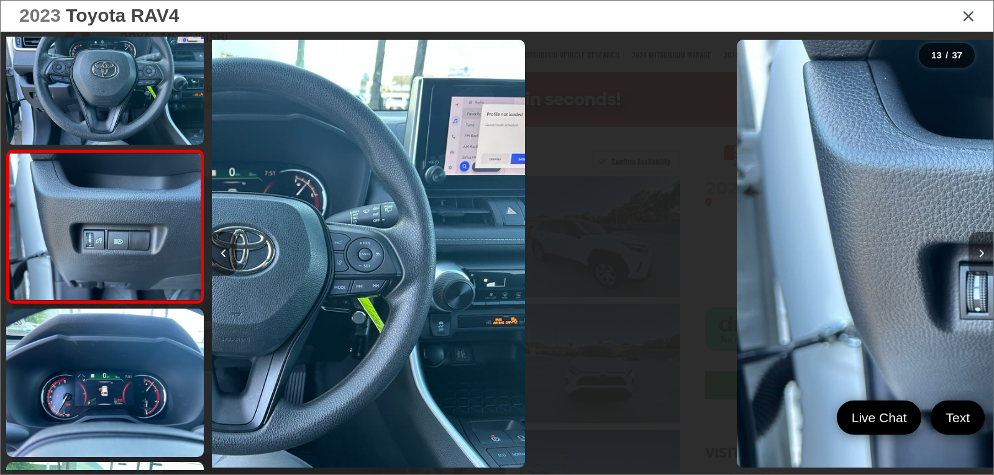
scroll to position [1732, 0]
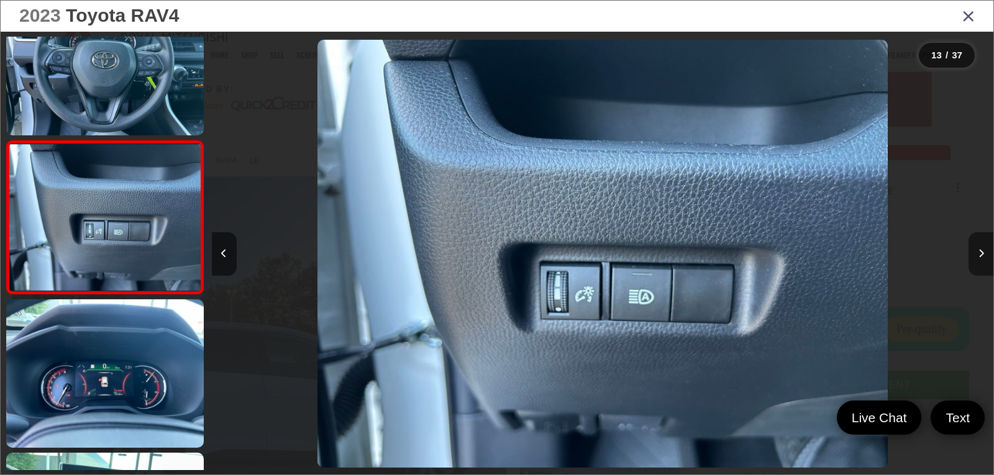
click at [980, 257] on icon "Next image" at bounding box center [982, 253] width 6 height 9
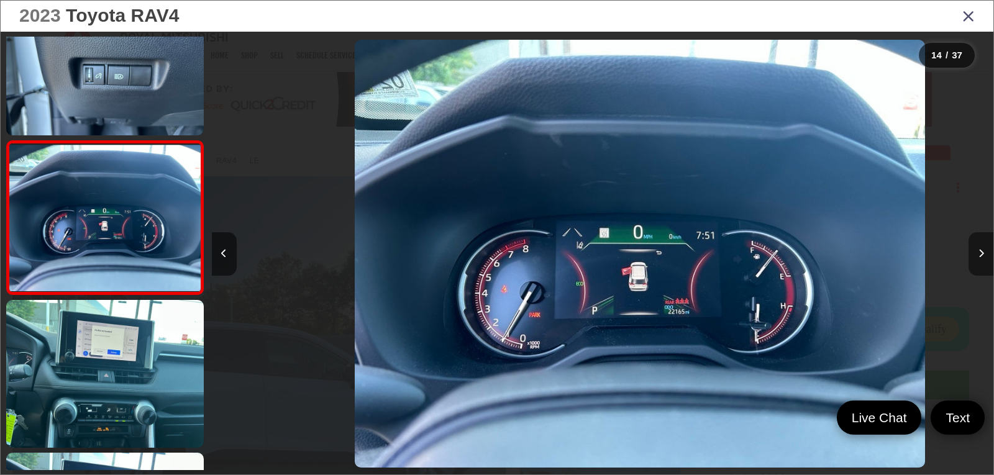
scroll to position [0, 10164]
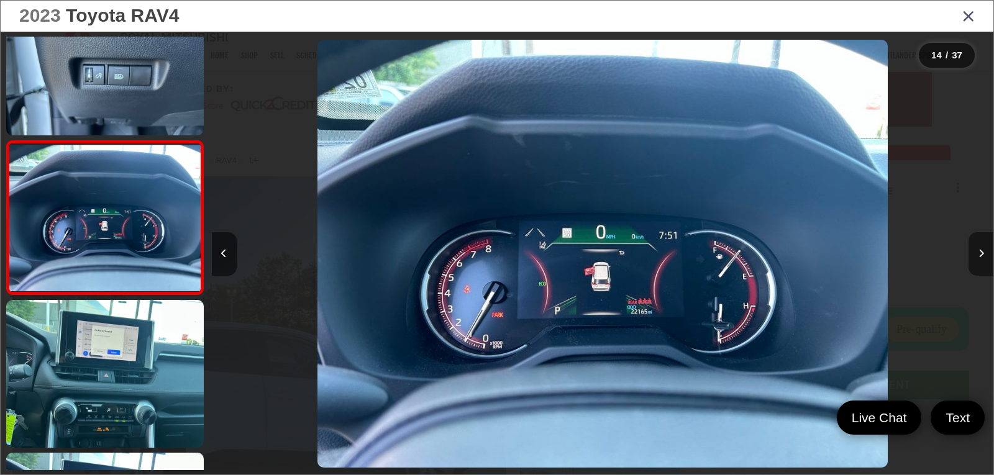
click at [980, 257] on icon "Next image" at bounding box center [982, 253] width 6 height 9
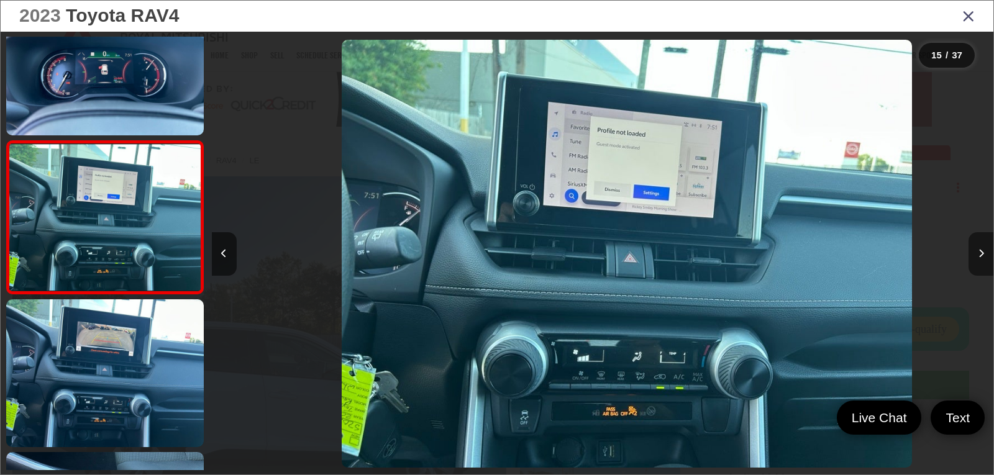
scroll to position [0, 10946]
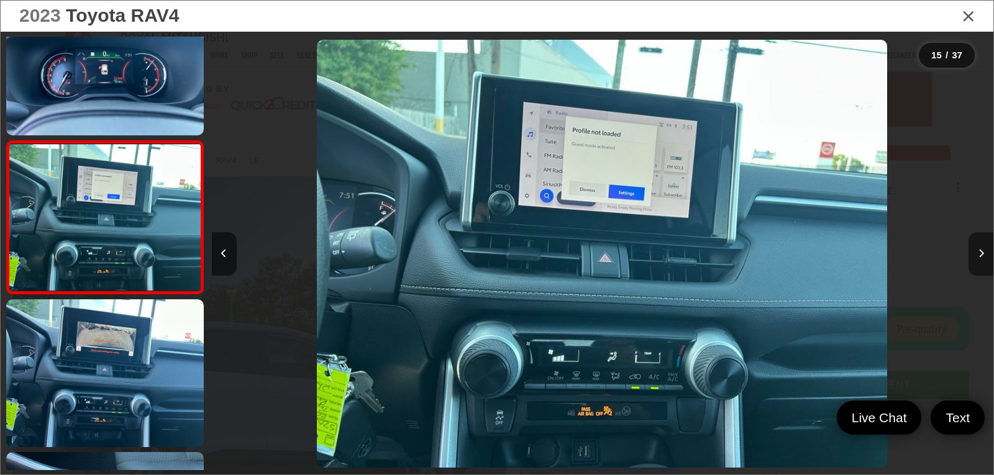
click at [980, 257] on icon "Next image" at bounding box center [982, 253] width 6 height 9
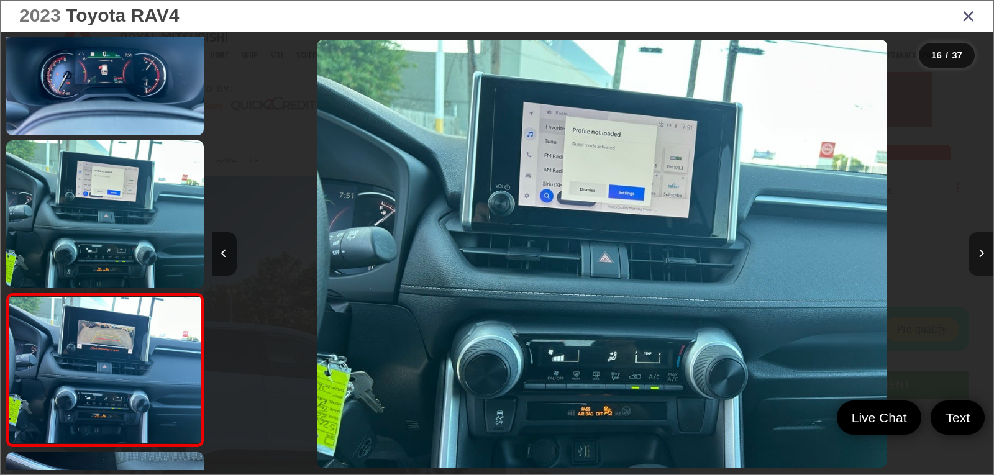
scroll to position [0, 0]
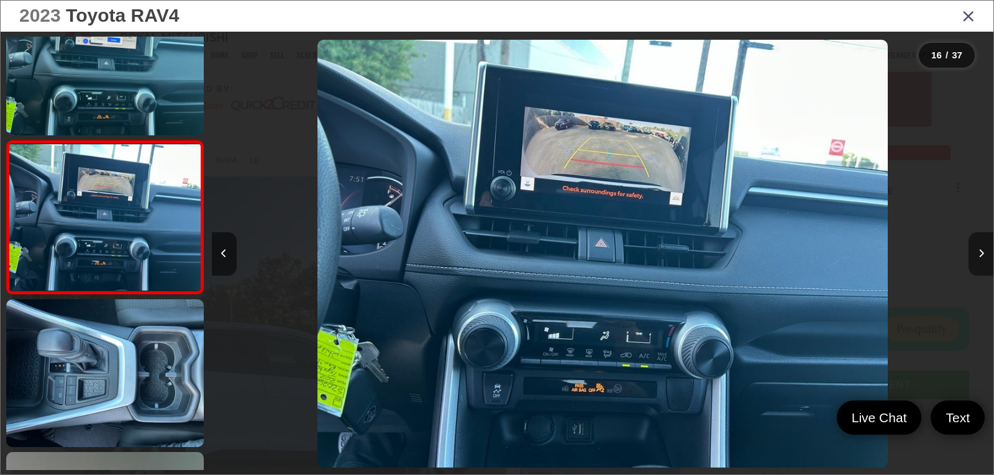
click at [980, 257] on icon "Next image" at bounding box center [982, 253] width 6 height 9
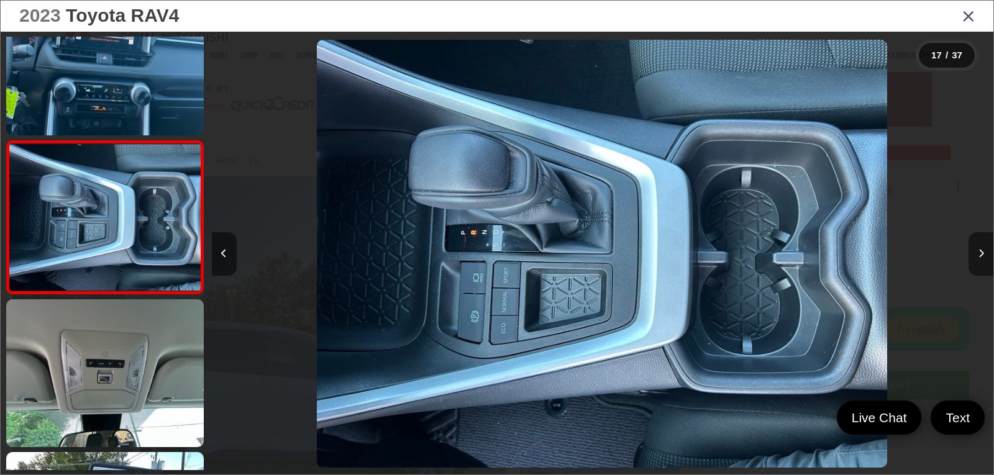
click at [980, 257] on icon "Next image" at bounding box center [982, 253] width 6 height 9
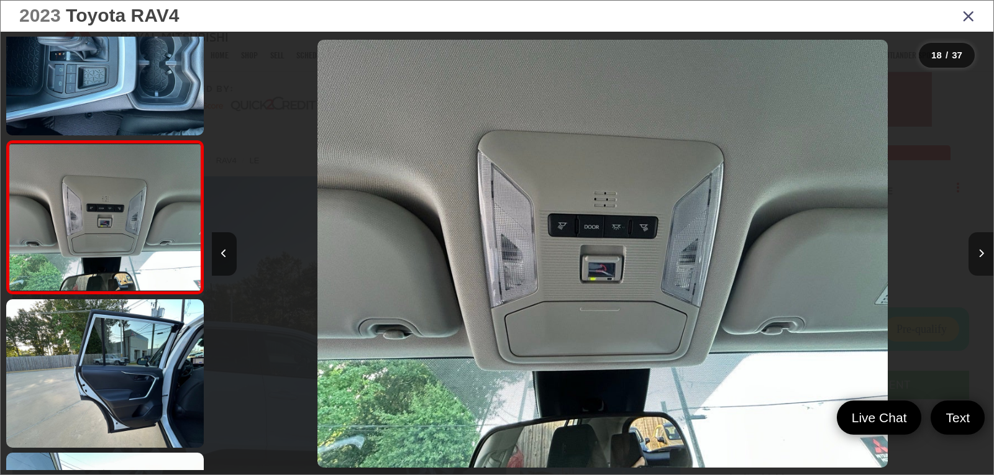
click at [980, 257] on icon "Next image" at bounding box center [982, 253] width 6 height 9
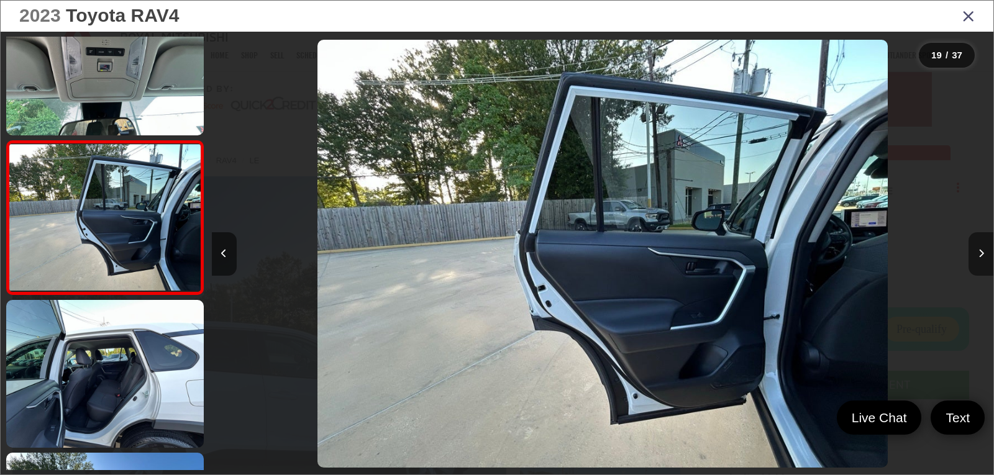
click at [980, 257] on icon "Next image" at bounding box center [982, 253] width 6 height 9
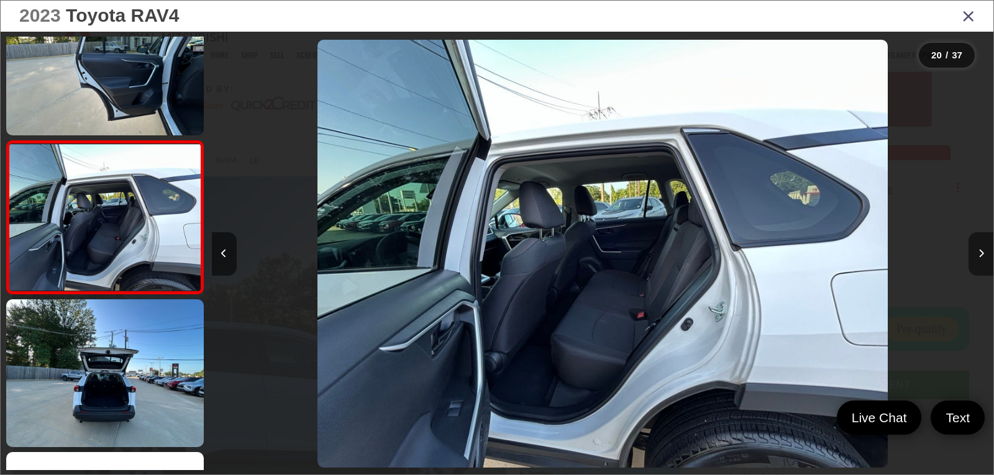
click at [980, 257] on icon "Next image" at bounding box center [982, 253] width 6 height 9
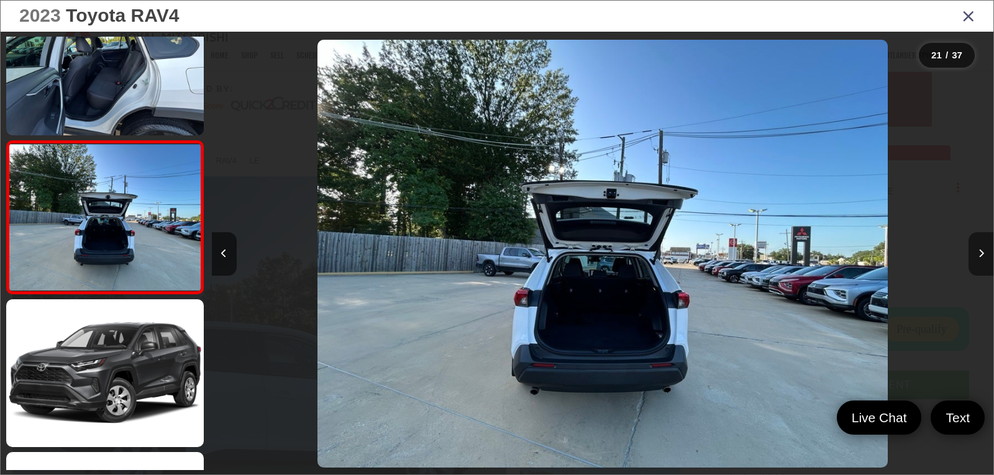
click at [980, 257] on icon "Next image" at bounding box center [982, 253] width 6 height 9
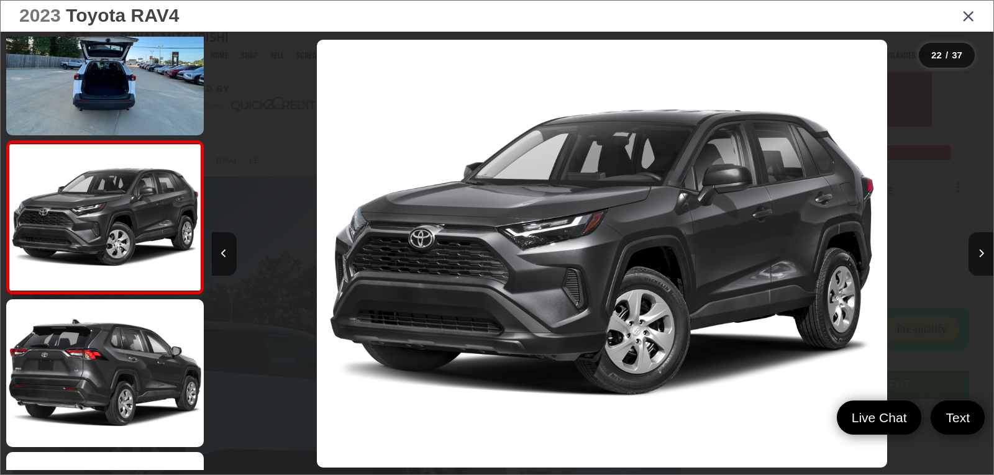
click at [967, 19] on icon "Close gallery" at bounding box center [968, 15] width 12 height 16
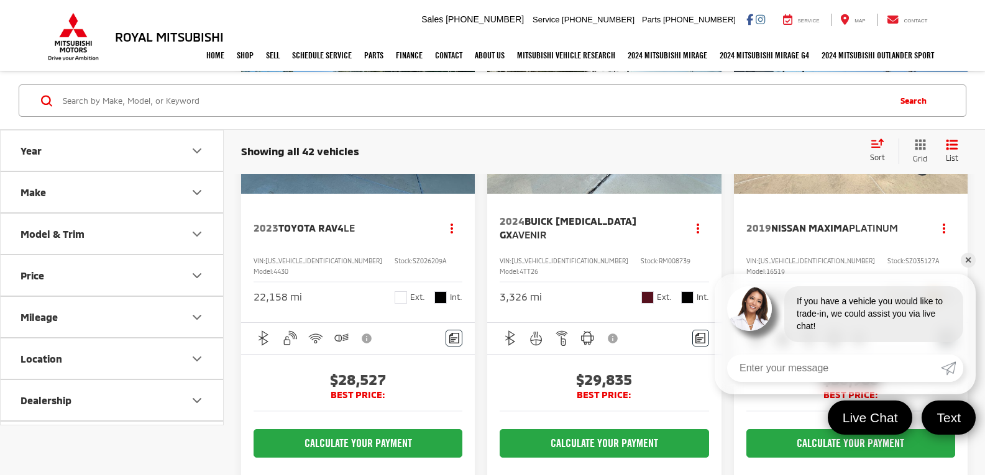
scroll to position [2476, 0]
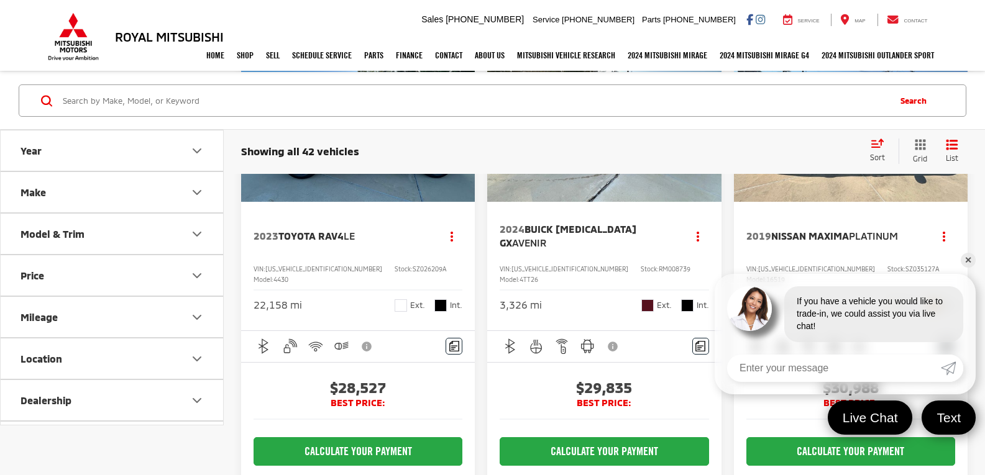
click at [965, 257] on link "✕" at bounding box center [968, 260] width 15 height 15
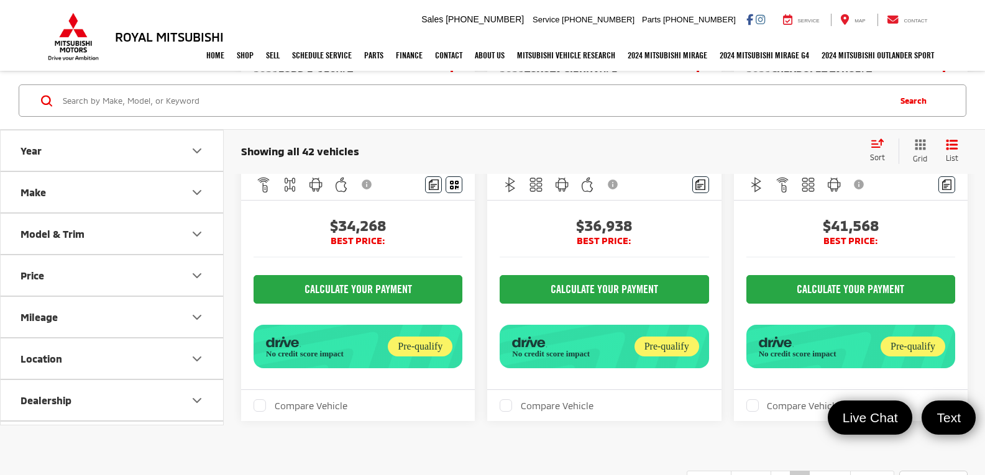
scroll to position [3160, 0]
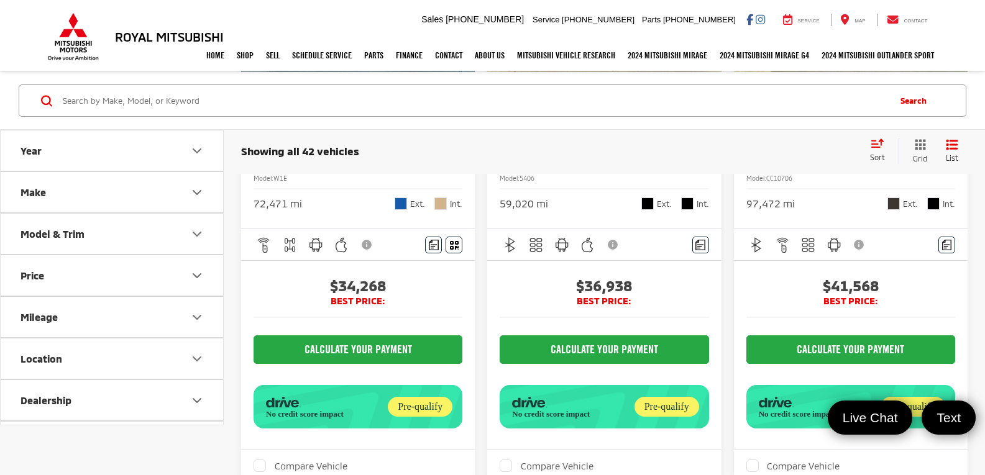
click at [824, 102] on img "2021 Chevrolet Tahoe LT 0" at bounding box center [850, 13] width 235 height 177
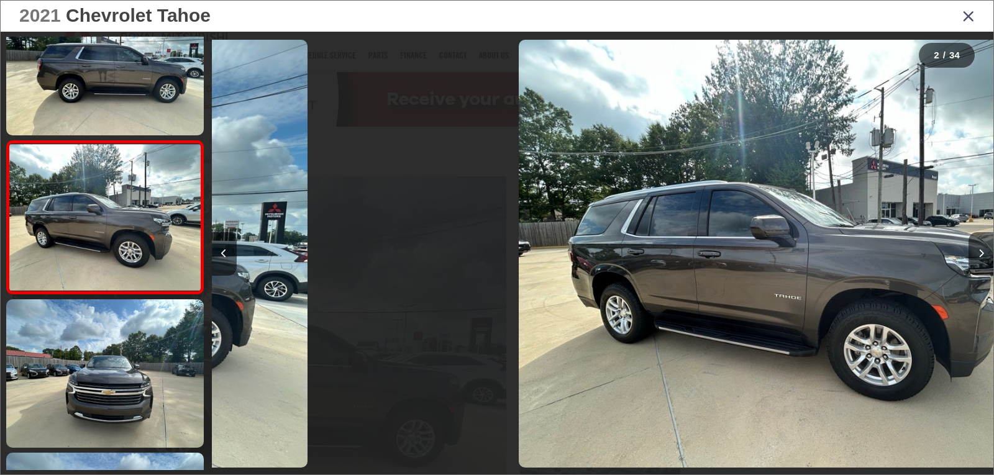
scroll to position [0, 782]
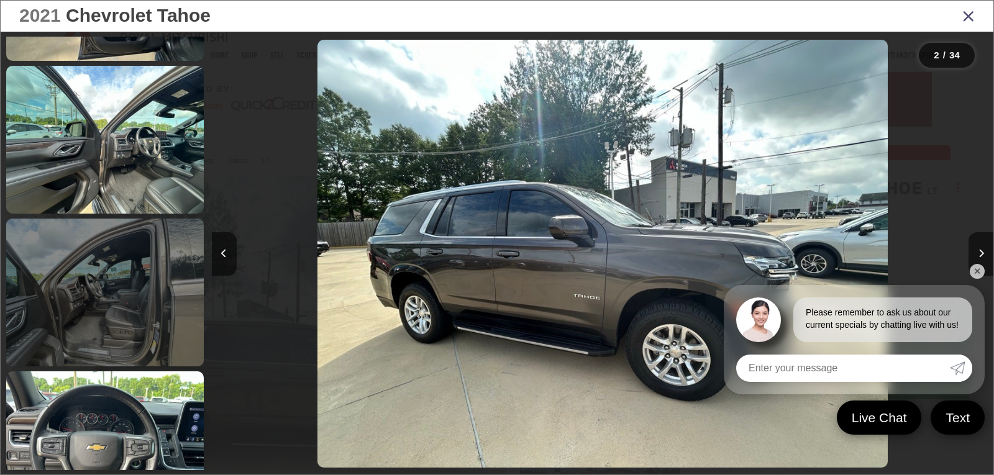
click at [112, 301] on link at bounding box center [105, 293] width 198 height 148
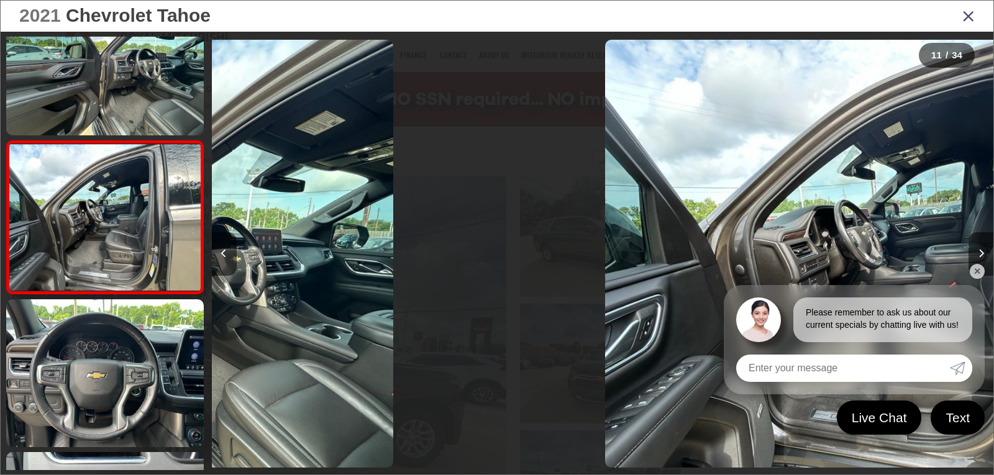
scroll to position [0, 7818]
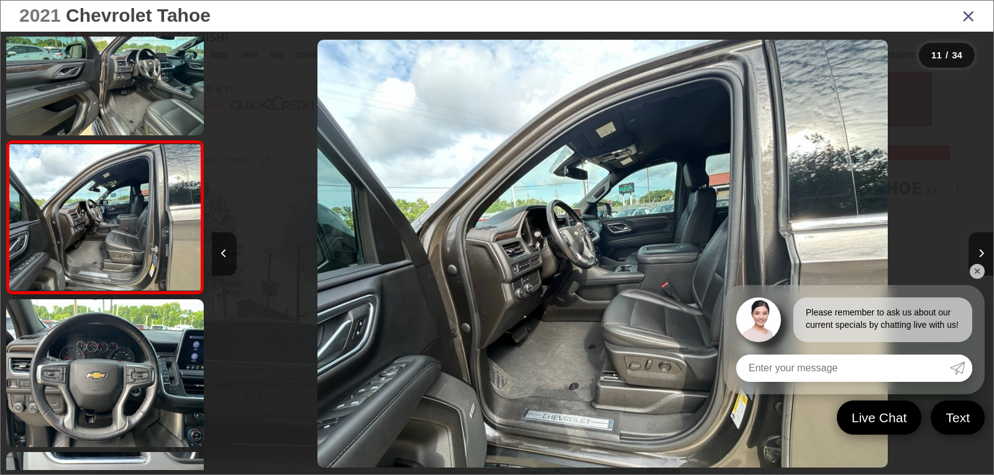
click at [970, 271] on link "✕" at bounding box center [977, 271] width 15 height 15
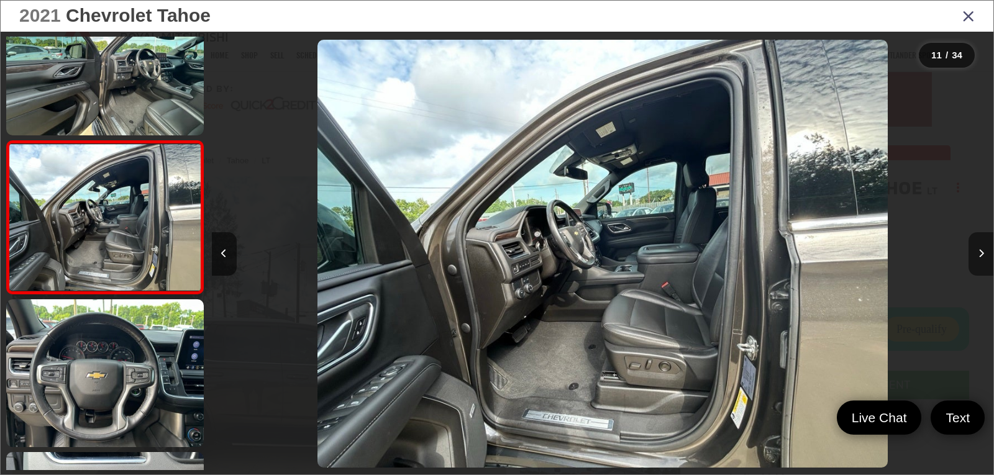
click at [982, 260] on button "Next image" at bounding box center [981, 253] width 25 height 43
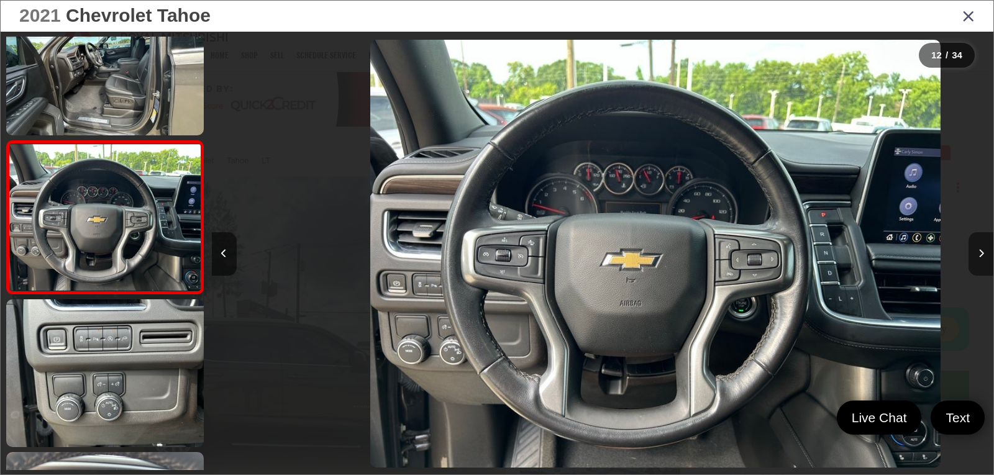
scroll to position [0, 8600]
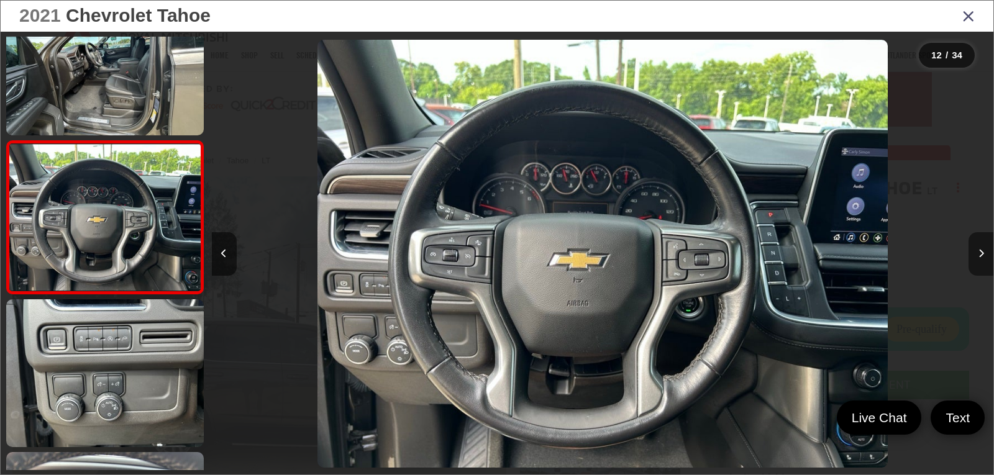
click at [982, 260] on button "Next image" at bounding box center [981, 253] width 25 height 43
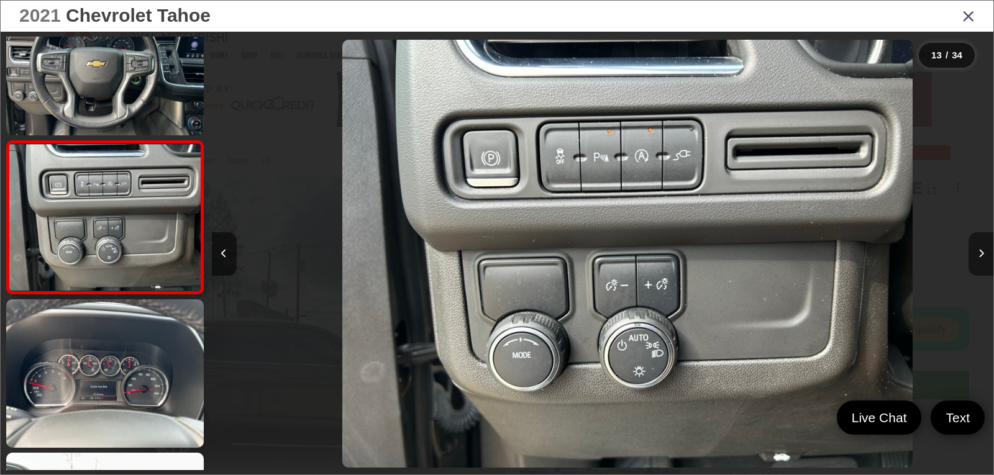
scroll to position [0, 9382]
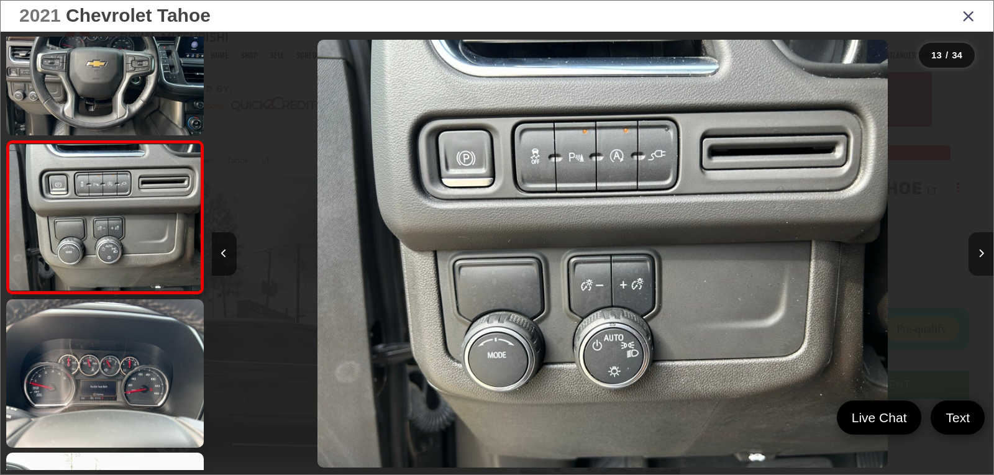
click at [982, 260] on button "Next image" at bounding box center [981, 253] width 25 height 43
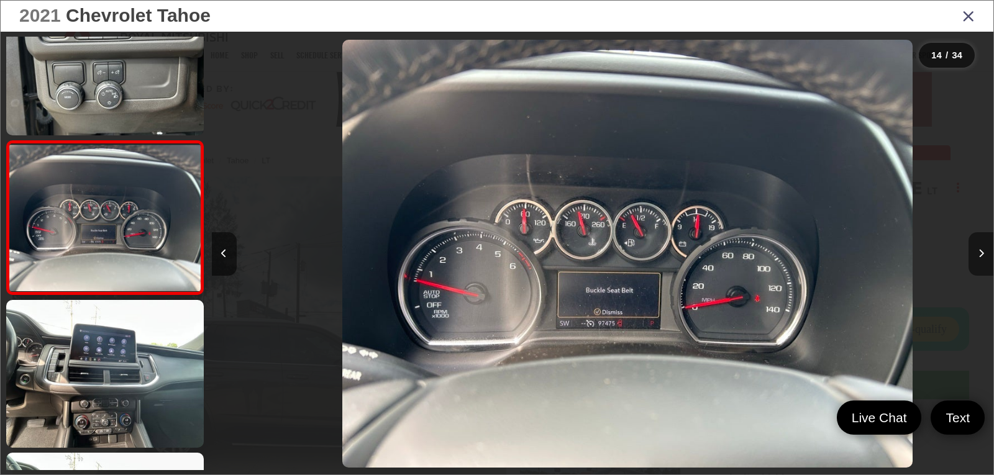
scroll to position [0, 10164]
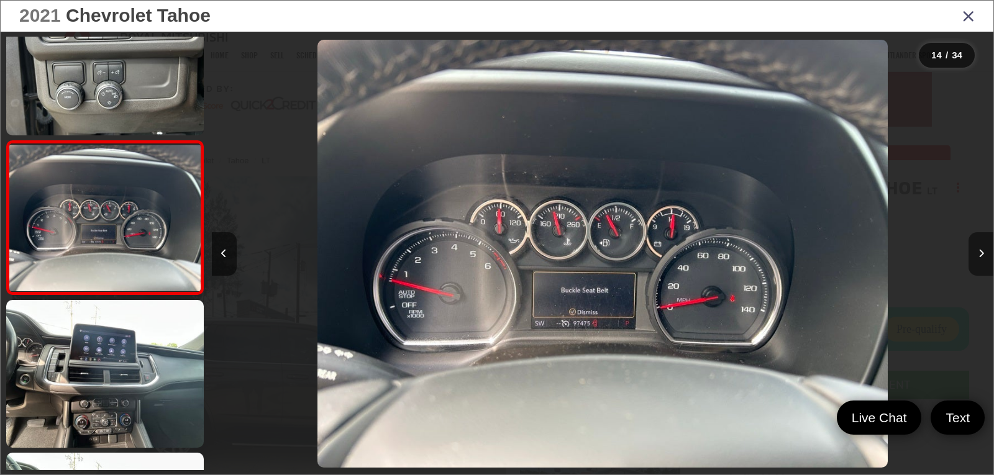
click at [982, 260] on button "Next image" at bounding box center [981, 253] width 25 height 43
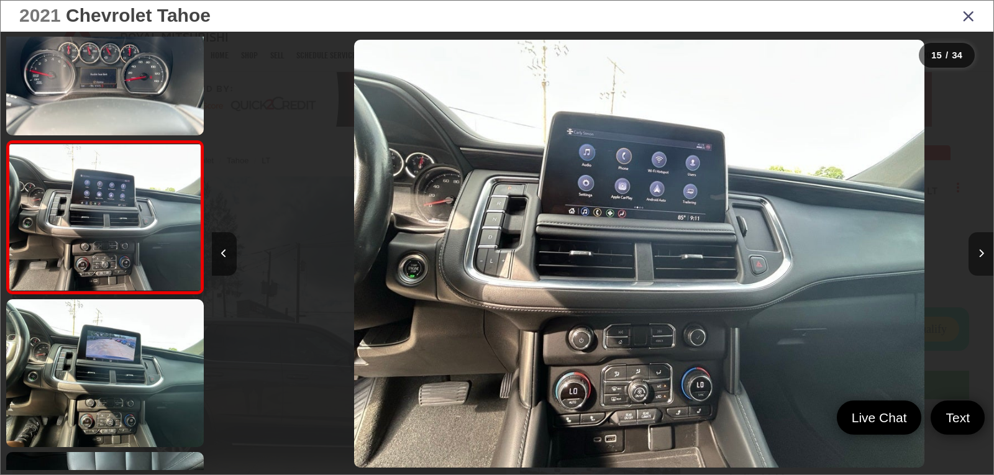
scroll to position [0, 10946]
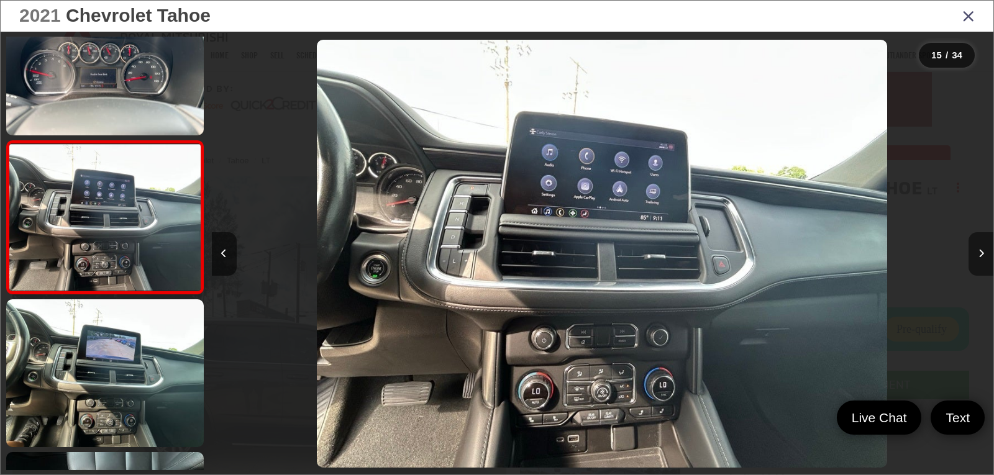
click at [982, 260] on button "Next image" at bounding box center [981, 253] width 25 height 43
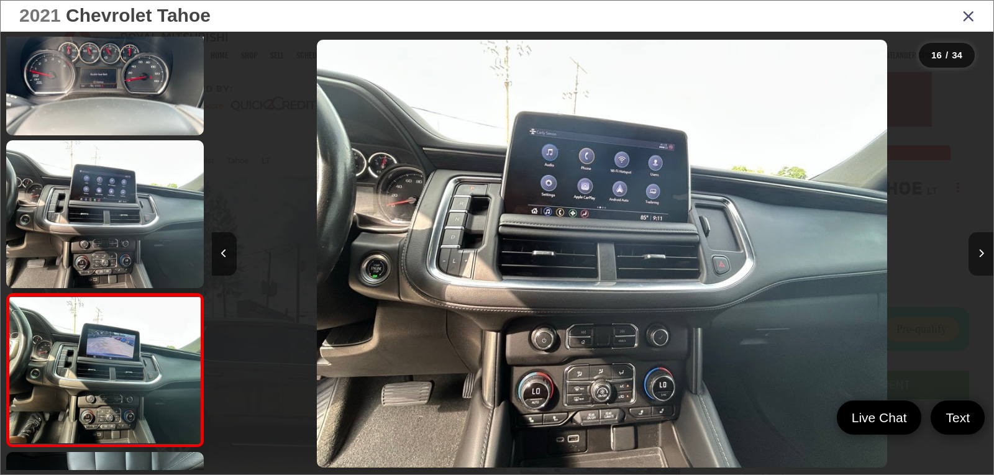
scroll to position [0, 0]
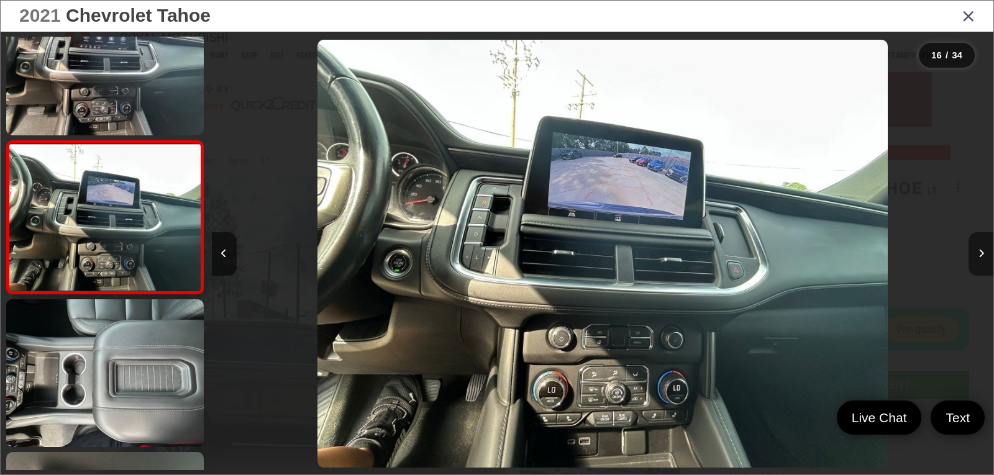
click at [982, 260] on button "Next image" at bounding box center [981, 253] width 25 height 43
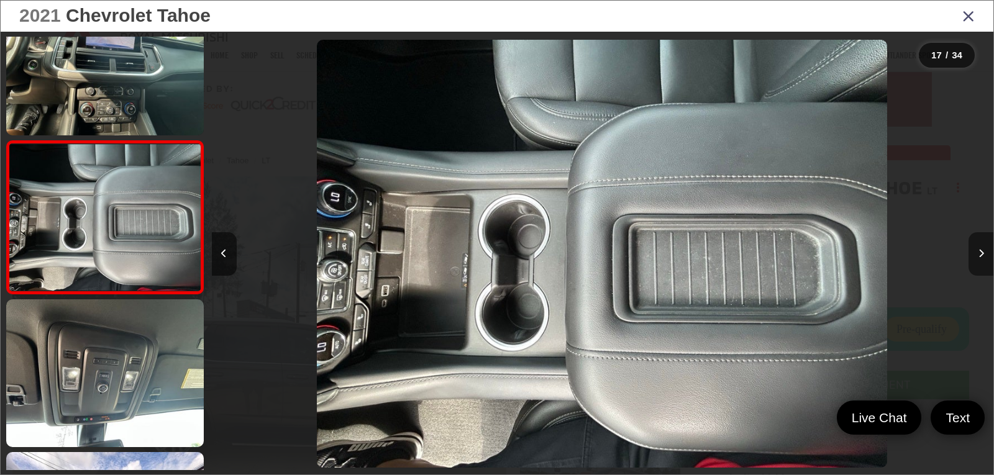
click at [982, 260] on button "Next image" at bounding box center [981, 253] width 25 height 43
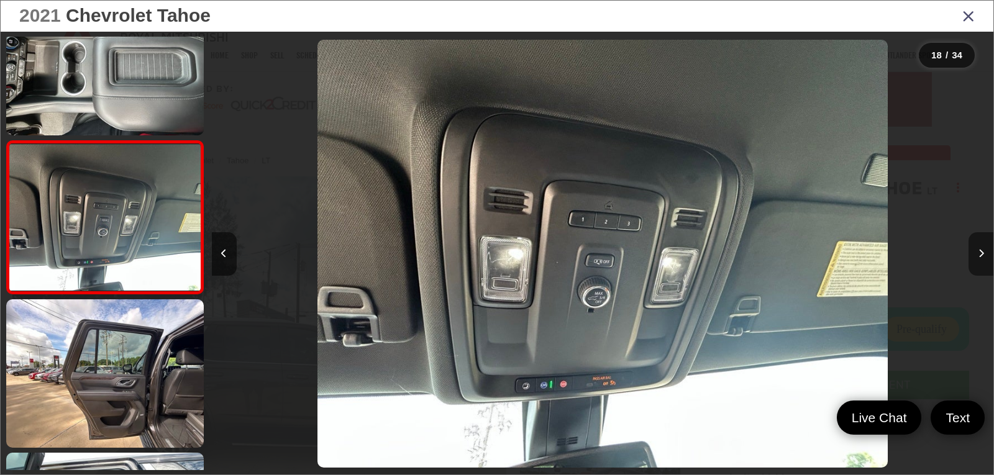
click at [982, 260] on button "Next image" at bounding box center [981, 253] width 25 height 43
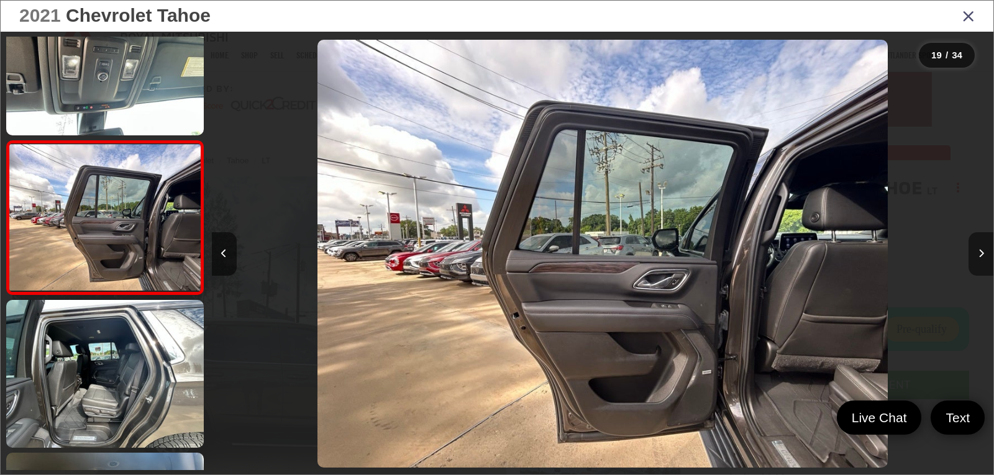
click at [982, 260] on button "Next image" at bounding box center [981, 253] width 25 height 43
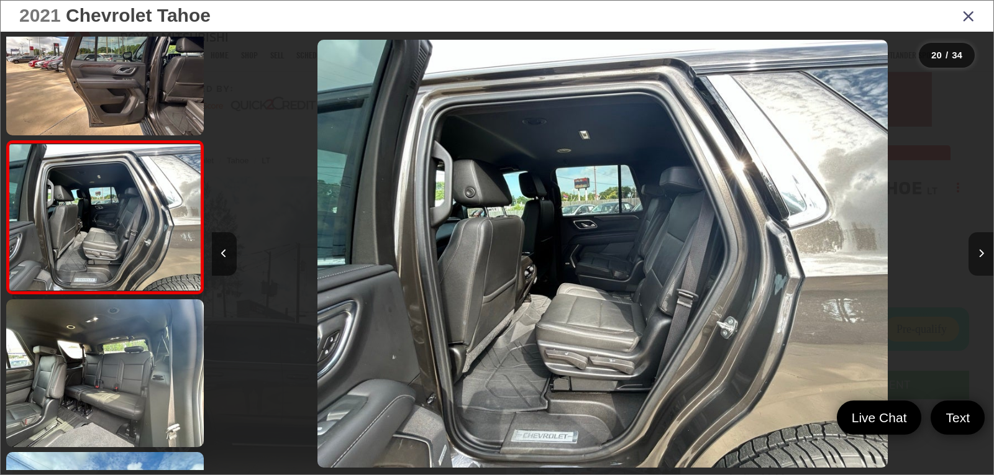
click at [982, 260] on button "Next image" at bounding box center [981, 253] width 25 height 43
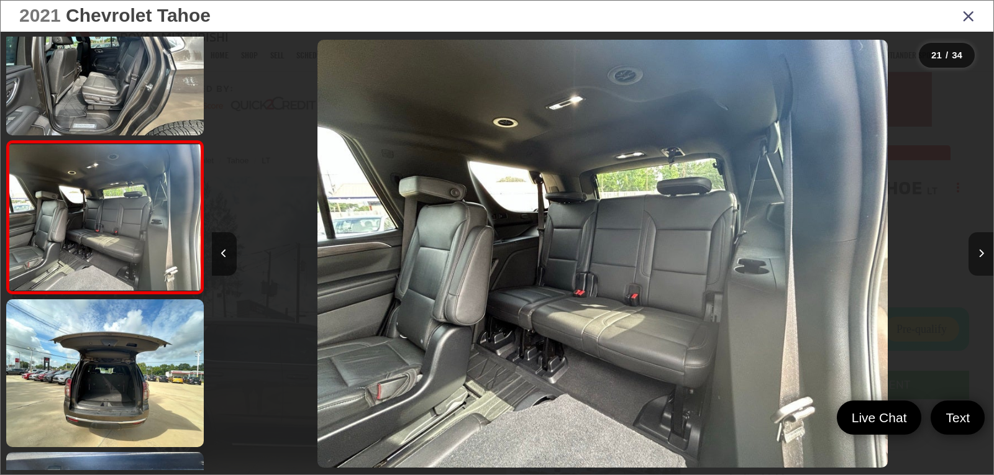
click at [982, 260] on button "Next image" at bounding box center [981, 253] width 25 height 43
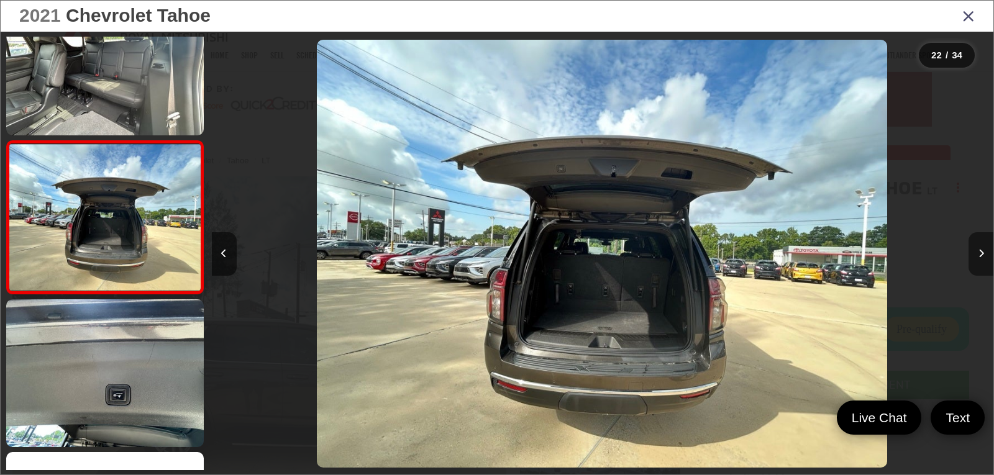
click at [982, 260] on button "Next image" at bounding box center [981, 253] width 25 height 43
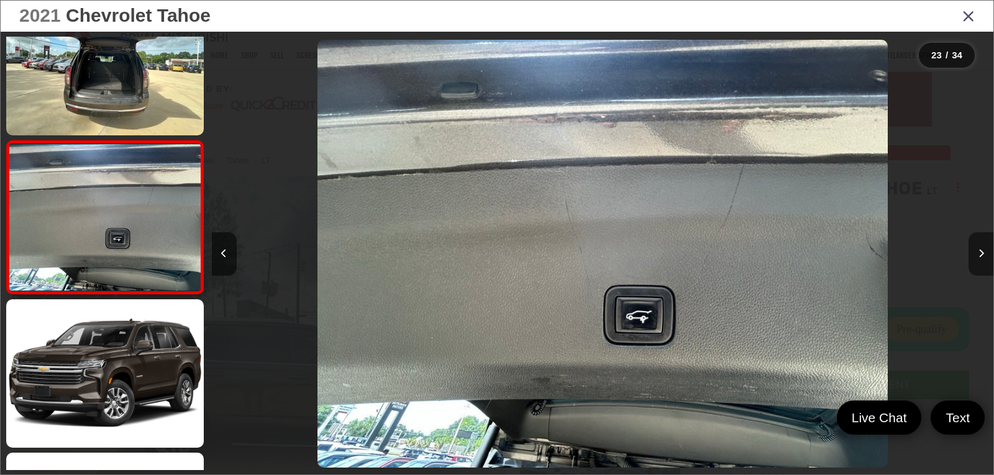
click at [982, 260] on button "Next image" at bounding box center [981, 253] width 25 height 43
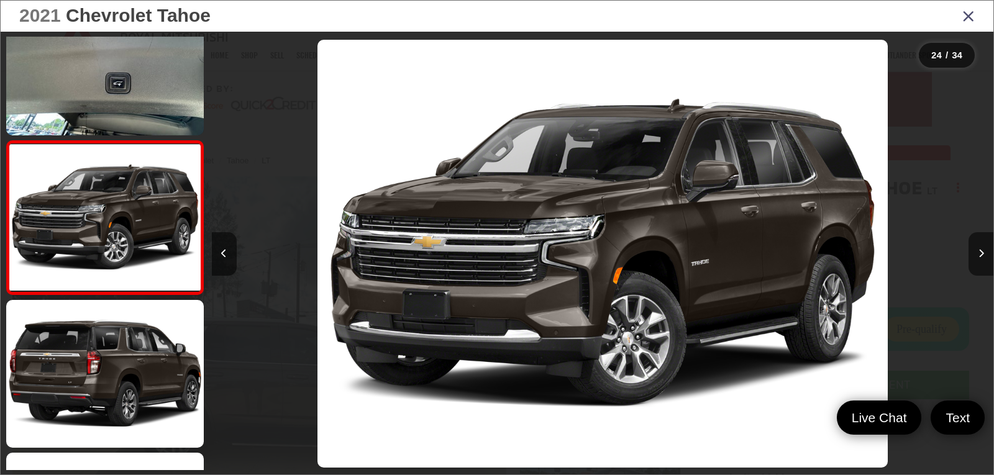
click at [971, 19] on icon "Close gallery" at bounding box center [968, 15] width 12 height 16
